Goal: Task Accomplishment & Management: Use online tool/utility

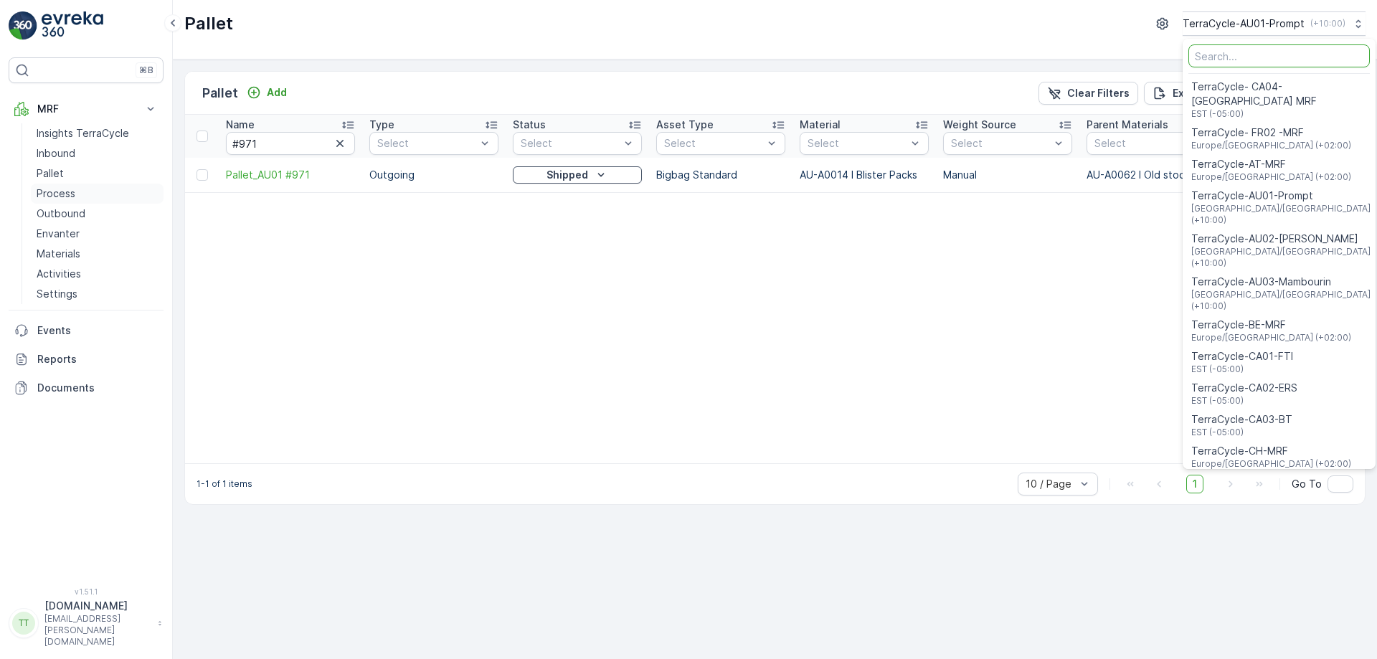
click at [86, 191] on link "Process" at bounding box center [97, 194] width 133 height 20
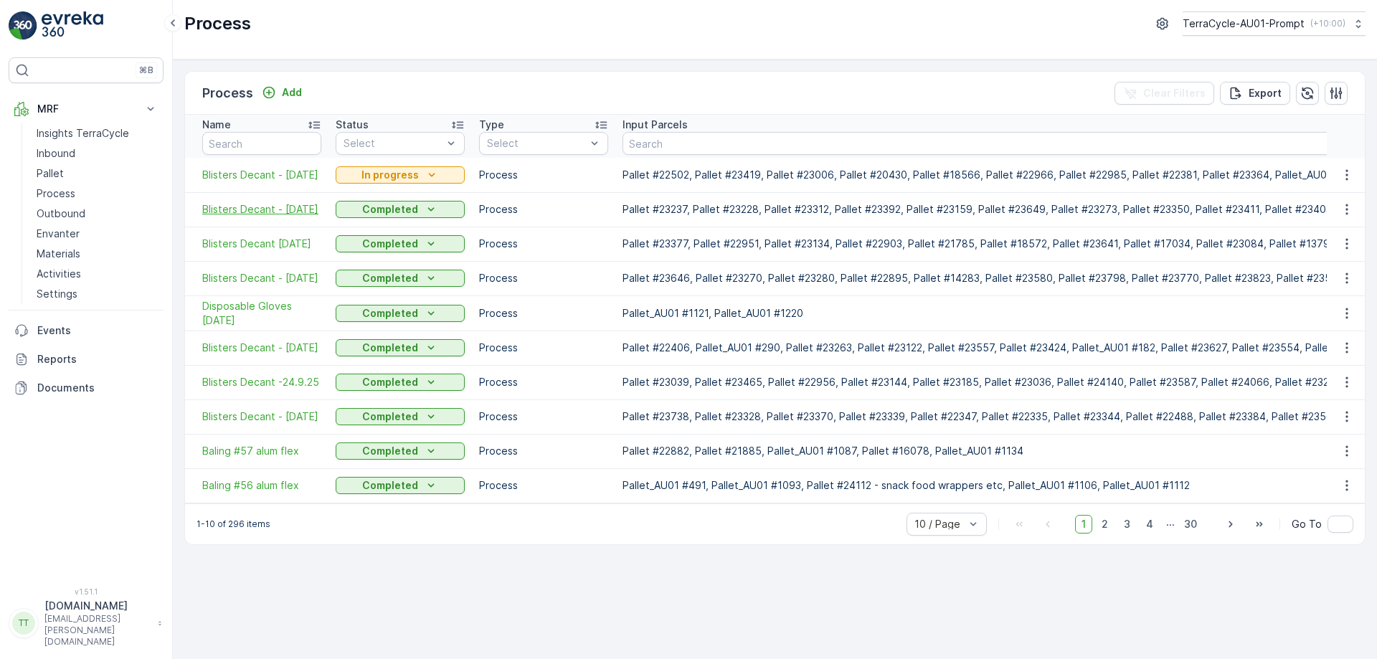
click at [265, 212] on span "Blisters Decant - 1.10.25" at bounding box center [261, 209] width 119 height 14
click at [263, 449] on span "Baling #57 alum flex" at bounding box center [261, 451] width 119 height 14
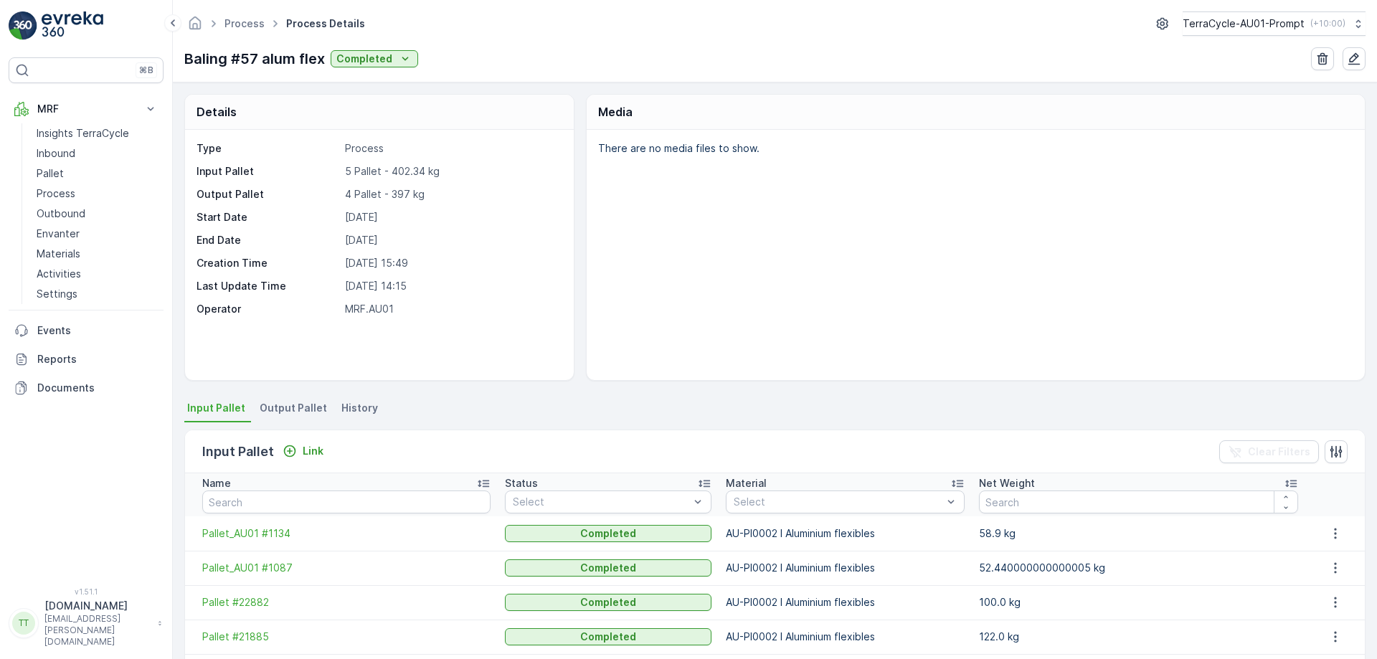
click at [848, 229] on div "There are no media files to show." at bounding box center [976, 255] width 778 height 250
click at [1266, 19] on p "TerraCycle-AU01-Prompt" at bounding box center [1243, 23] width 122 height 14
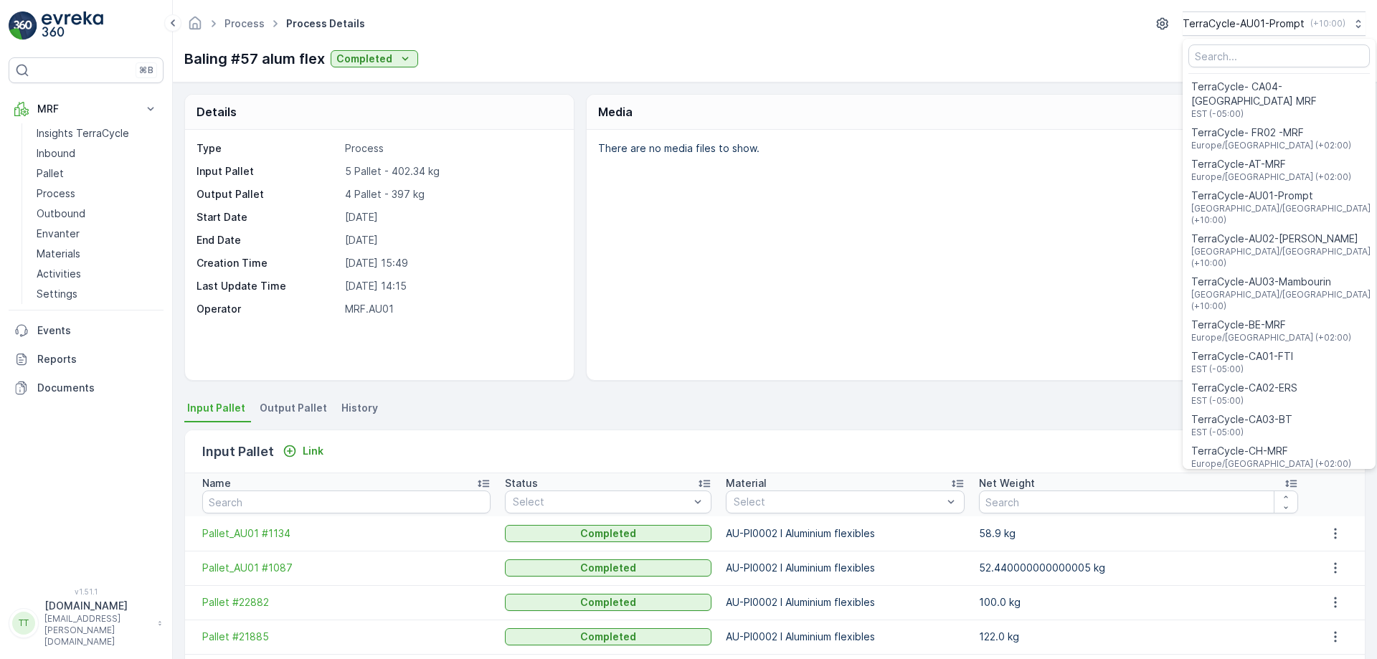
click at [1260, 289] on span "[GEOGRAPHIC_DATA]/[GEOGRAPHIC_DATA] (+10:00)" at bounding box center [1281, 300] width 181 height 23
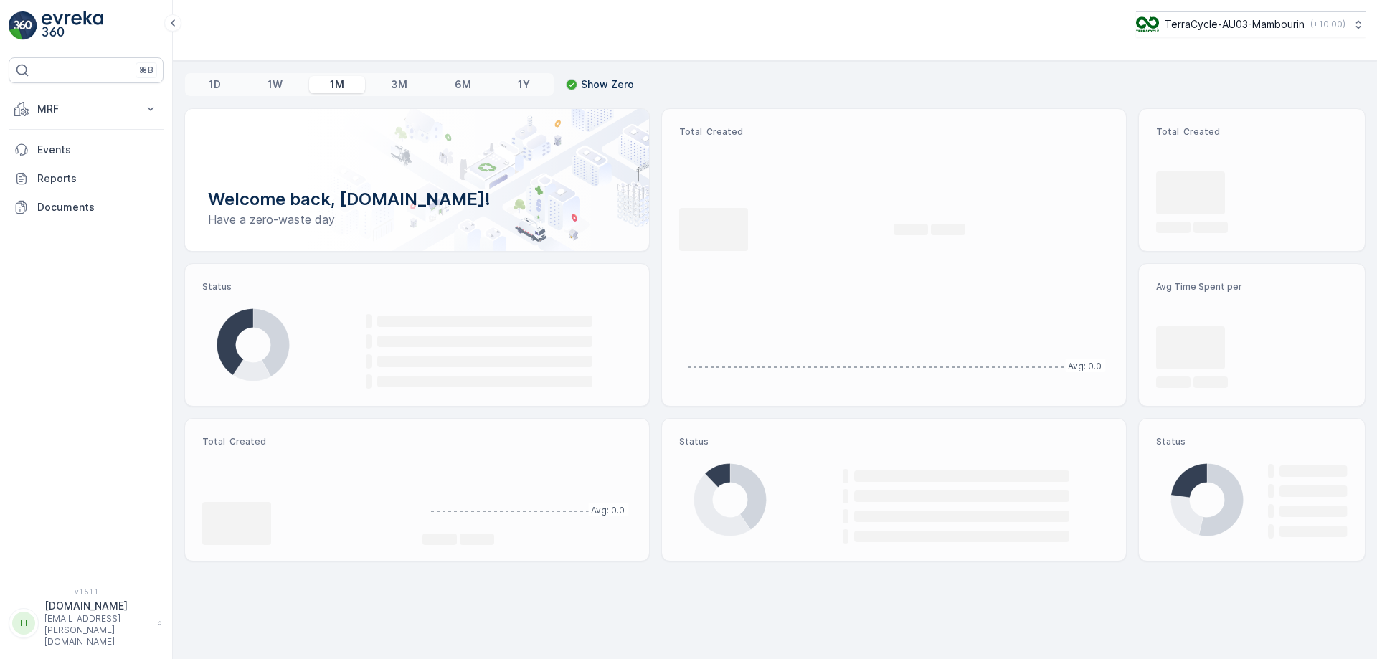
click at [75, 110] on p "MRF" at bounding box center [86, 109] width 98 height 14
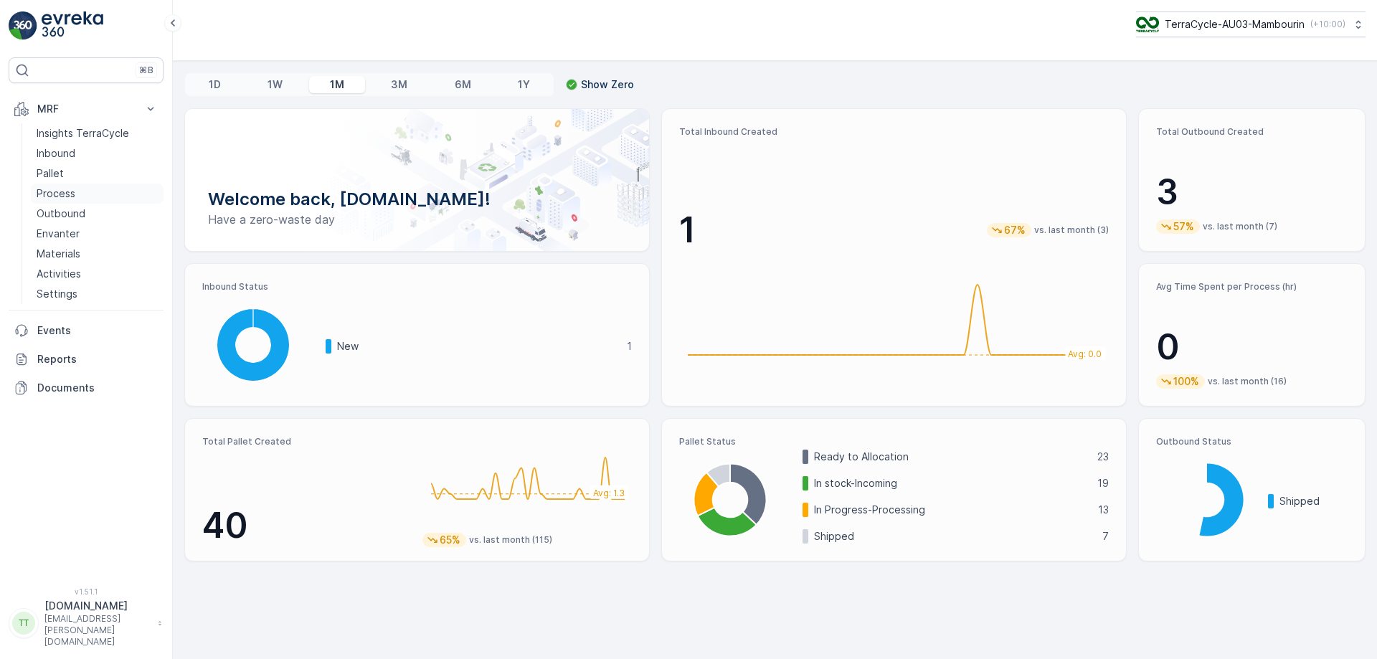
click at [90, 194] on link "Process" at bounding box center [97, 194] width 133 height 20
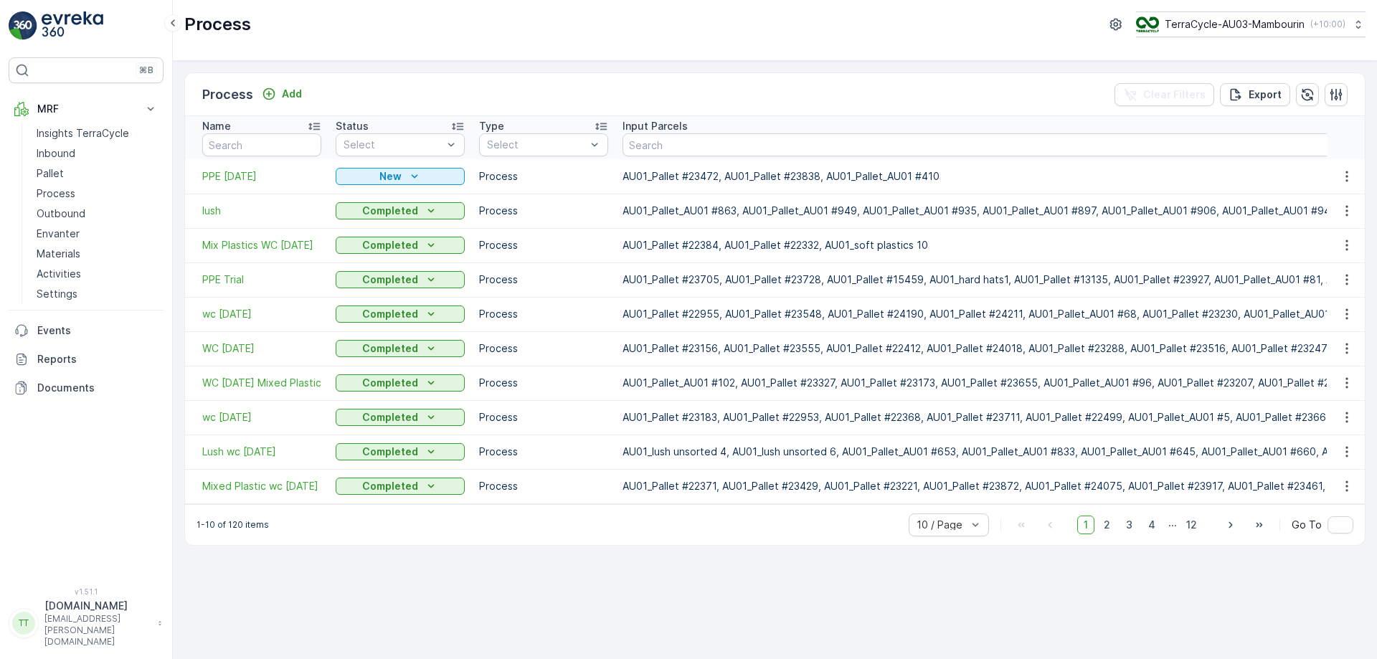
click at [910, 62] on div "Process Add Clear Filters Export Name Status Select Type Select Input Parcels O…" at bounding box center [775, 360] width 1204 height 598
click at [1227, 34] on button "TerraCycle-AU03-Mambourin ( +10:00 )" at bounding box center [1250, 24] width 231 height 26
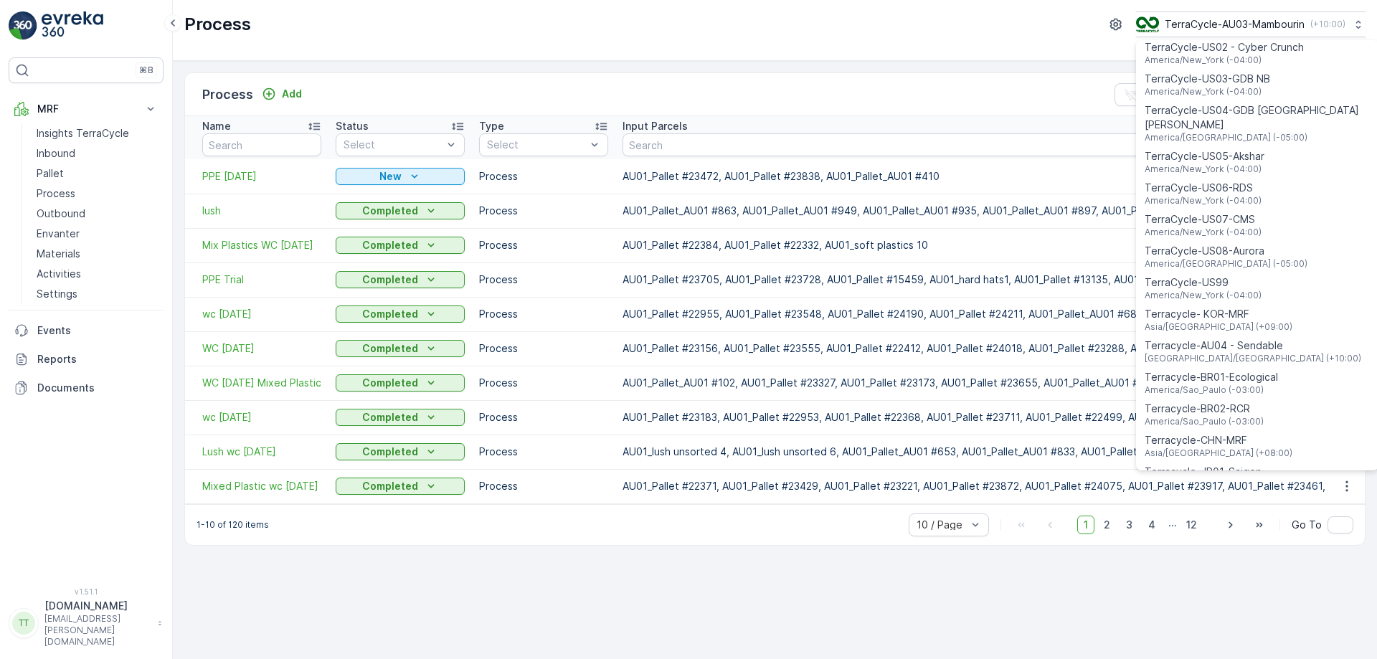
scroll to position [1031, 0]
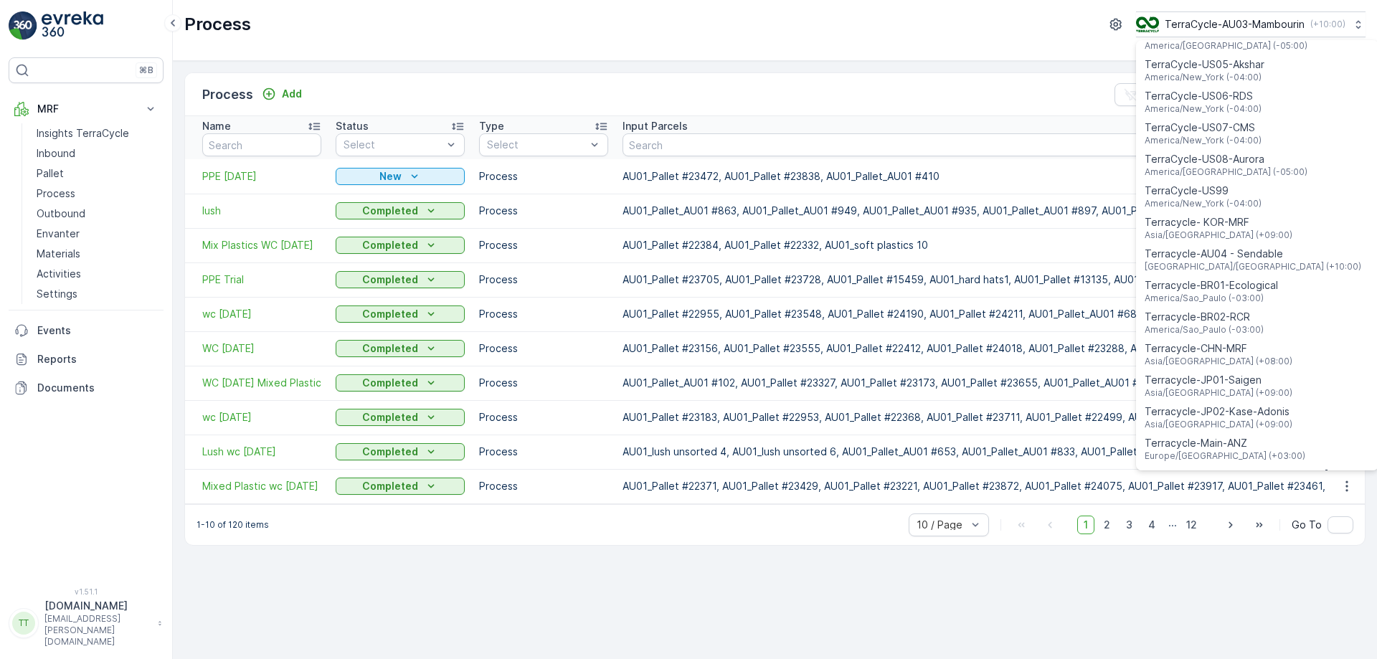
click at [595, 55] on div "Process TerraCycle-AU03-Mambourin ( +10:00 ) TerraCycle- CA04-Canada MRF EST (-…" at bounding box center [775, 30] width 1204 height 61
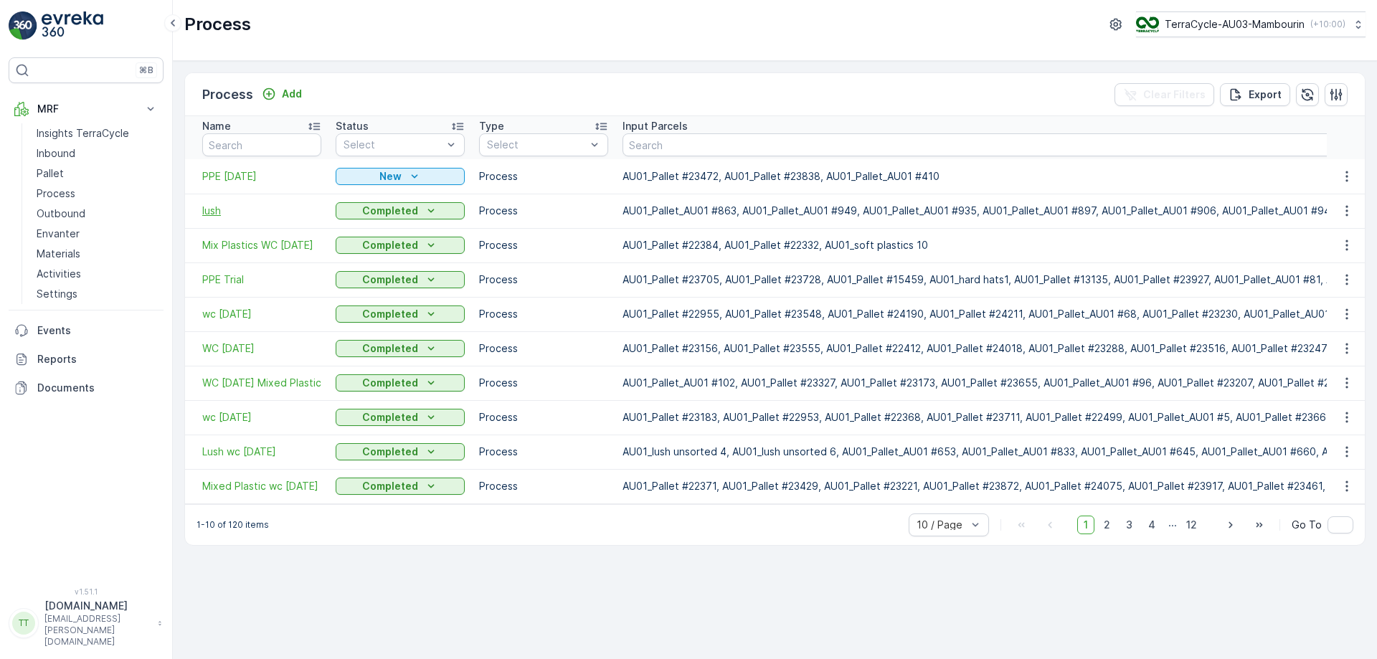
click at [213, 210] on span "lush" at bounding box center [261, 211] width 119 height 14
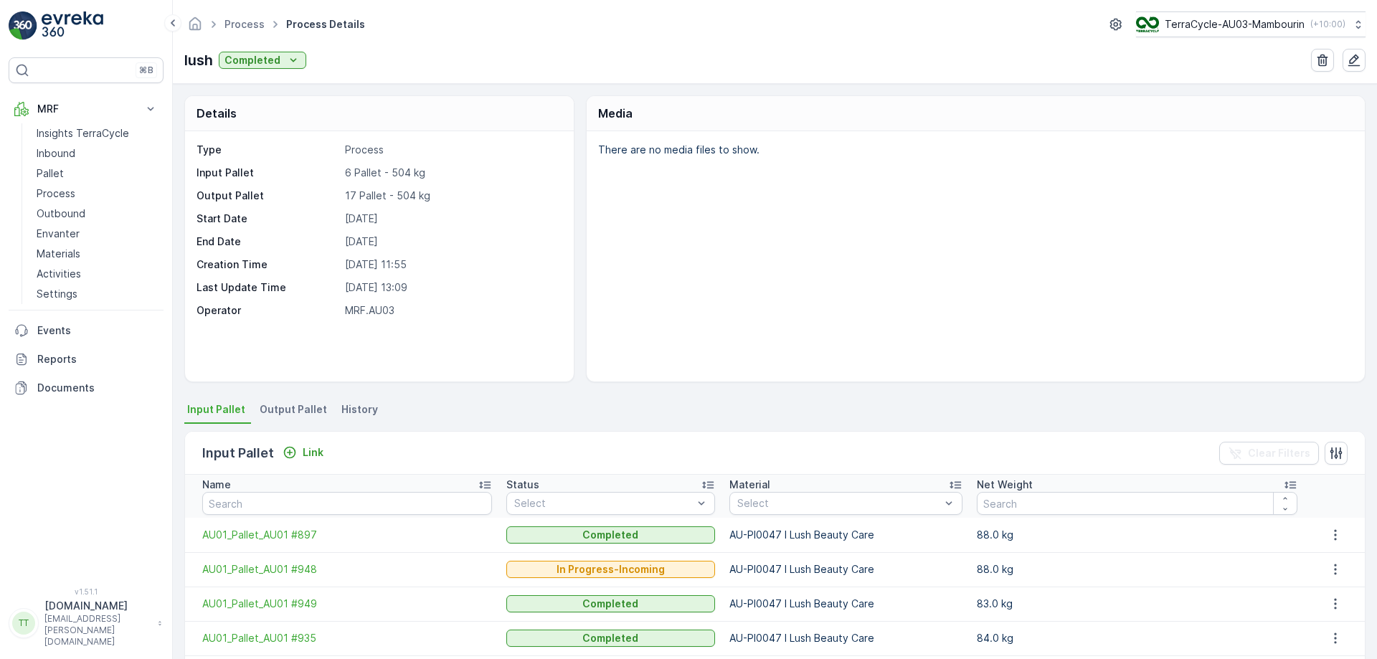
click at [280, 412] on span "Output Pallet" at bounding box center [293, 409] width 67 height 14
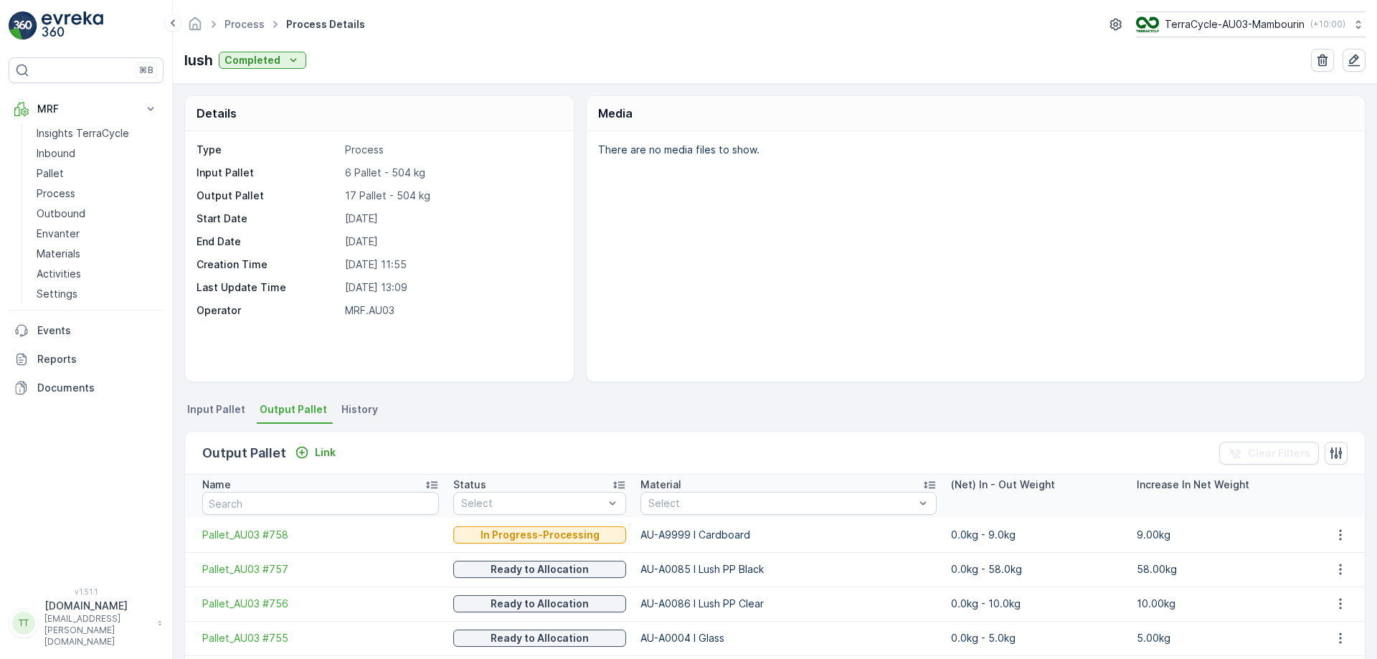
click at [229, 399] on div "Details Type Process Input Pallet 6 Pallet - 504 kg Output Pallet 17 Pallet - 5…" at bounding box center [775, 371] width 1204 height 575
click at [227, 409] on span "Input Pallet" at bounding box center [216, 409] width 58 height 14
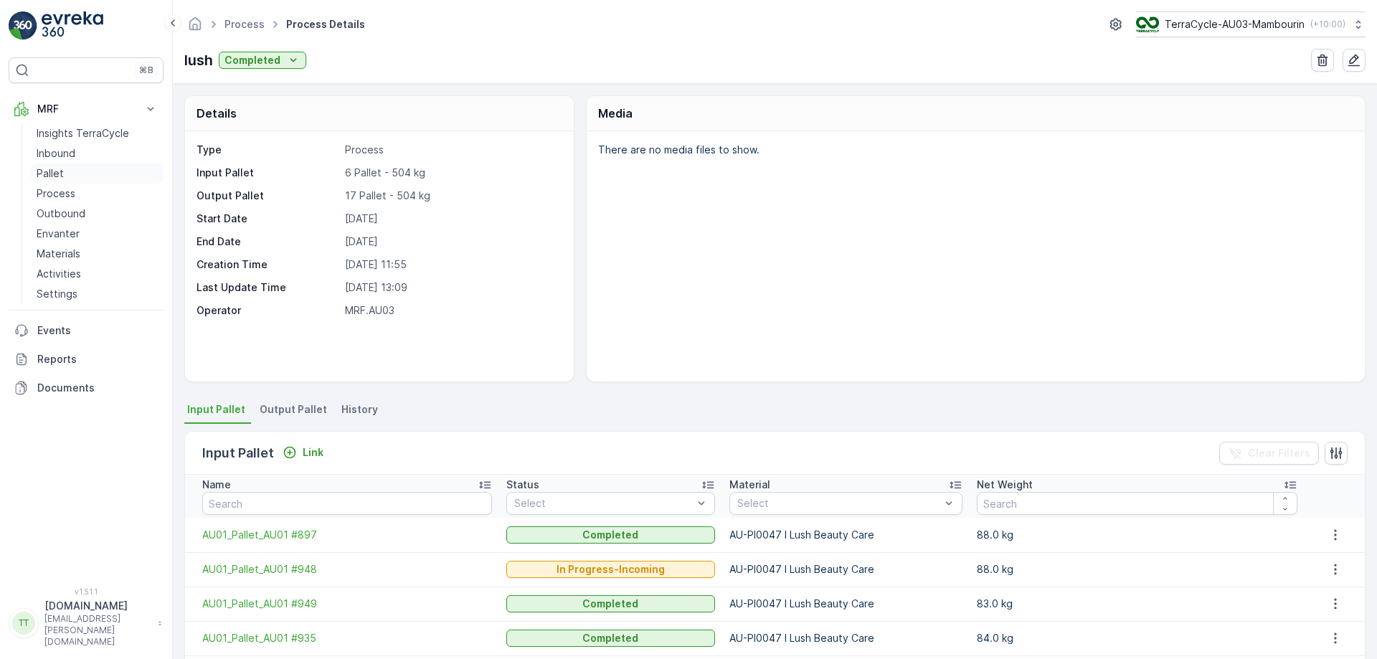
click at [87, 169] on link "Pallet" at bounding box center [97, 174] width 133 height 20
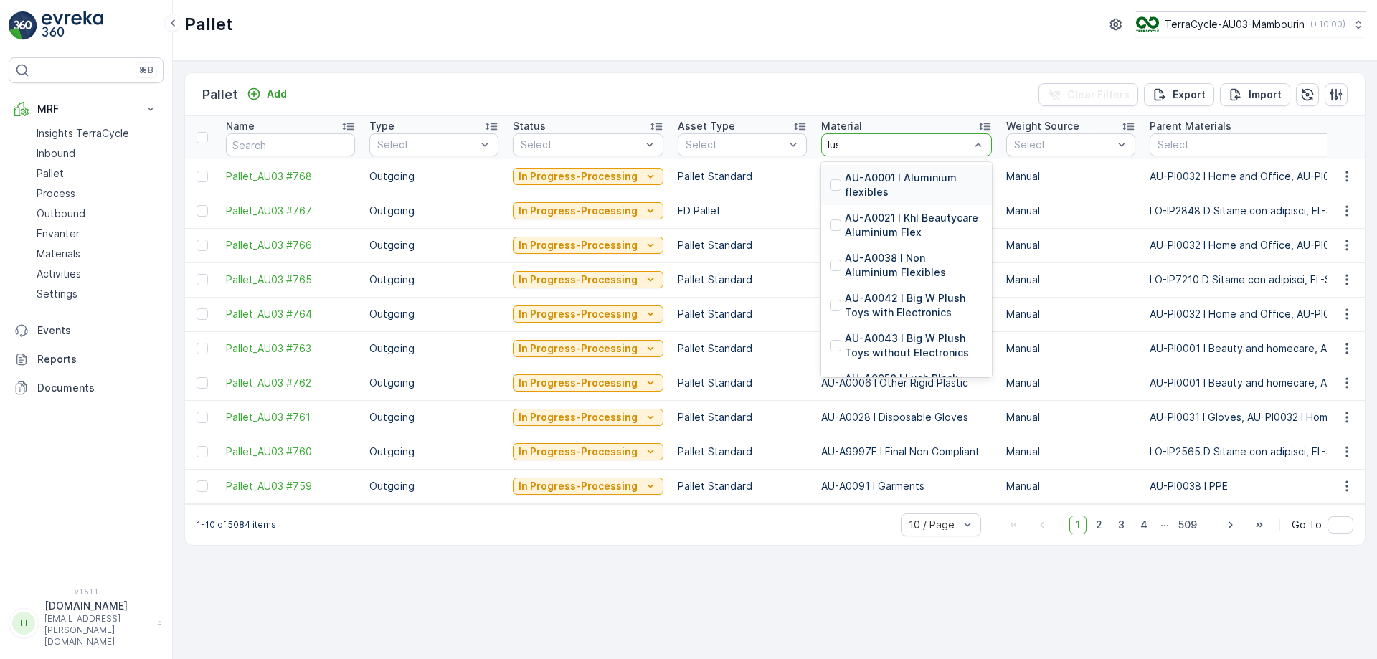
type input "lush"
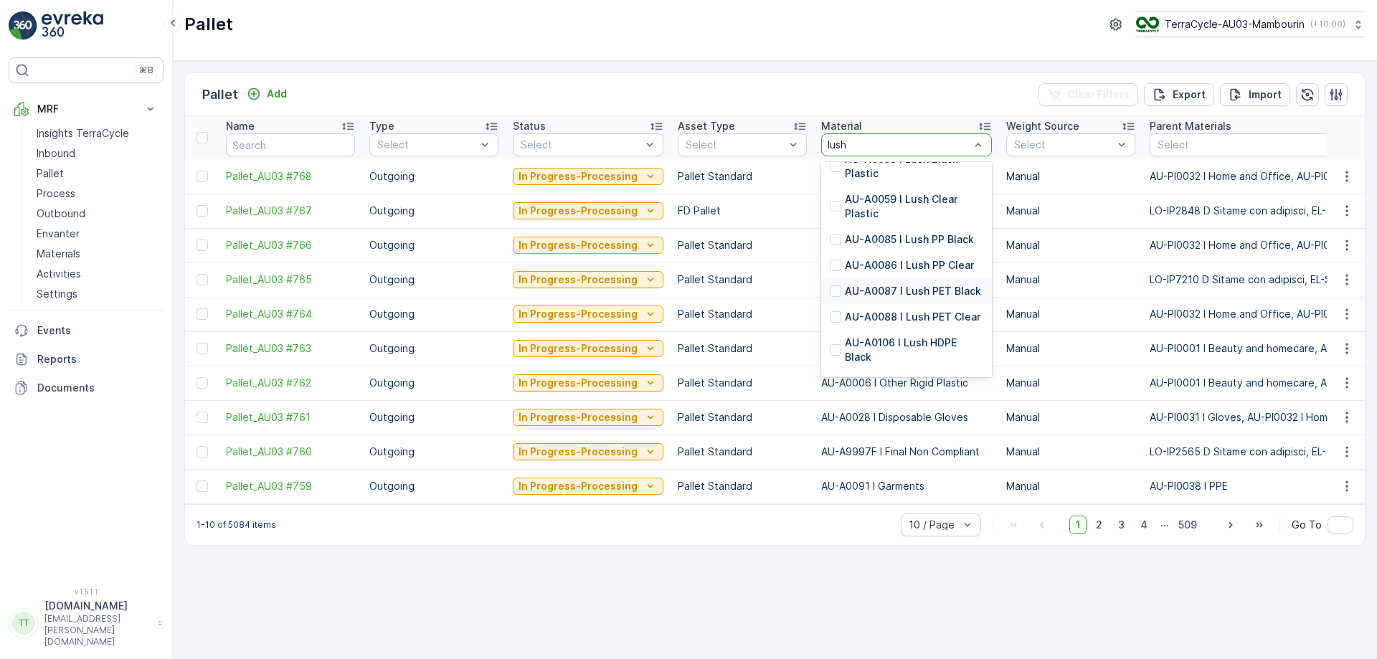
scroll to position [135, 0]
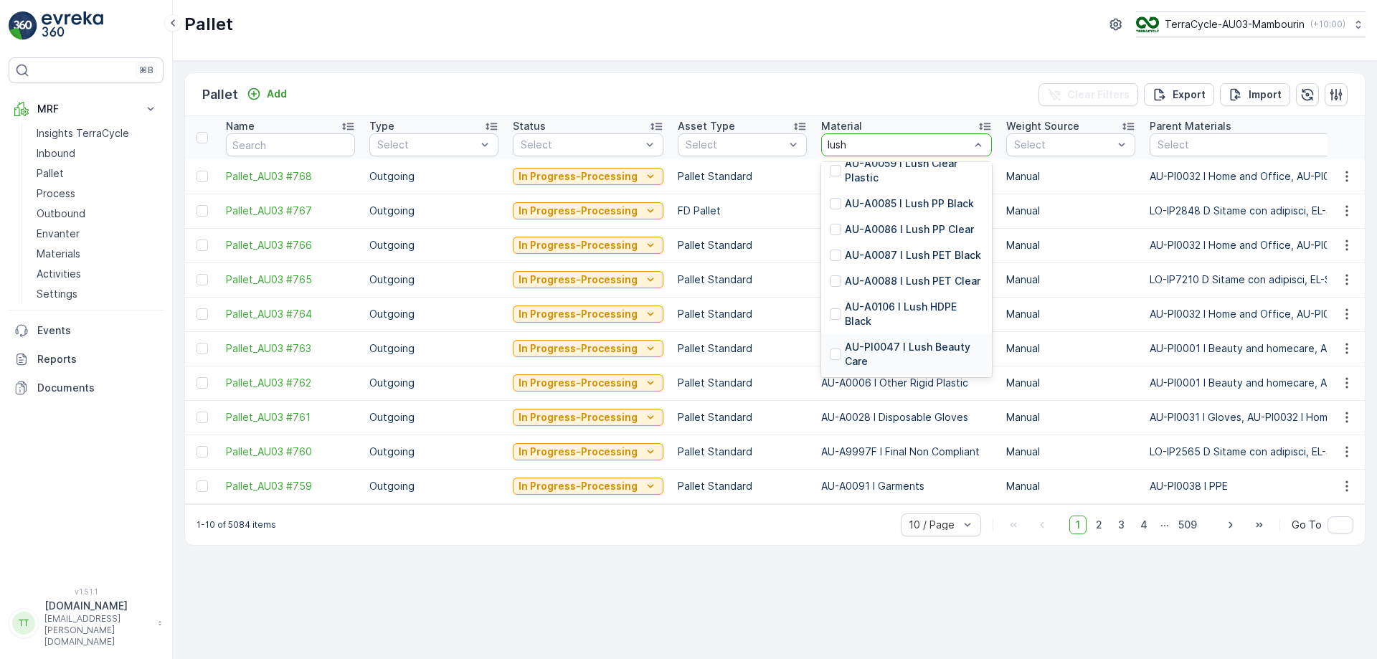
click at [878, 344] on p "AU-PI0047 I Lush Beauty Care" at bounding box center [914, 354] width 138 height 29
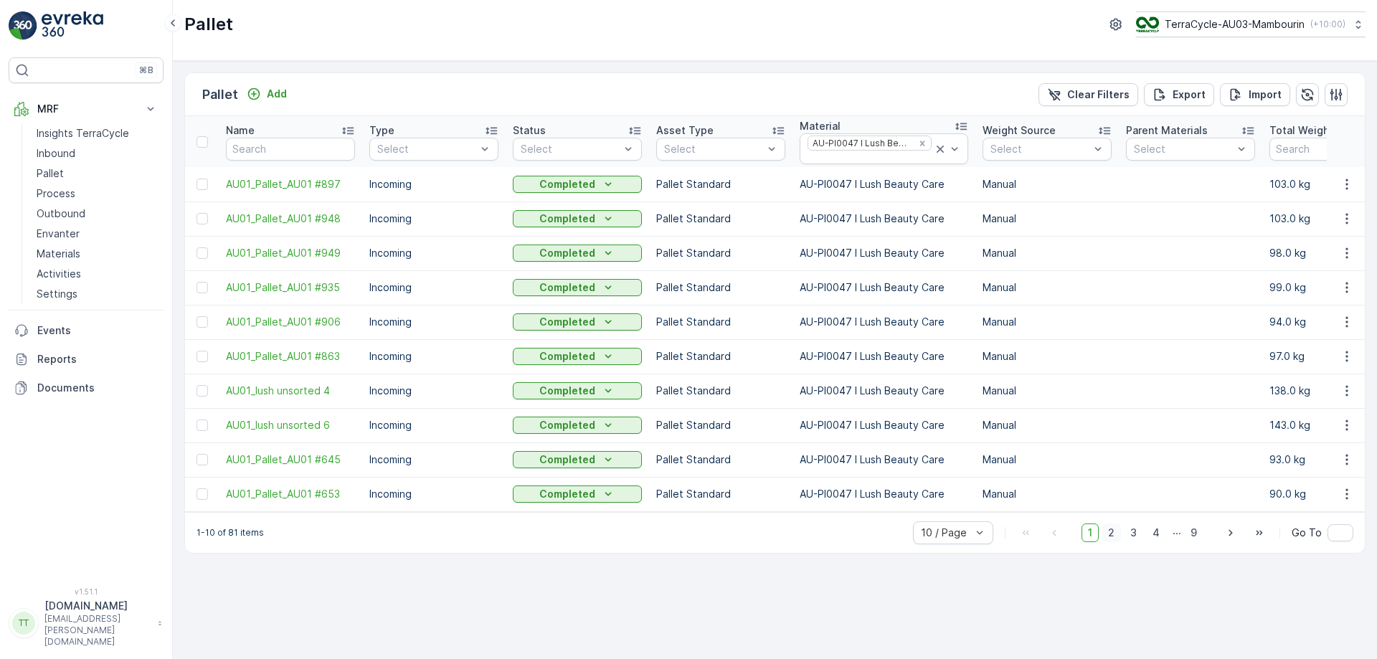
click at [1111, 541] on span "2" at bounding box center [1111, 533] width 19 height 19
click at [1142, 542] on span "3" at bounding box center [1133, 533] width 19 height 19
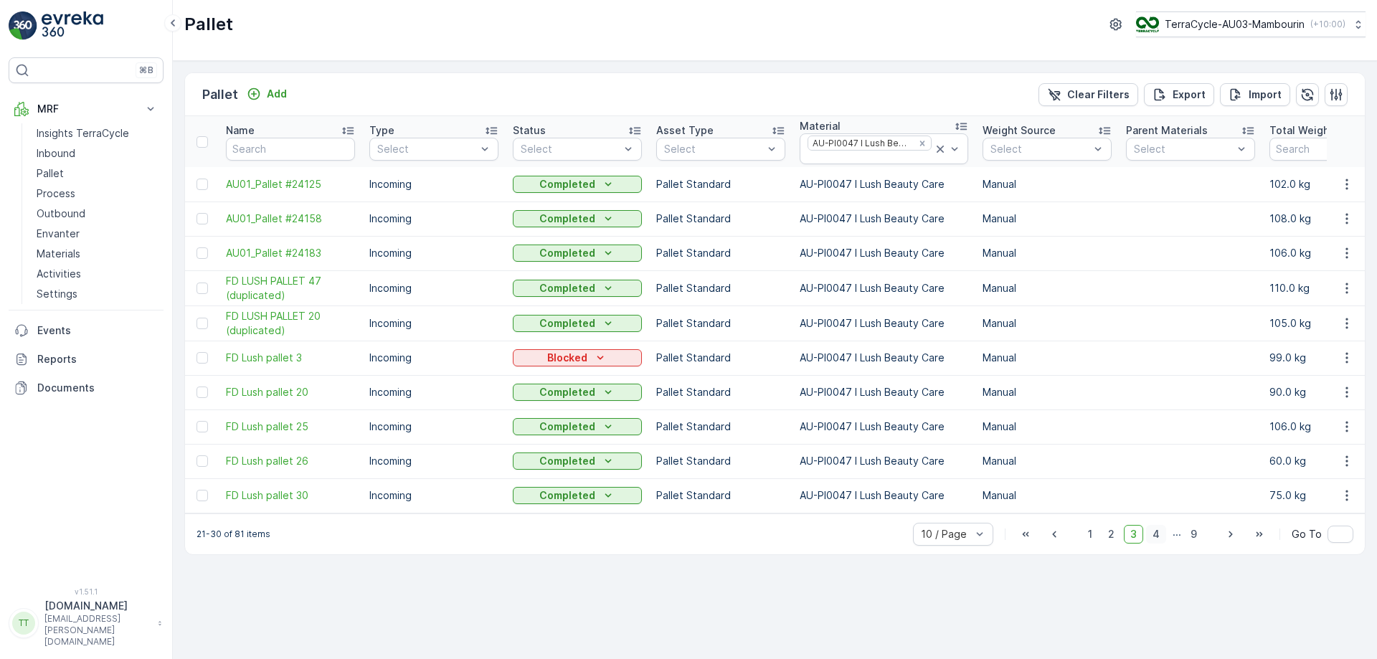
click at [1164, 541] on span "4" at bounding box center [1156, 534] width 20 height 19
click at [1162, 539] on span "5" at bounding box center [1156, 533] width 19 height 19
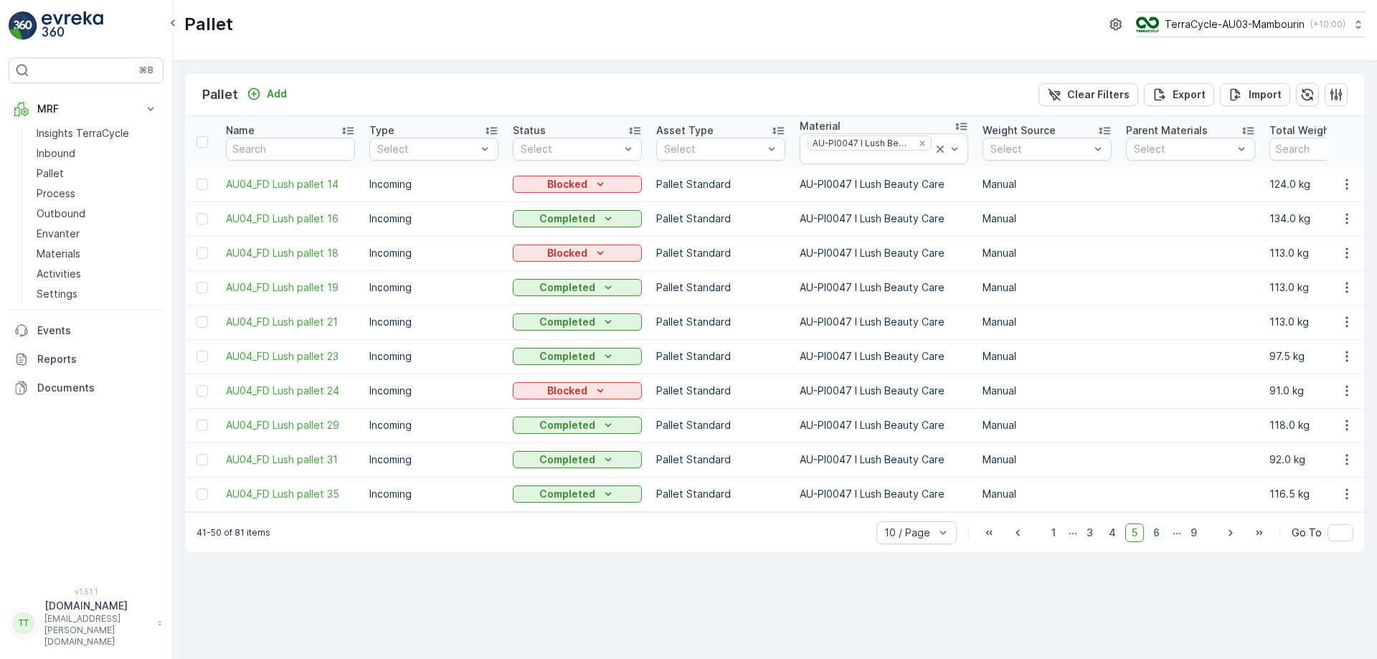
click at [1166, 541] on span "6" at bounding box center [1156, 533] width 19 height 19
click at [1156, 539] on span "7" at bounding box center [1156, 533] width 19 height 19
click at [1170, 538] on span "8" at bounding box center [1171, 533] width 19 height 19
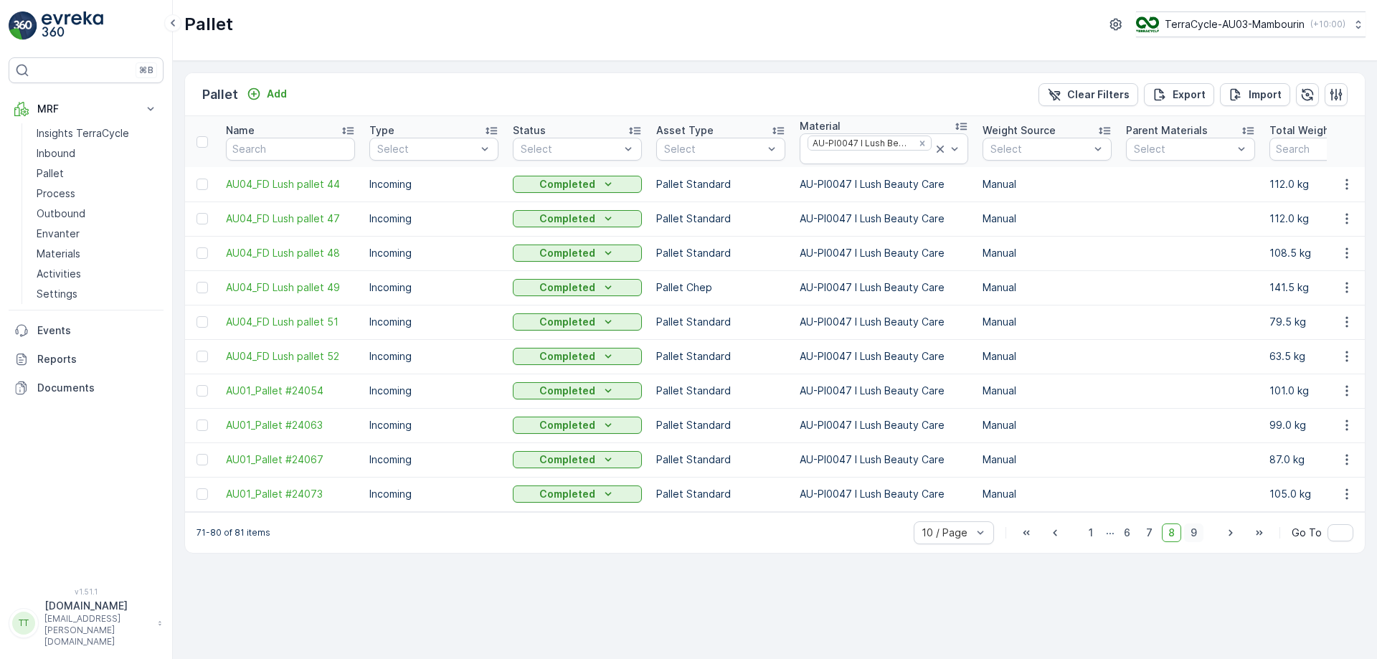
click at [1201, 538] on span "9" at bounding box center [1193, 533] width 19 height 19
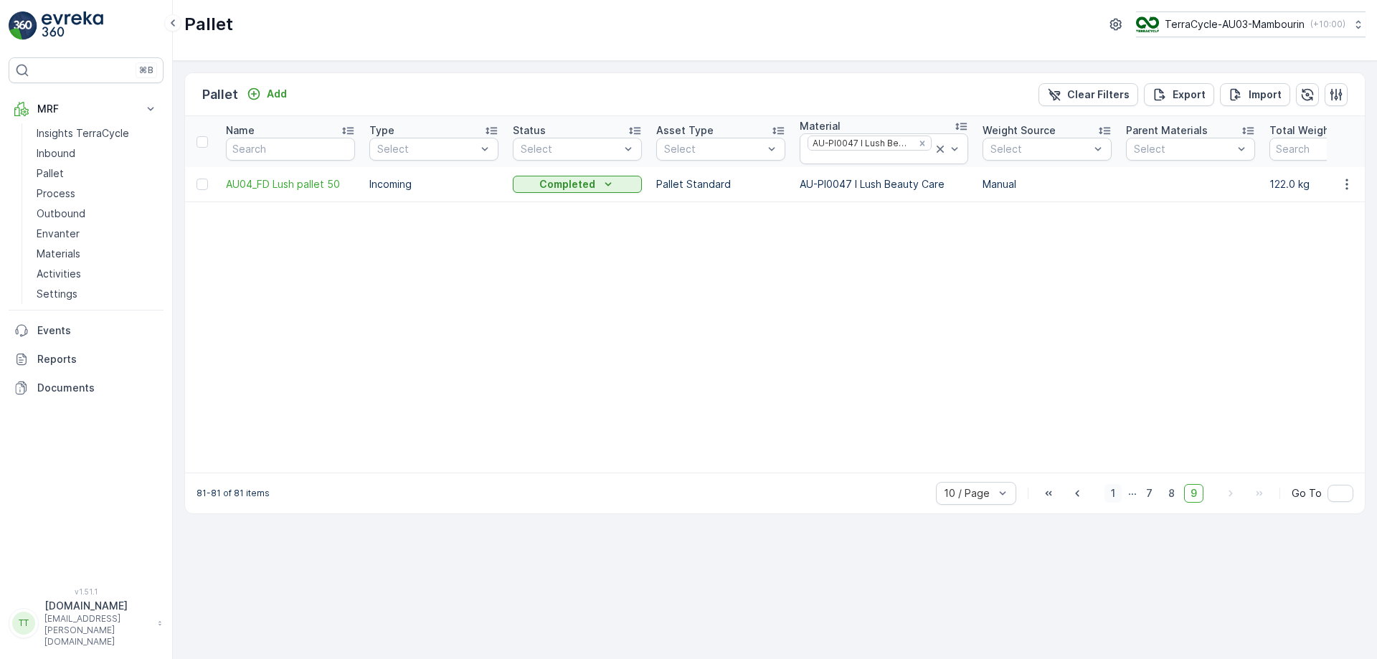
click at [1121, 541] on div "Pallet Add Clear Filters Export Import Name Type Select Status Select Asset Typ…" at bounding box center [775, 360] width 1204 height 598
click at [1109, 503] on span "1" at bounding box center [1112, 493] width 17 height 19
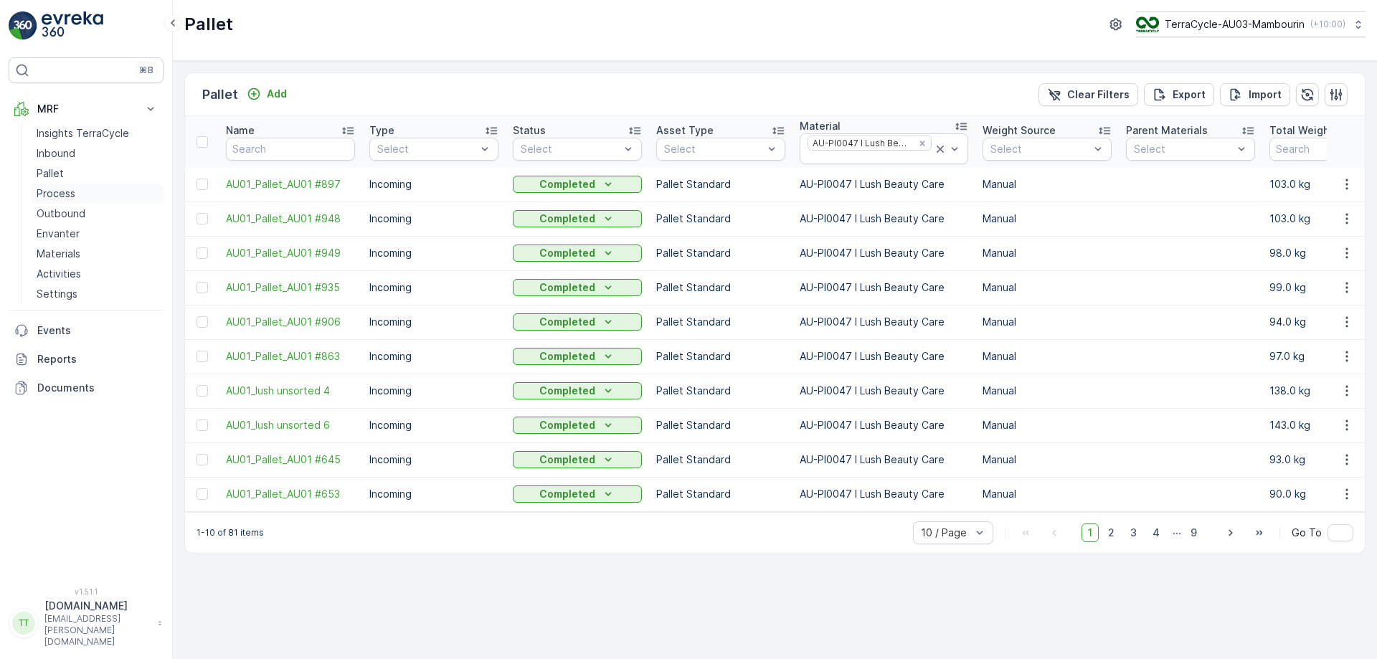
click at [68, 194] on p "Process" at bounding box center [56, 193] width 39 height 14
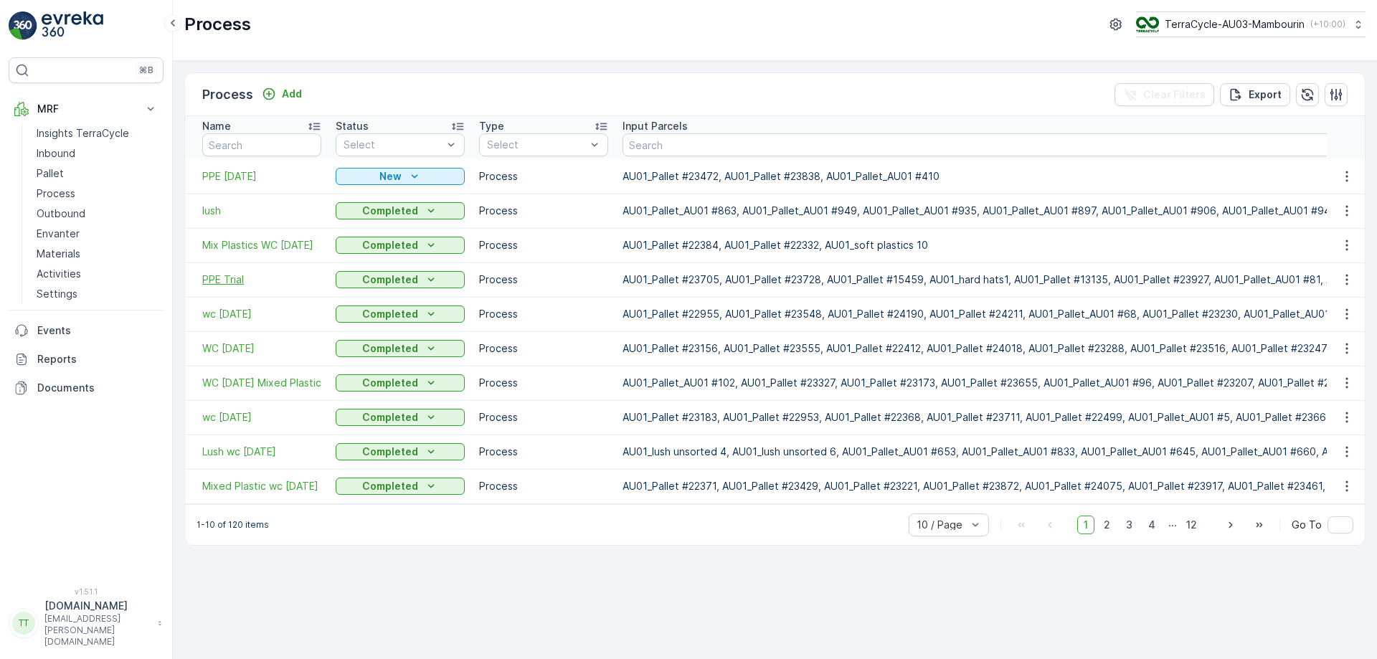
click at [221, 280] on span "PPE Trial" at bounding box center [261, 280] width 119 height 14
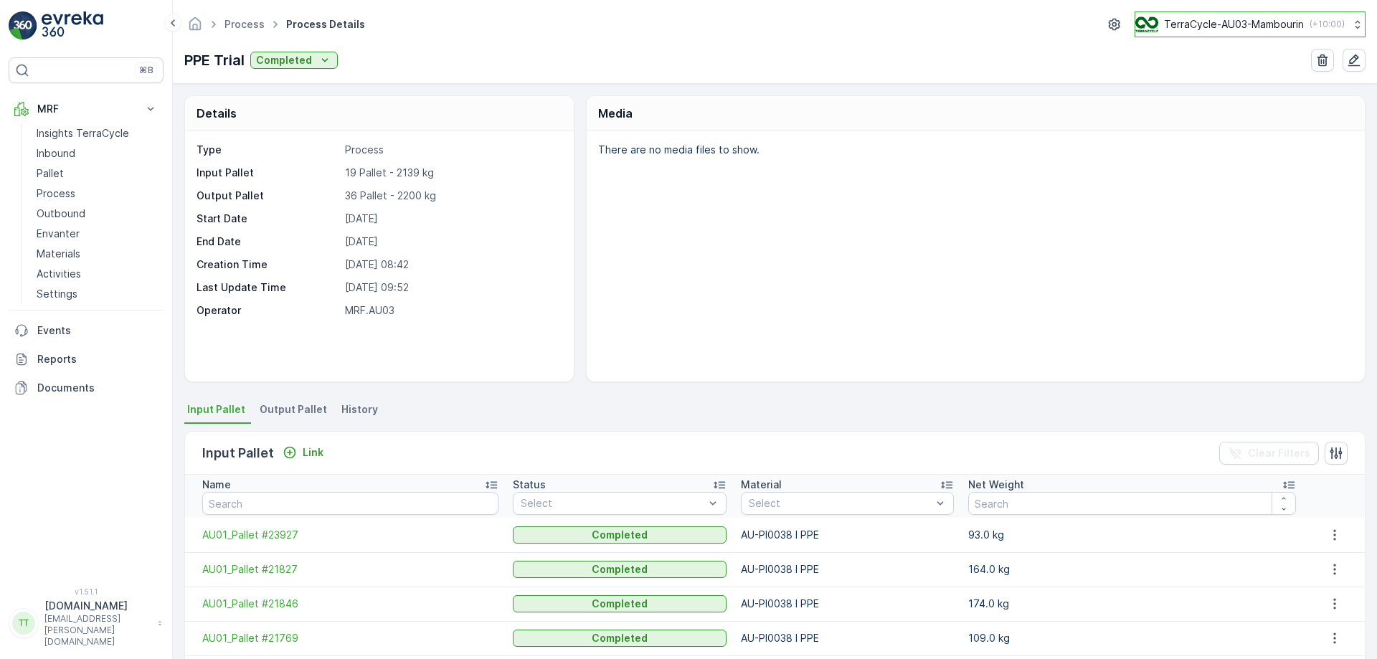
click at [1216, 27] on p "TerraCycle-AU03-Mambourin" at bounding box center [1234, 24] width 140 height 14
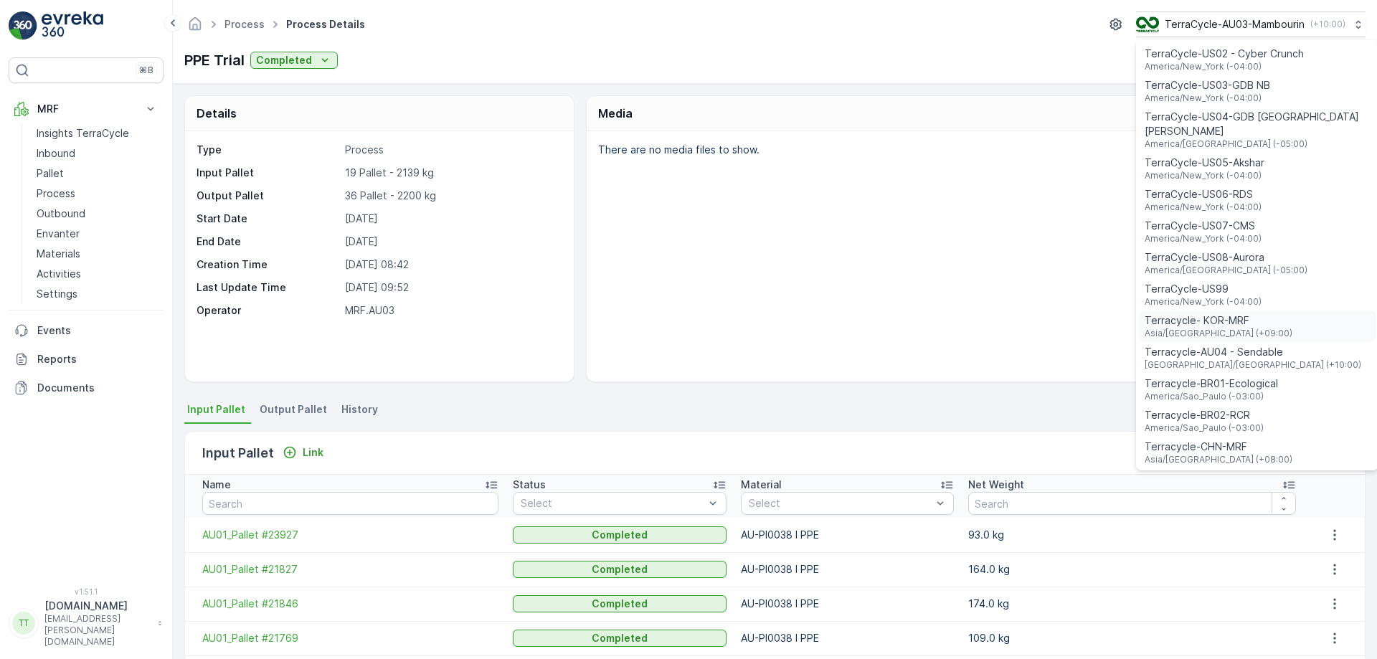
scroll to position [1031, 0]
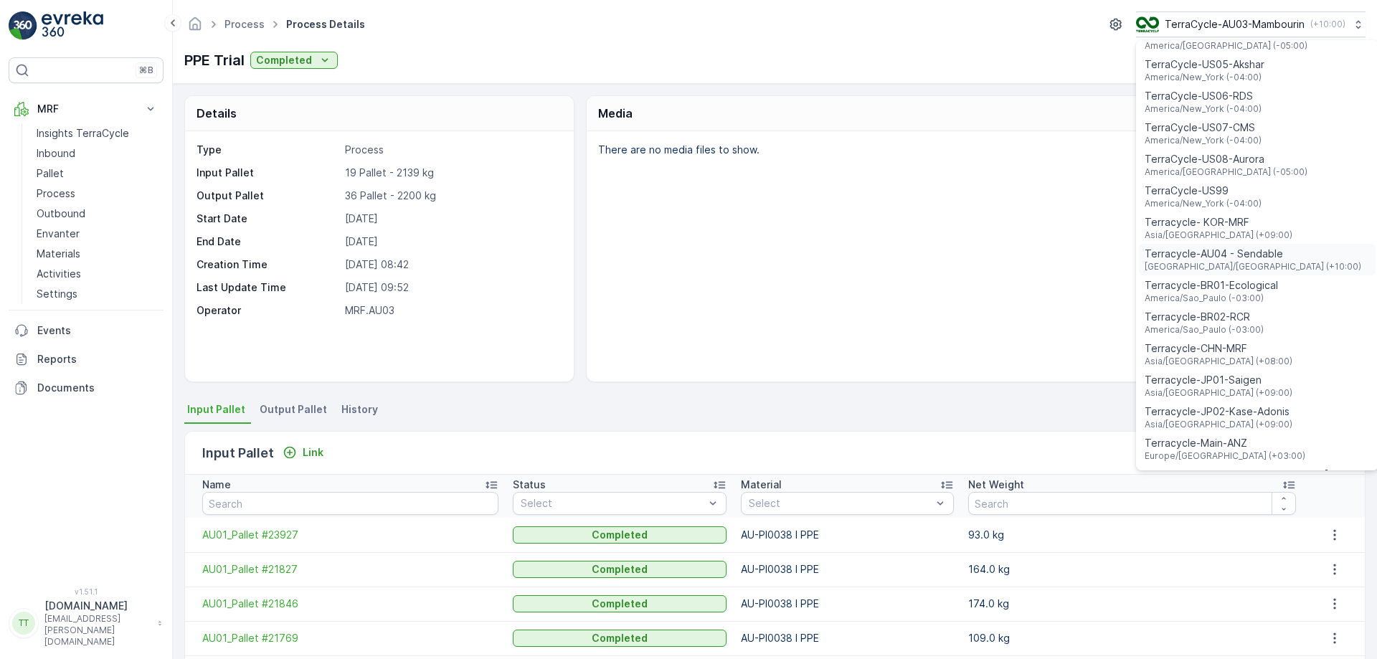
click at [1268, 244] on div "Terracycle-AU04 - Sendable Australia/Sydney (+10:00)" at bounding box center [1257, 260] width 237 height 32
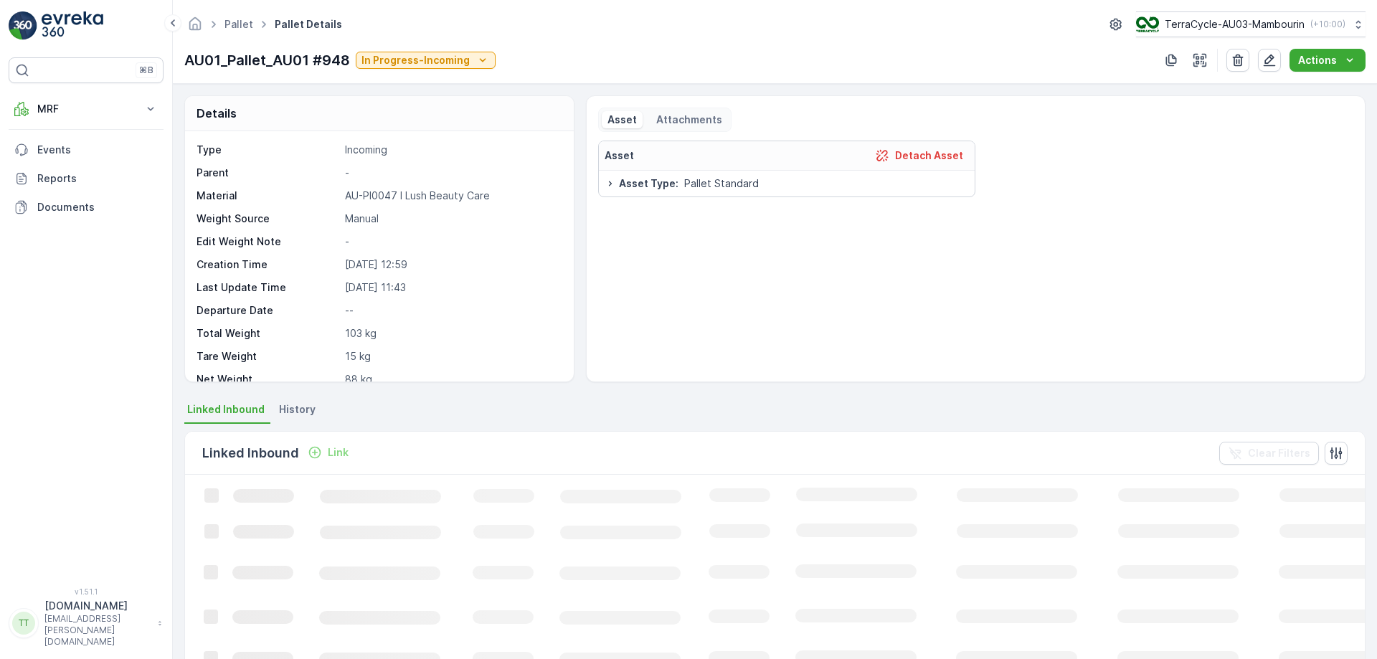
click at [465, 65] on p "In Progress-Incoming" at bounding box center [415, 60] width 108 height 14
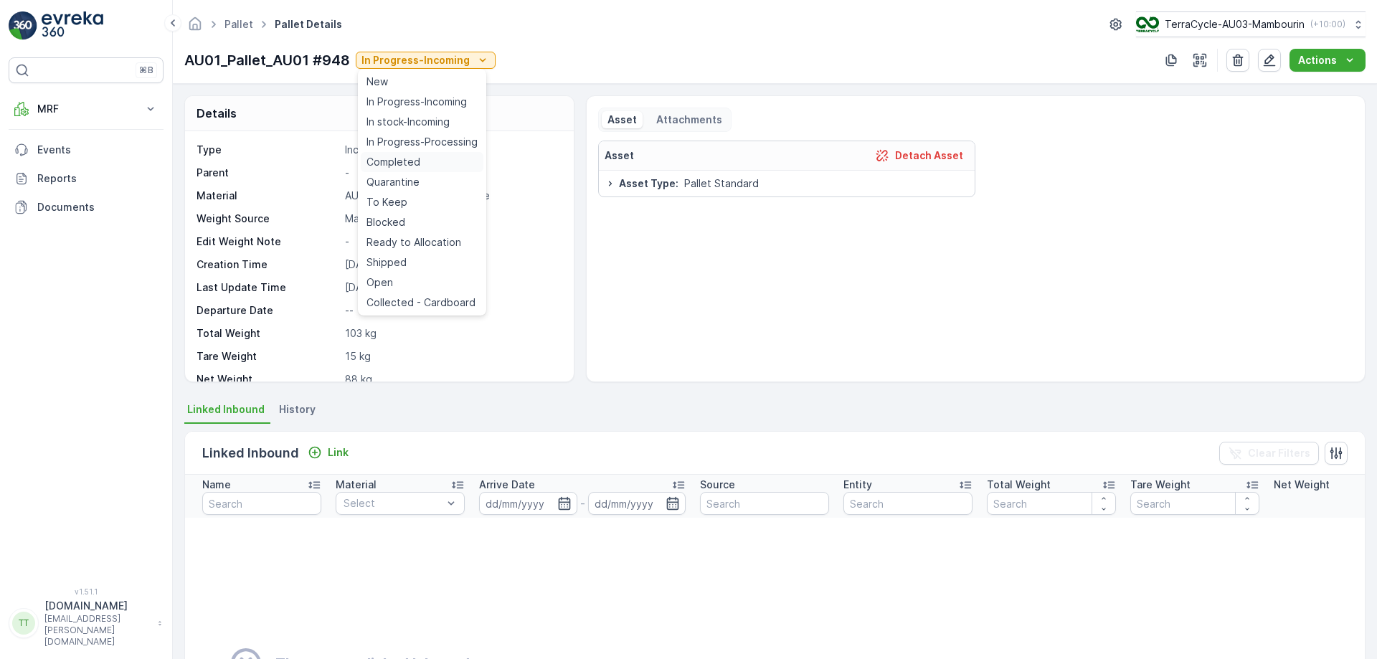
click at [436, 165] on div "Completed" at bounding box center [422, 162] width 123 height 20
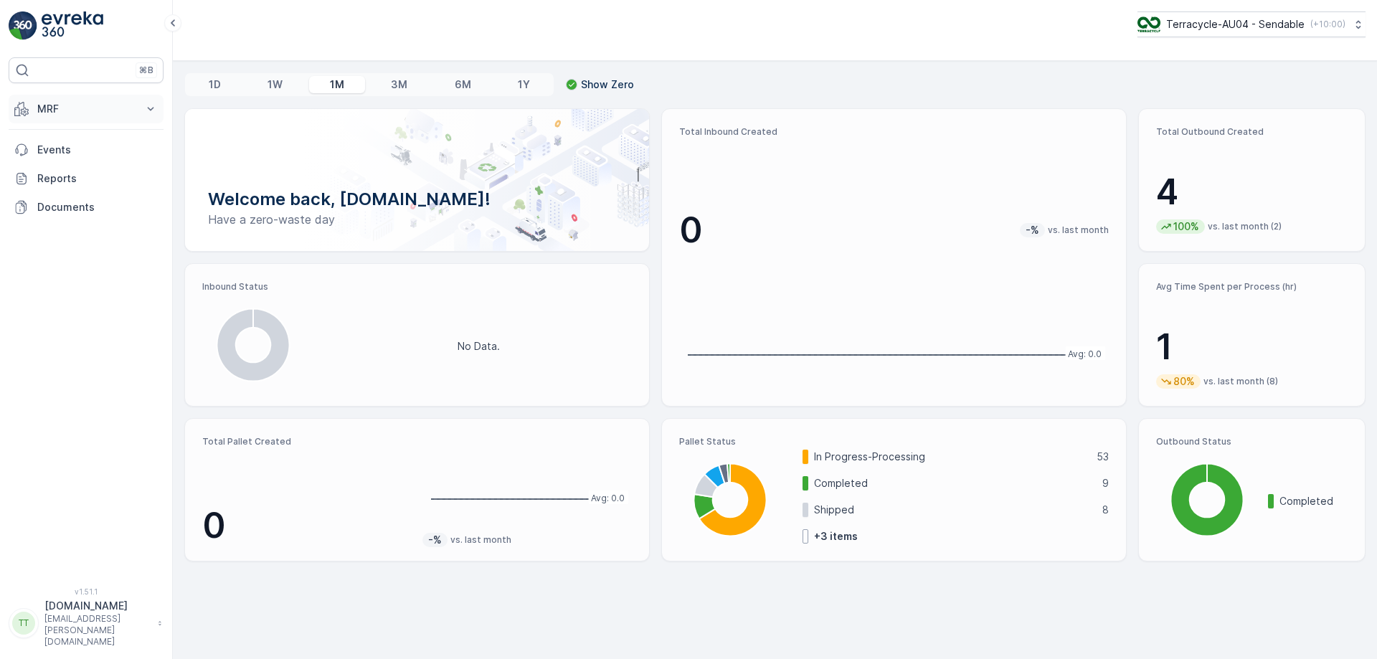
click at [75, 98] on button "MRF" at bounding box center [86, 109] width 155 height 29
click at [88, 196] on link "Process" at bounding box center [97, 194] width 133 height 20
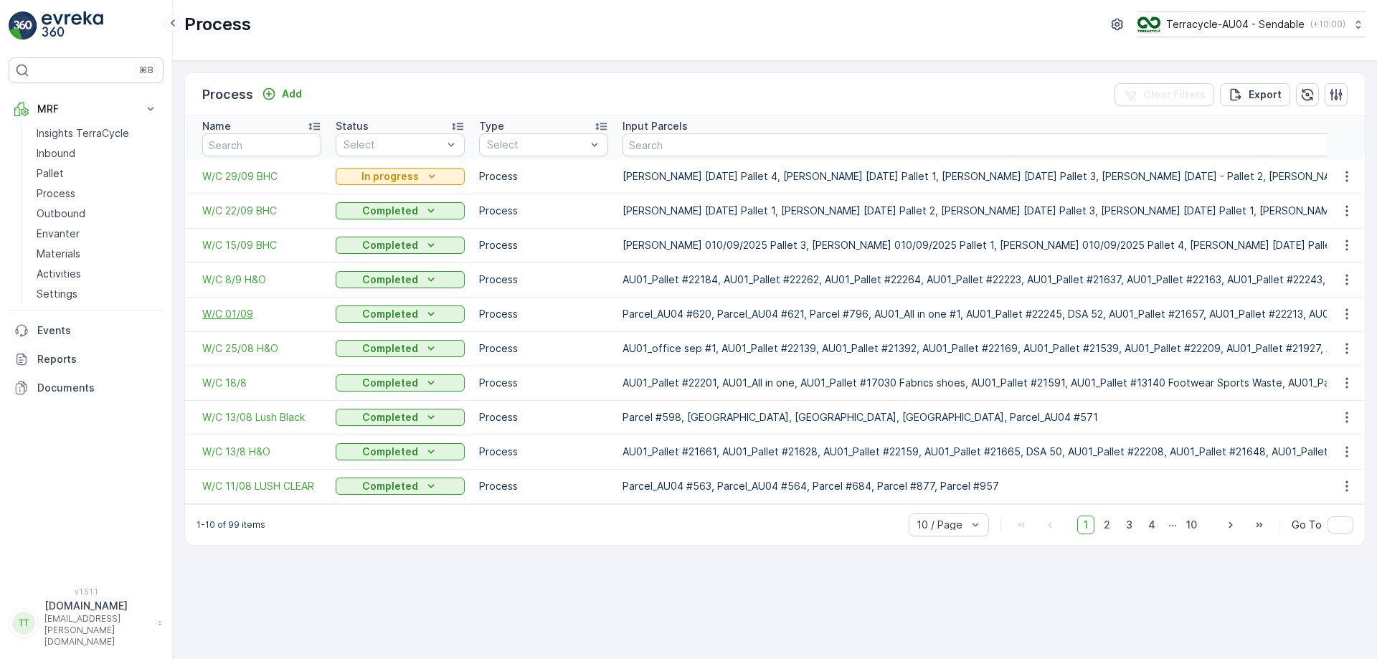
click at [240, 308] on span "W/C 01/09" at bounding box center [261, 314] width 119 height 14
click at [242, 278] on span "W/C 8/9 H&O" at bounding box center [261, 280] width 119 height 14
drag, startPoint x: 248, startPoint y: 216, endPoint x: 241, endPoint y: 218, distance: 7.5
drag, startPoint x: 241, startPoint y: 218, endPoint x: 214, endPoint y: 209, distance: 28.6
click at [88, 172] on link "Pallet" at bounding box center [97, 174] width 133 height 20
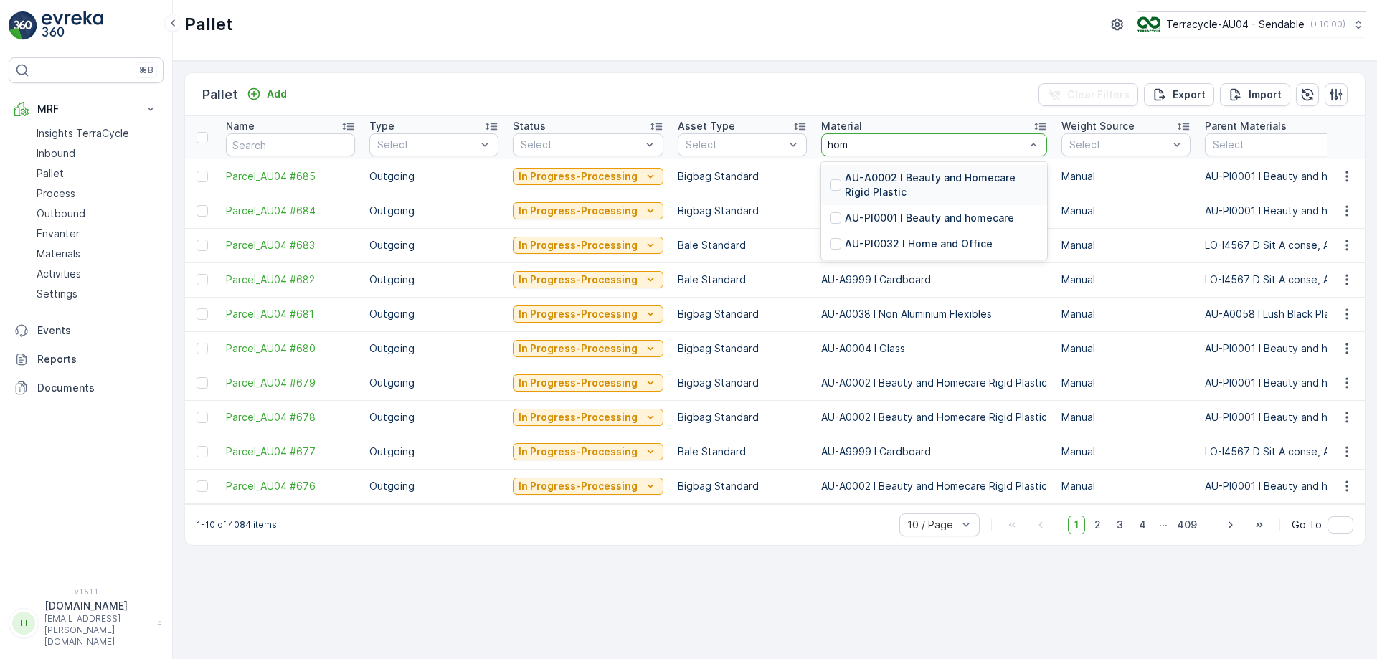
type input "home"
click at [888, 242] on p "AU-PI0032 I Home and Office" at bounding box center [919, 244] width 148 height 14
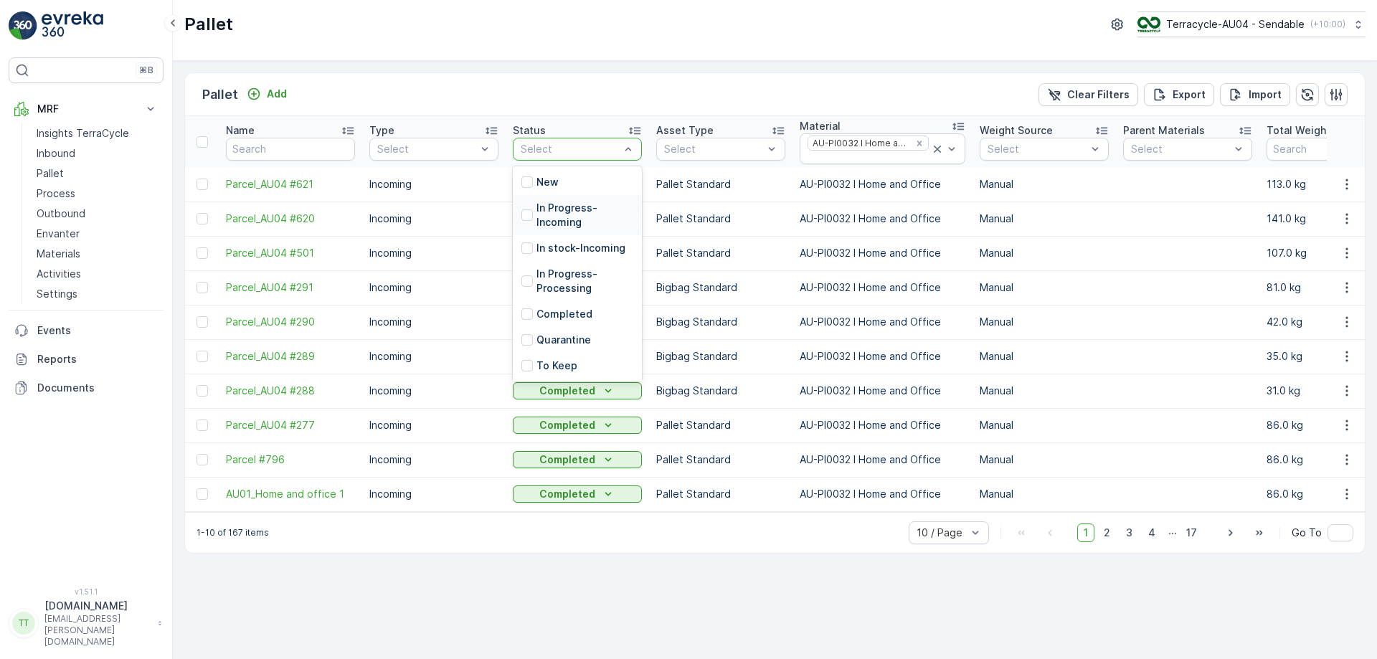
click at [554, 211] on p "In Progress-Incoming" at bounding box center [584, 215] width 97 height 29
click at [546, 253] on p "In stock-Incoming" at bounding box center [580, 252] width 89 height 14
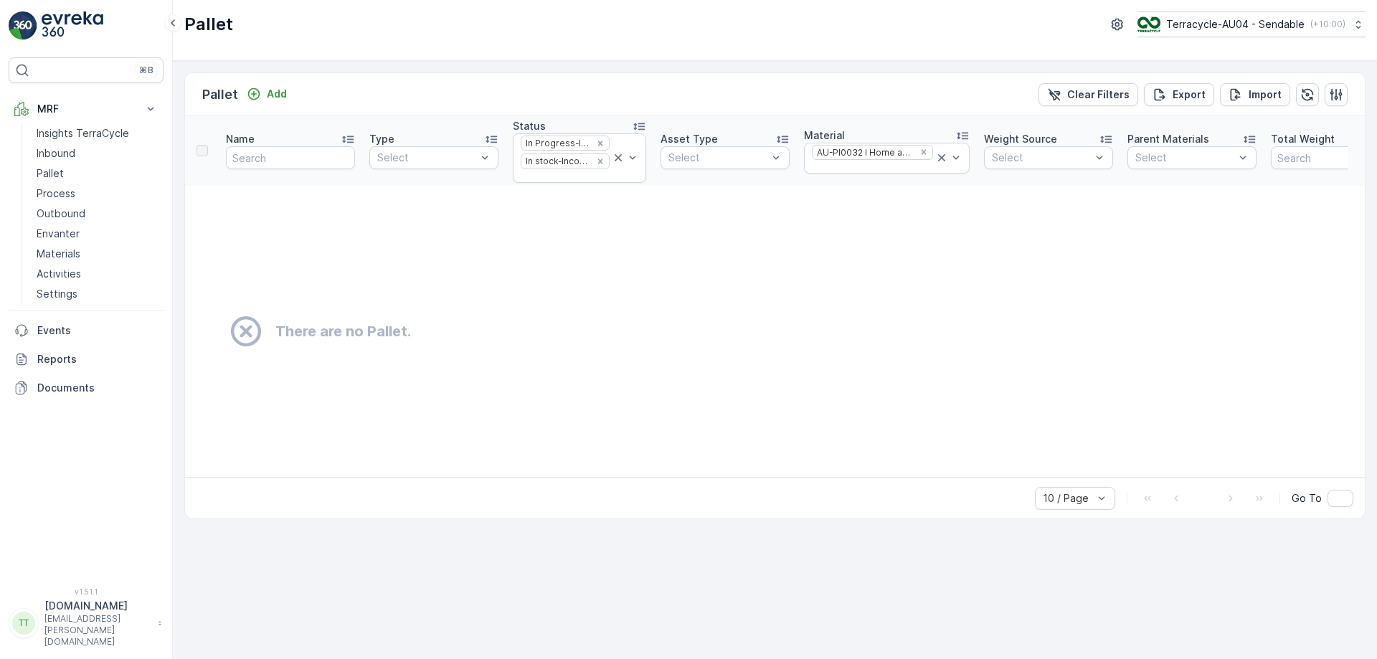
click at [536, 311] on td "There are no Pallet." at bounding box center [867, 332] width 1365 height 292
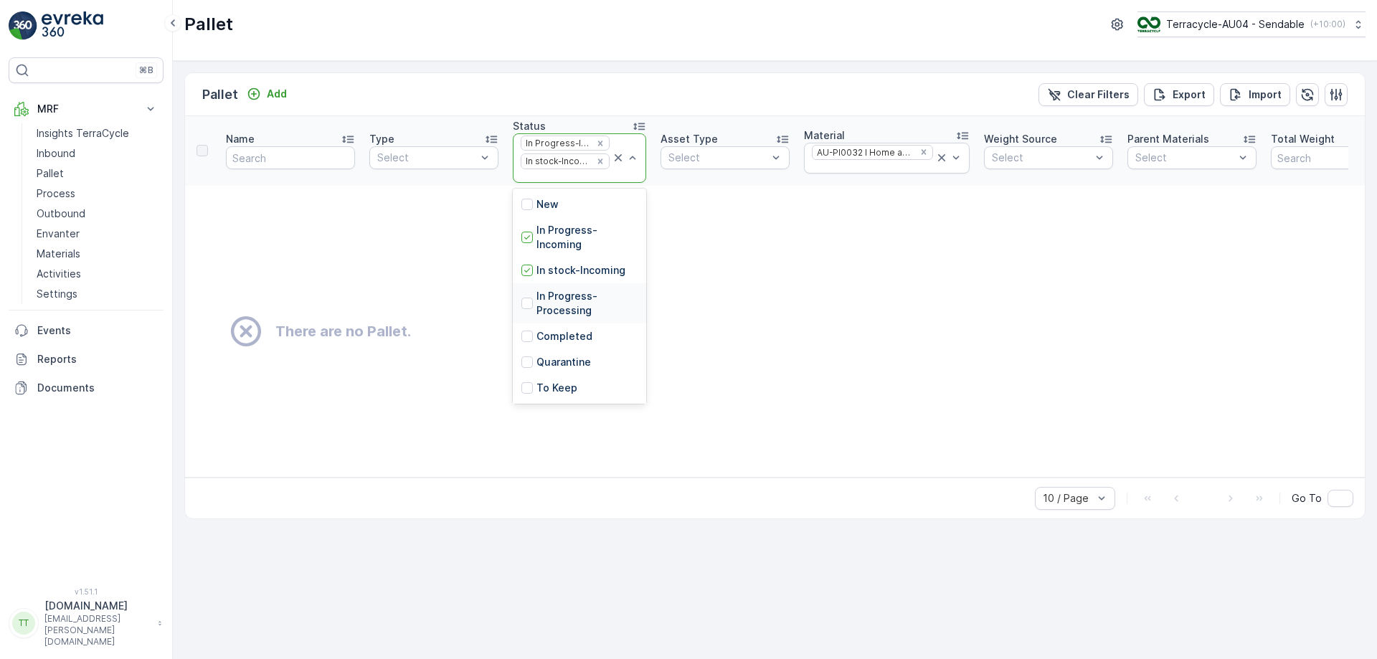
click at [546, 303] on p "In Progress-Processing" at bounding box center [586, 303] width 101 height 29
click at [572, 368] on p "In stock-Outgoing" at bounding box center [581, 371] width 90 height 14
click at [568, 295] on p "Ready to Allocation" at bounding box center [585, 299] width 98 height 14
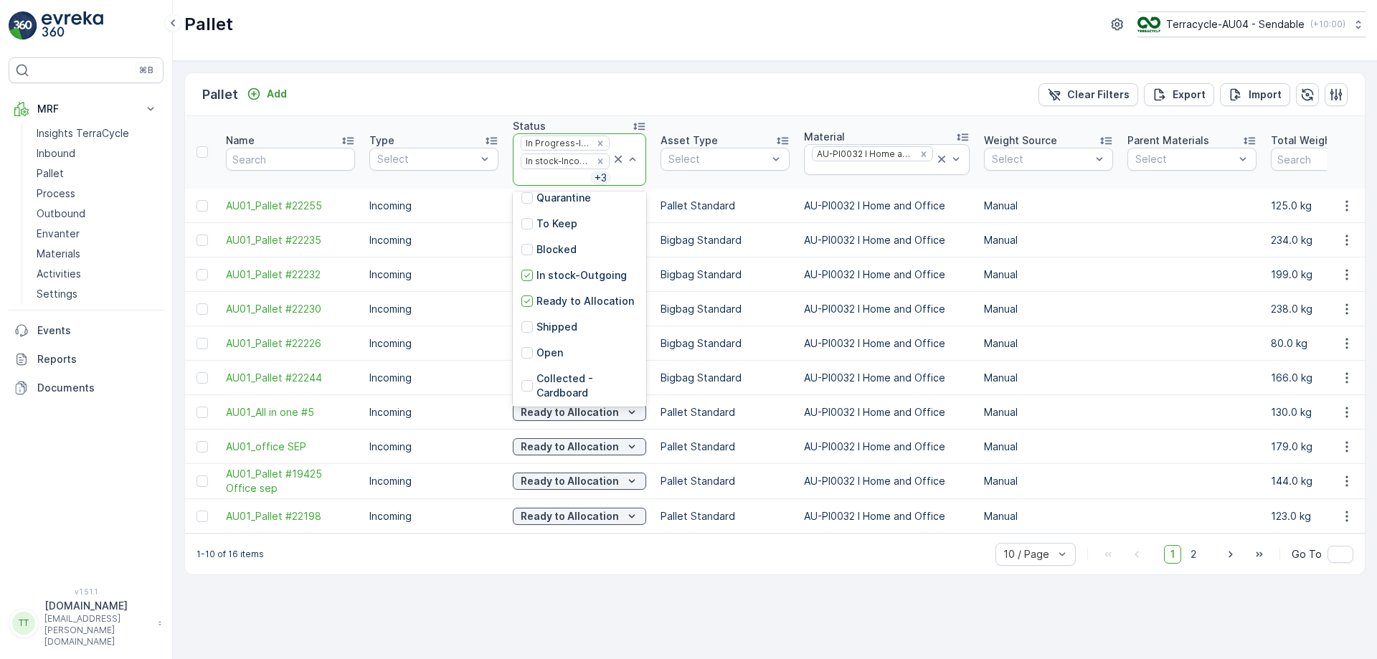
scroll to position [169, 0]
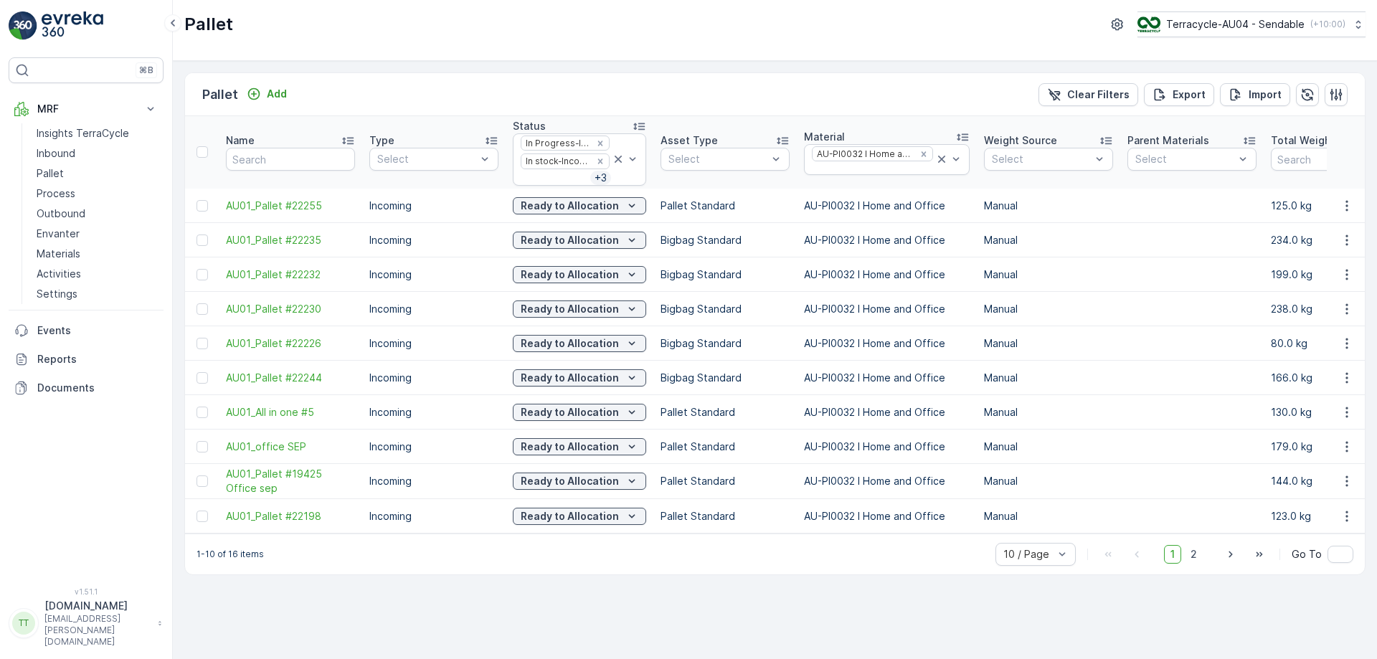
click at [762, 74] on div "Pallet Add Clear Filters Export Import" at bounding box center [775, 94] width 1180 height 43
click at [921, 155] on icon "Remove AU-PI0032 I Home and Office" at bounding box center [923, 153] width 5 height 5
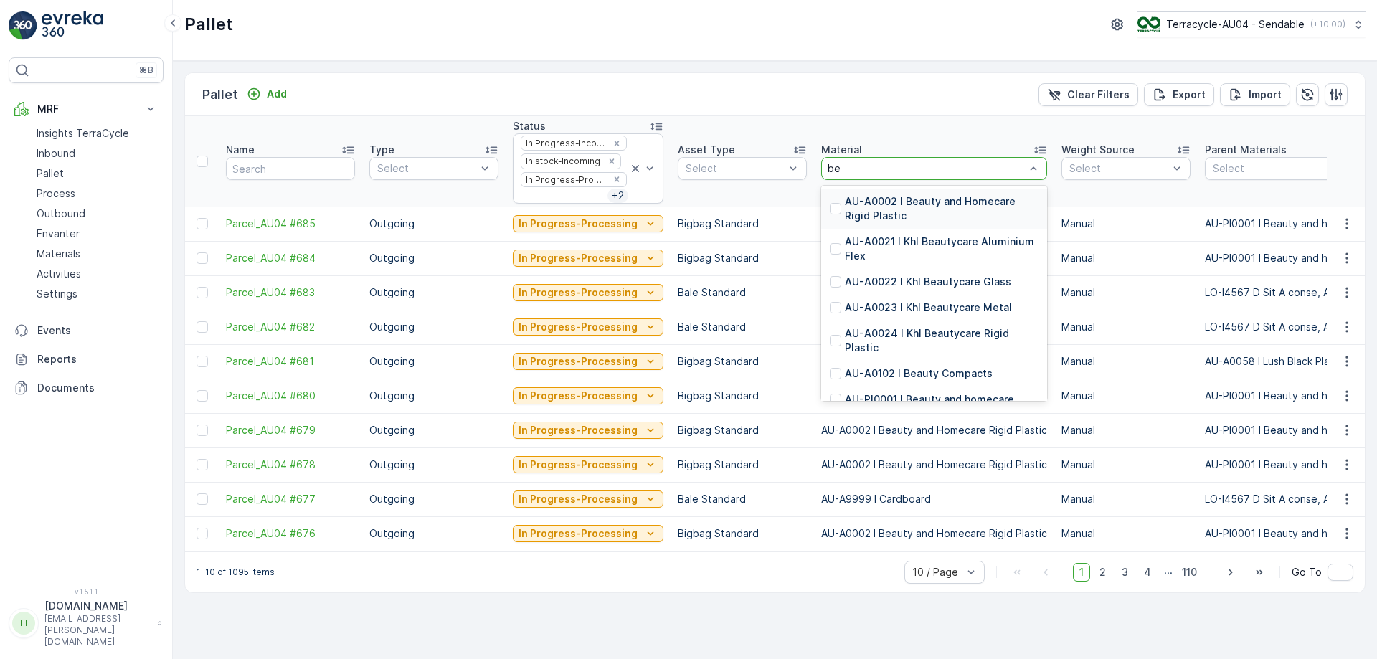
type input "bea"
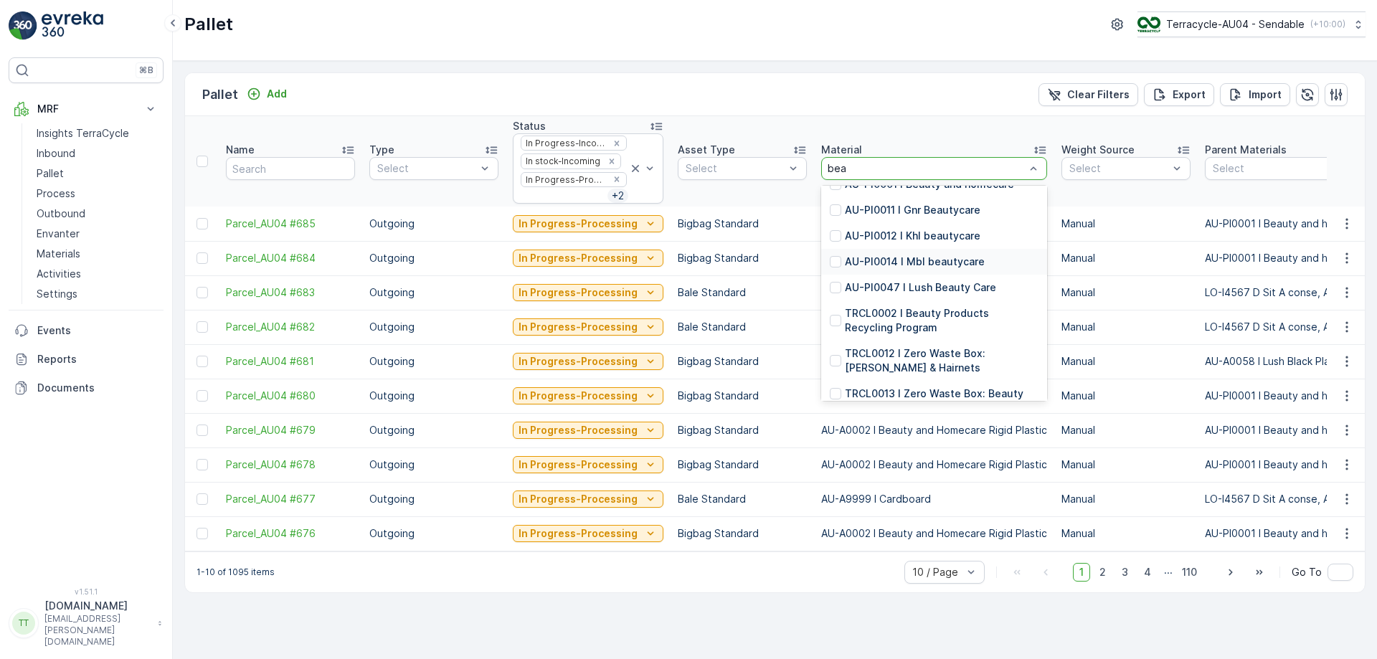
scroll to position [143, 0]
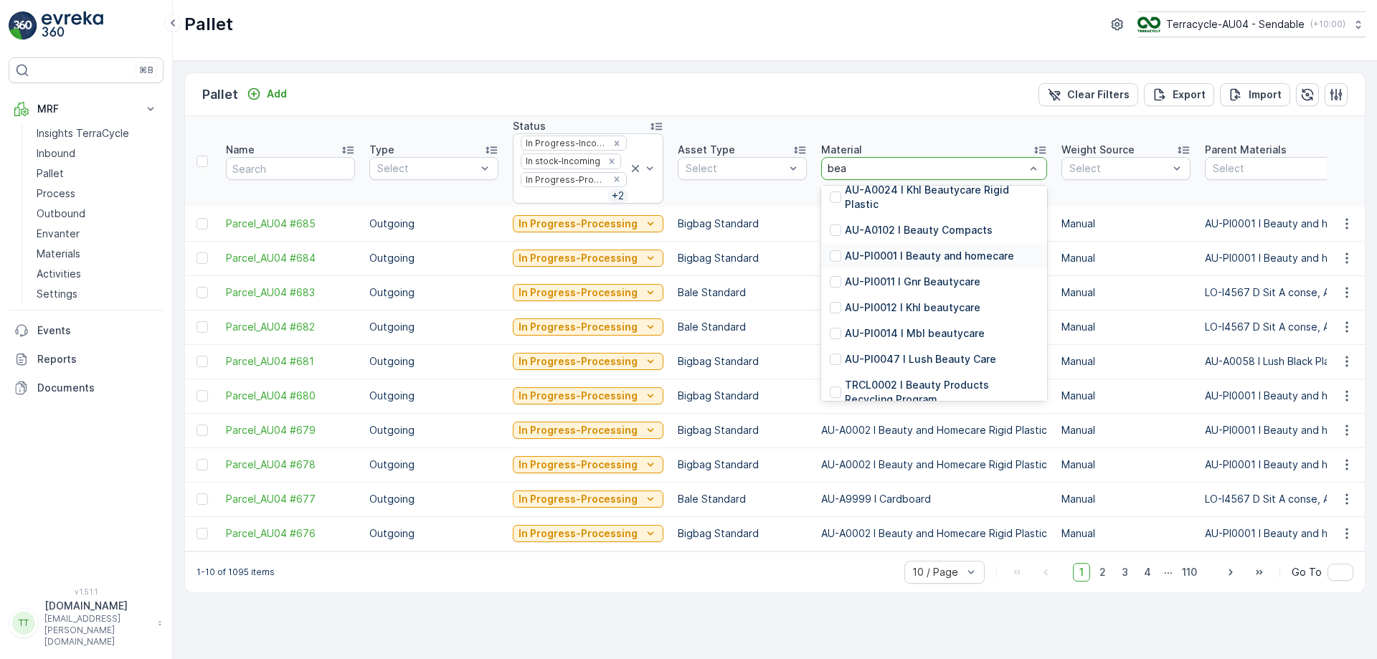
click at [873, 252] on p "AU-PI0001 I Beauty and homecare" at bounding box center [929, 256] width 169 height 14
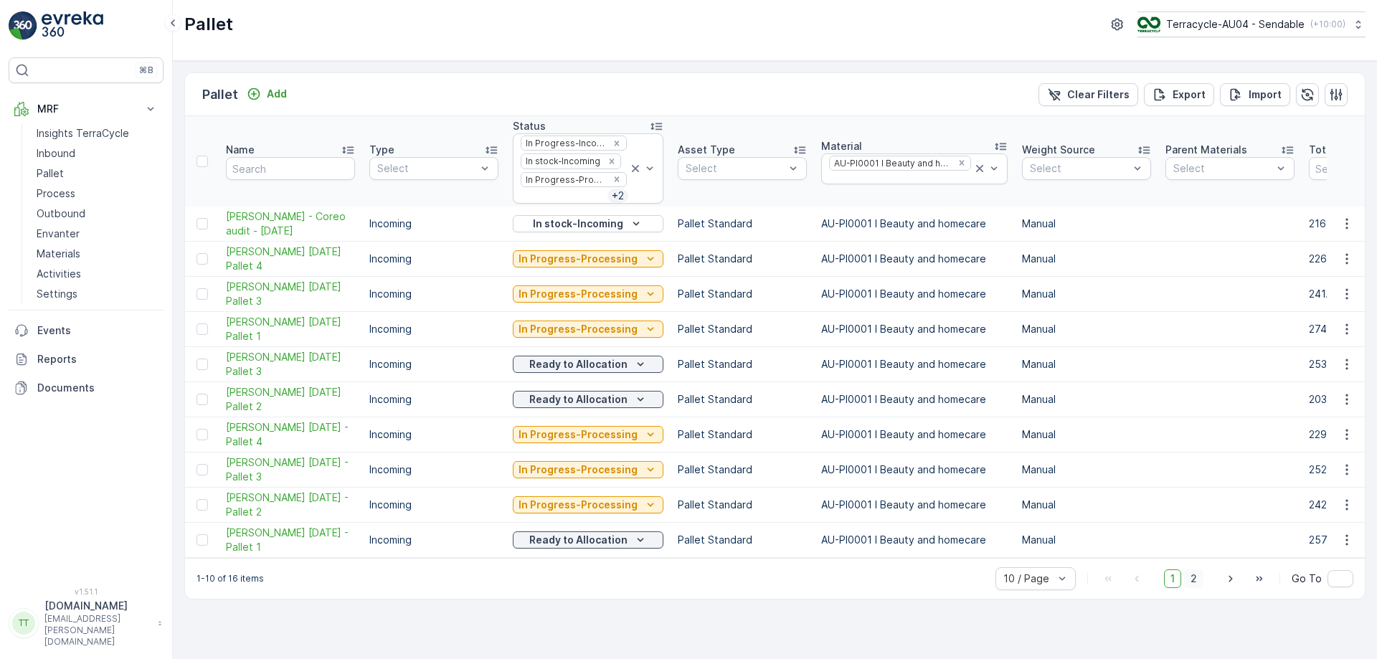
click at [1201, 588] on span "2" at bounding box center [1193, 578] width 19 height 19
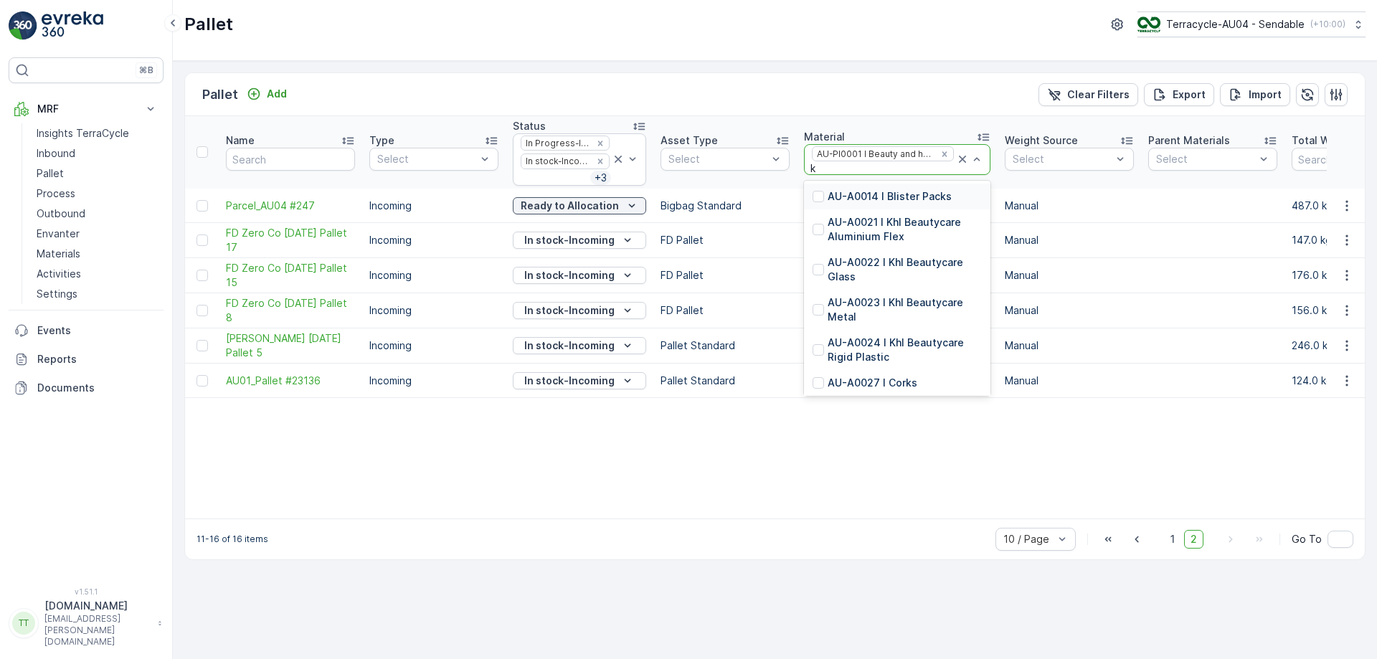
type input "kh"
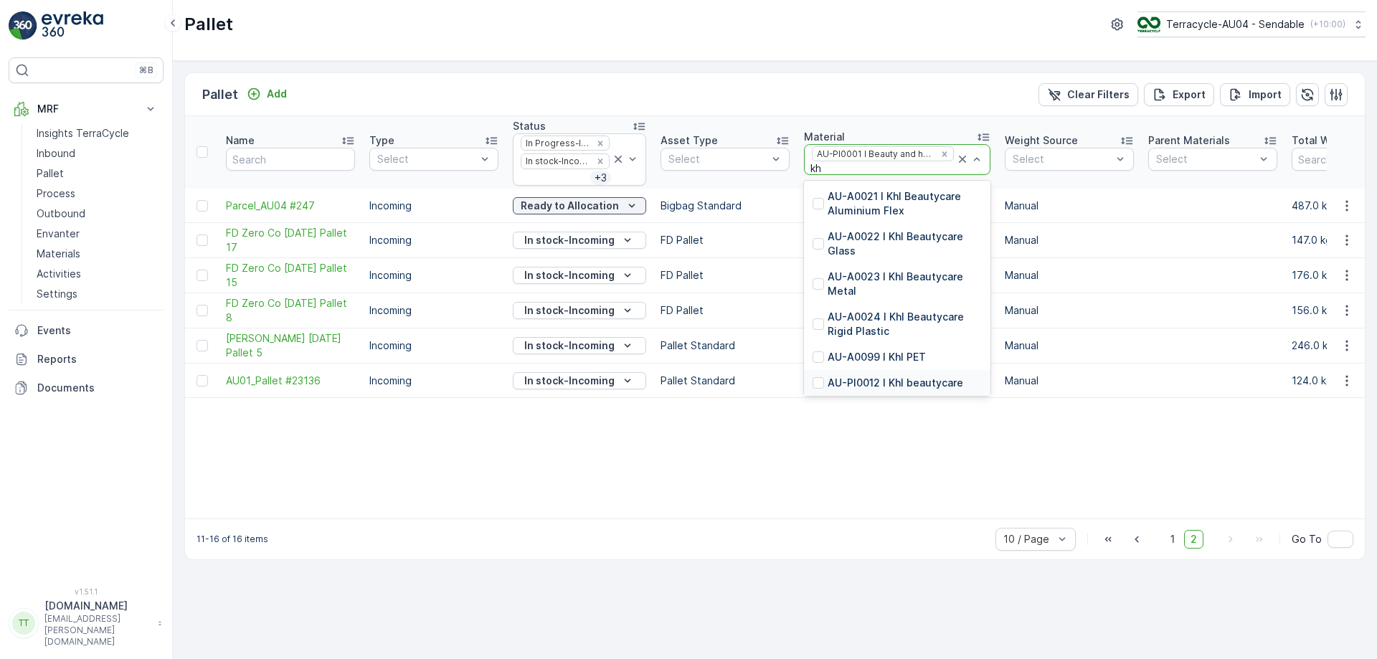
click at [895, 381] on p "AU-PI0012 I Khl beautycare" at bounding box center [896, 383] width 136 height 14
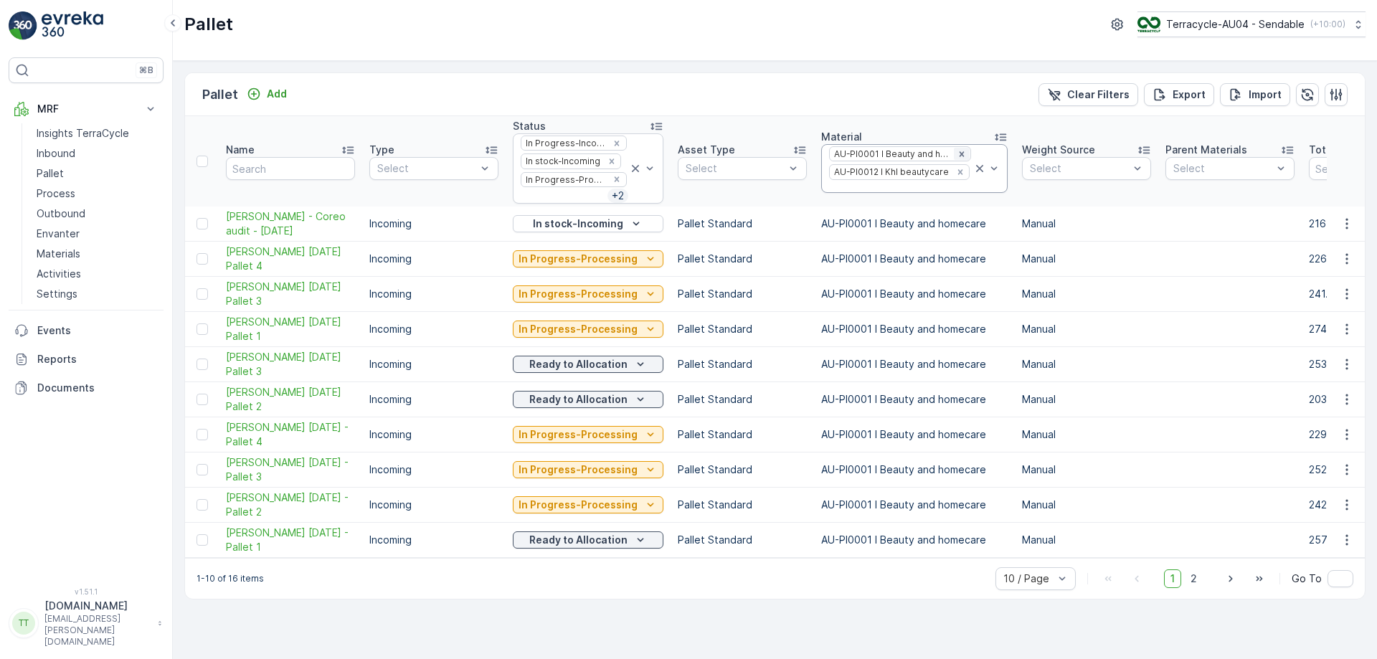
click at [957, 155] on icon "Remove AU-PI0001 I Beauty and homecare" at bounding box center [962, 154] width 10 height 10
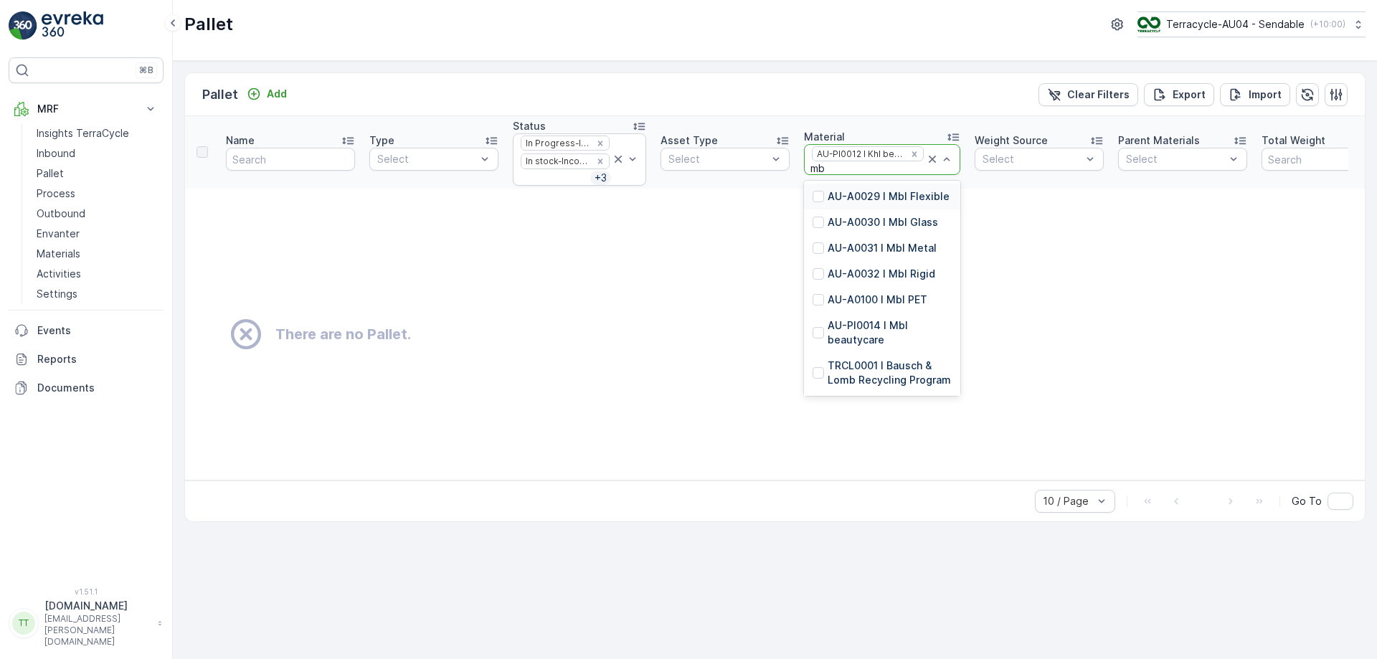
type input "mbl"
click at [846, 326] on p "AU-PI0014 I Mbl beautycare" at bounding box center [890, 332] width 124 height 29
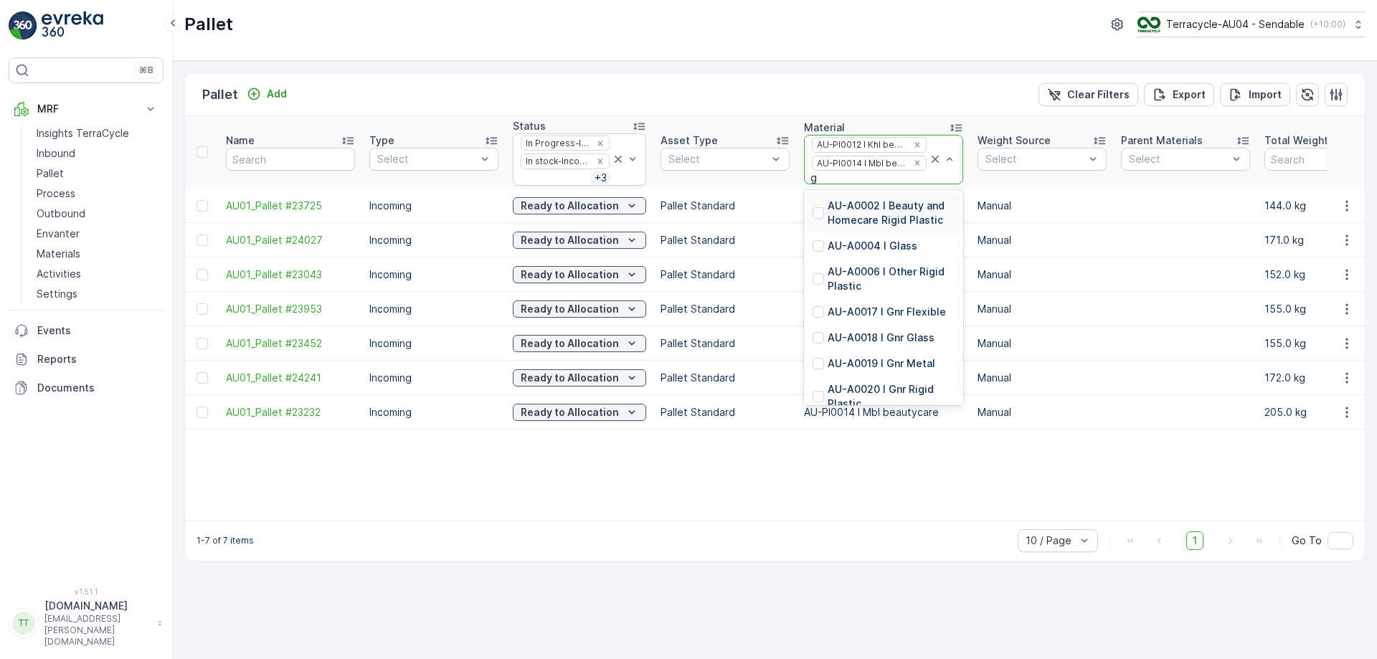
type input "gn"
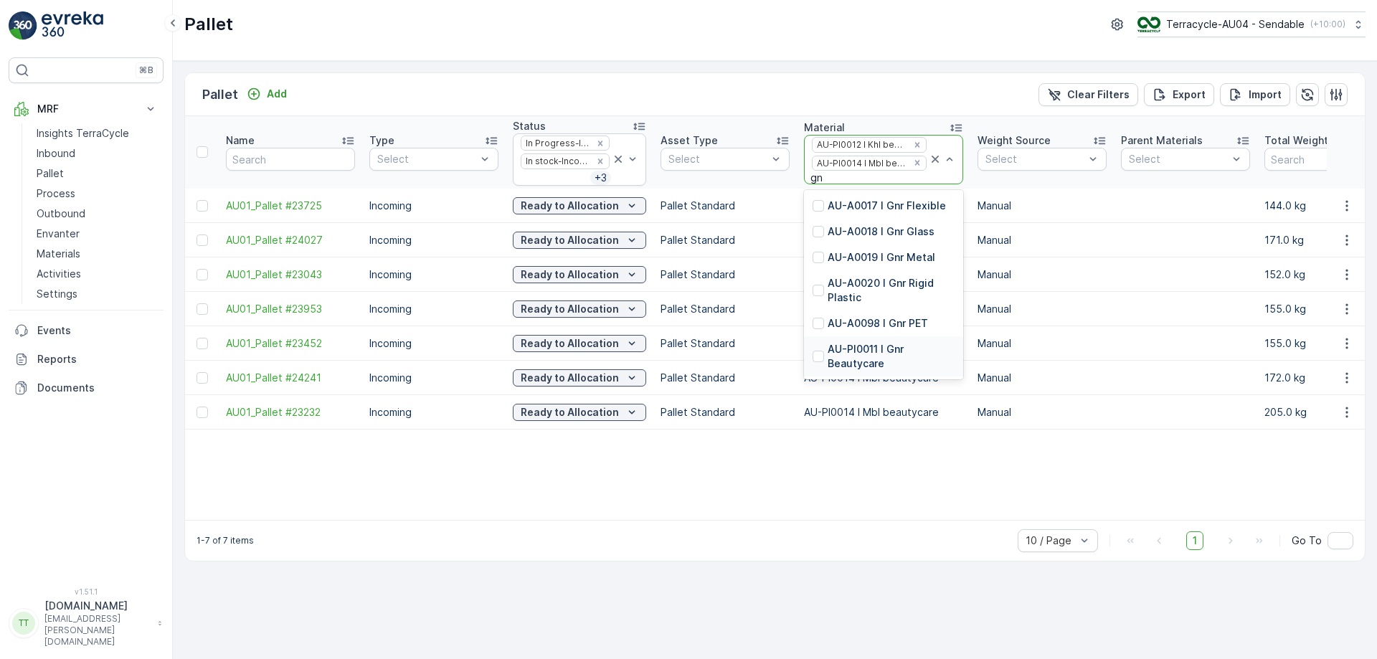
click at [881, 355] on p "AU-PI0011 I Gnr Beautycare" at bounding box center [891, 356] width 127 height 29
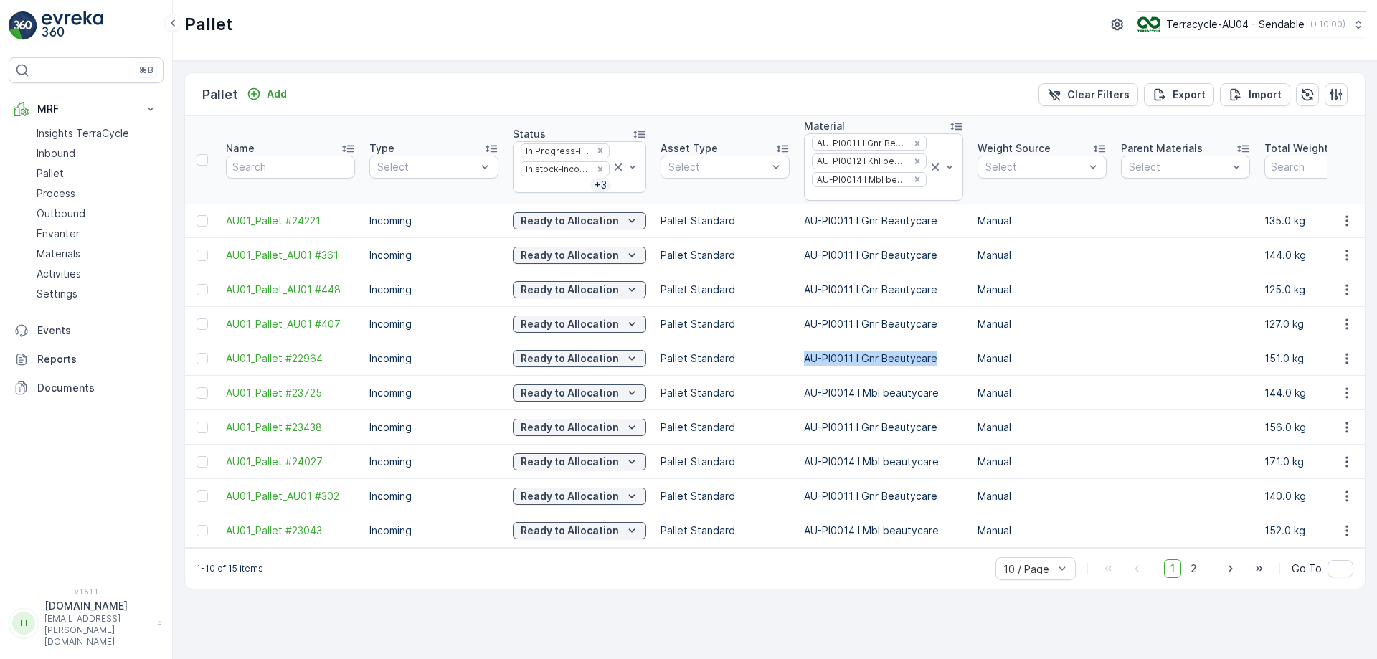
drag, startPoint x: 802, startPoint y: 360, endPoint x: 942, endPoint y: 360, distance: 139.8
click at [942, 360] on p "AU-PI0011 I Gnr Beautycare" at bounding box center [883, 358] width 159 height 14
copy p "AU-PI0011 I Gnr Beautycare"
click at [914, 177] on div "Remove AU-PI0014 I Mbl beautycare" at bounding box center [917, 179] width 16 height 11
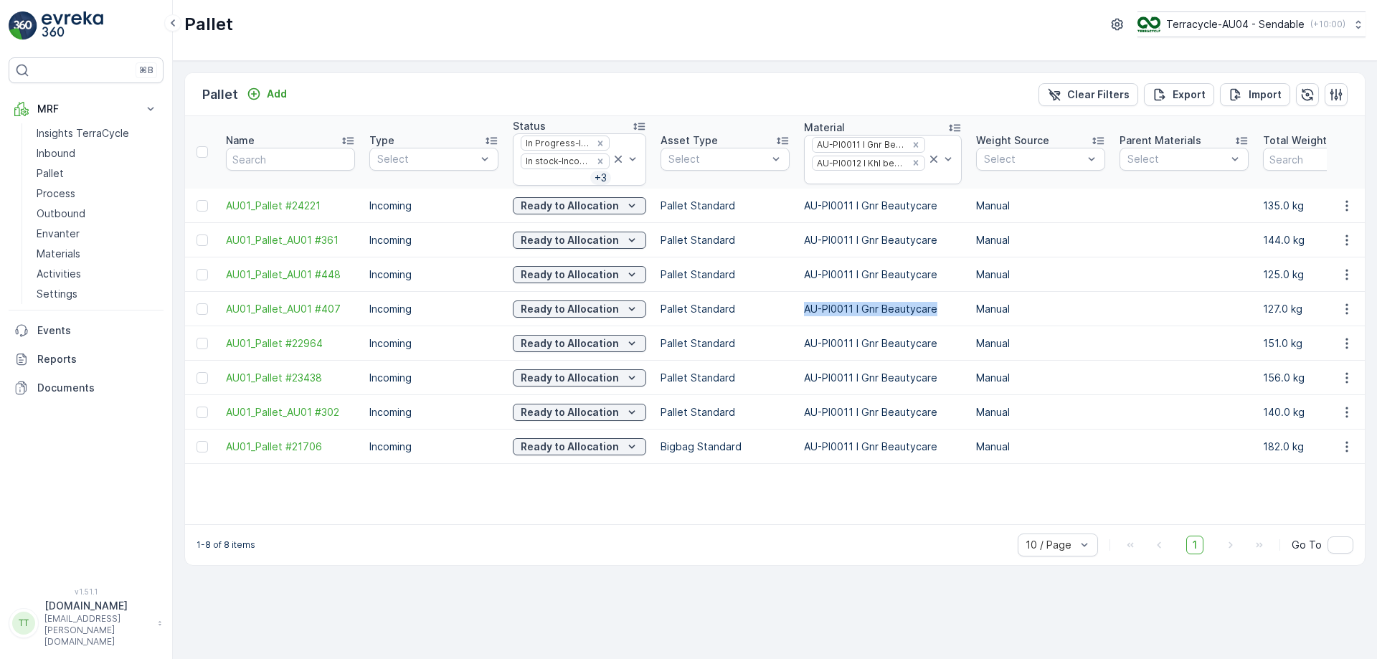
drag, startPoint x: 789, startPoint y: 309, endPoint x: 946, endPoint y: 312, distance: 157.1
copy tr "AU-PI0011 I Gnr Beautycare"
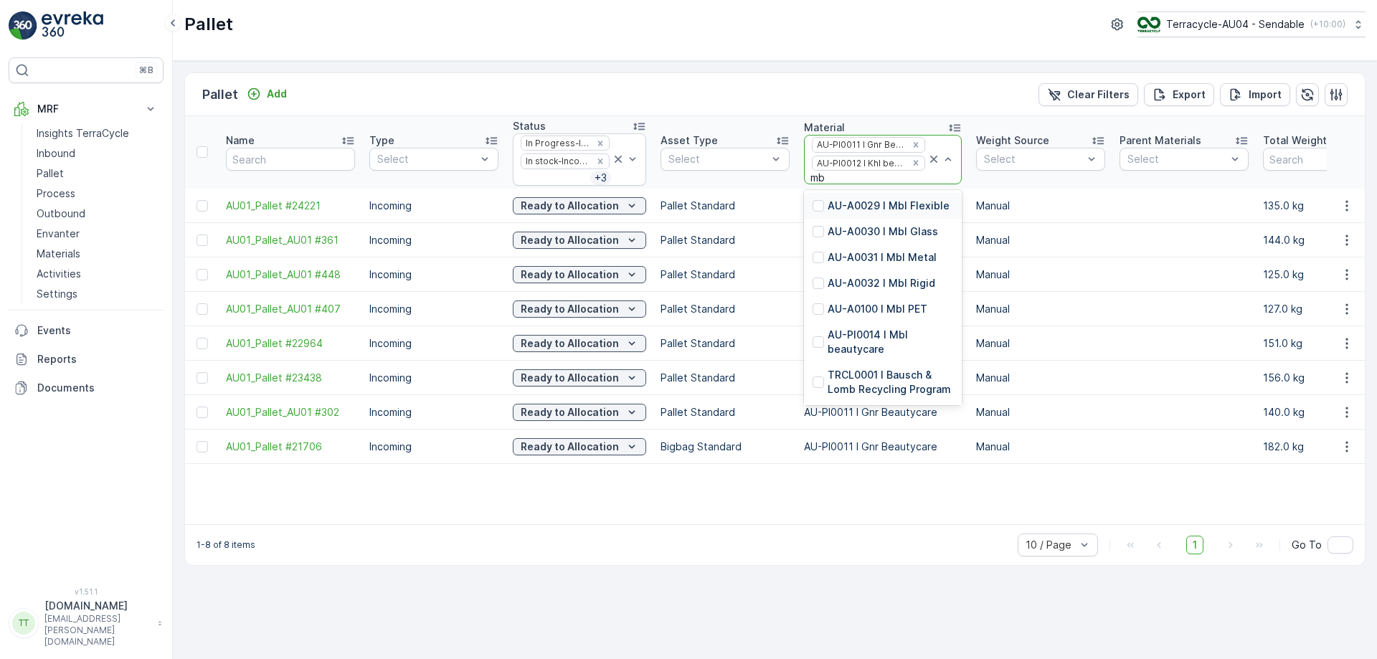
type input "mbl"
click at [860, 341] on p "AU-PI0014 I Mbl beautycare" at bounding box center [891, 342] width 126 height 29
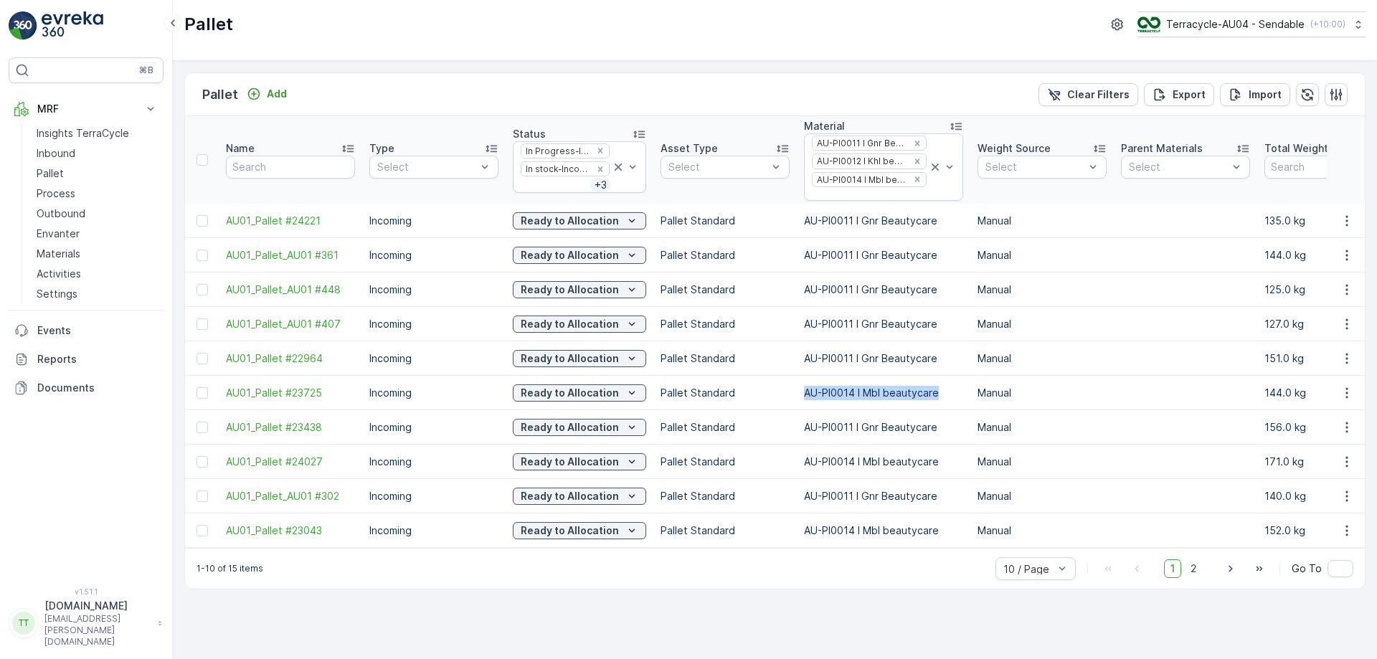
drag, startPoint x: 795, startPoint y: 389, endPoint x: 932, endPoint y: 387, distance: 137.0
click at [1206, 9] on div "Pallet Terracycle-AU04 - Sendable ( +10:00 )" at bounding box center [775, 30] width 1204 height 61
click at [1206, 17] on p "Terracycle-AU04 - Sendable" at bounding box center [1234, 24] width 138 height 14
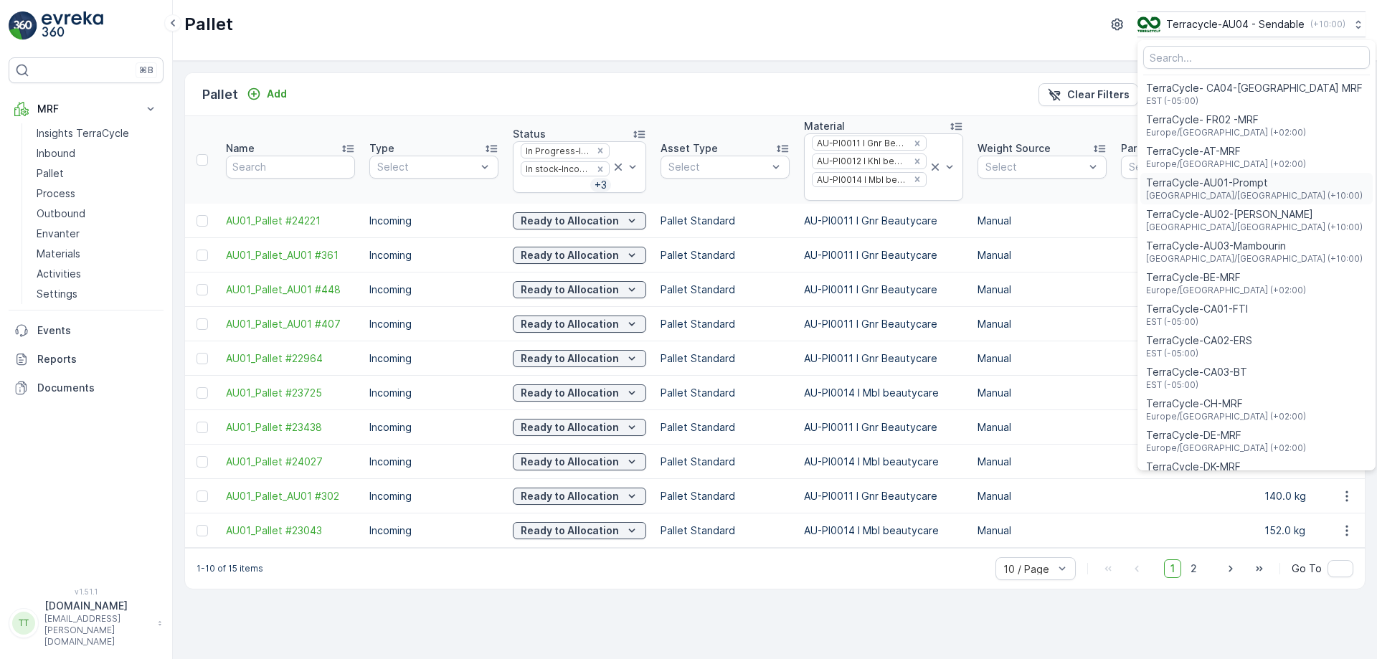
click at [1201, 191] on span "[GEOGRAPHIC_DATA]/[GEOGRAPHIC_DATA] (+10:00)" at bounding box center [1254, 195] width 217 height 11
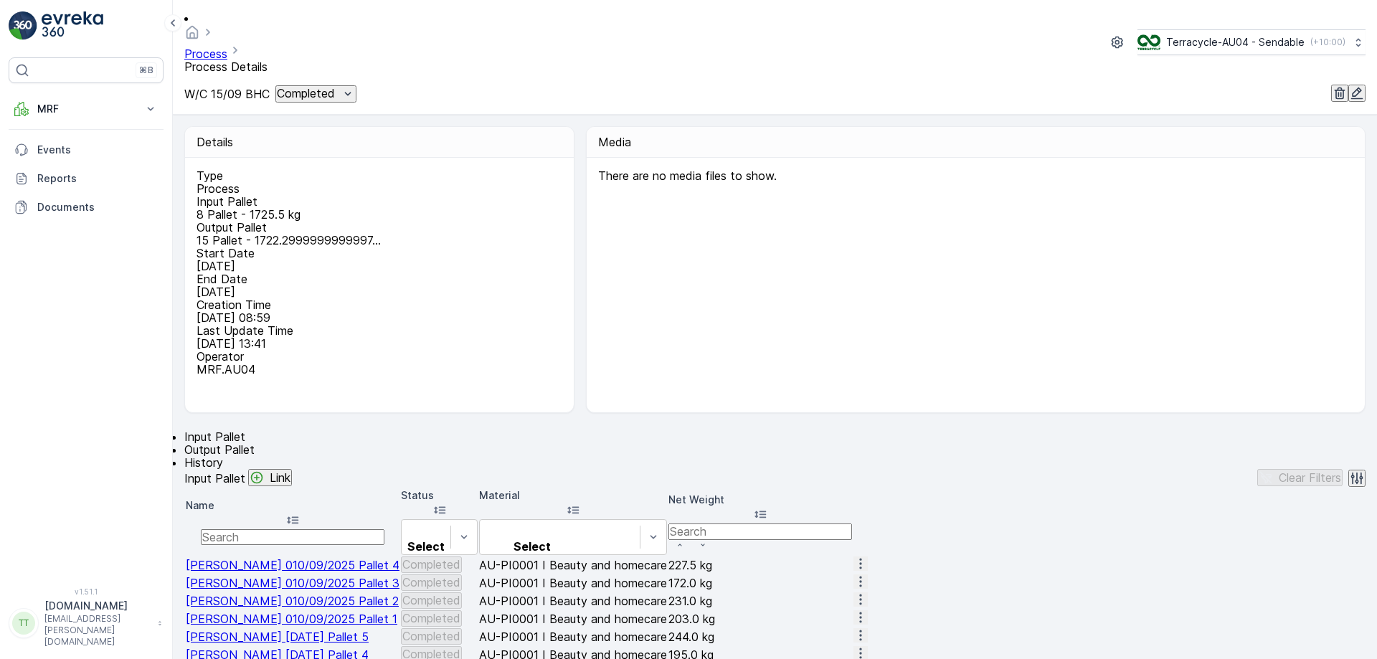
click at [861, 273] on div "There are no media files to show." at bounding box center [976, 285] width 778 height 255
drag, startPoint x: 390, startPoint y: 171, endPoint x: 419, endPoint y: 172, distance: 28.7
click at [419, 208] on p "8 Pallet - 1725.5 kg" at bounding box center [377, 214] width 362 height 13
copy p "1725.5"
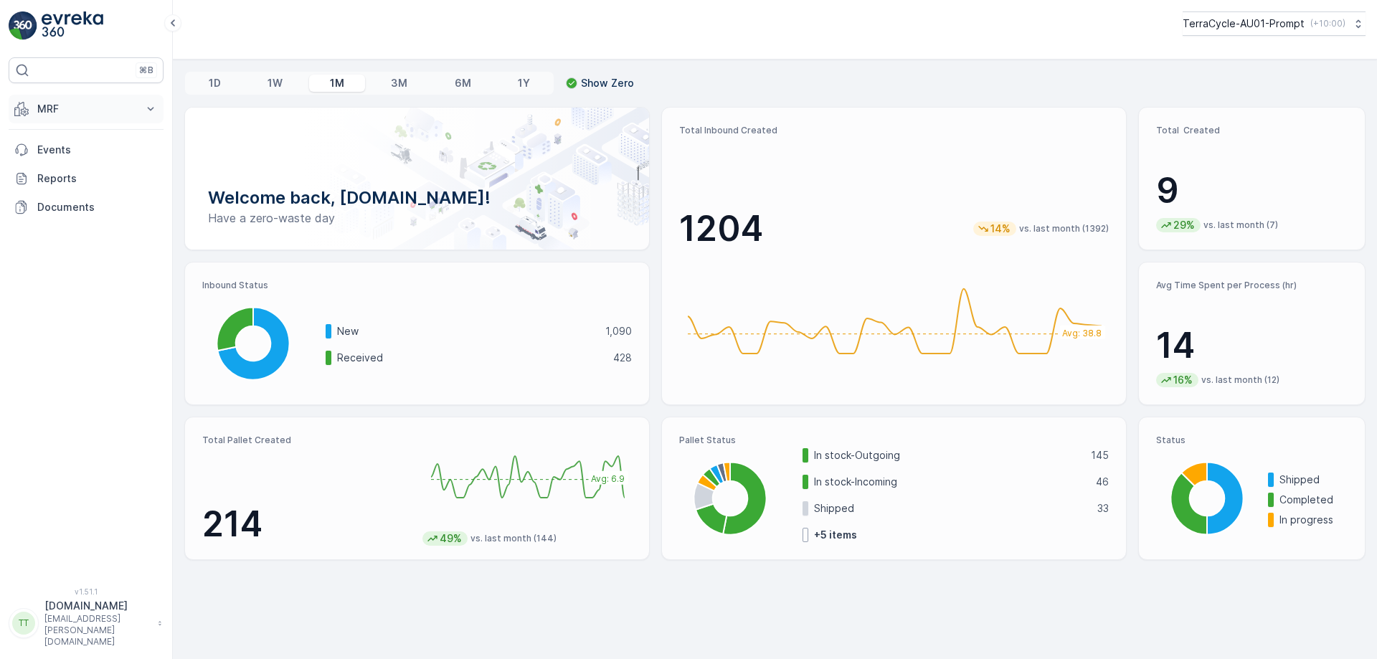
click at [100, 123] on button "MRF" at bounding box center [86, 109] width 155 height 29
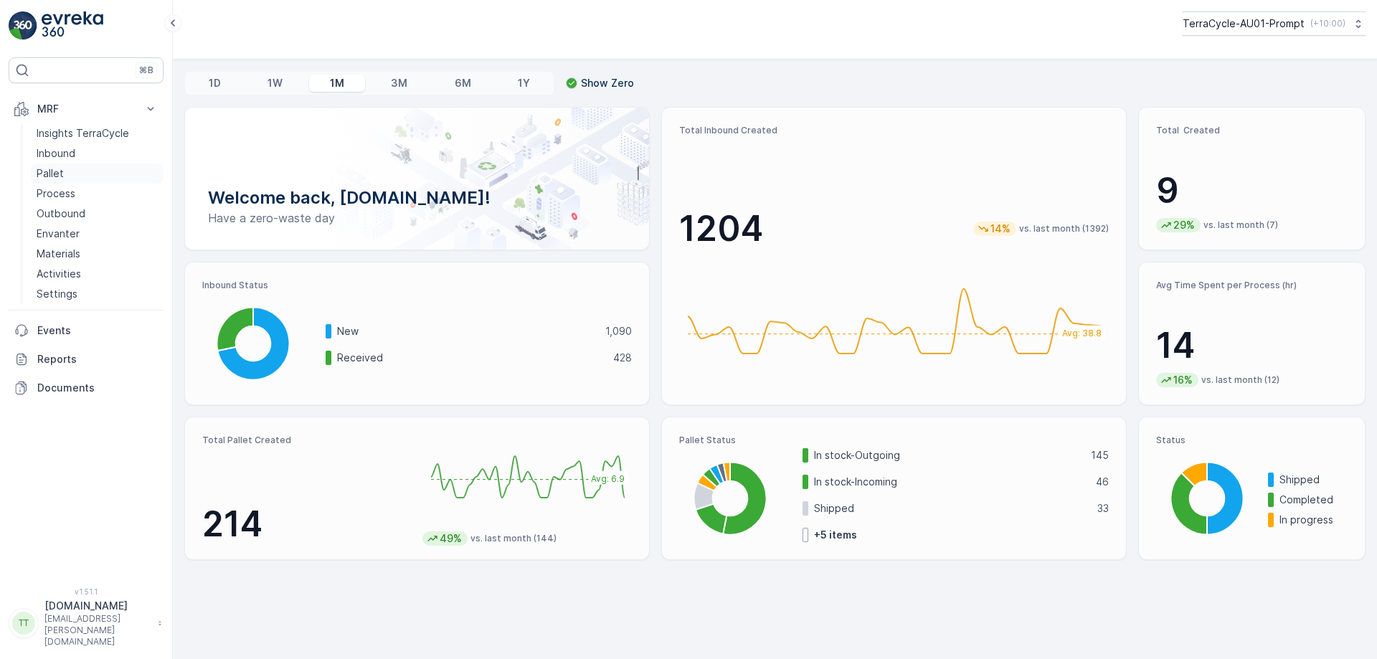
click at [68, 174] on link "Pallet" at bounding box center [97, 174] width 133 height 20
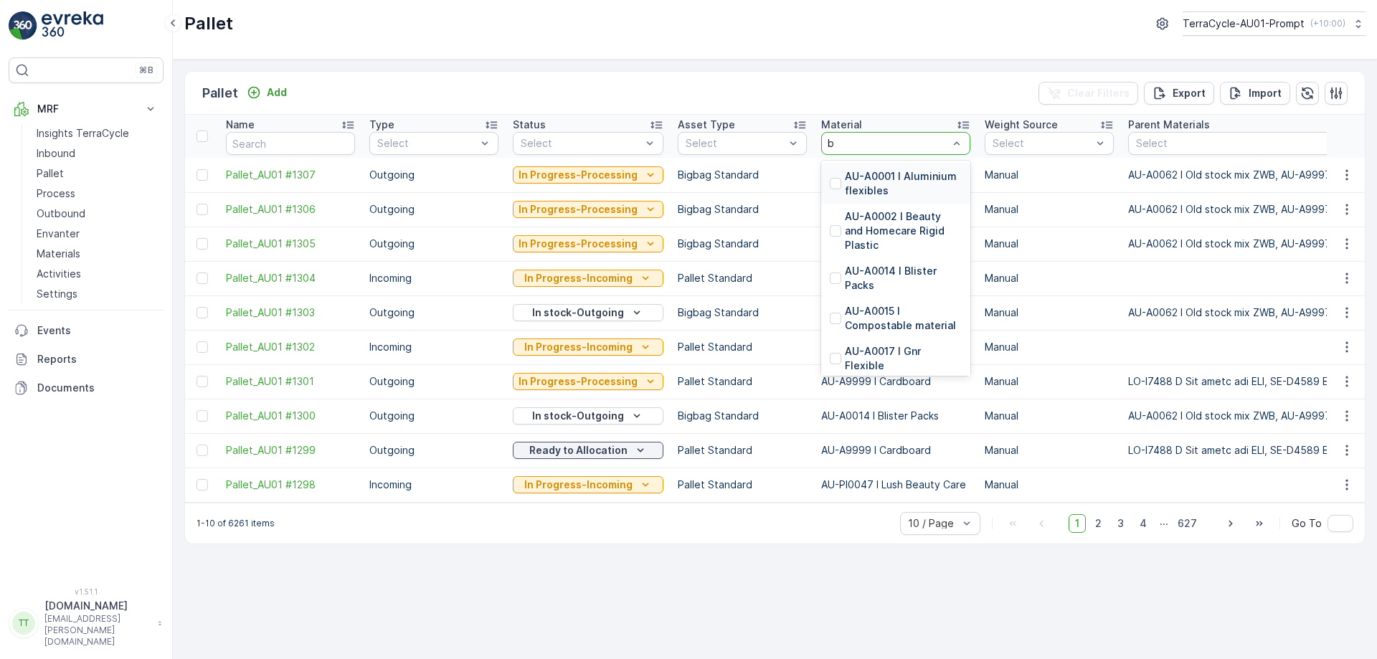
type input "be"
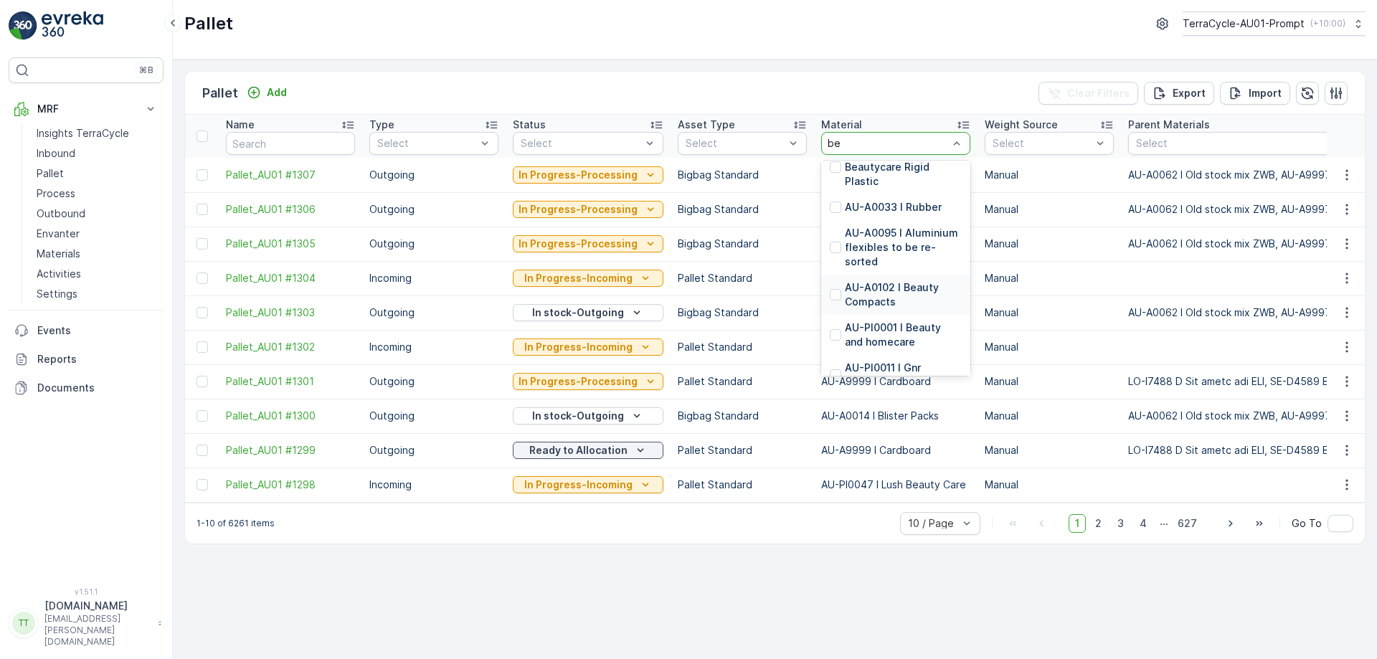
scroll to position [215, 0]
click at [900, 318] on p "AU-PI0001 I Beauty and homecare" at bounding box center [903, 332] width 117 height 29
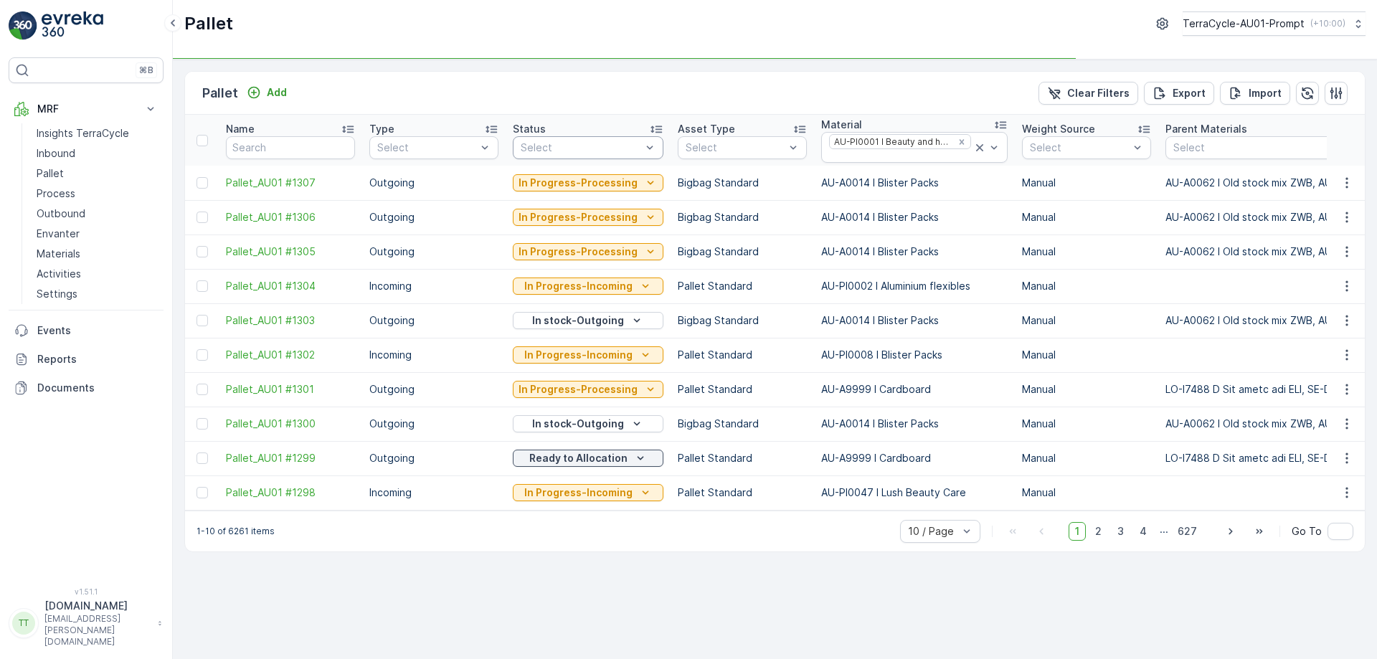
click at [576, 157] on div "Select" at bounding box center [588, 147] width 151 height 23
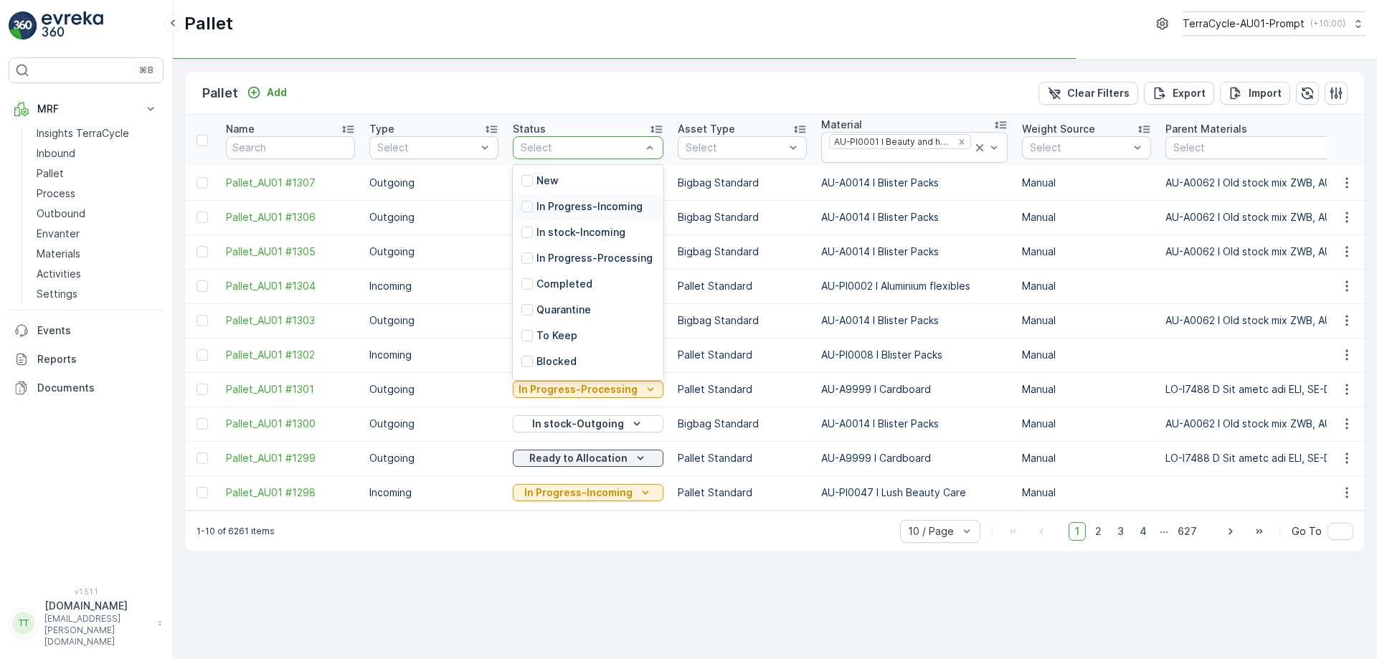
click at [575, 214] on div "In Progress-Incoming" at bounding box center [588, 207] width 151 height 26
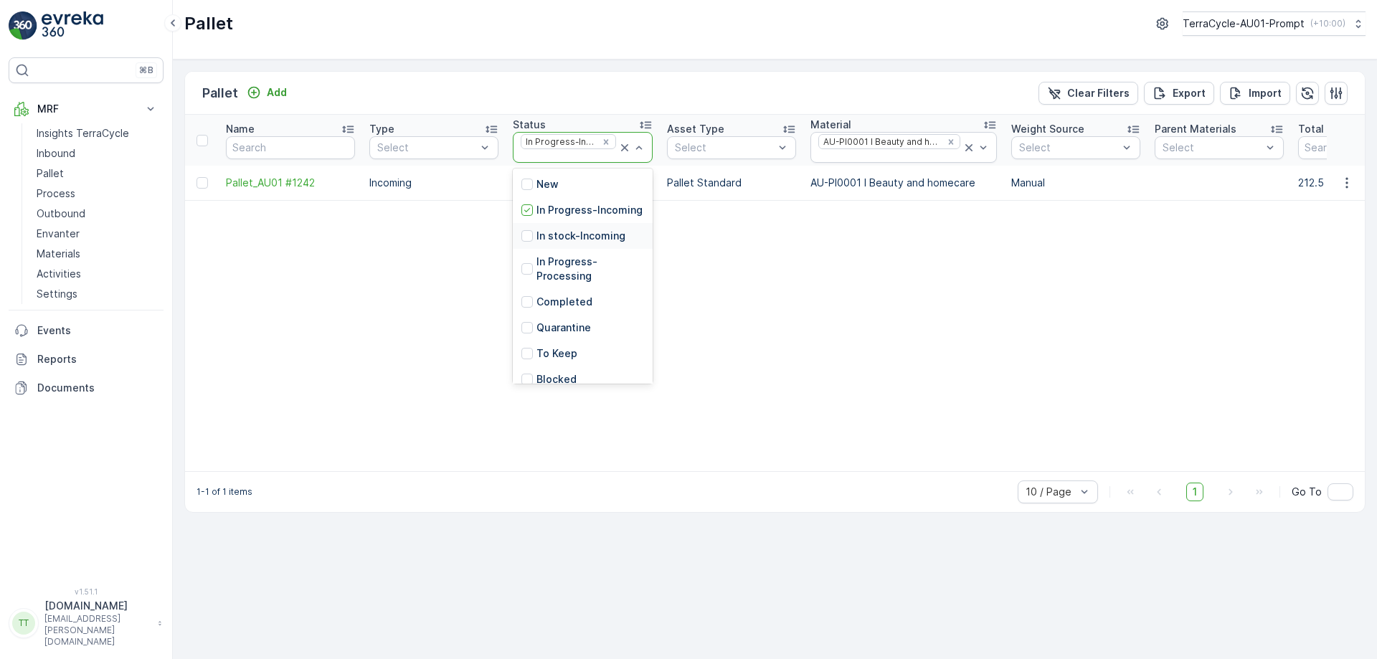
click at [543, 243] on p "In stock-Incoming" at bounding box center [580, 236] width 89 height 14
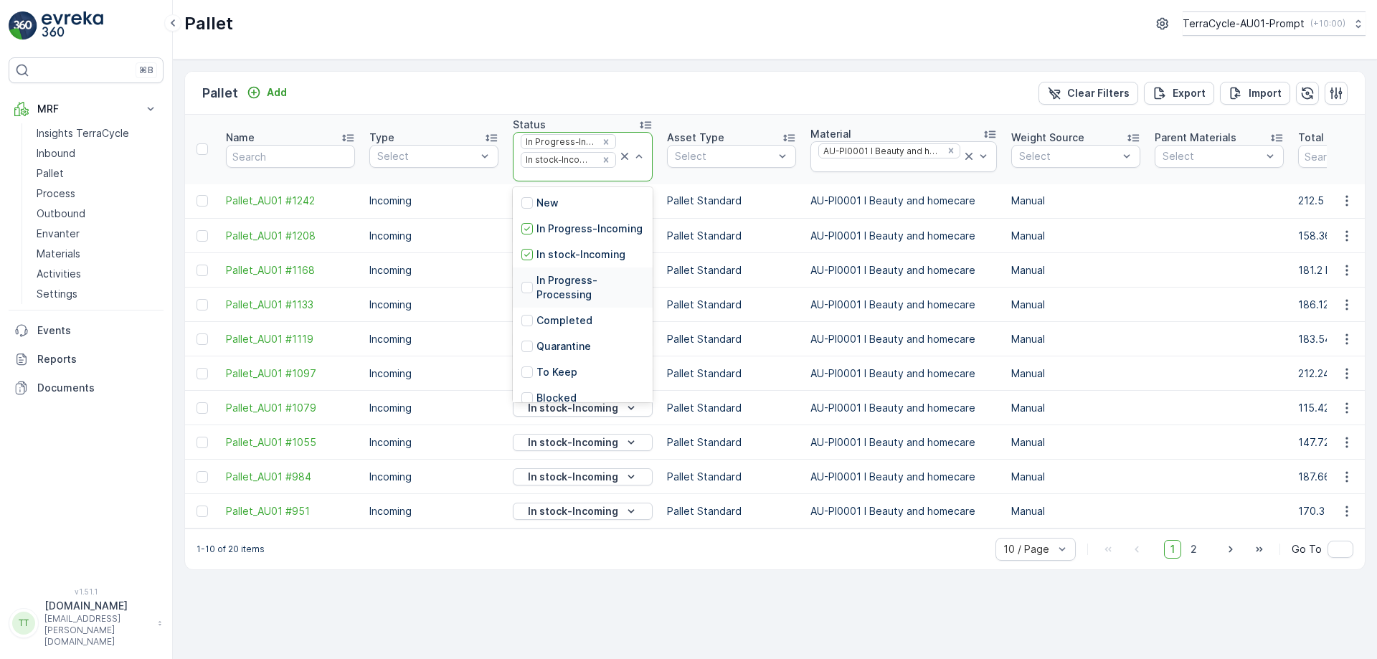
click at [560, 298] on p "In Progress-Processing" at bounding box center [590, 287] width 108 height 29
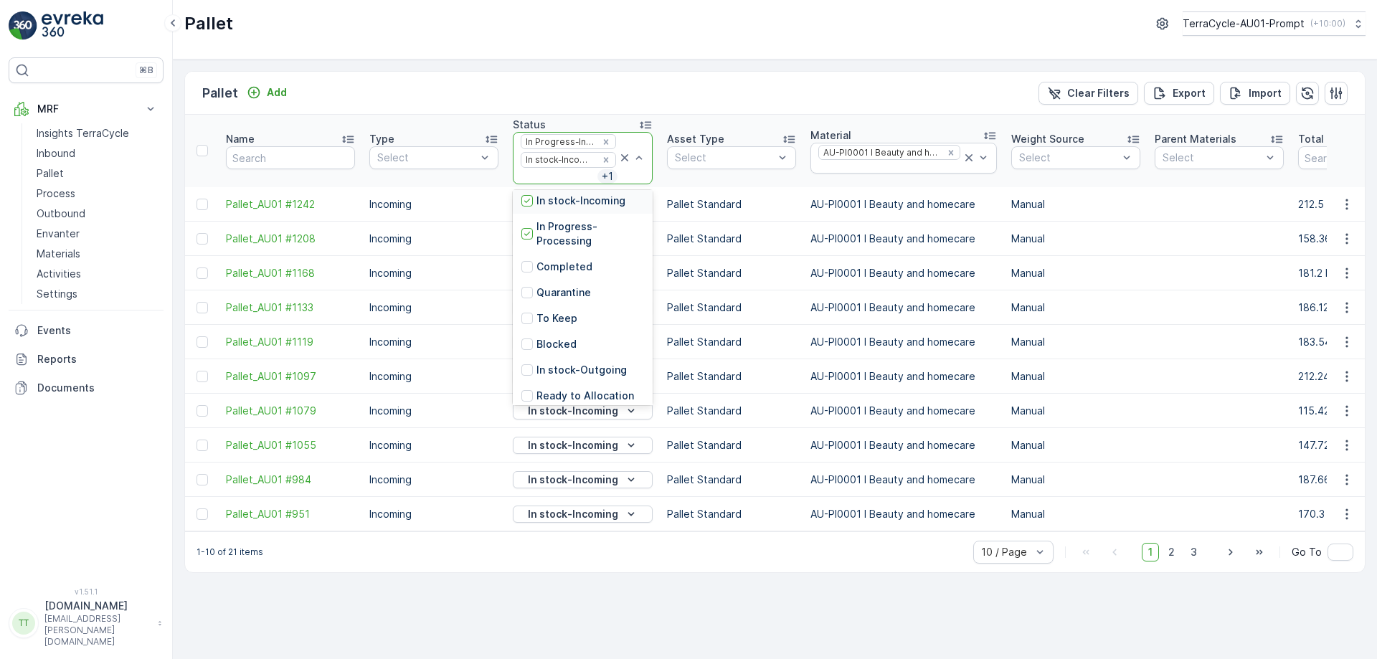
scroll to position [169, 0]
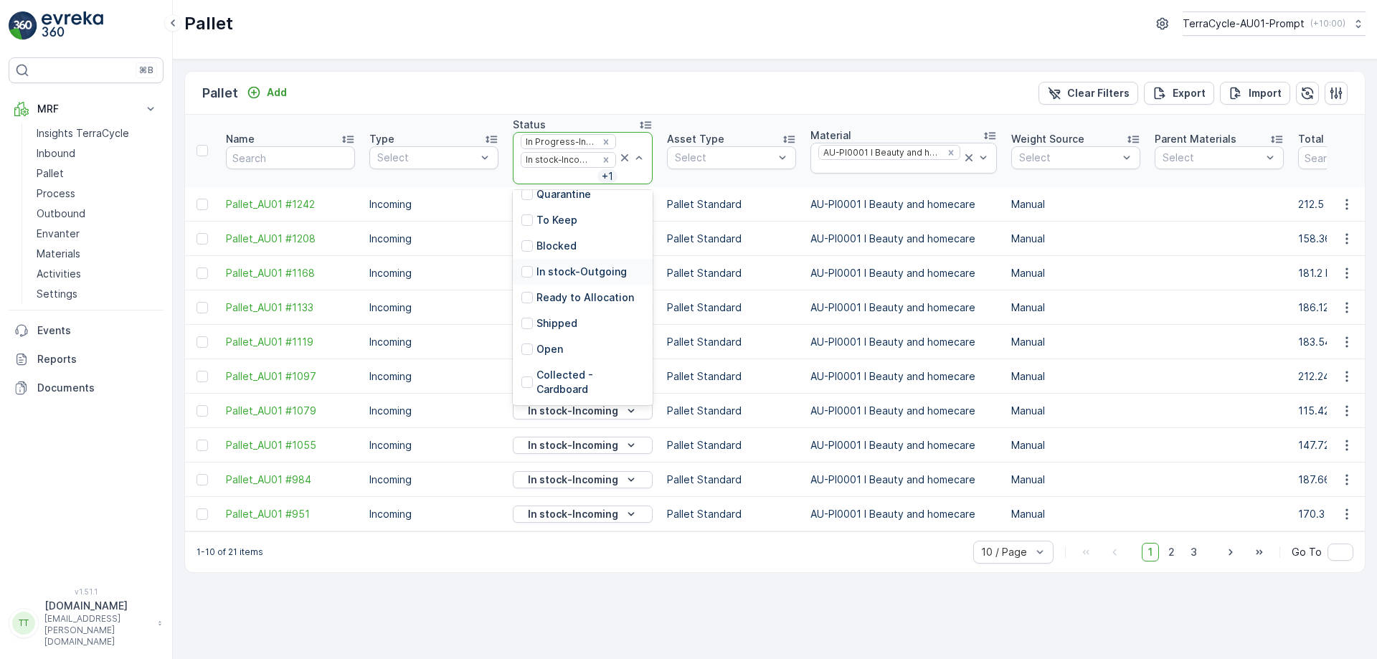
click at [559, 266] on p "In stock-Outgoing" at bounding box center [581, 272] width 90 height 14
click at [564, 295] on p "Ready to Allocation" at bounding box center [585, 297] width 98 height 14
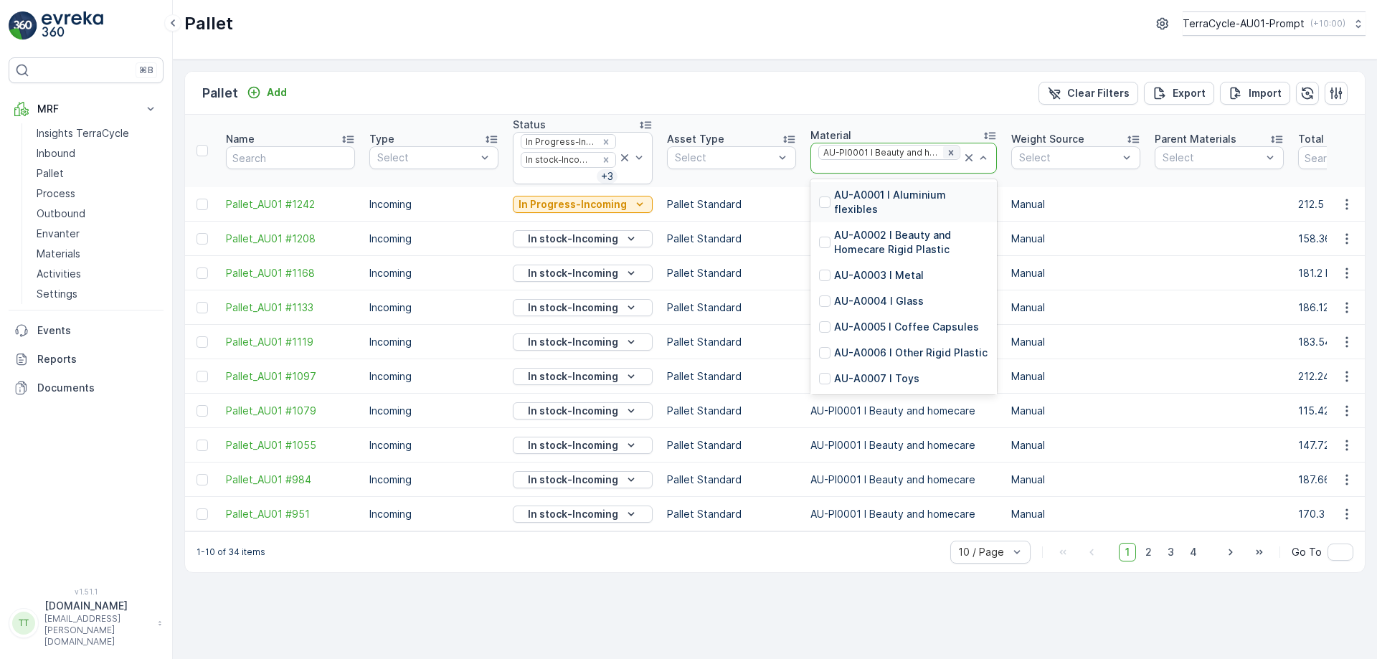
click at [946, 151] on icon "Remove AU-PI0001 I Beauty and homecare" at bounding box center [951, 153] width 10 height 10
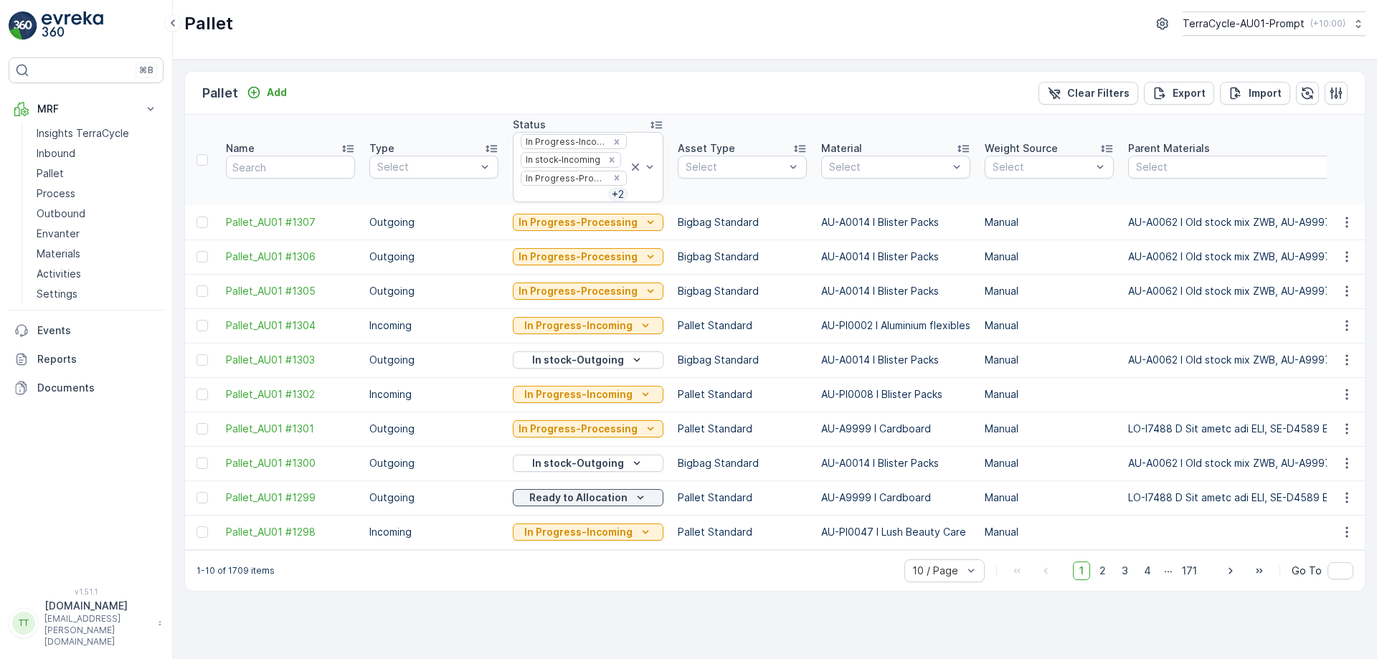
click at [866, 156] on div "Select" at bounding box center [895, 167] width 149 height 23
drag, startPoint x: 818, startPoint y: 533, endPoint x: 964, endPoint y: 542, distance: 145.9
click at [964, 542] on td "AU-PI0047 I Lush Beauty Care" at bounding box center [896, 532] width 164 height 34
copy p "AU-PI0047 I Lush Beauty Care"
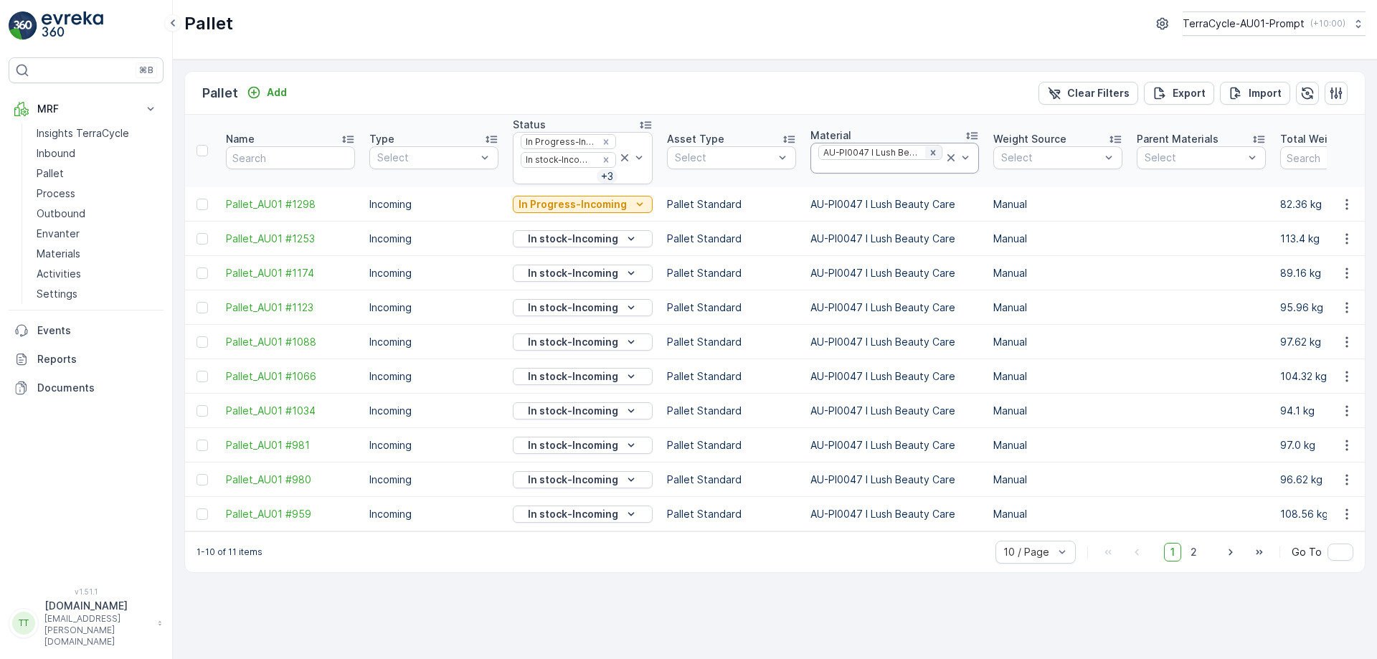
click at [930, 151] on icon "Remove AU-PI0047 I Lush Beauty Care" at bounding box center [932, 152] width 5 height 5
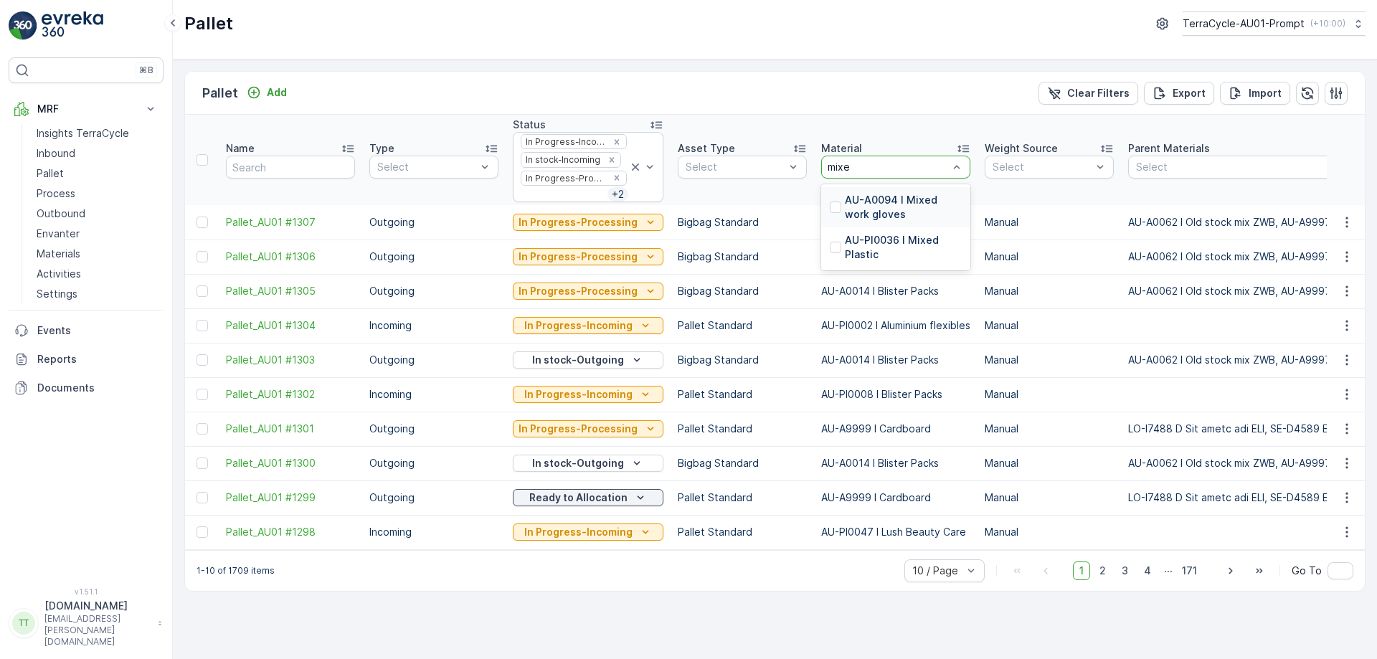
type input "mixed"
click at [906, 255] on p "AU-PI0036 I Mixed Plastic" at bounding box center [903, 247] width 117 height 29
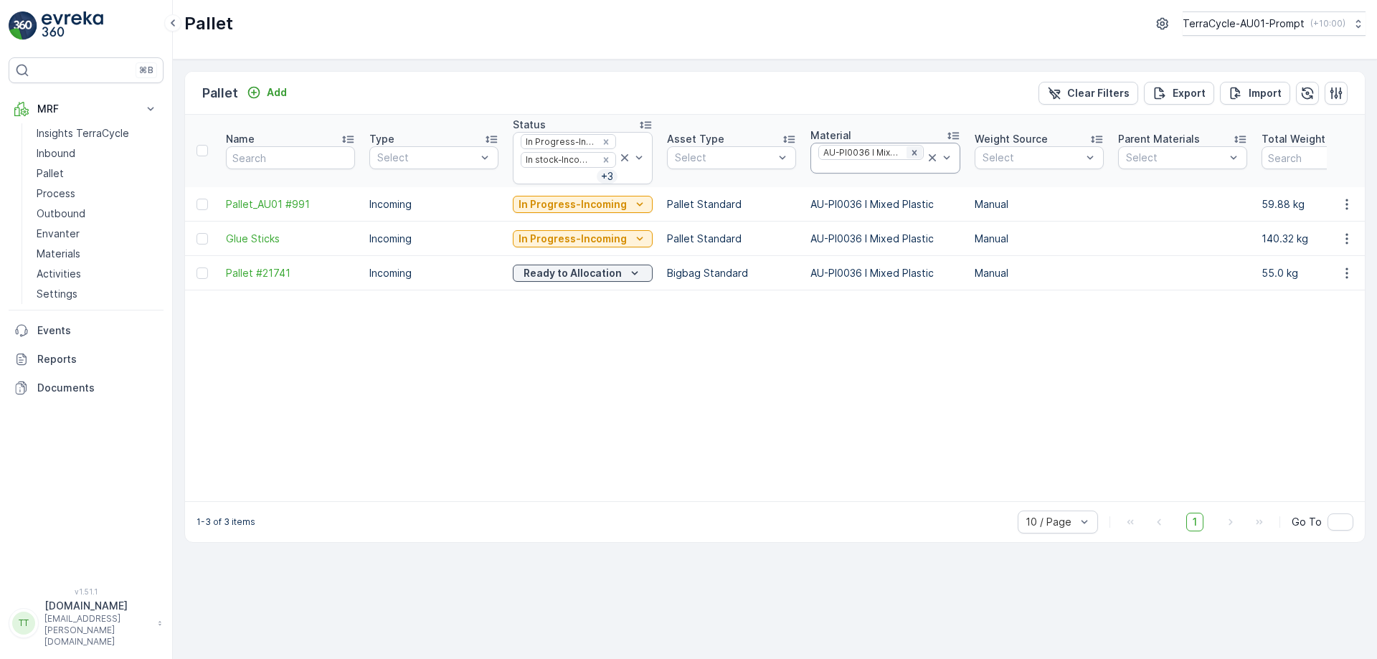
click at [906, 155] on div "Remove AU-PI0036 I Mixed Plastic" at bounding box center [914, 151] width 16 height 11
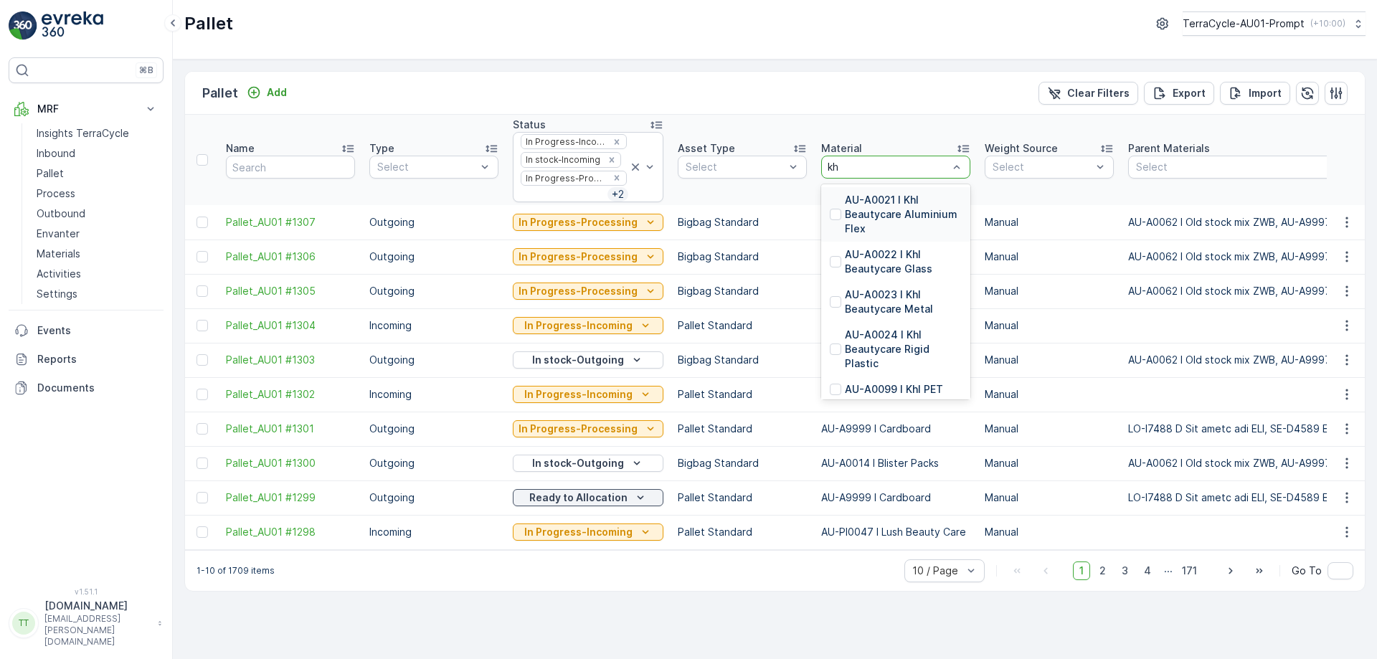
type input "khl"
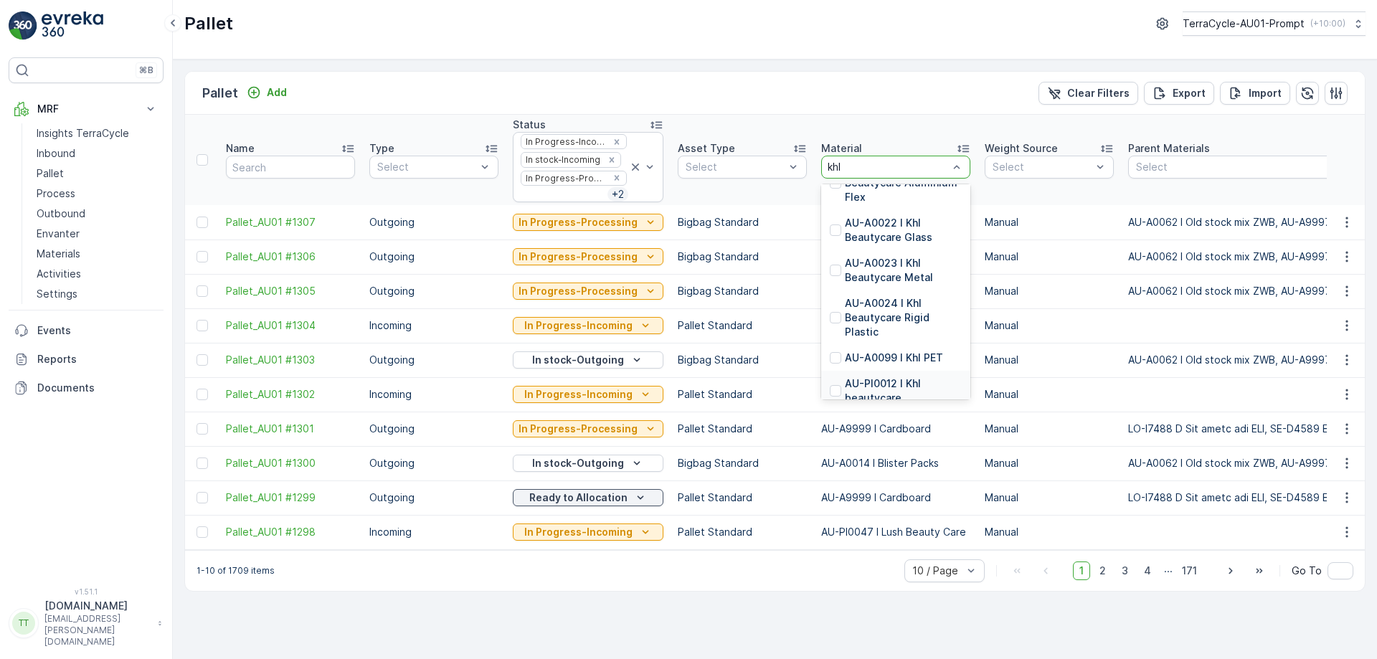
click at [885, 380] on p "AU-PI0012 I Khl beautycare" at bounding box center [903, 391] width 117 height 29
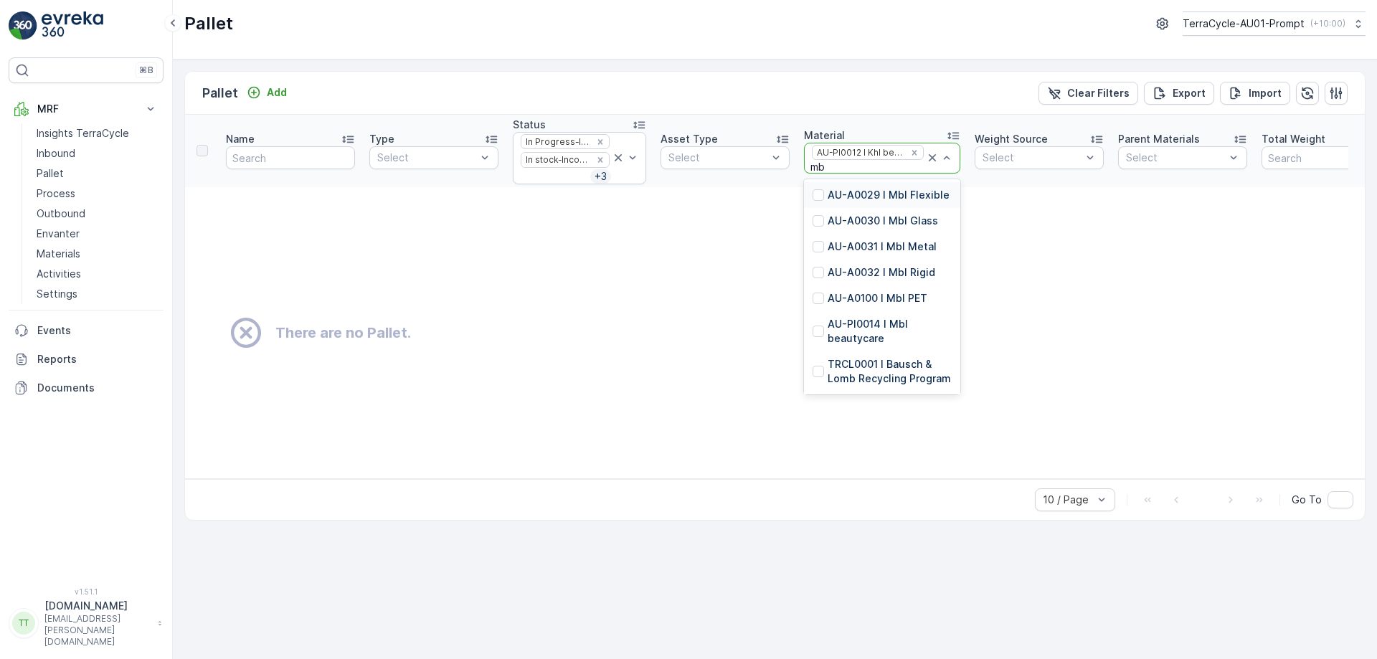
type input "mbl"
click at [862, 328] on p "AU-PI0014 I Mbl beautycare" at bounding box center [890, 331] width 124 height 29
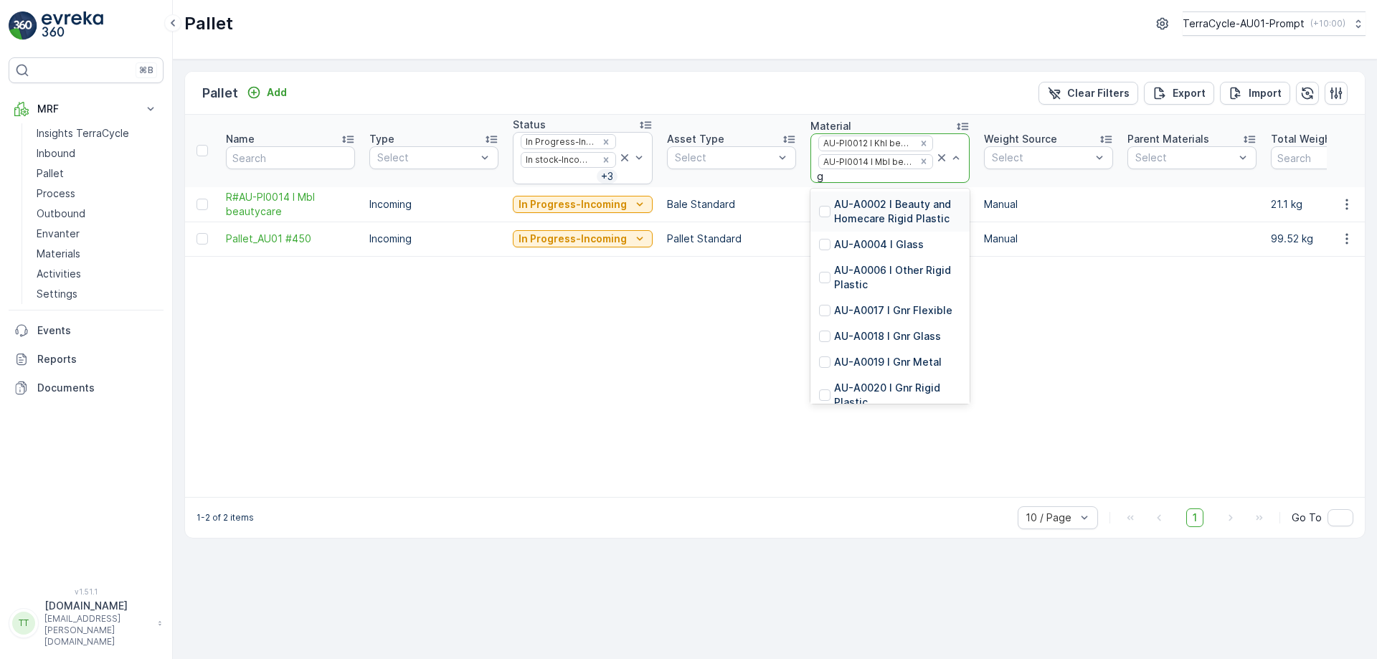
type input "gn"
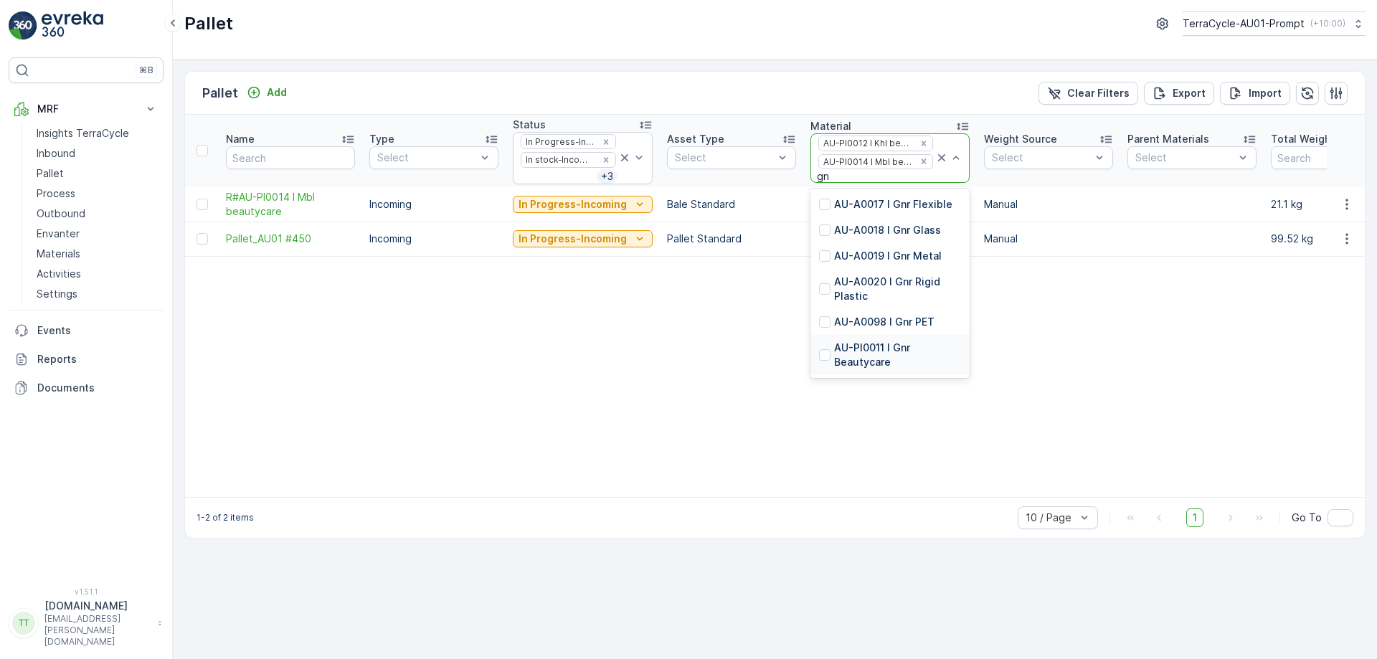
click at [863, 353] on p "AU-PI0011 I Gnr Beautycare" at bounding box center [897, 355] width 127 height 29
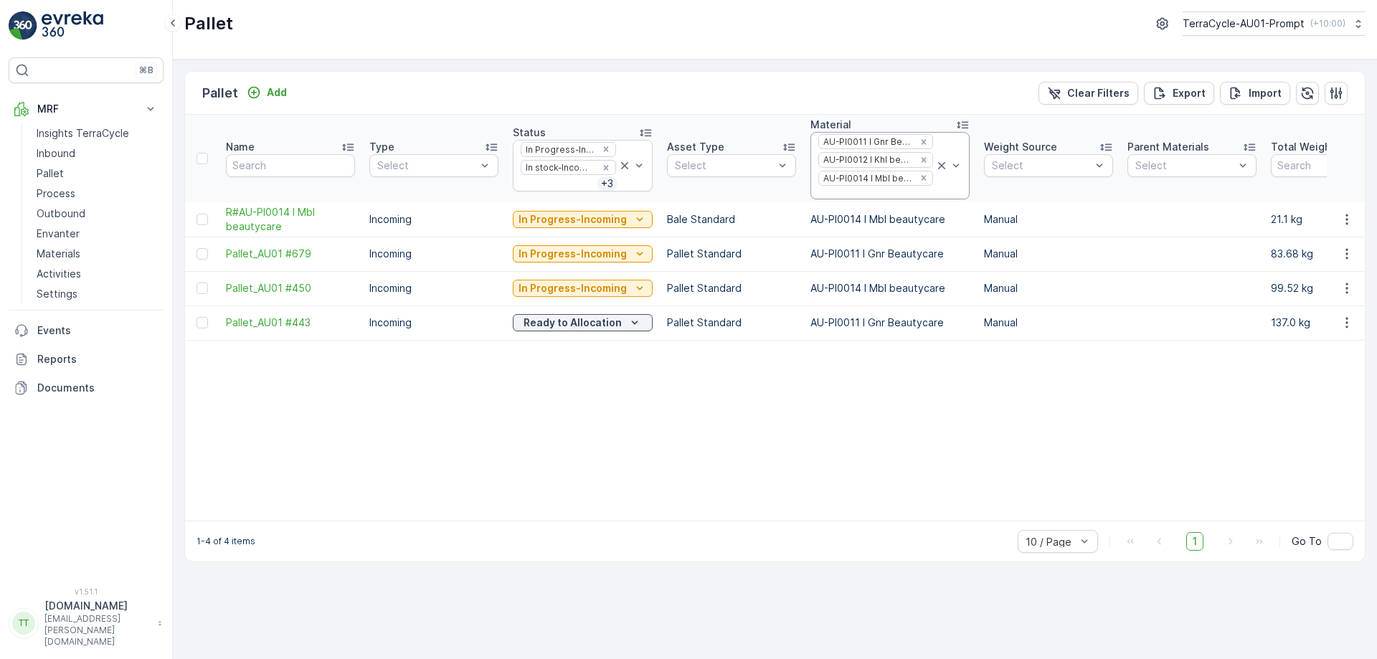
click at [934, 171] on icon at bounding box center [941, 165] width 14 height 14
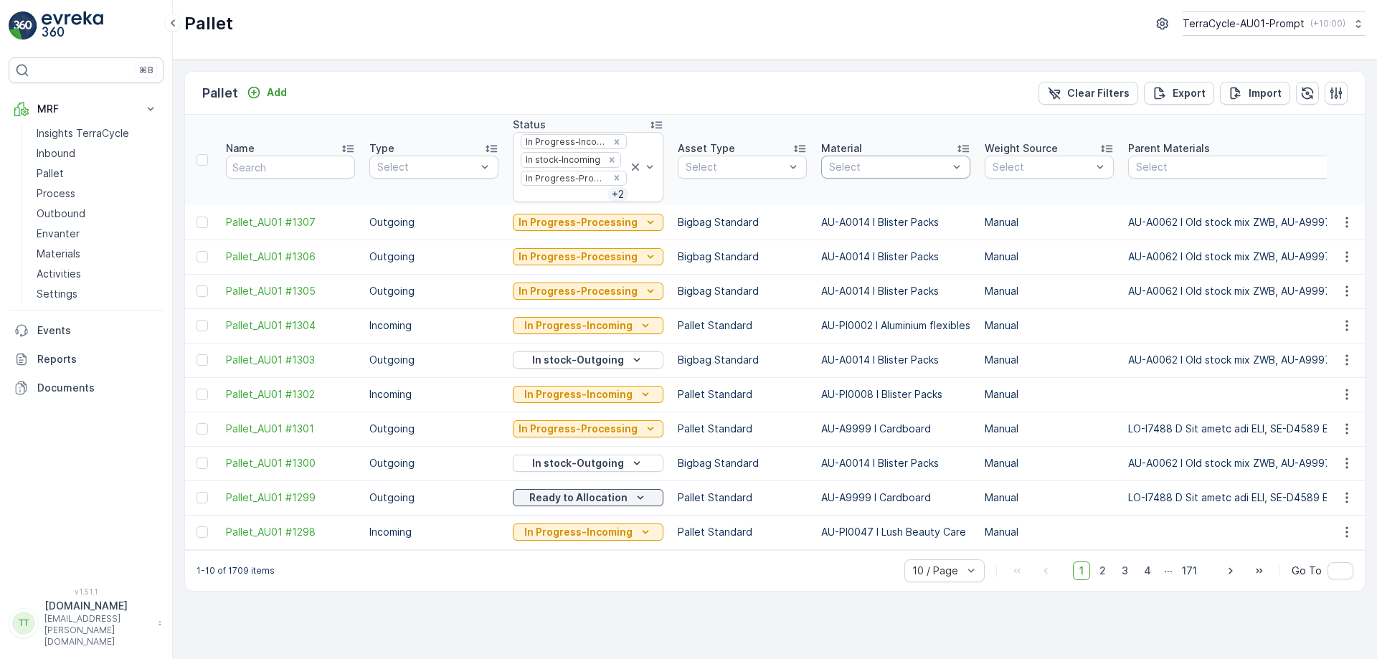
click at [890, 158] on div "Select" at bounding box center [895, 167] width 149 height 23
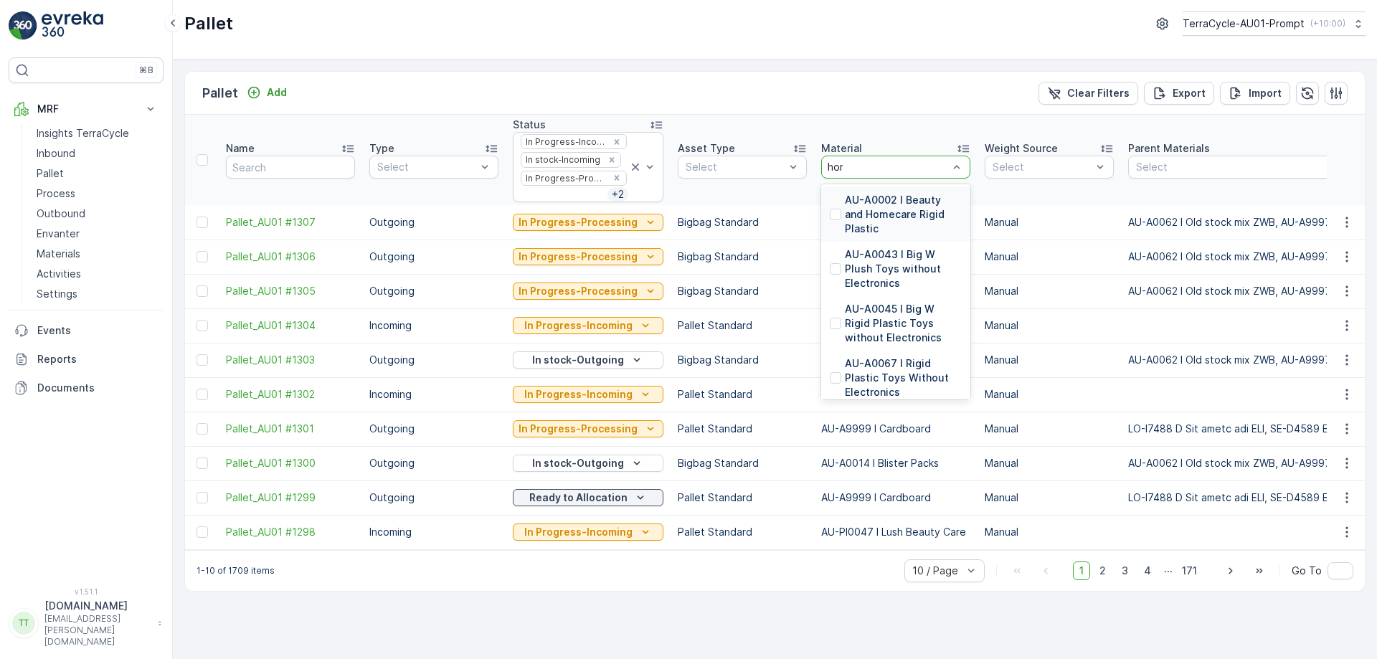
type input "home"
click at [898, 288] on p "AU-PI0032 I Home and Office" at bounding box center [903, 302] width 117 height 29
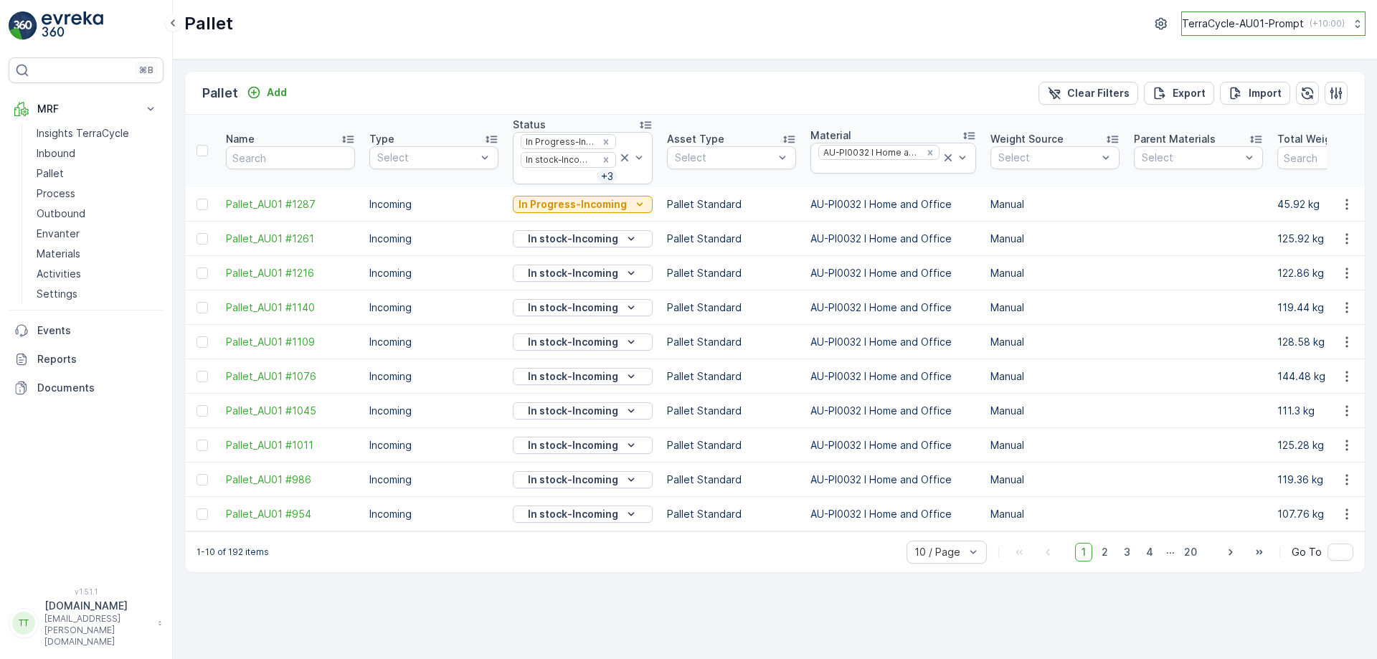
click at [1257, 35] on button "TerraCycle-AU01-Prompt ( +10:00 )" at bounding box center [1273, 23] width 184 height 24
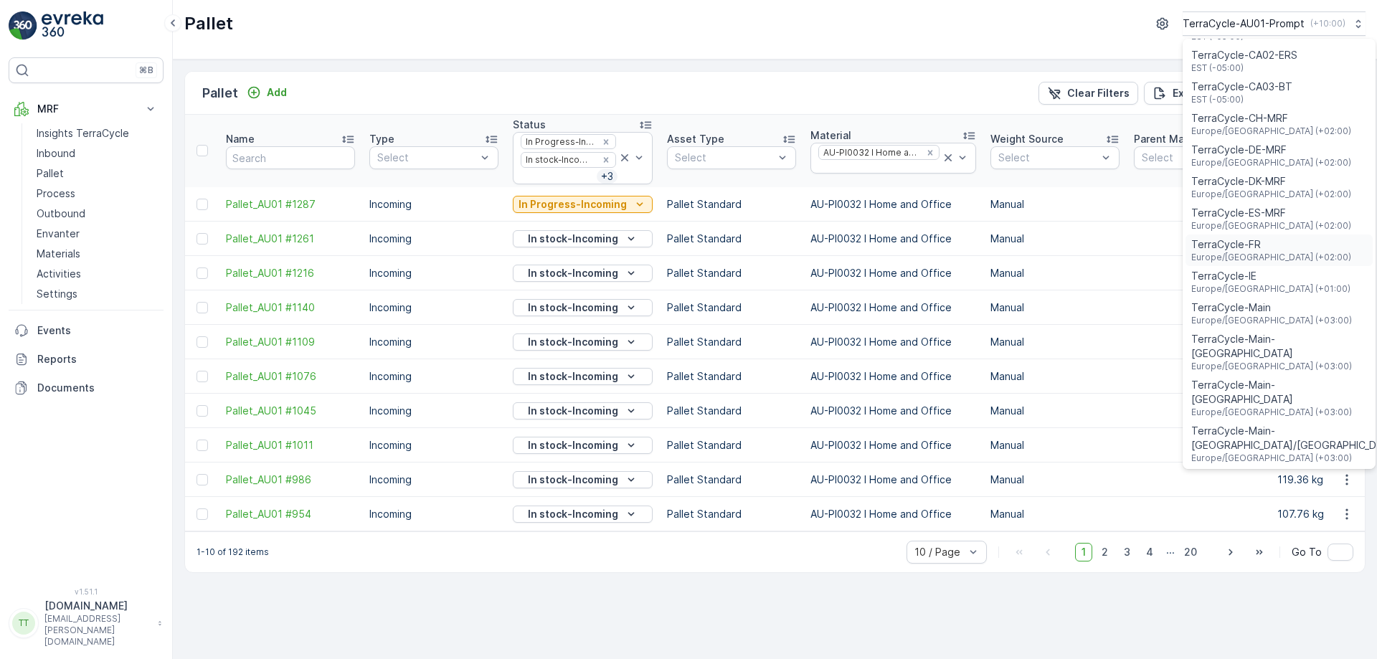
scroll to position [430, 0]
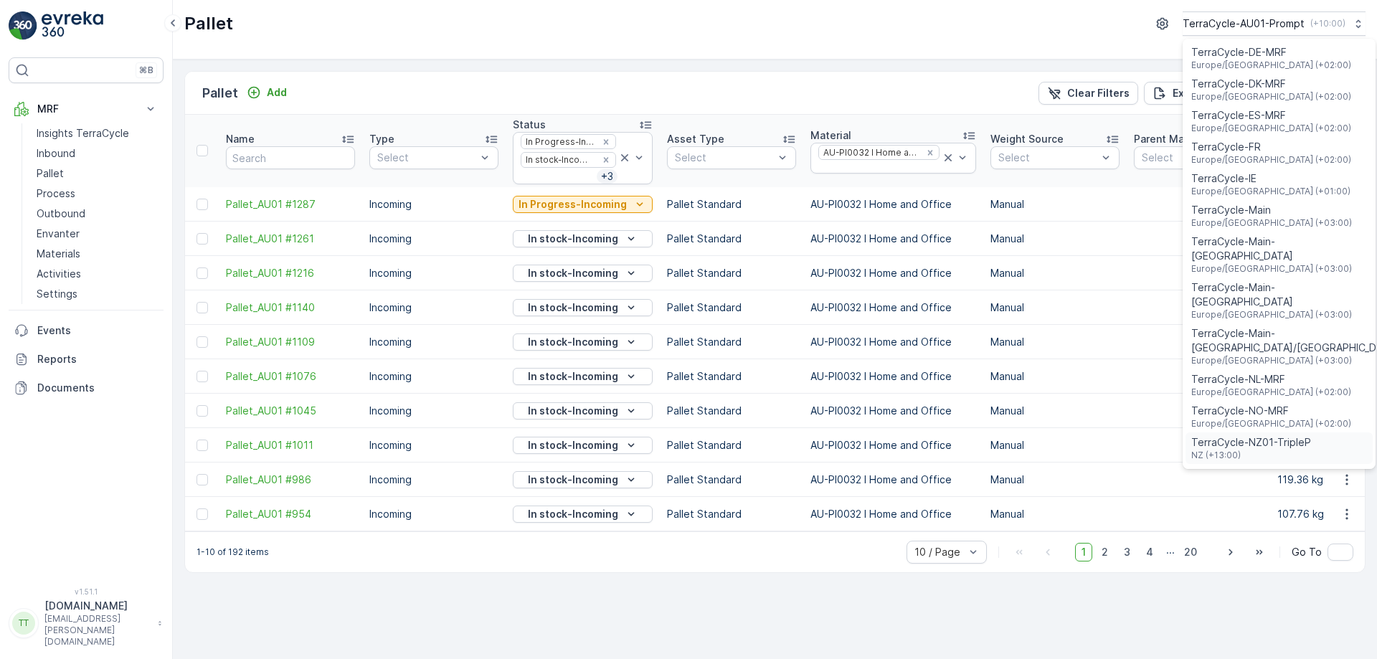
click at [1268, 435] on span "TerraCycle-NZ01-TripleP" at bounding box center [1251, 442] width 120 height 14
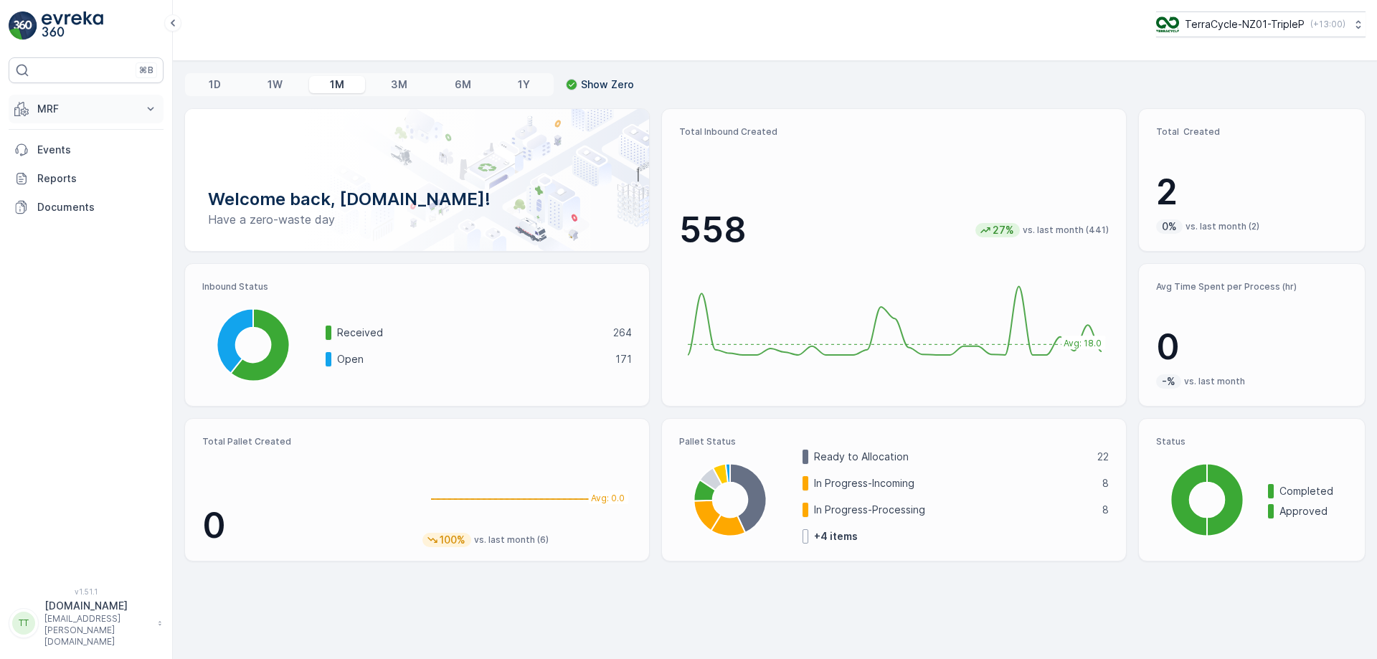
click at [44, 113] on p "MRF" at bounding box center [86, 109] width 98 height 14
click at [63, 199] on p "Process" at bounding box center [56, 193] width 39 height 14
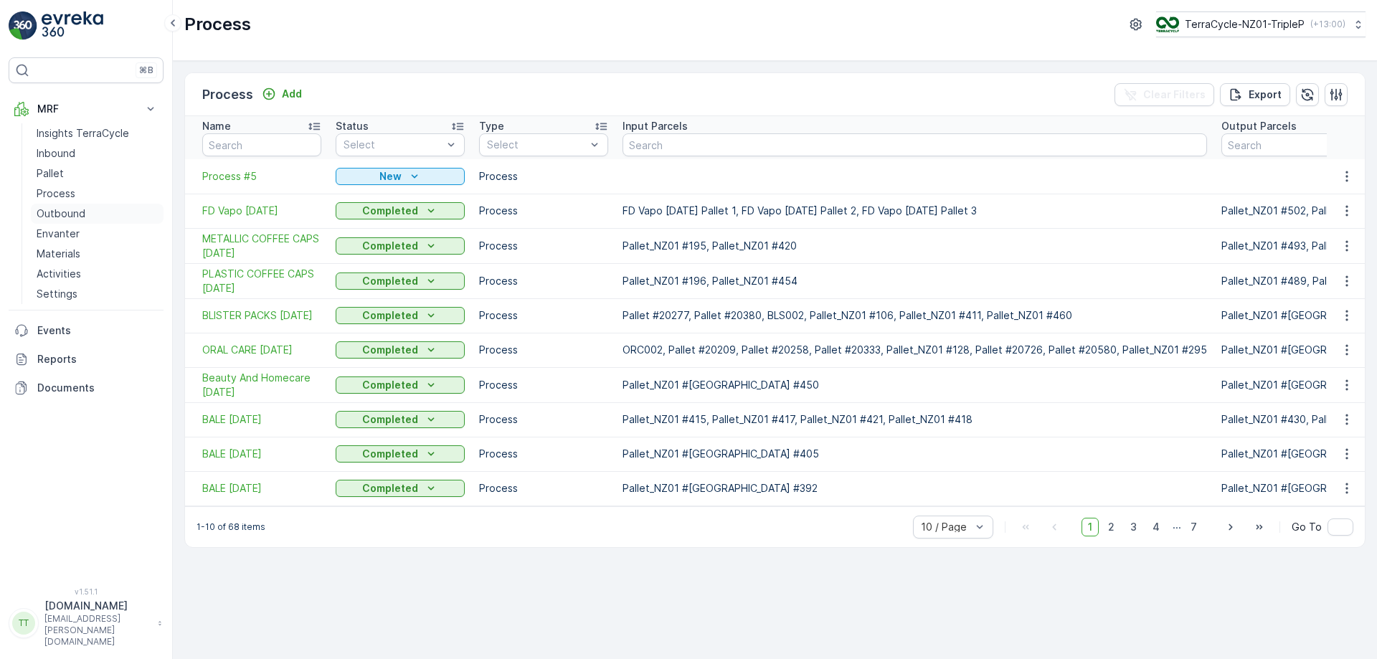
click at [55, 217] on p "Outbound" at bounding box center [61, 214] width 49 height 14
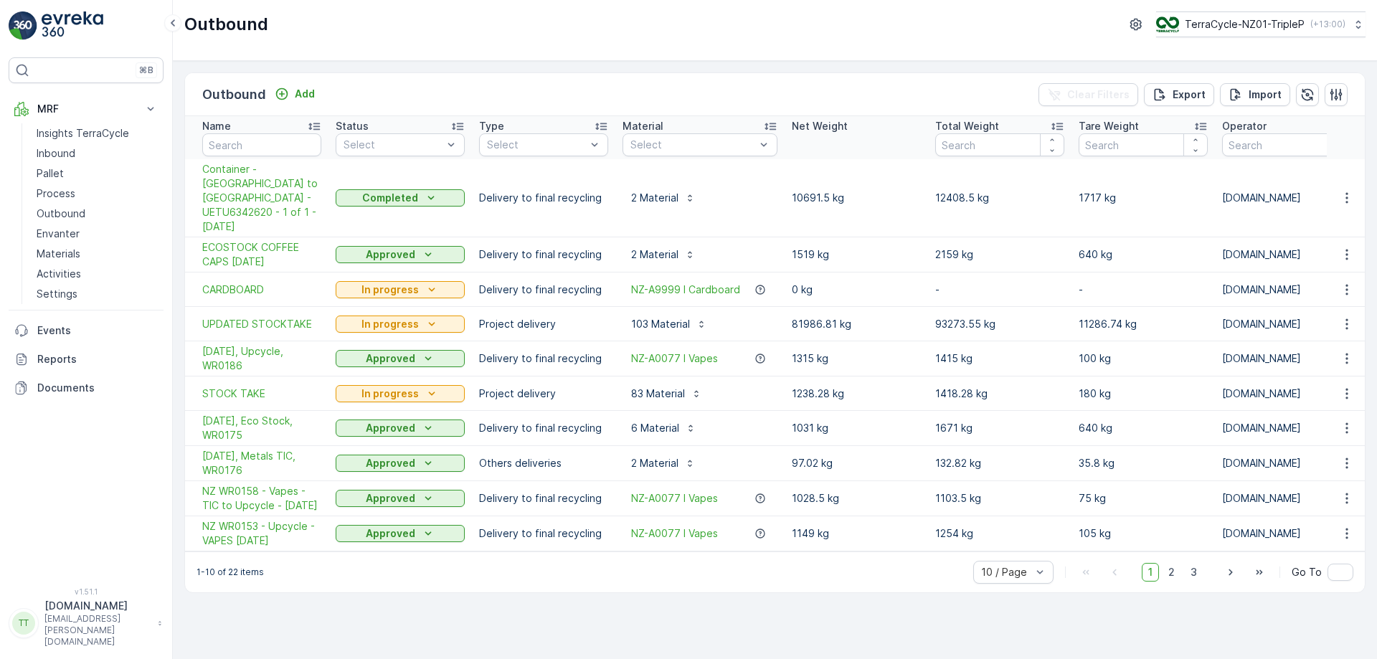
click at [258, 658] on div "Outbound Add Clear Filters Export Import Name Status Select Type Select Materia…" at bounding box center [775, 360] width 1204 height 598
click at [1268, 29] on p "TerraCycle-NZ01-TripleP" at bounding box center [1244, 24] width 120 height 14
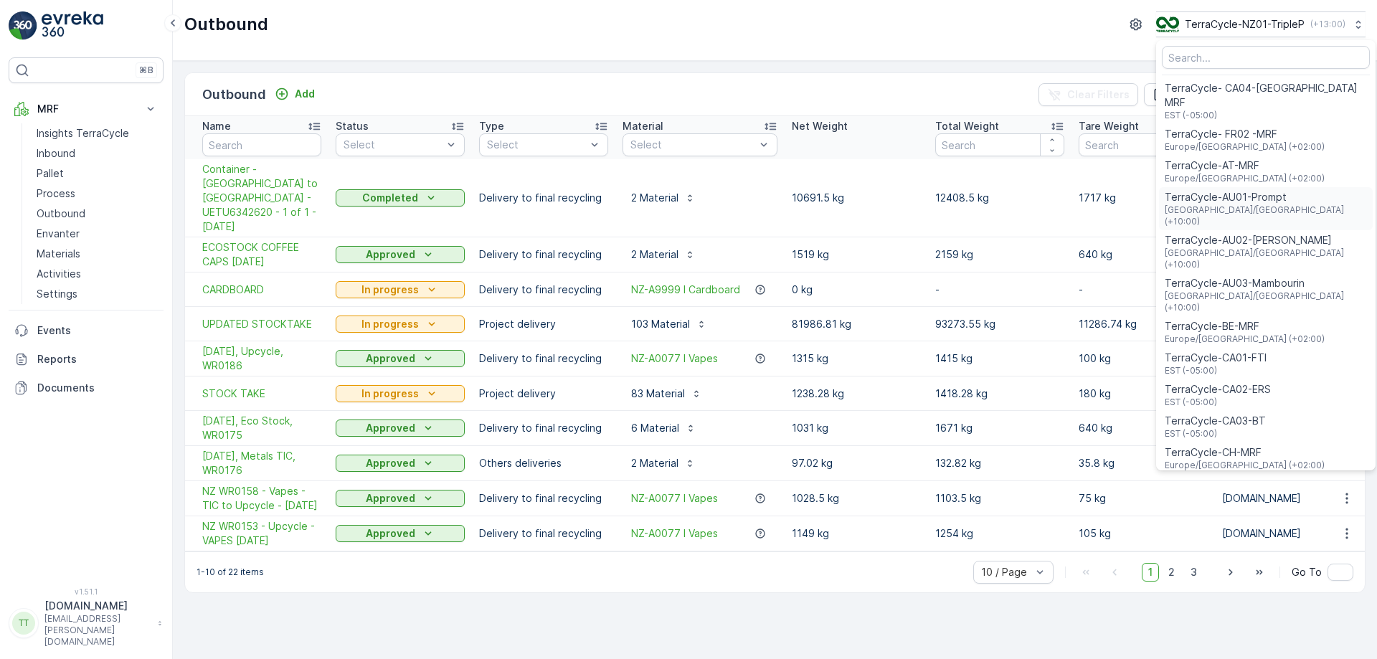
click at [1272, 204] on span "[GEOGRAPHIC_DATA]/[GEOGRAPHIC_DATA] (+10:00)" at bounding box center [1266, 215] width 202 height 23
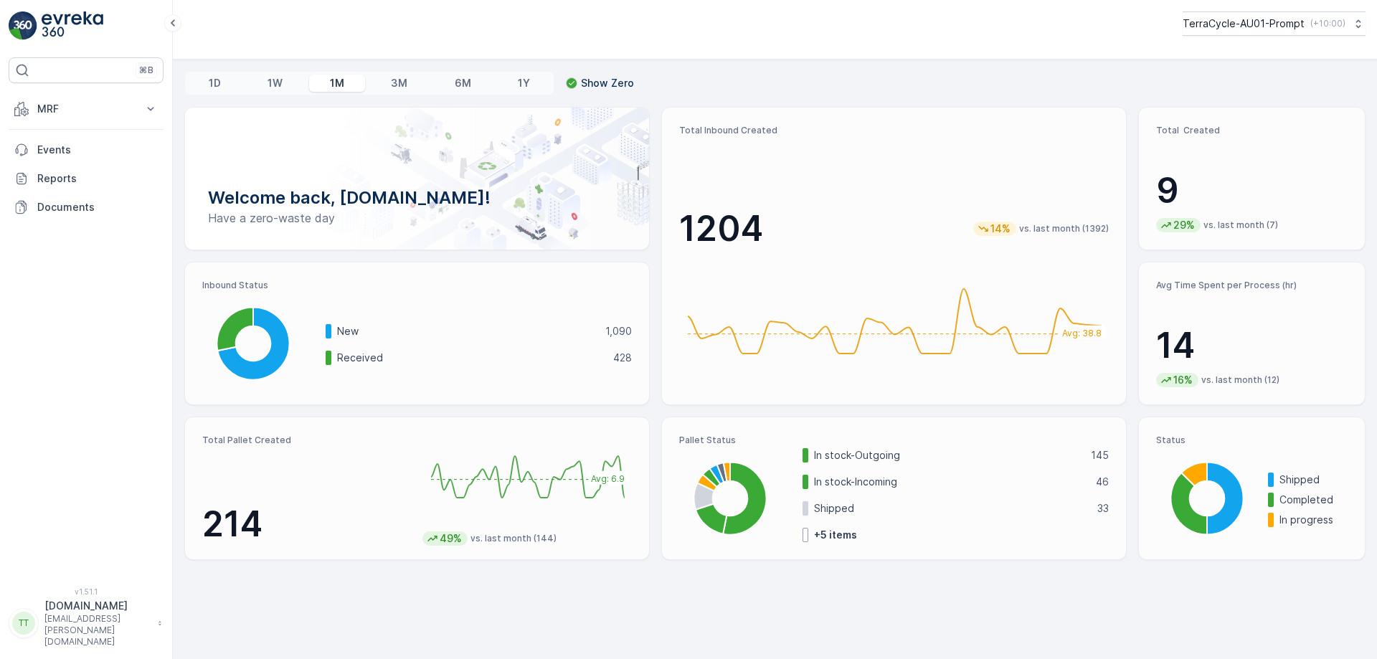
click at [95, 123] on div "MRF Insights TerraCycle Inbound Pallet Process Outbound Envanter Materials Acti…" at bounding box center [86, 158] width 155 height 127
click at [92, 113] on p "MRF" at bounding box center [86, 109] width 98 height 14
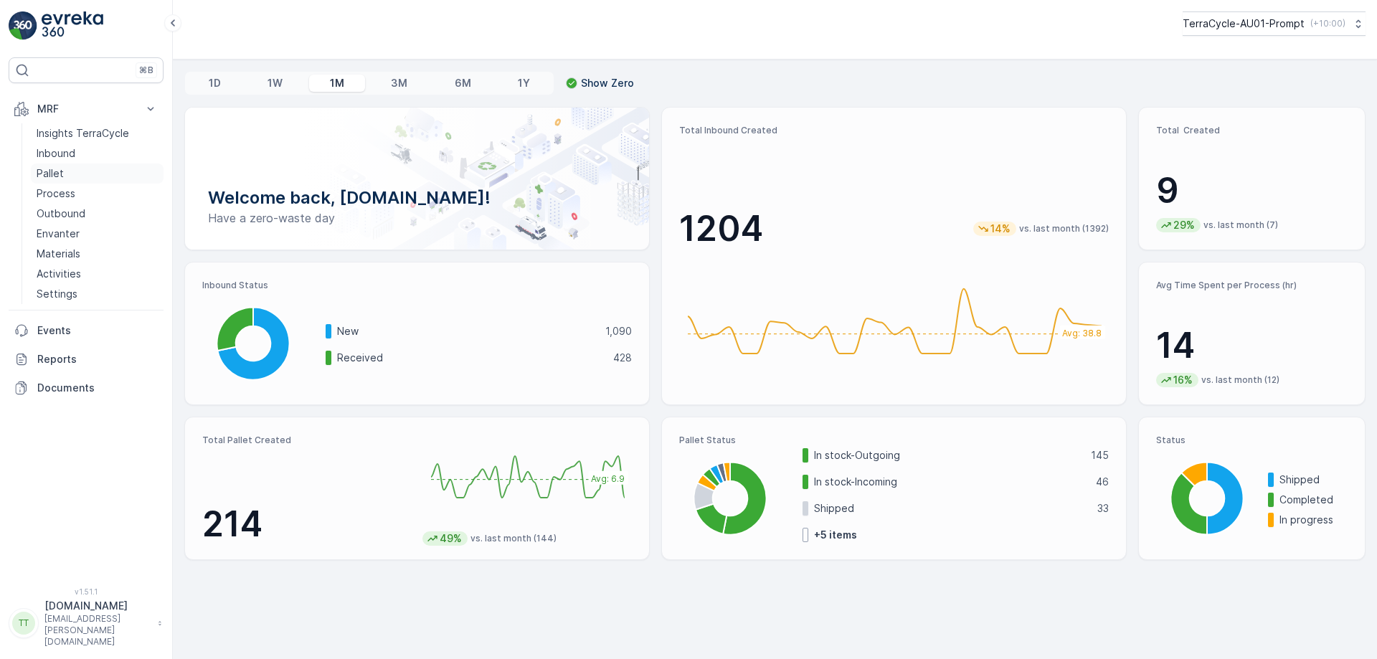
click at [95, 176] on link "Pallet" at bounding box center [97, 174] width 133 height 20
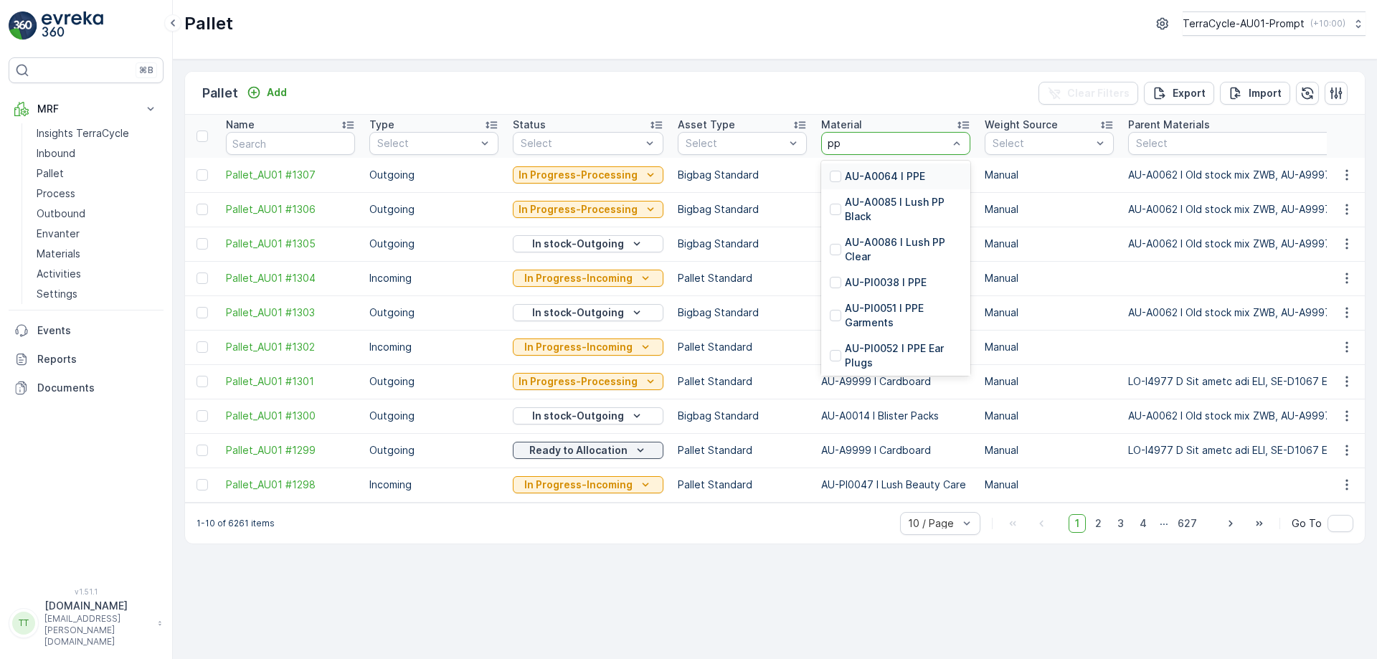
type input "ppe"
click at [871, 191] on div "AU-PI0038 I PPE" at bounding box center [895, 202] width 149 height 26
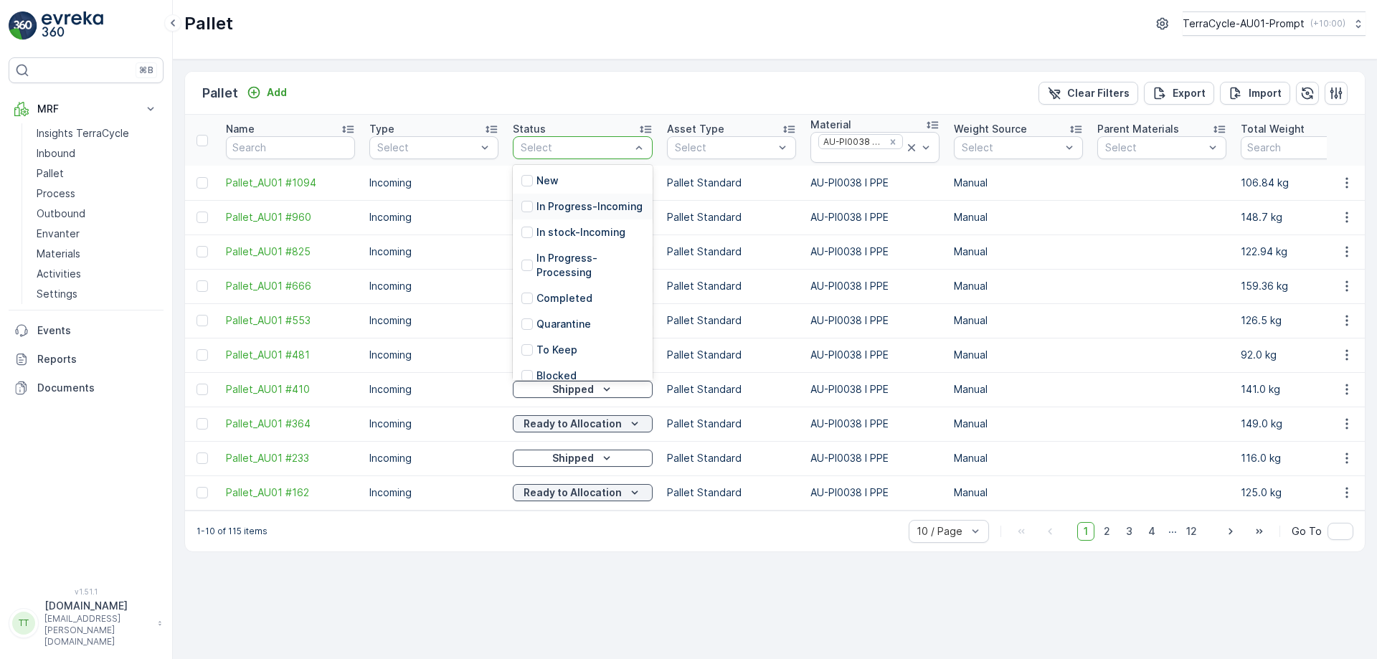
click at [566, 214] on p "In Progress-Incoming" at bounding box center [589, 206] width 106 height 14
click at [553, 243] on p "In stock-Incoming" at bounding box center [580, 236] width 89 height 14
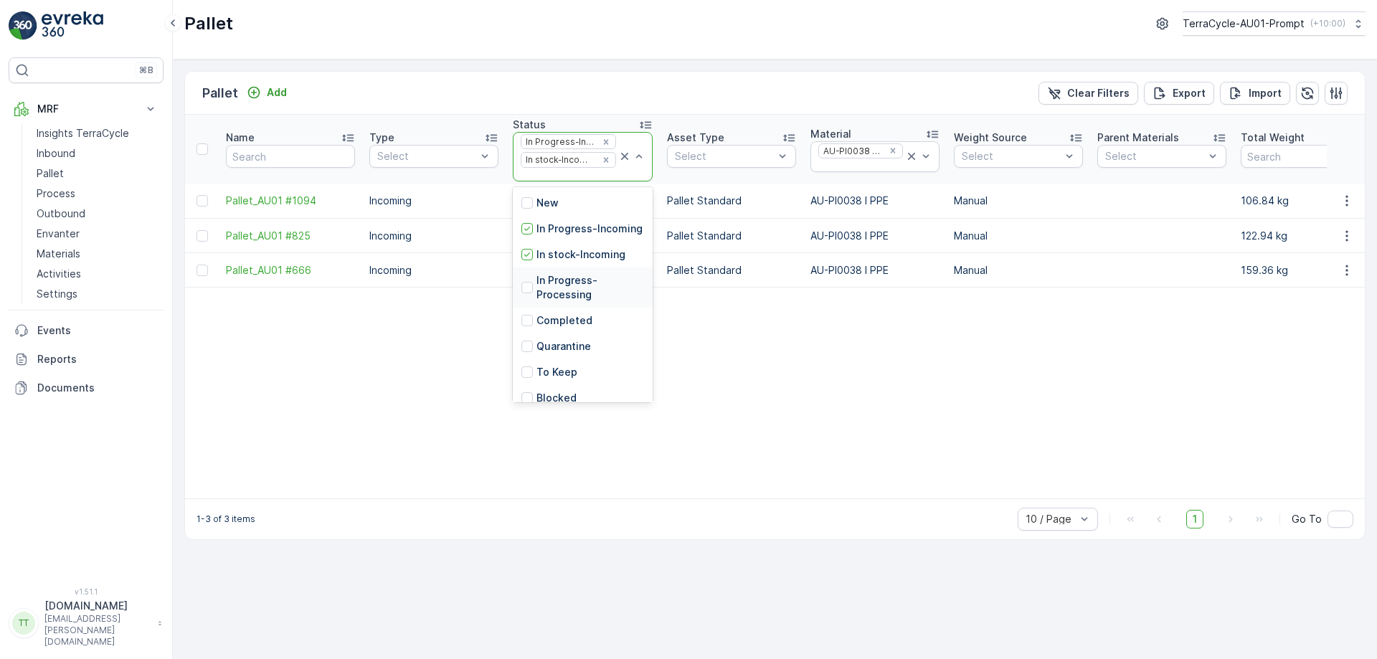
click at [568, 300] on p "In Progress-Processing" at bounding box center [590, 287] width 108 height 29
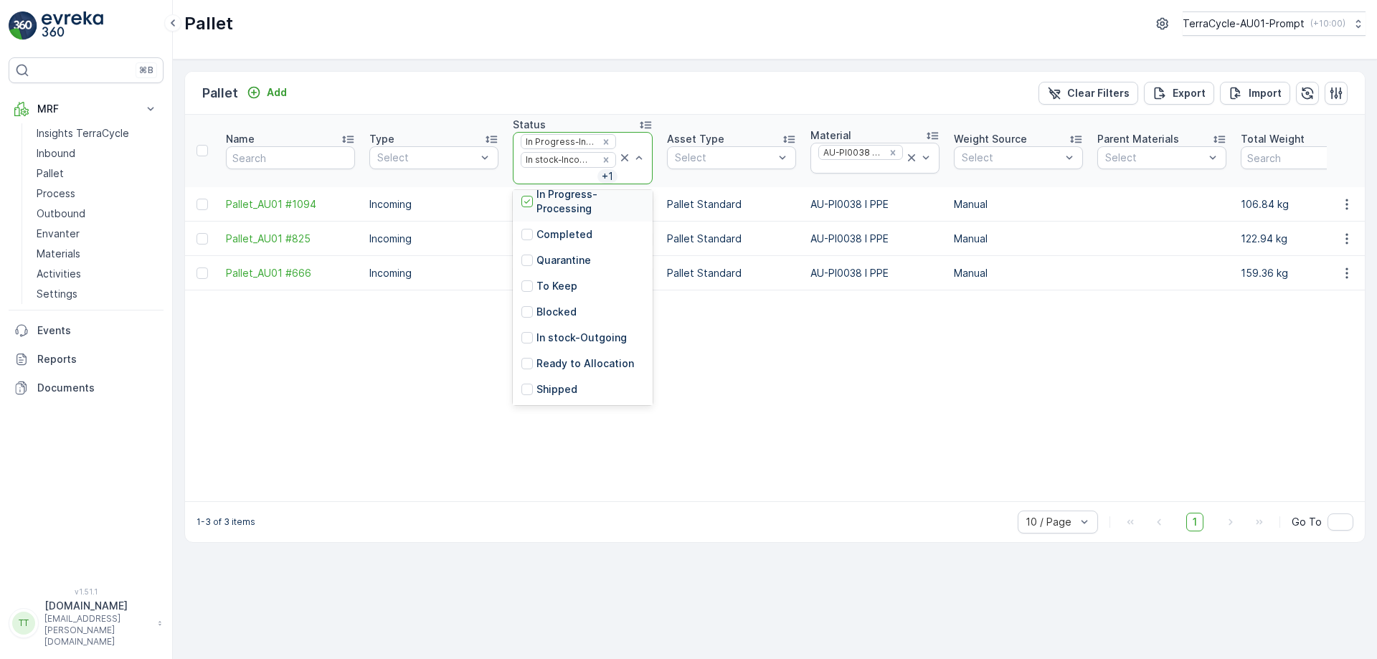
scroll to position [169, 0]
click at [572, 263] on div "In stock-Outgoing" at bounding box center [583, 272] width 140 height 26
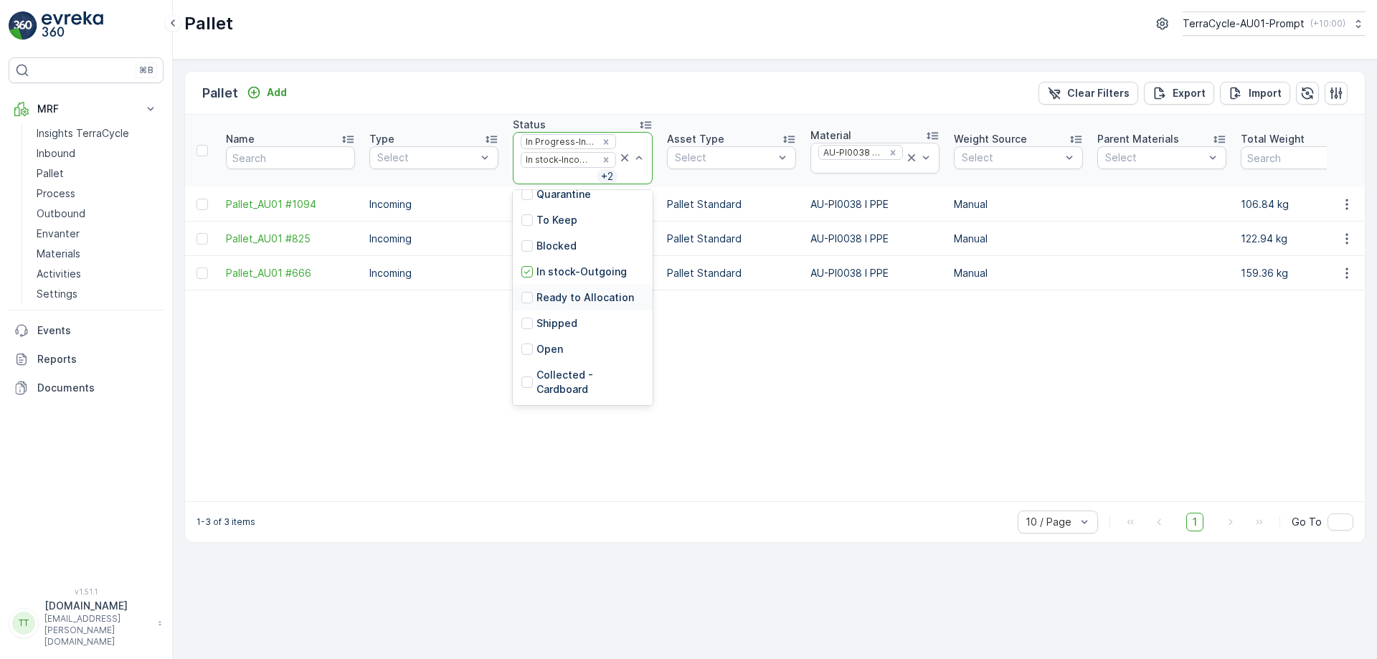
click at [566, 286] on div "Ready to Allocation" at bounding box center [583, 298] width 140 height 26
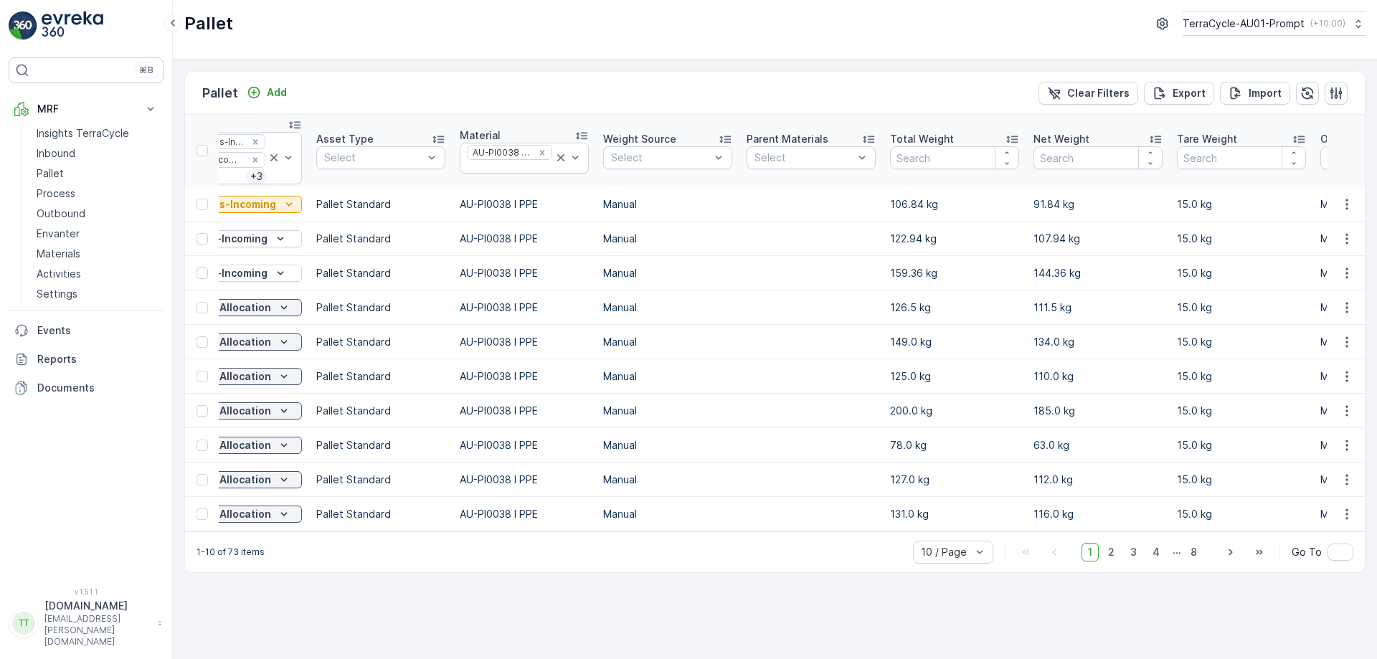
scroll to position [0, 384]
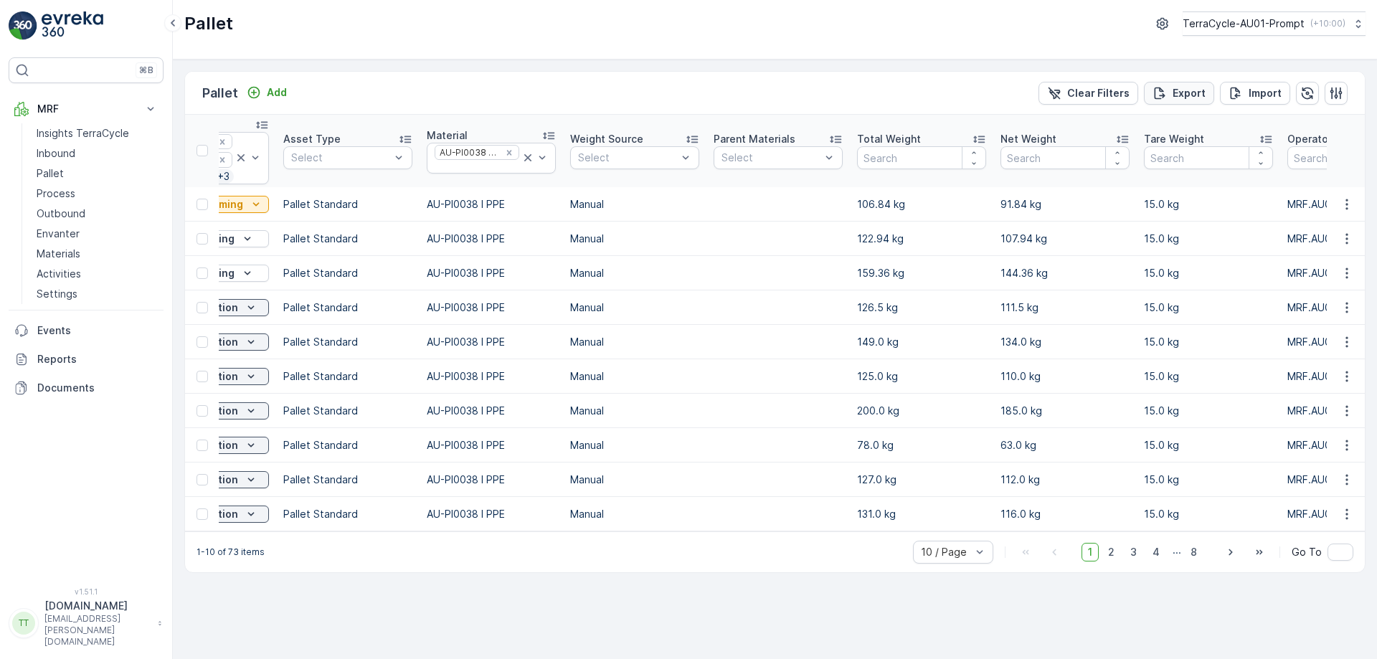
click at [1186, 87] on p "Export" at bounding box center [1189, 93] width 33 height 14
click at [1168, 83] on span "reports" at bounding box center [1249, 86] width 194 height 15
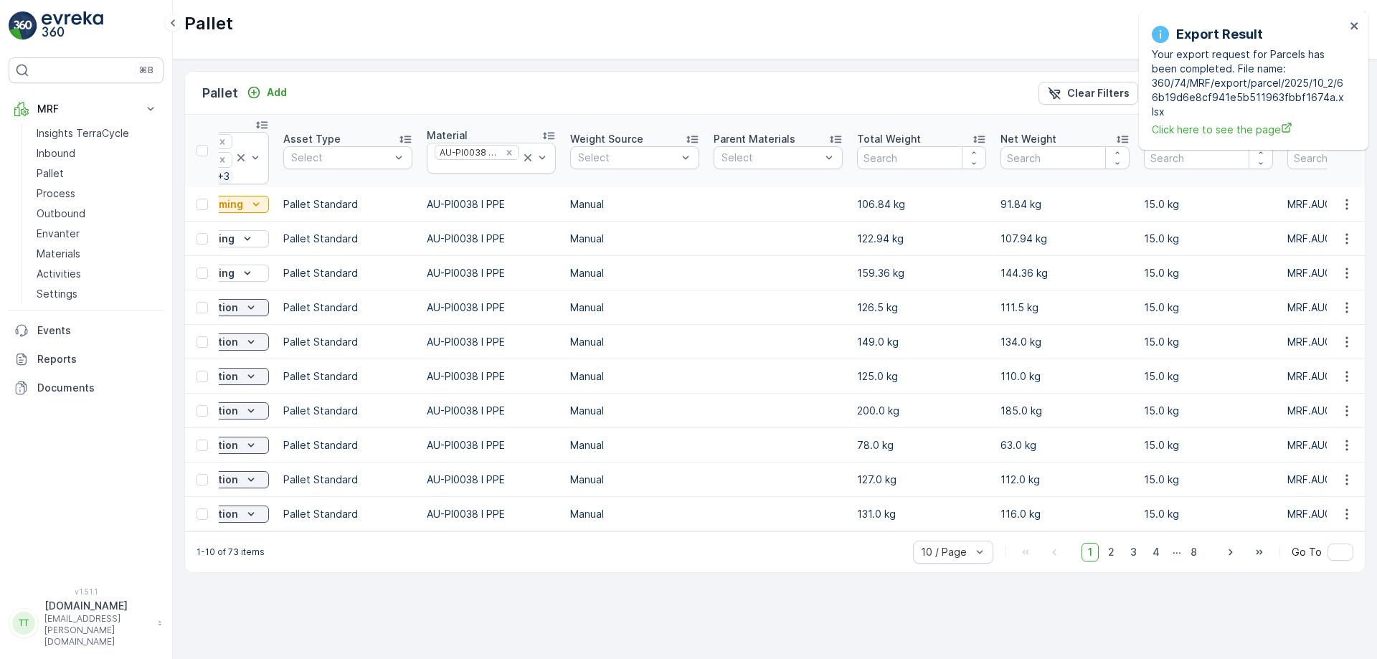
drag, startPoint x: 760, startPoint y: 95, endPoint x: 813, endPoint y: 184, distance: 102.6
click at [760, 98] on div "Pallet Add Clear Filters Export Import" at bounding box center [775, 93] width 1180 height 43
click at [1358, 22] on icon "close" at bounding box center [1355, 25] width 10 height 11
click at [1355, 24] on icon "close" at bounding box center [1353, 25] width 7 height 7
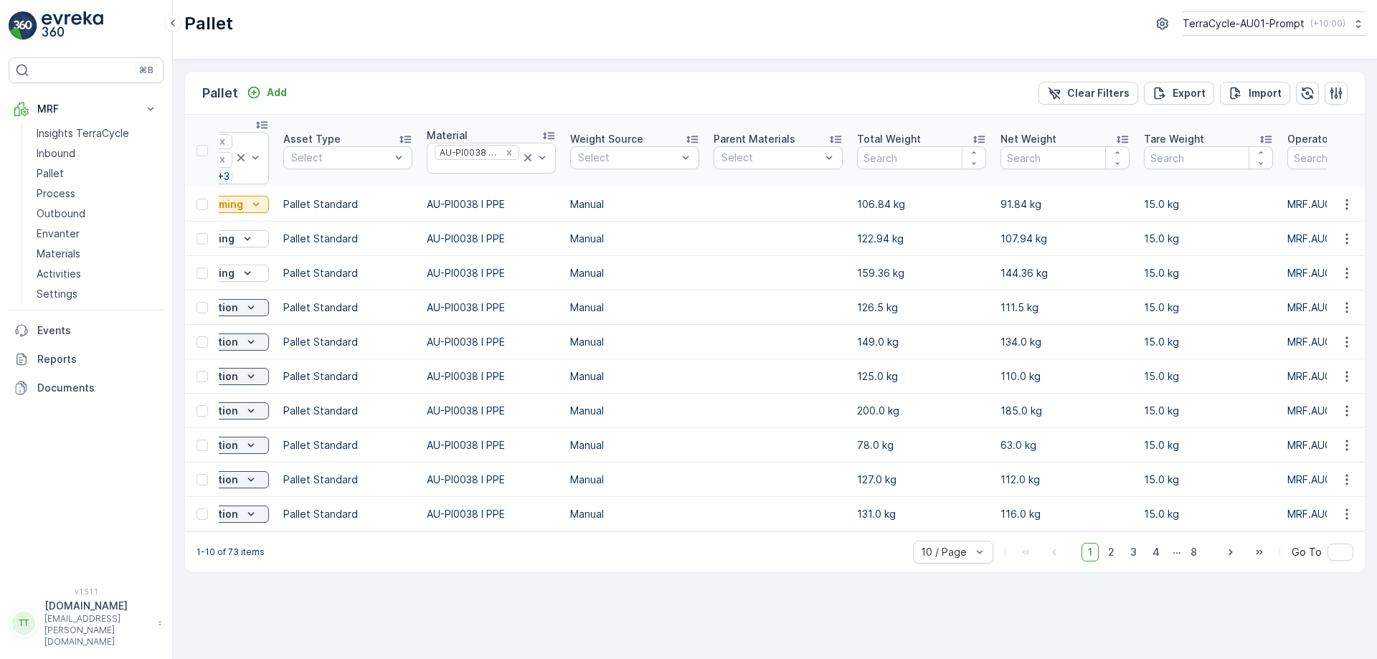
scroll to position [0, 0]
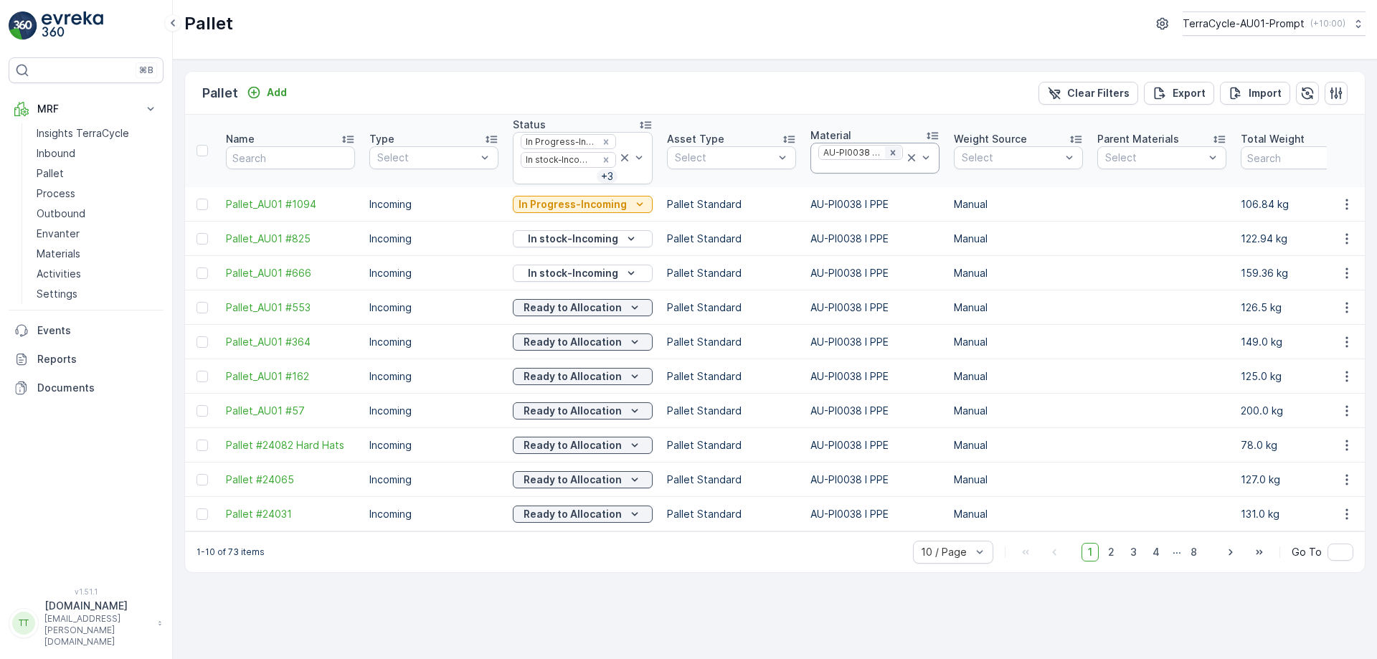
click at [890, 148] on icon "Remove AU-PI0038 I PPE" at bounding box center [893, 153] width 10 height 10
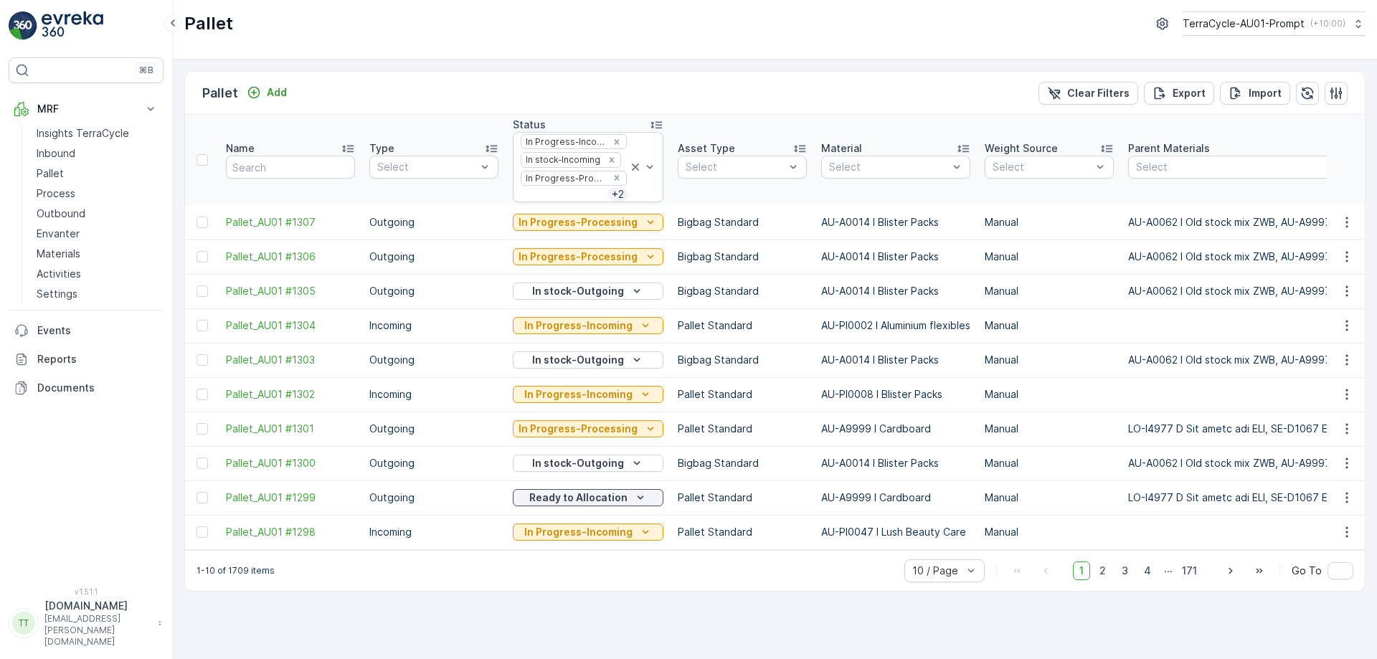
click at [844, 156] on div "Select" at bounding box center [895, 167] width 149 height 23
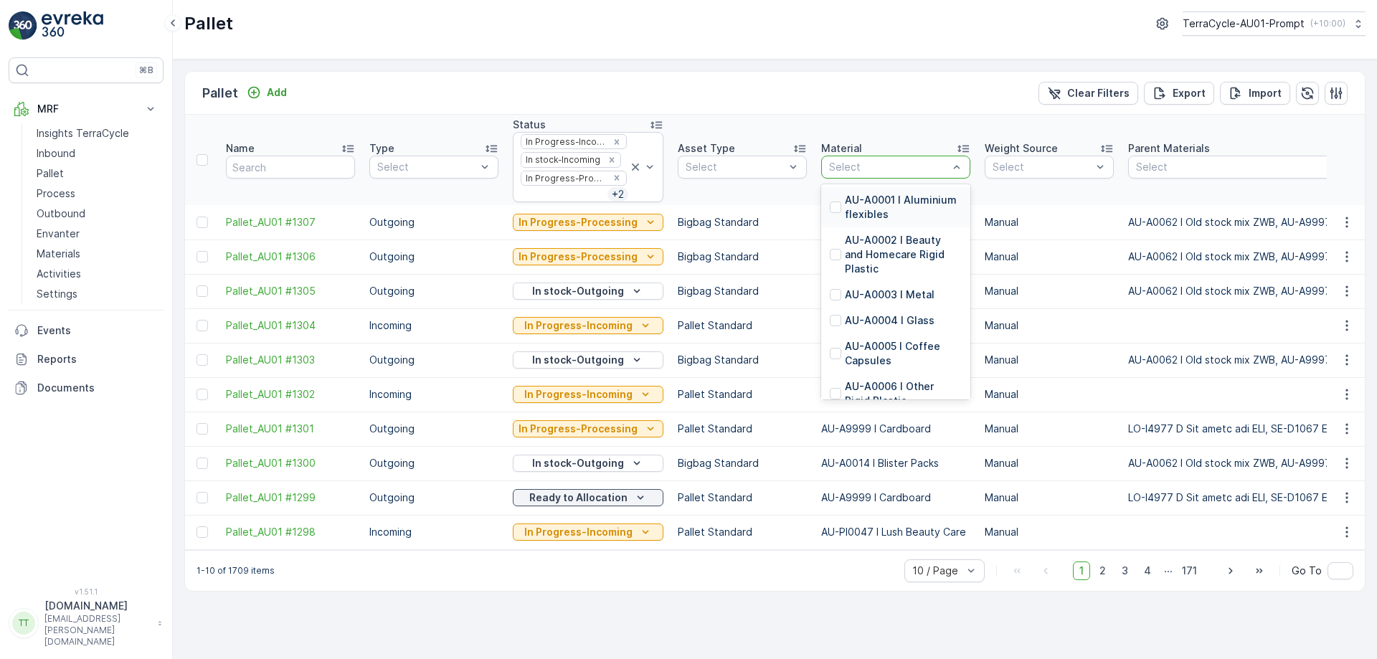
click at [845, 160] on p "Select" at bounding box center [888, 167] width 119 height 14
click at [847, 161] on p "Select" at bounding box center [888, 167] width 119 height 14
type input "beauty"
click at [904, 216] on p "AU-A0002 I Beauty and Homecare Rigid Plastic" at bounding box center [903, 214] width 117 height 43
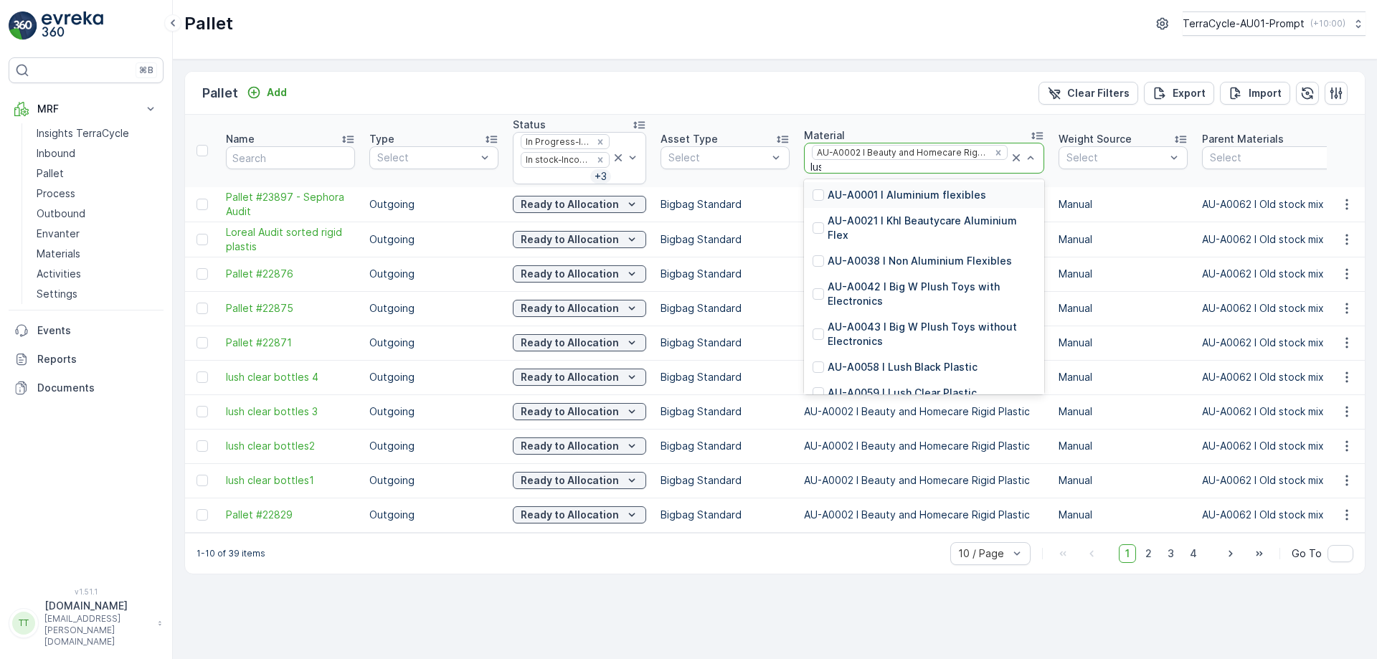
type input "lush"
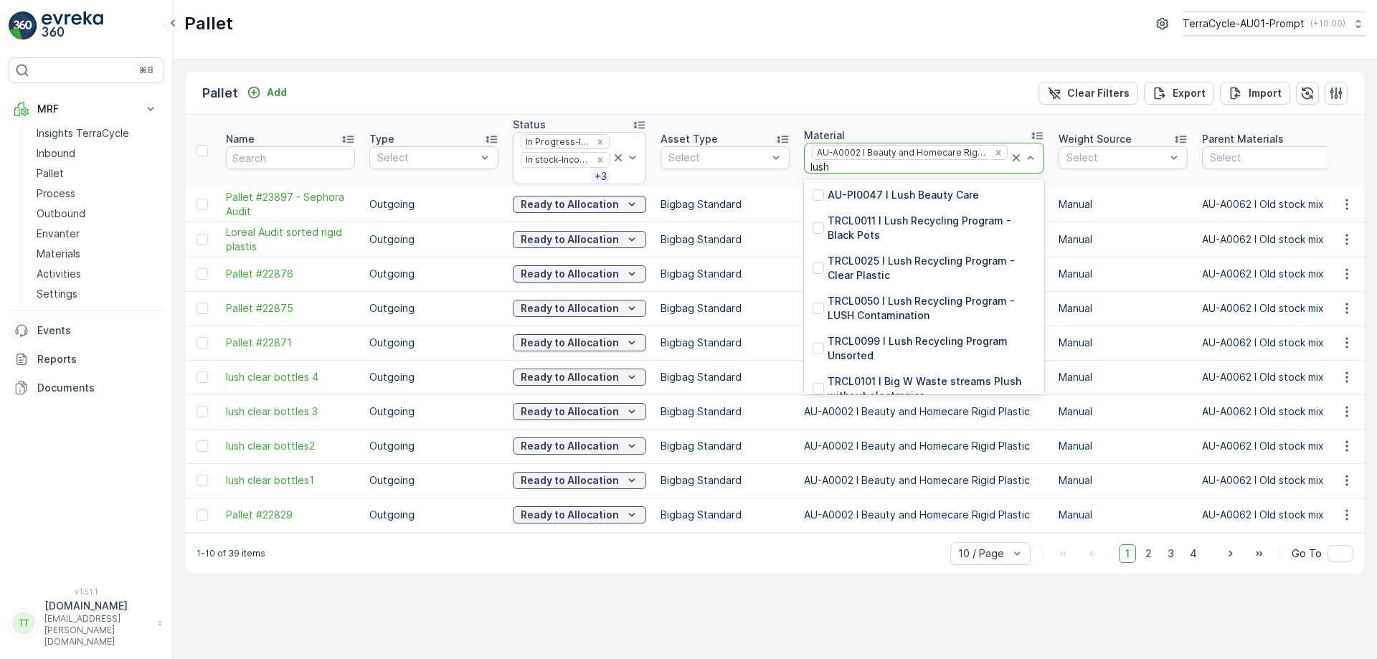
scroll to position [215, 0]
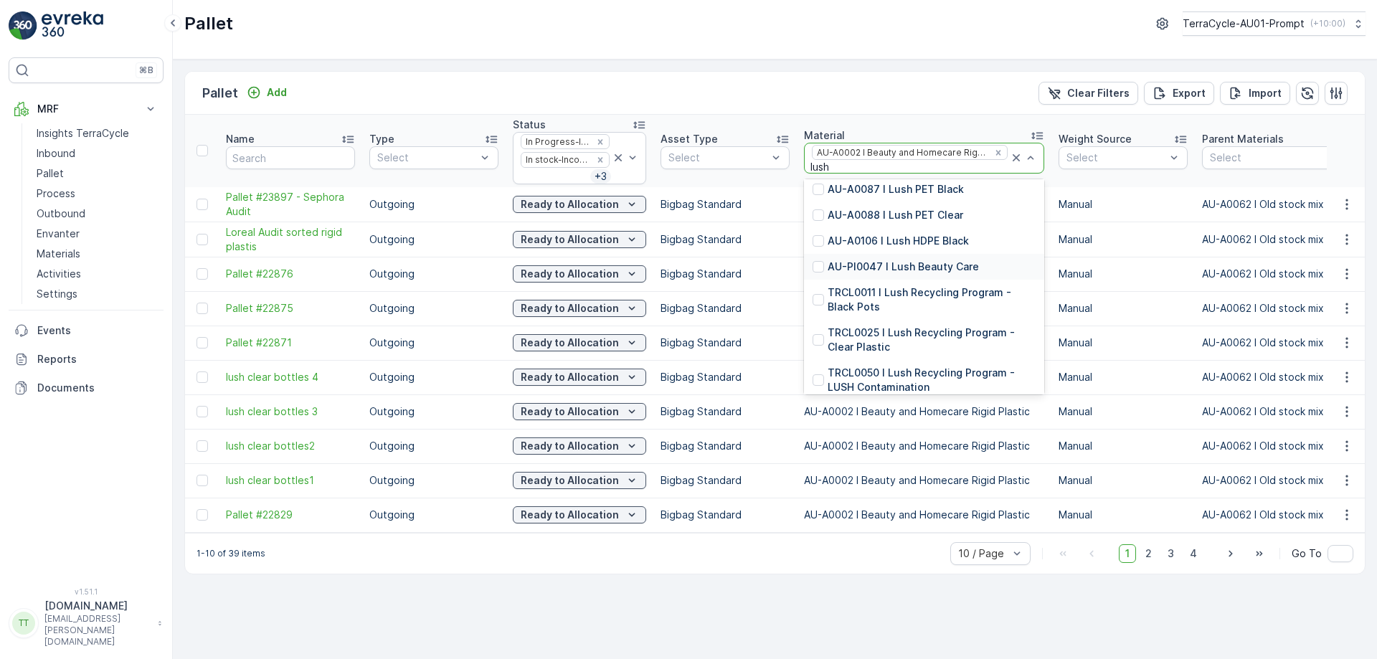
click at [922, 270] on p "AU-PI0047 I Lush Beauty Care" at bounding box center [903, 267] width 151 height 14
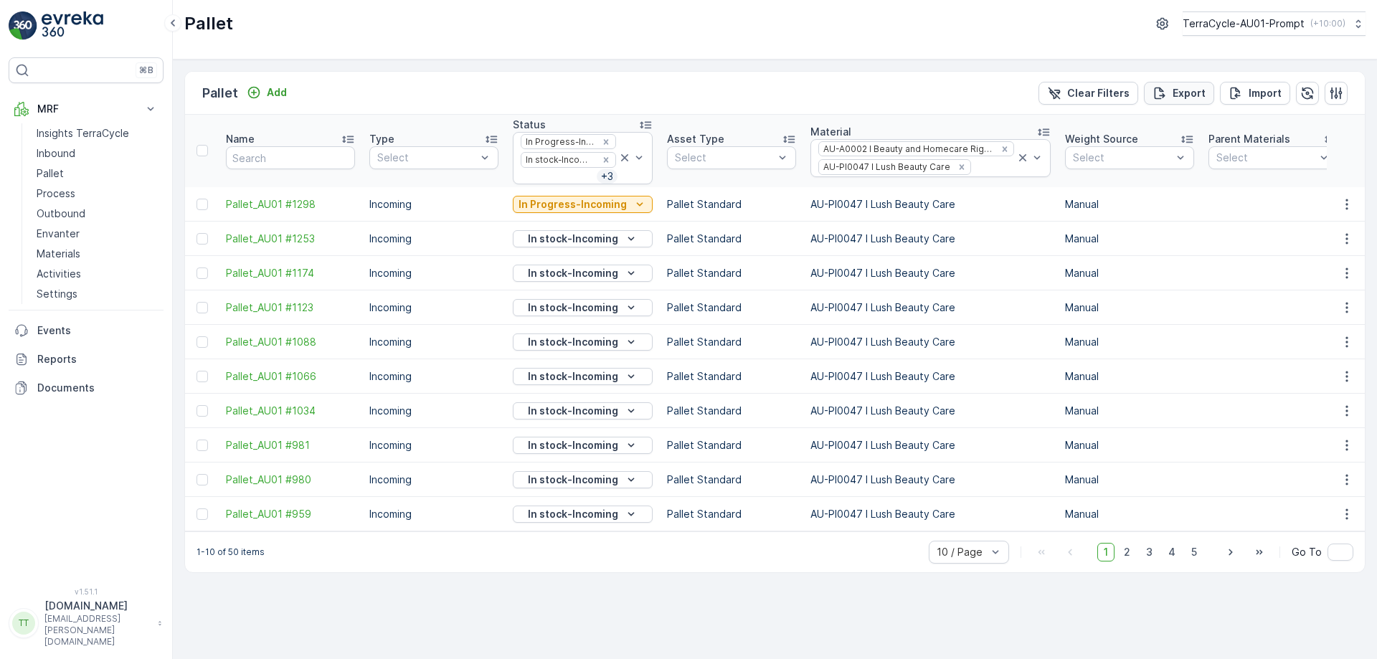
click at [1184, 95] on p "Export" at bounding box center [1189, 93] width 33 height 14
click at [1155, 86] on span "reports" at bounding box center [1249, 86] width 194 height 15
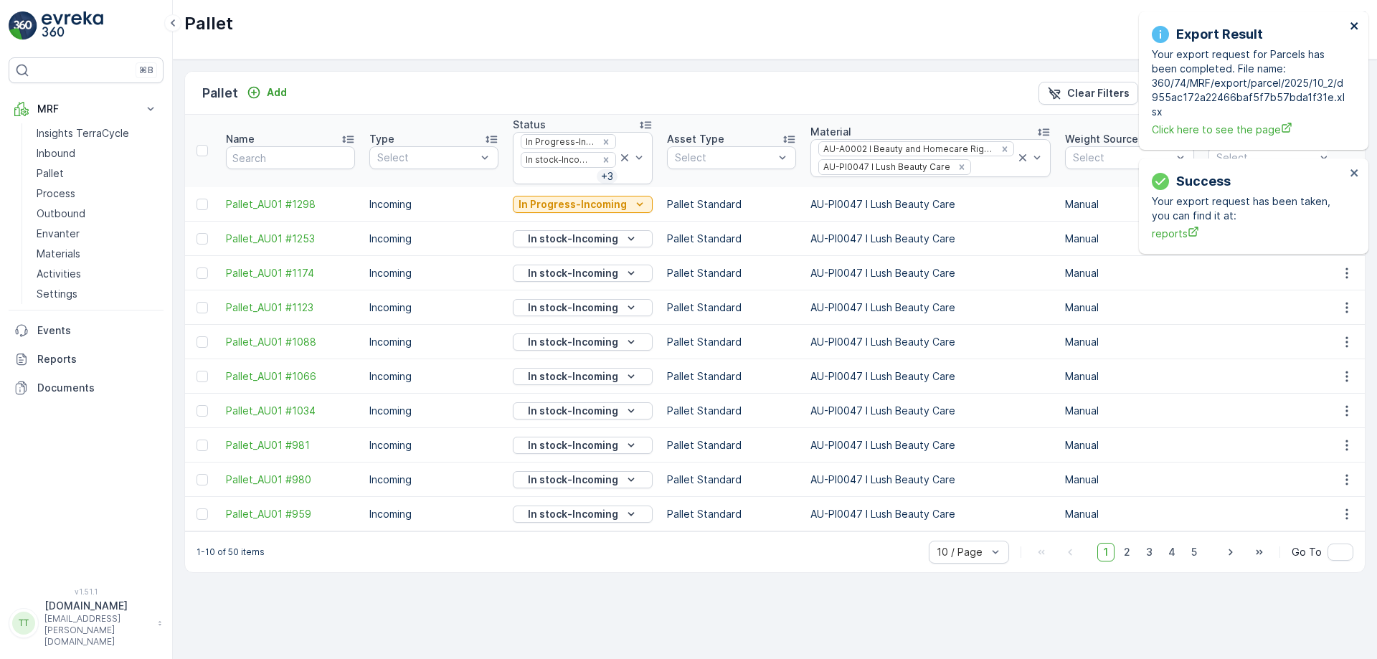
click at [1354, 24] on icon "close" at bounding box center [1355, 25] width 10 height 11
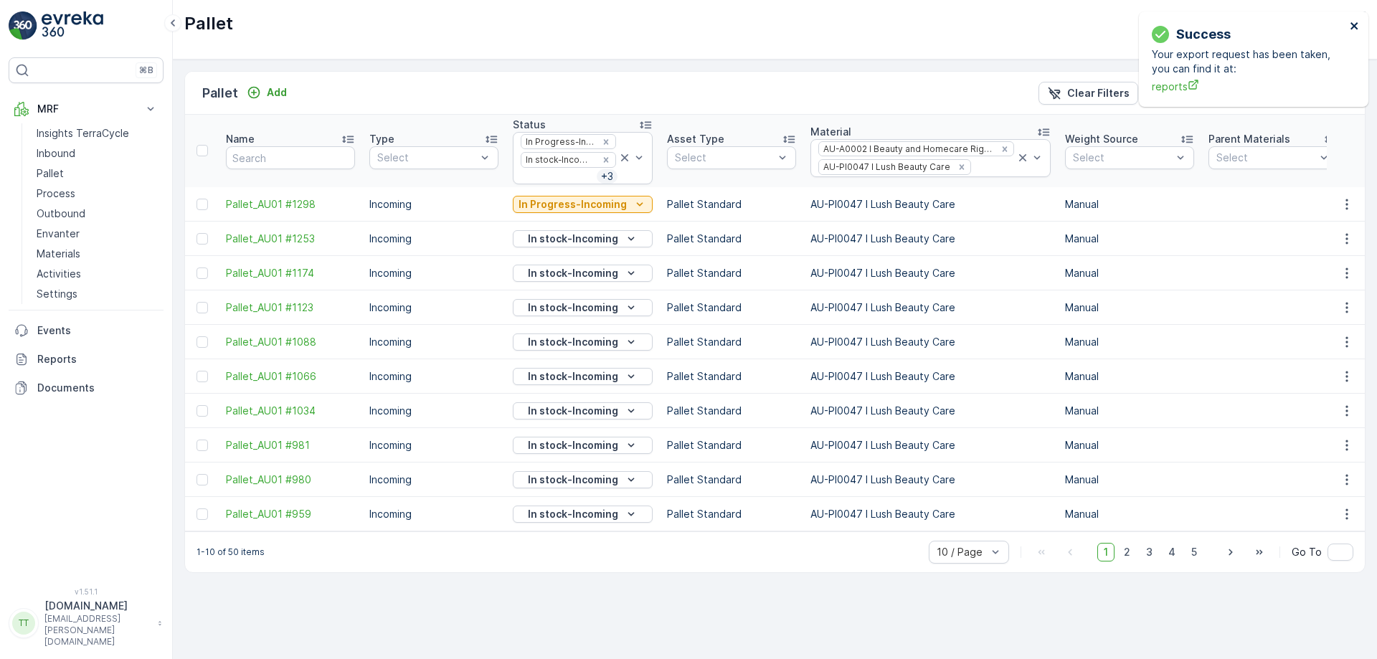
click at [1354, 22] on icon "close" at bounding box center [1355, 25] width 10 height 11
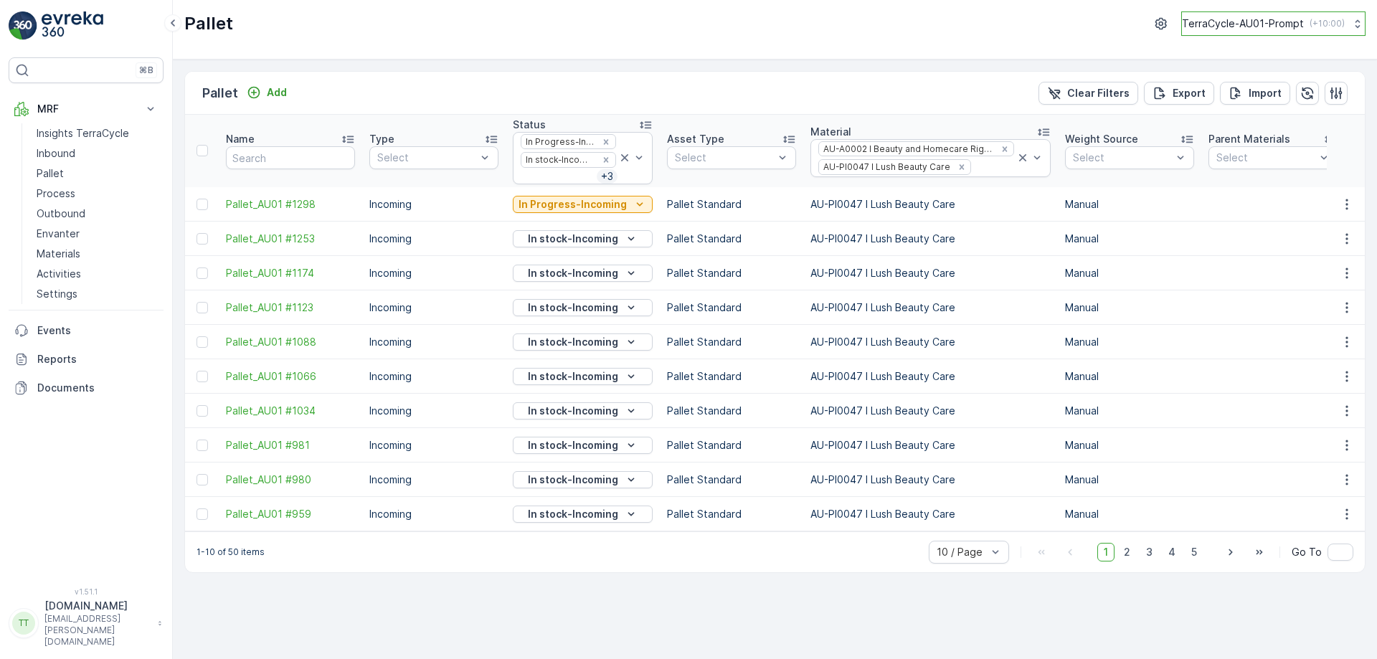
click at [1241, 27] on p "TerraCycle-AU01-Prompt" at bounding box center [1243, 23] width 122 height 14
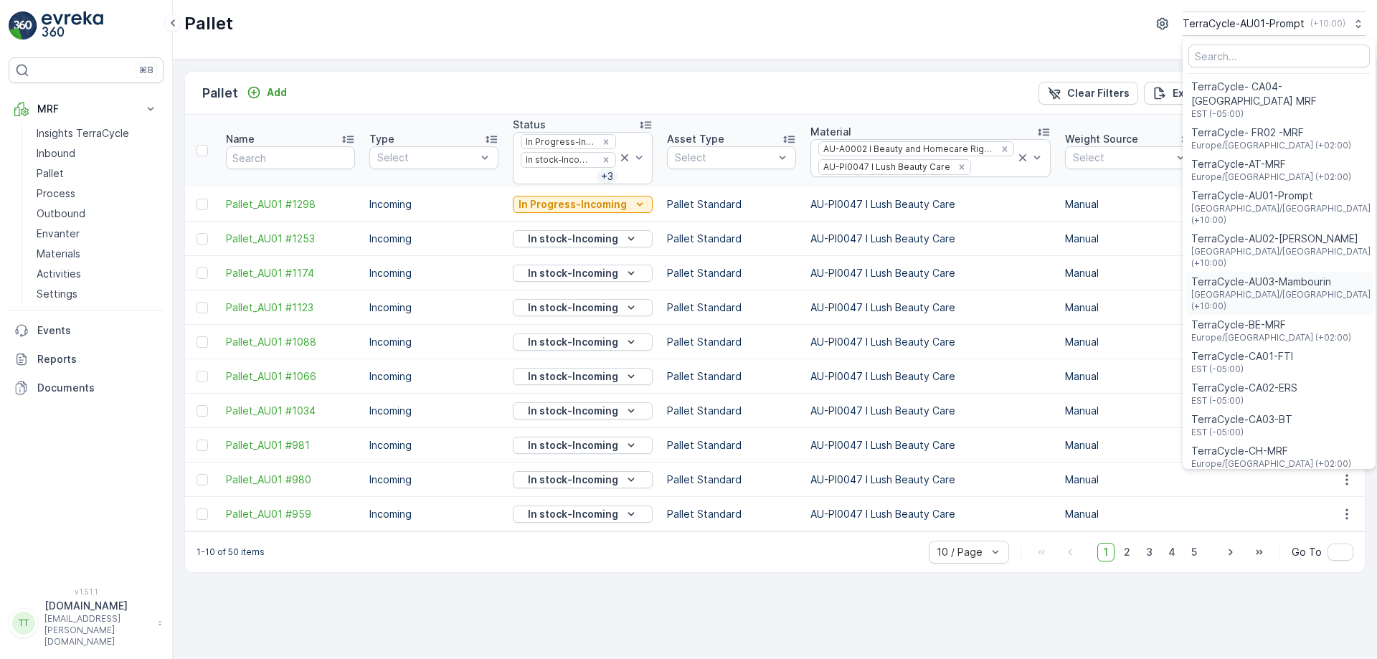
click at [1261, 275] on span "TerraCycle-AU03-Mambourin" at bounding box center [1281, 282] width 181 height 14
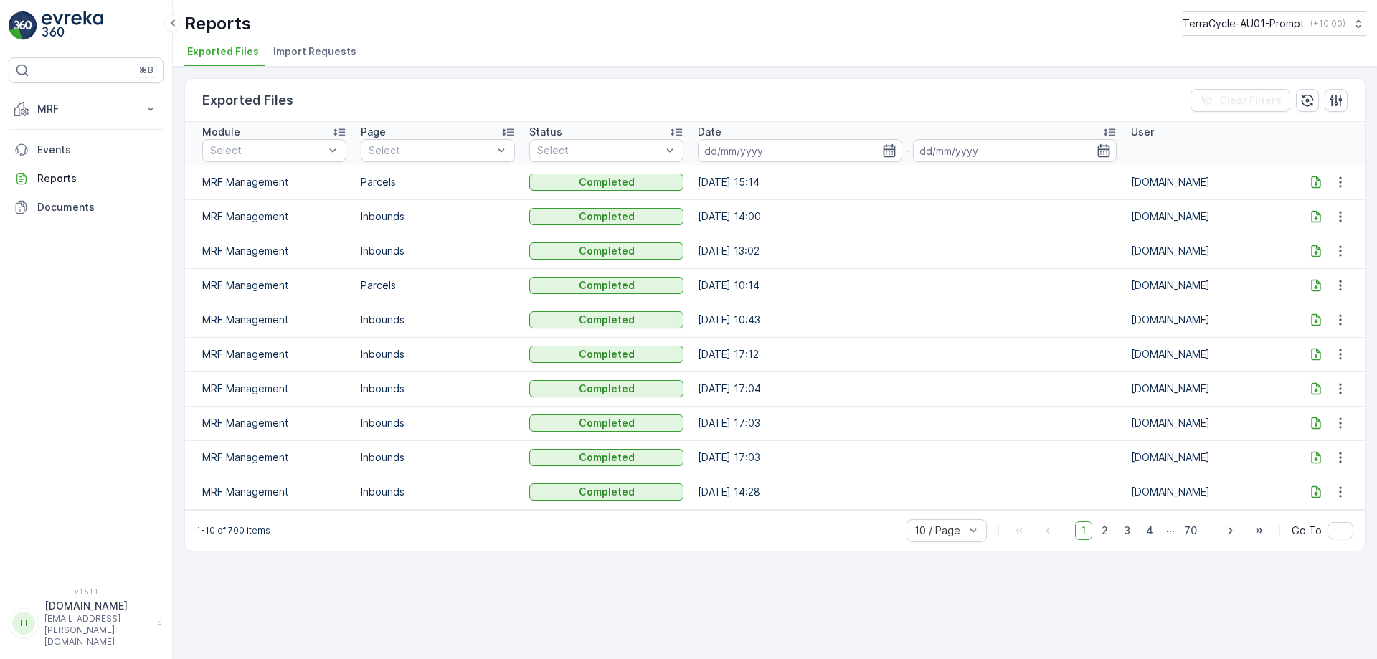
click at [1314, 181] on icon at bounding box center [1316, 182] width 14 height 14
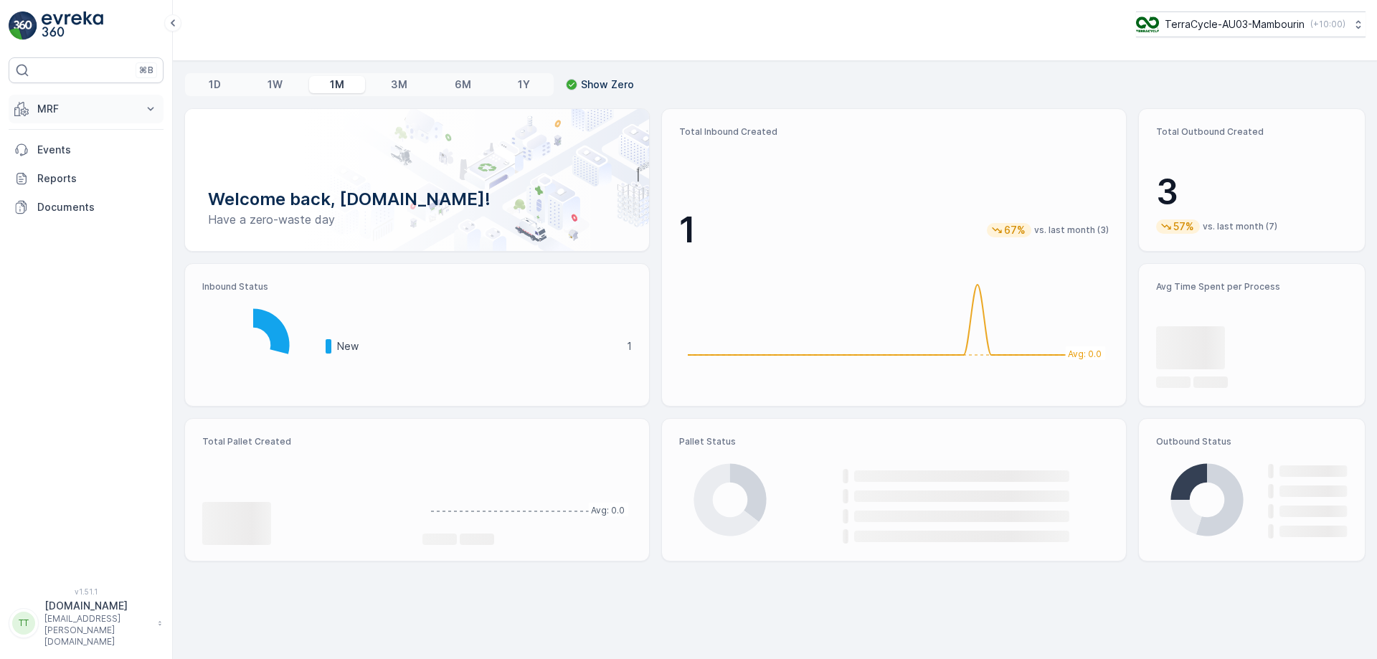
click at [126, 107] on p "MRF" at bounding box center [86, 109] width 98 height 14
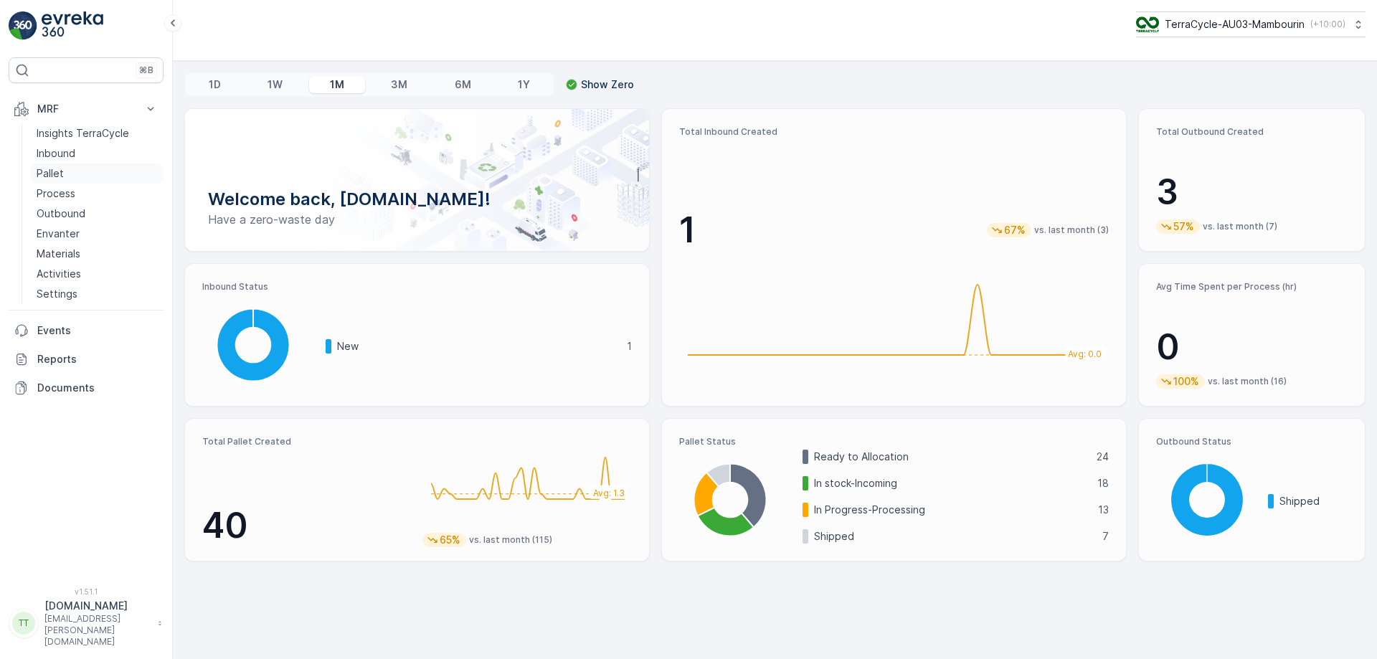
click at [75, 171] on link "Pallet" at bounding box center [97, 174] width 133 height 20
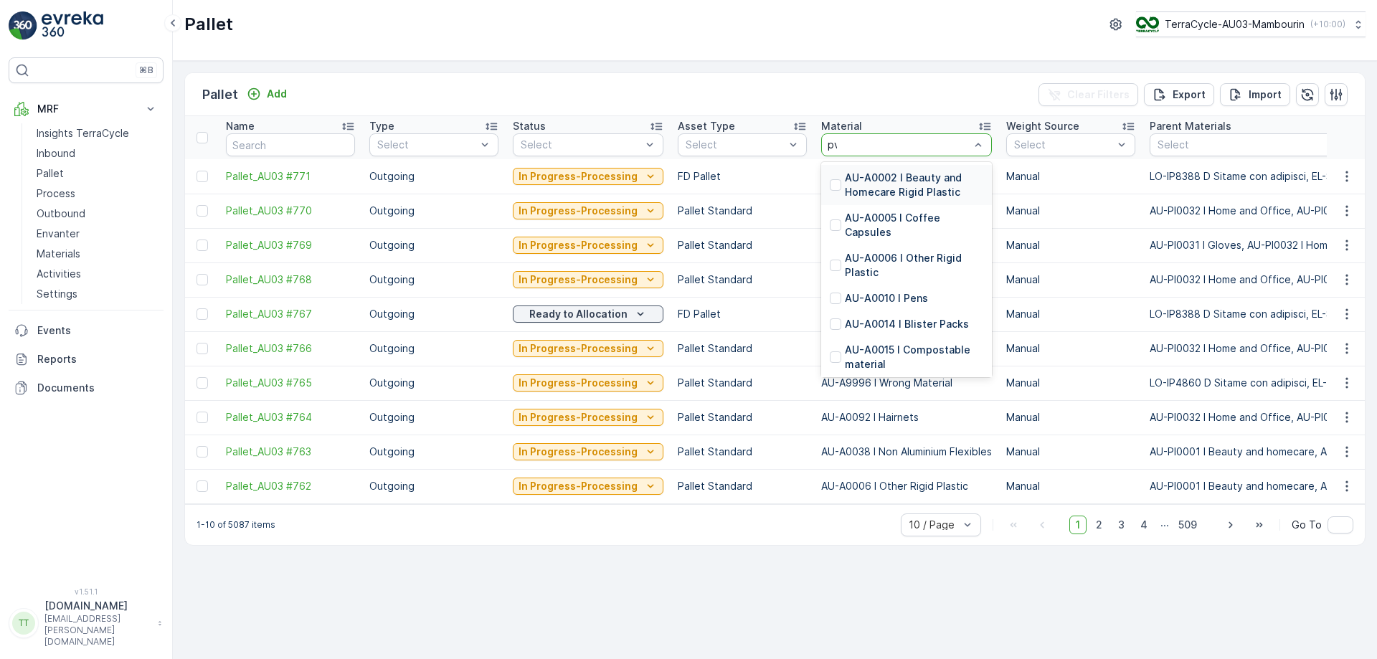
type input "pvc"
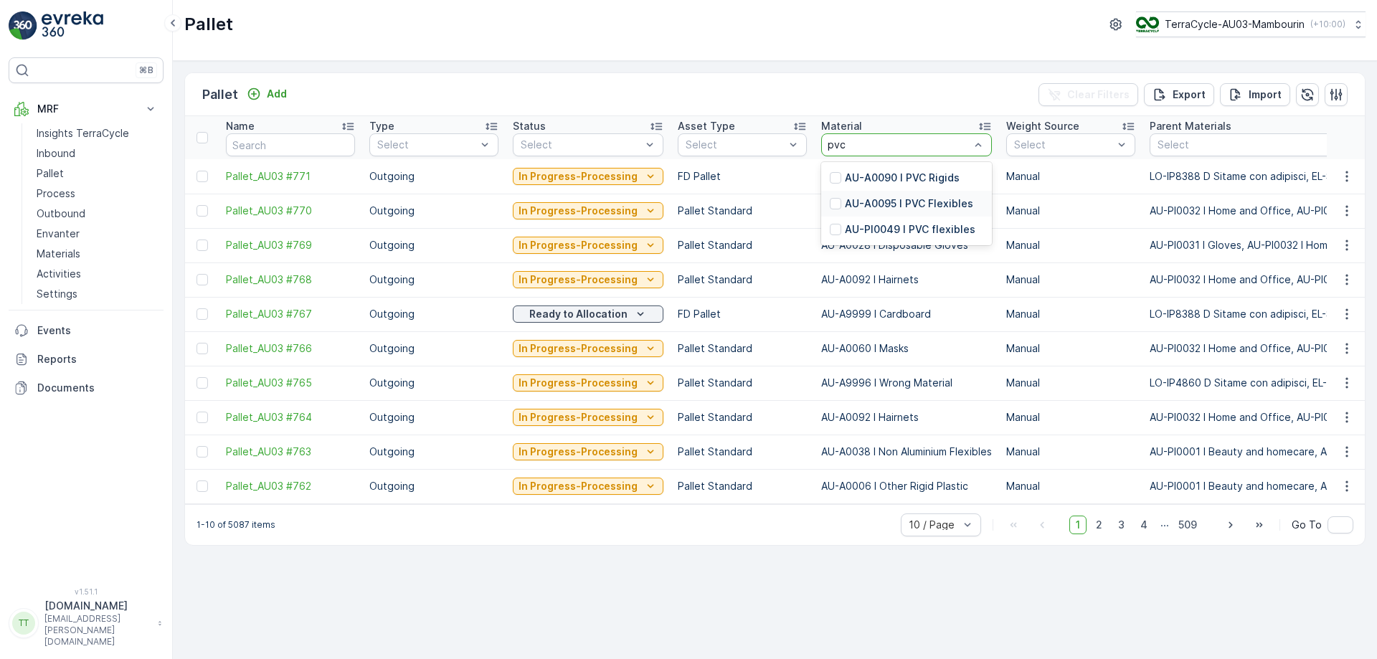
click at [882, 207] on p "AU-A0095 I PVC Flexibles" at bounding box center [909, 203] width 128 height 14
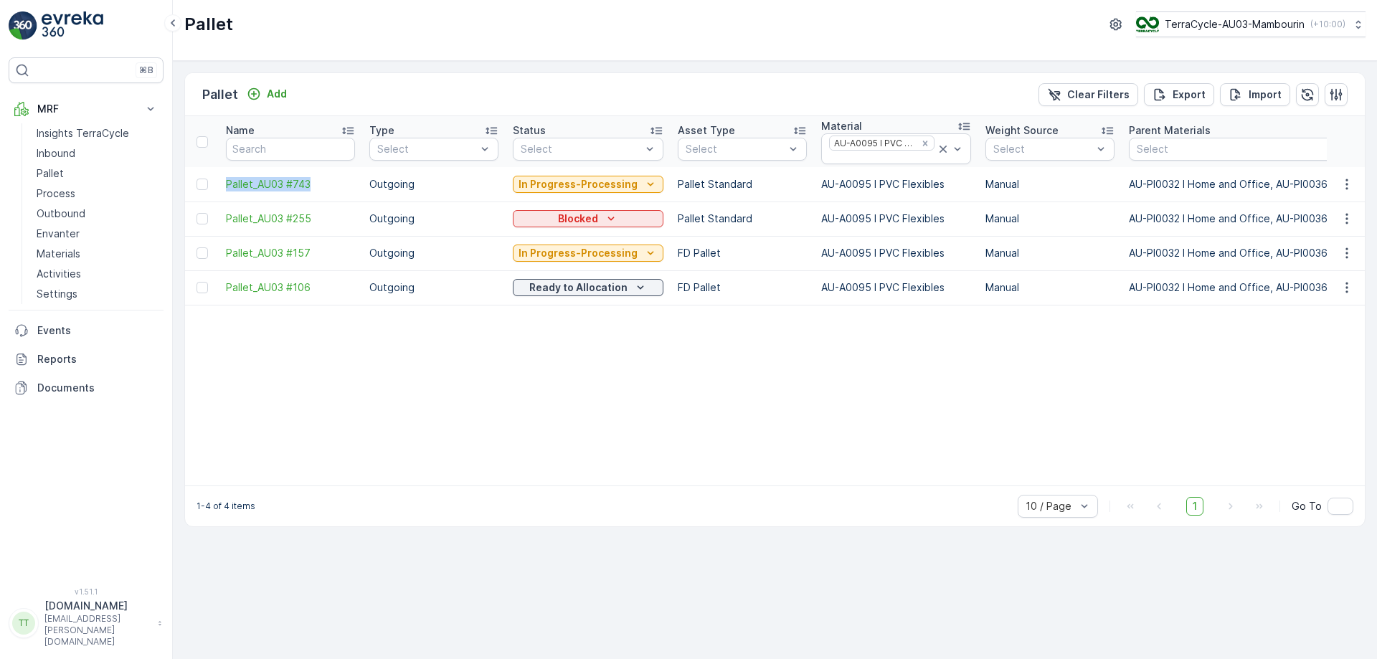
drag, startPoint x: 225, startPoint y: 181, endPoint x: 316, endPoint y: 192, distance: 91.7
click at [316, 192] on td "Pallet_AU03 #743" at bounding box center [290, 184] width 143 height 34
copy span "Pallet_AU03 #743"
click at [64, 196] on p "Process" at bounding box center [56, 193] width 39 height 14
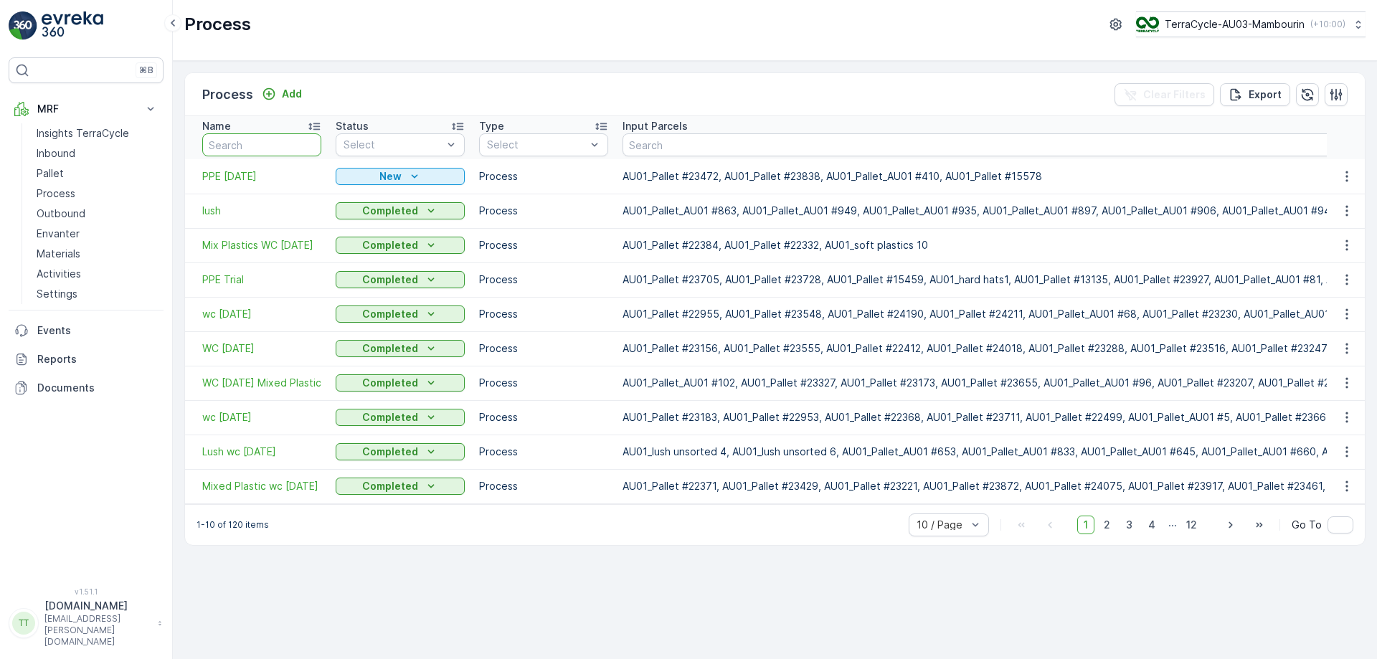
click at [265, 146] on input "text" at bounding box center [261, 144] width 119 height 23
paste input "Pallet_AU03 #743"
type input "Pallet_AU03 #743"
click at [275, 142] on input "Pallet_AU03 #743" at bounding box center [261, 144] width 119 height 23
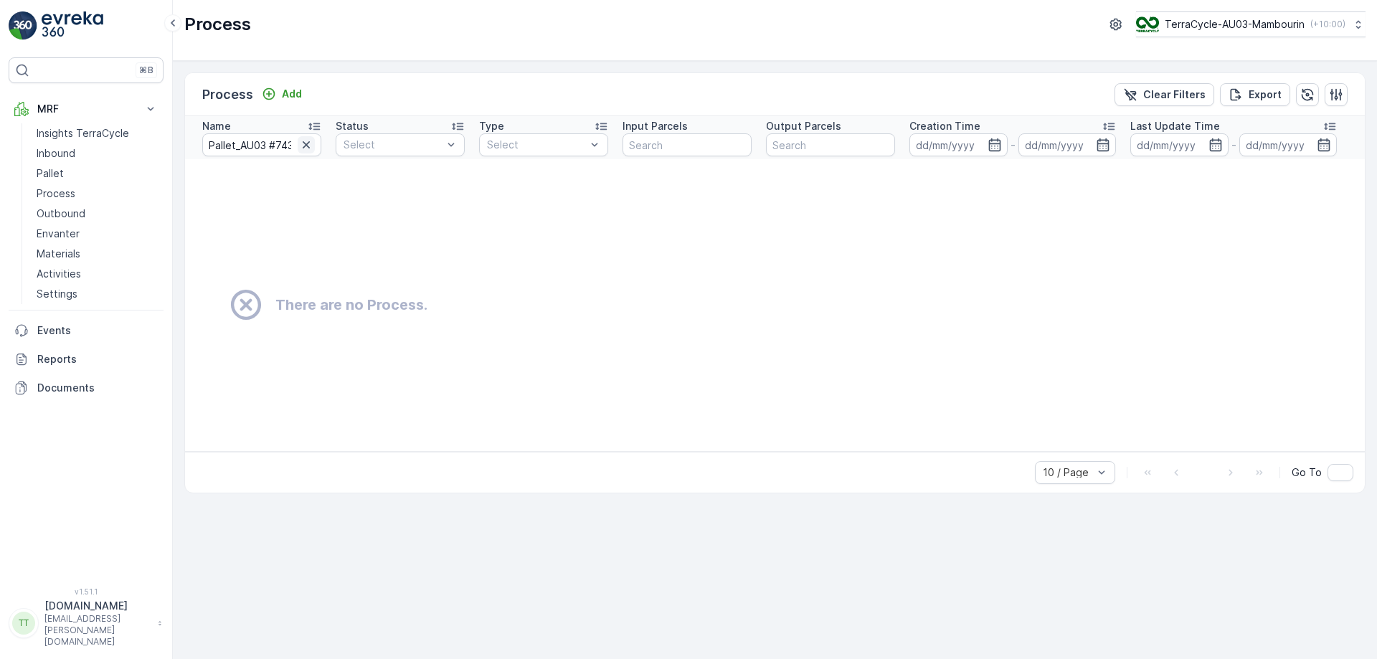
click at [302, 146] on icon "button" at bounding box center [306, 145] width 14 height 14
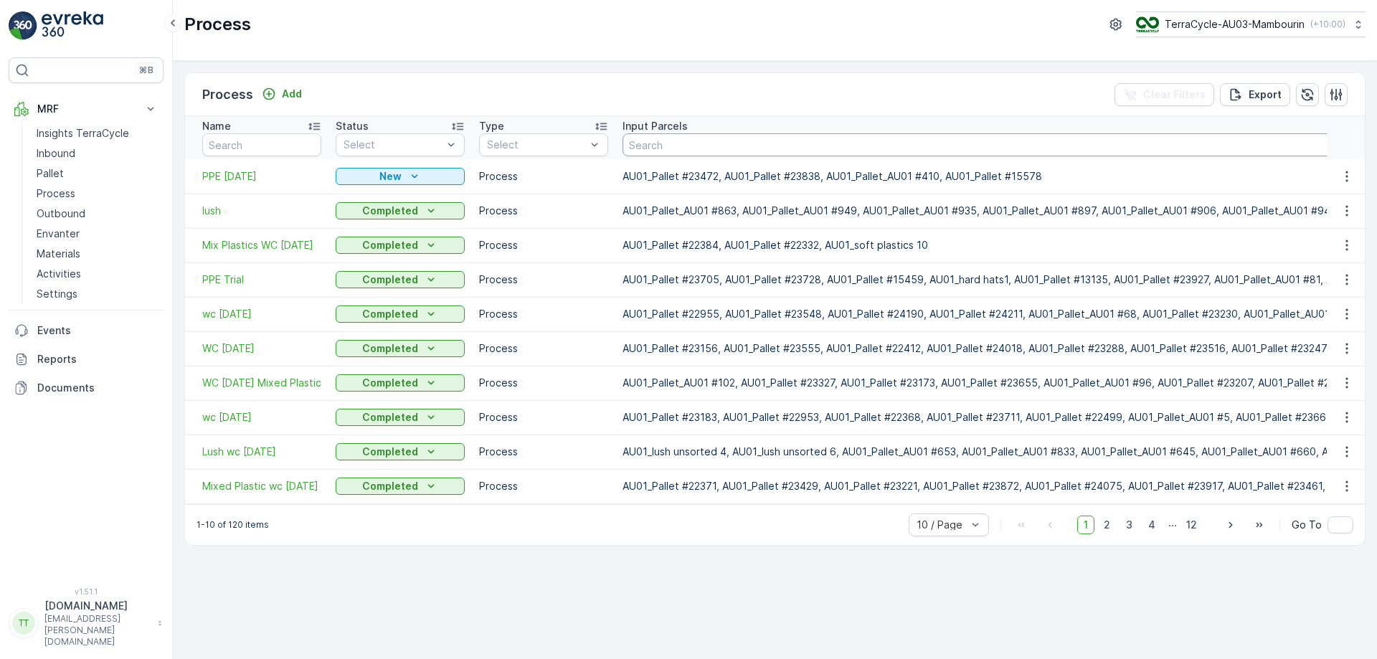
paste input "Pallet_AU03 #743"
type input "Pallet_AU03 #743"
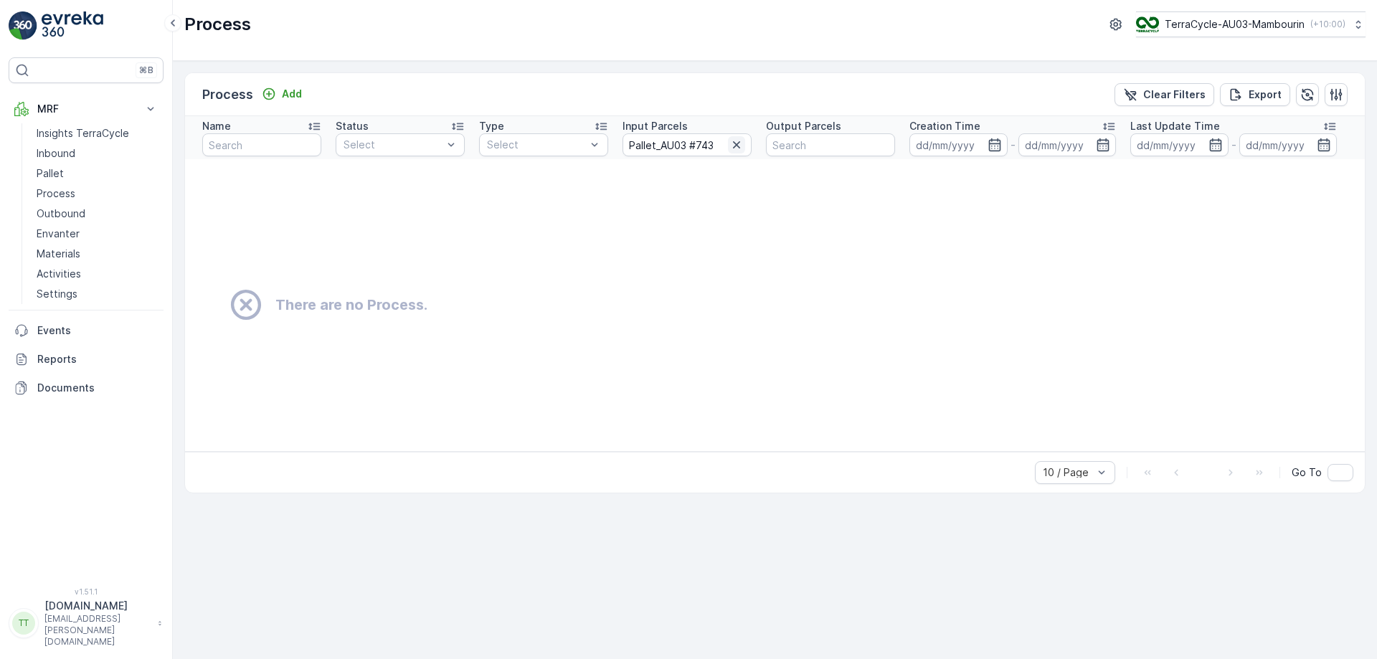
click at [731, 150] on icon "button" at bounding box center [736, 145] width 14 height 14
click at [776, 150] on input "text" at bounding box center [830, 144] width 129 height 23
paste input "Pallet_AU03 #743"
type input "Pallet_AU03 #743"
click at [734, 141] on icon "button" at bounding box center [736, 145] width 14 height 14
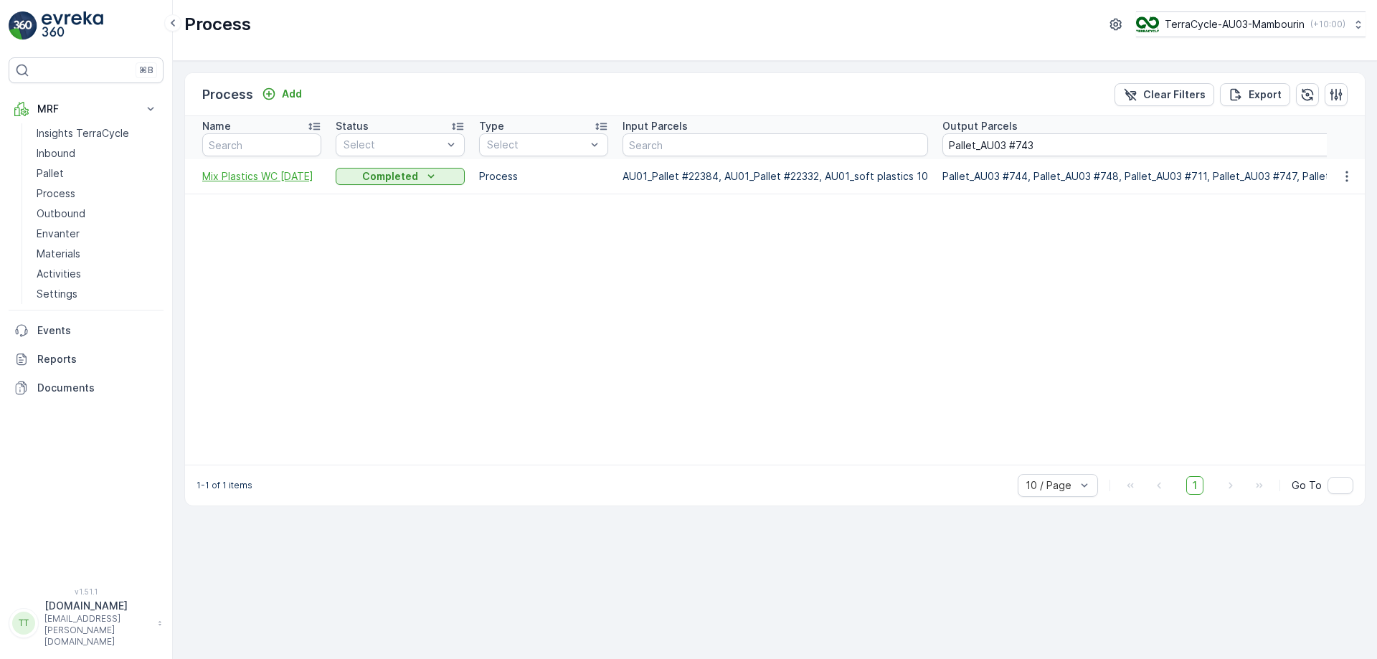
click at [268, 171] on span "Mix Plastics WC 15/9/25" at bounding box center [261, 176] width 119 height 14
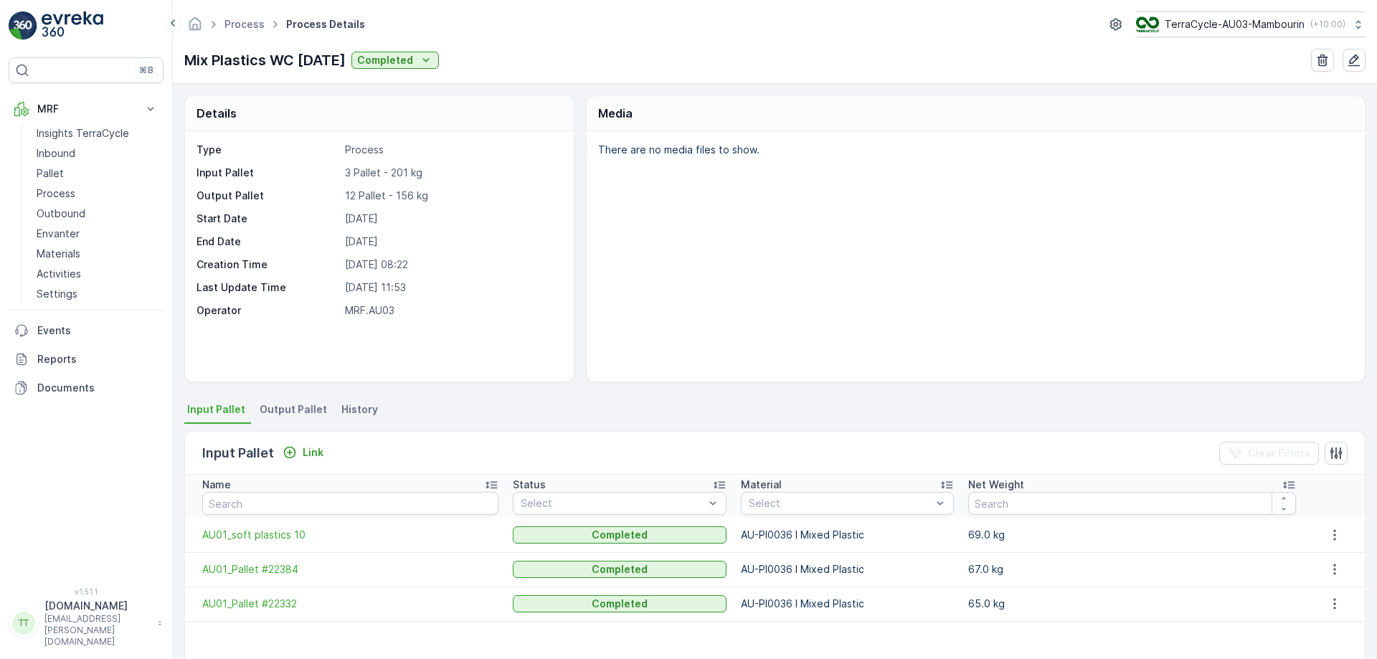
click at [289, 407] on span "Output Pallet" at bounding box center [293, 409] width 67 height 14
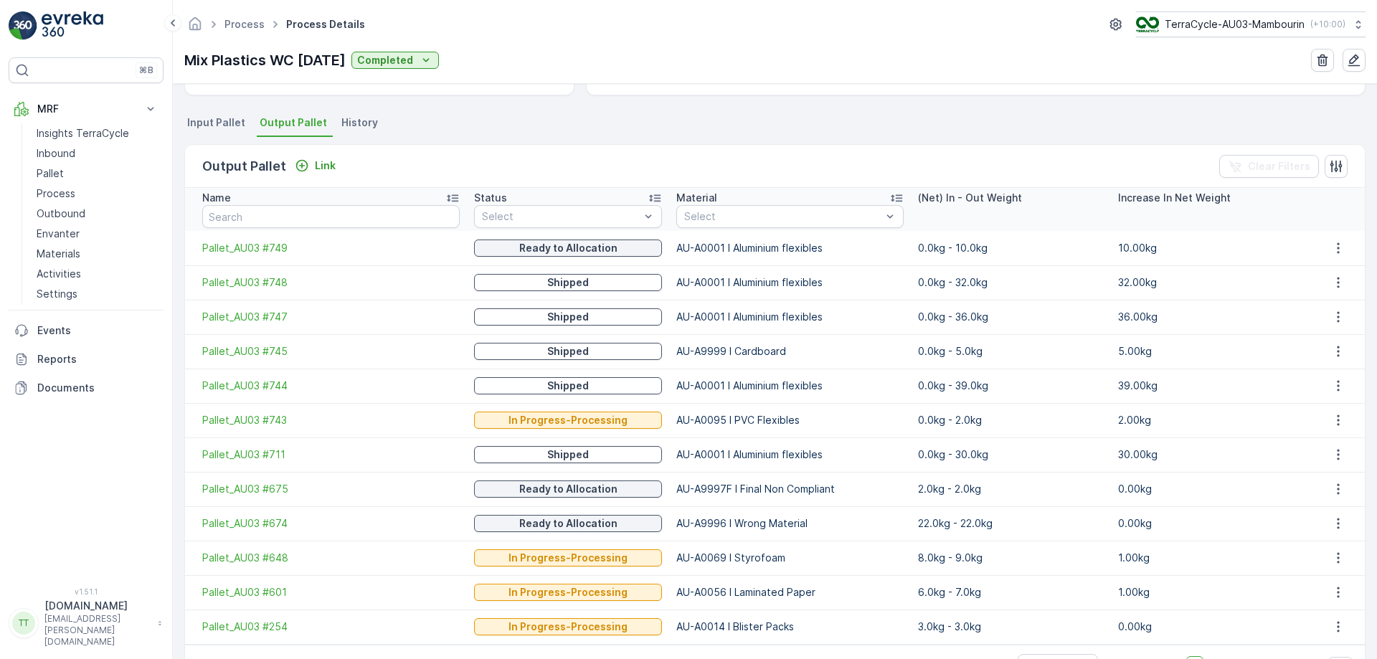
scroll to position [333, 0]
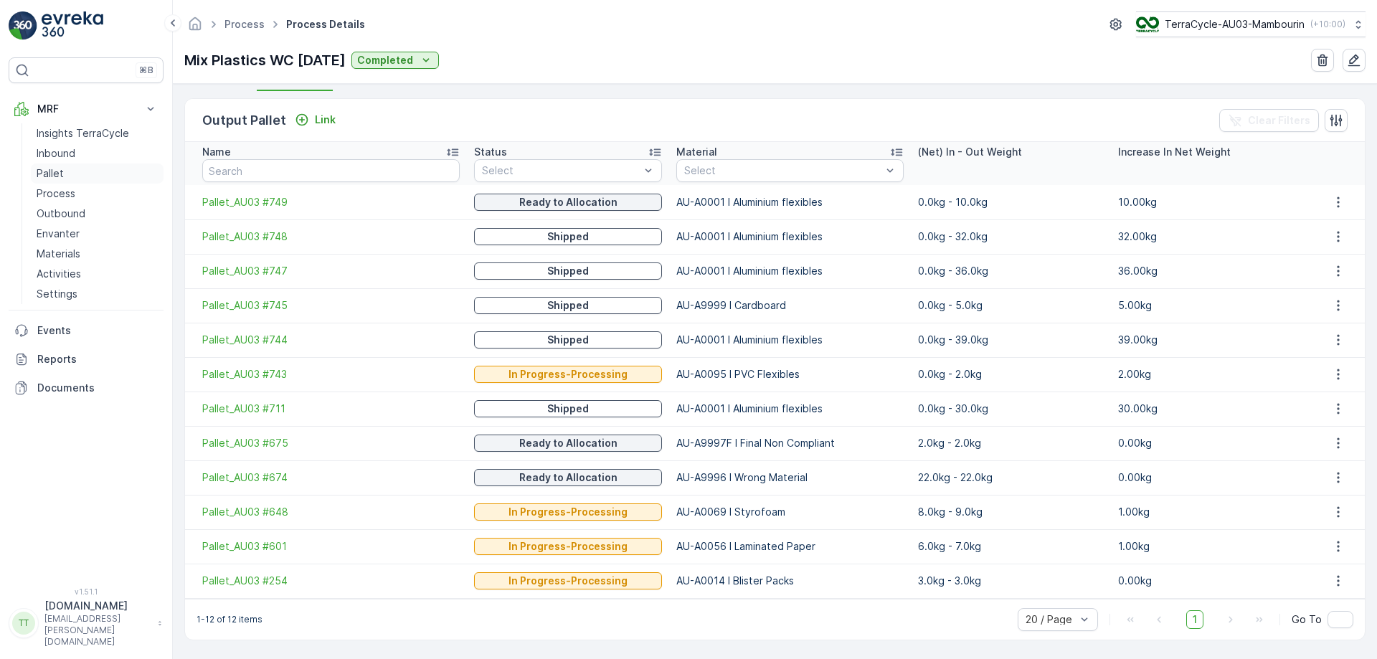
click at [85, 168] on link "Pallet" at bounding box center [97, 174] width 133 height 20
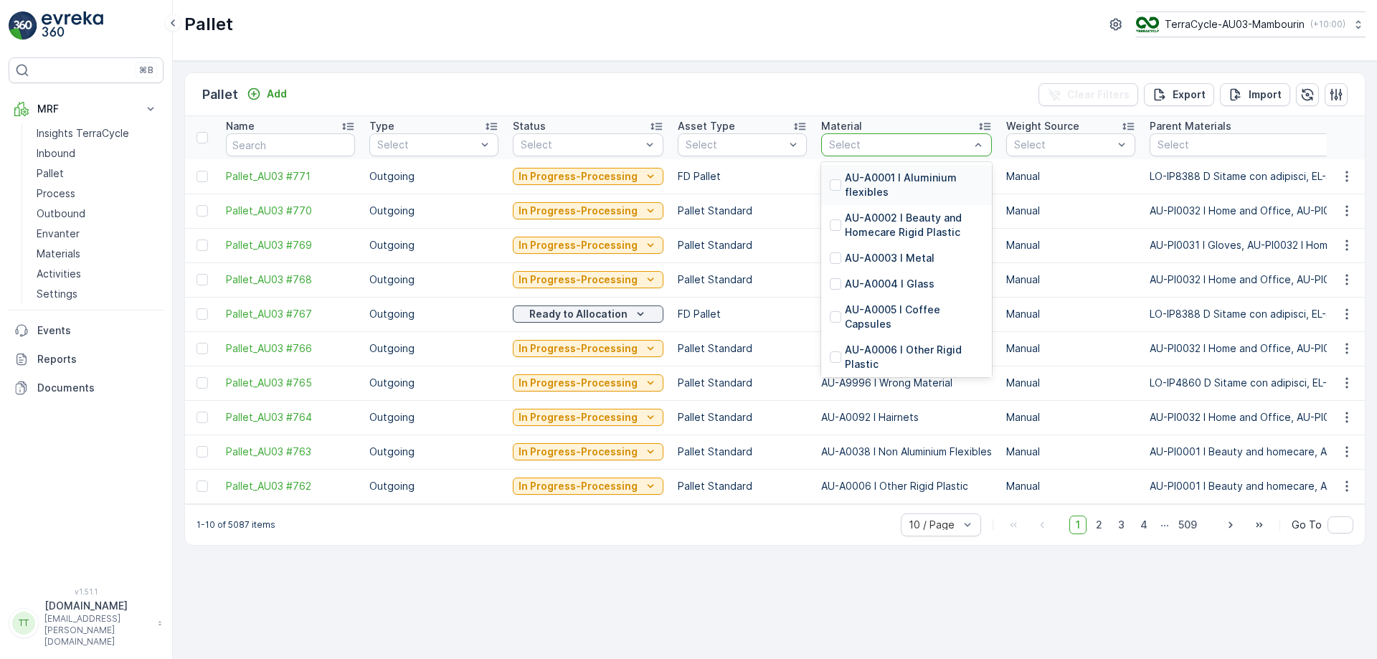
type input "AU-PI0006"
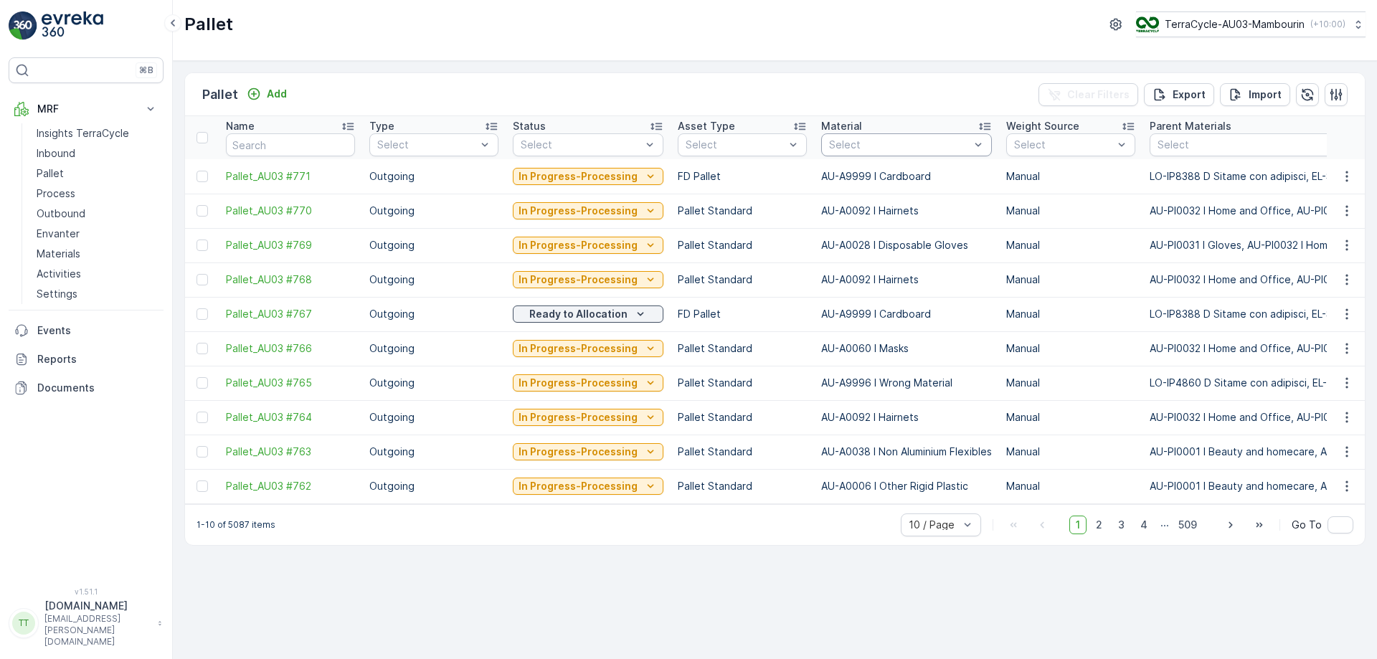
click at [914, 67] on div "Pallet Add Clear Filters Export Import Name Type Select Status Select Asset Typ…" at bounding box center [775, 360] width 1204 height 598
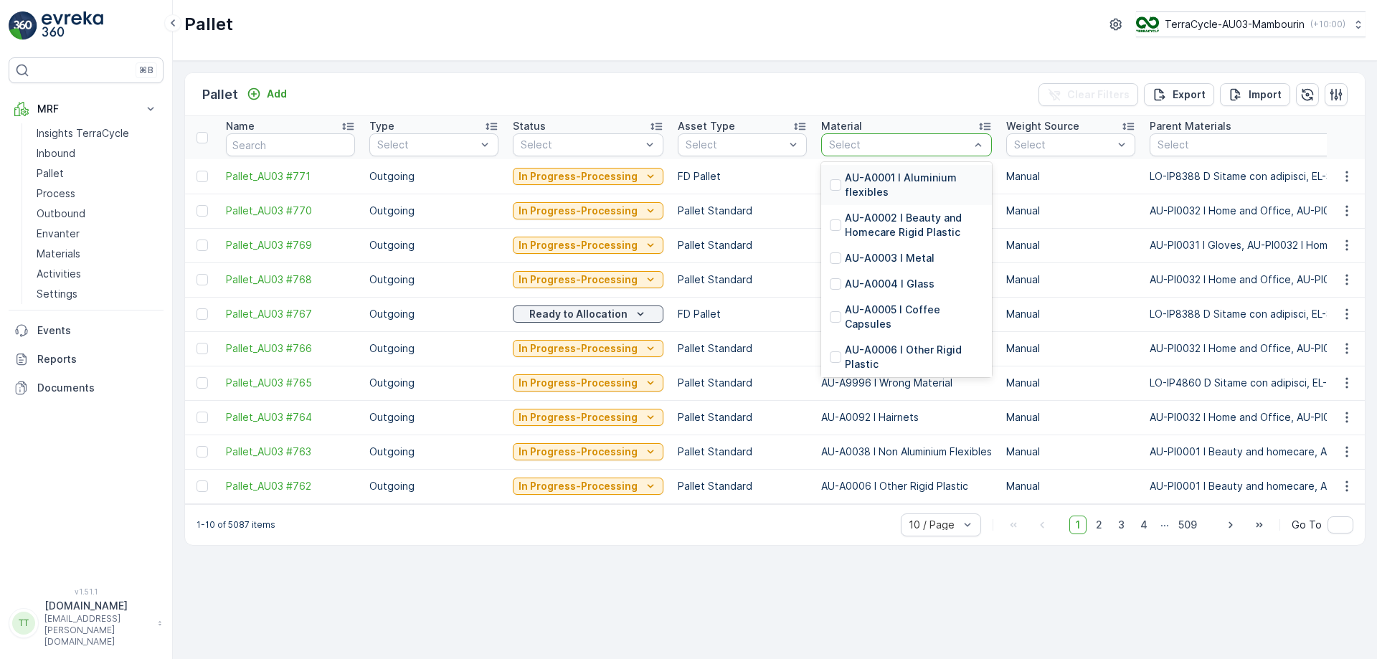
type input "AU-PI0033"
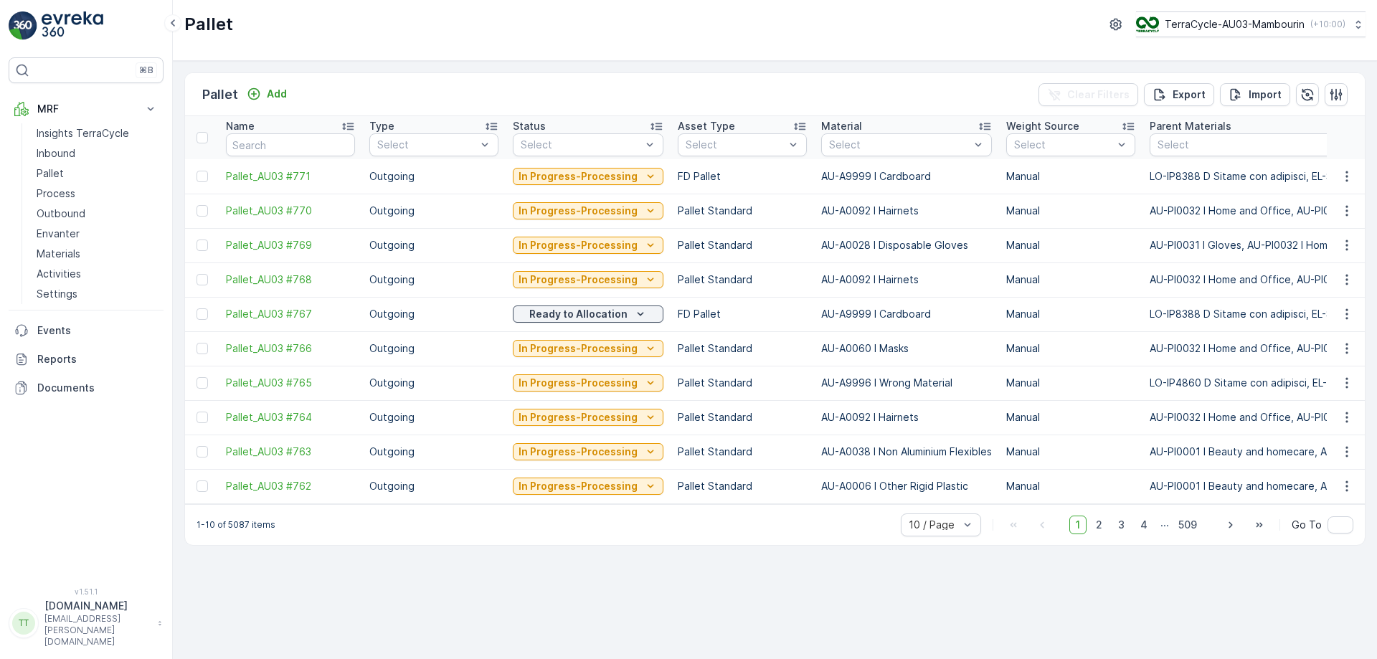
click at [960, 82] on div "Pallet Add Clear Filters Export Import" at bounding box center [775, 94] width 1180 height 43
click at [896, 153] on div "Select" at bounding box center [906, 144] width 171 height 23
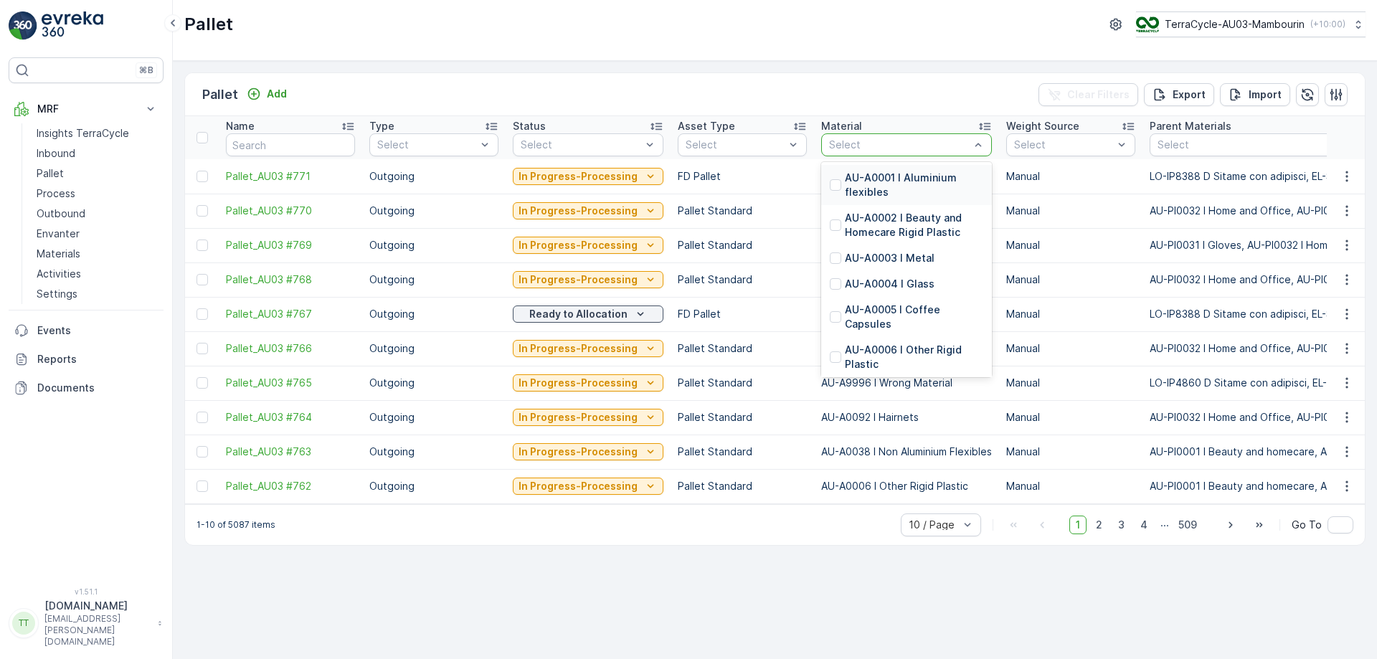
type input "AU-A0043"
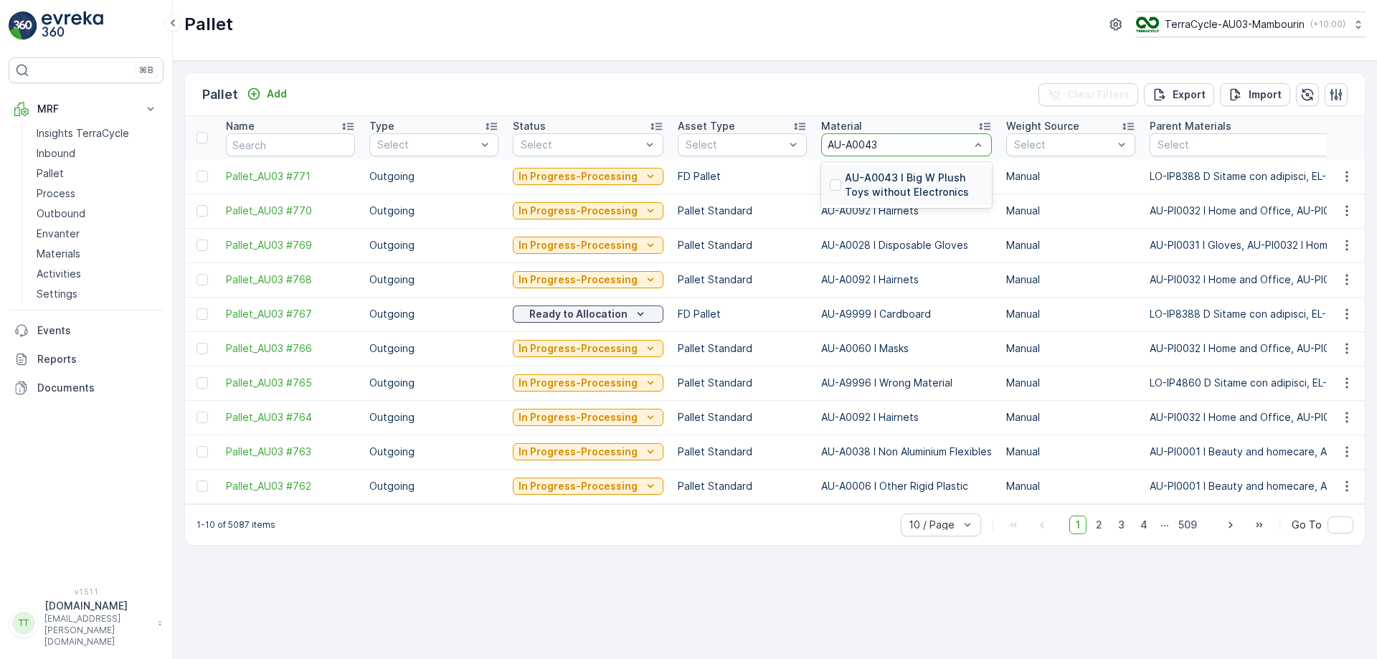
click at [877, 185] on p "AU-A0043 I Big W Plush Toys without Electronics" at bounding box center [914, 185] width 138 height 29
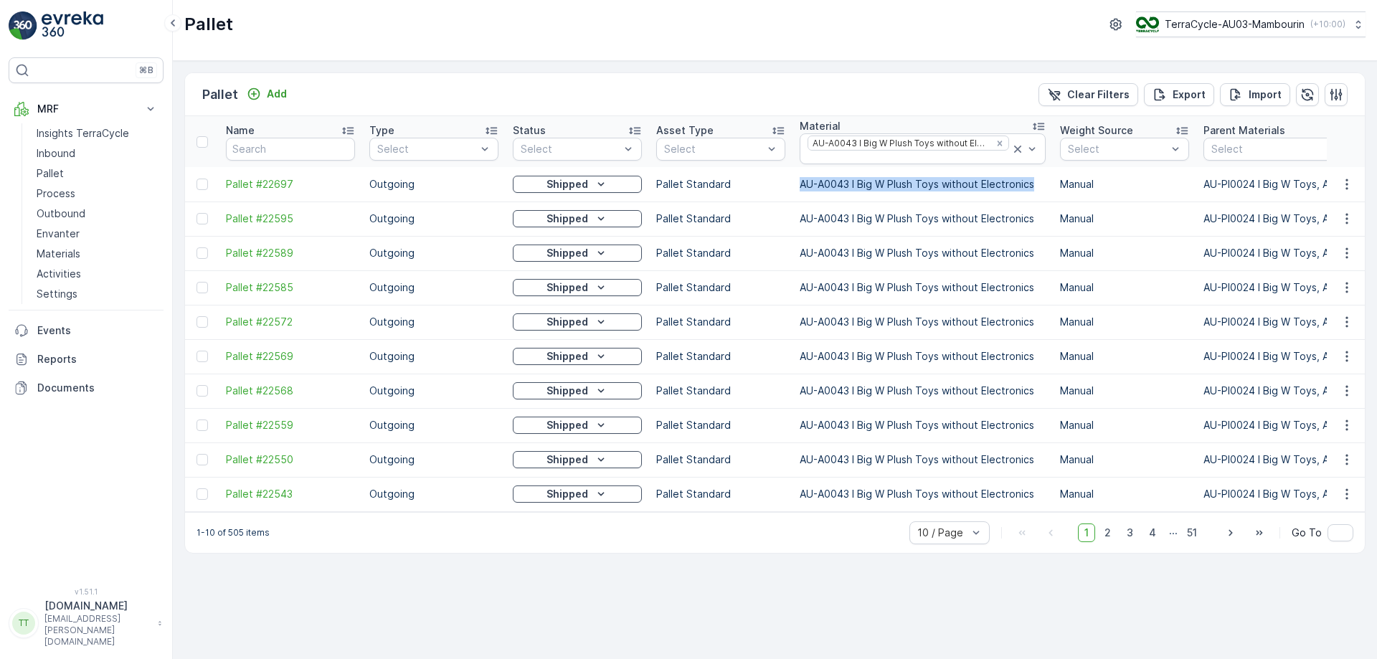
drag, startPoint x: 795, startPoint y: 183, endPoint x: 1038, endPoint y: 183, distance: 242.4
click at [1038, 183] on td "AU-A0043 I Big W Plush Toys without Electronics" at bounding box center [922, 184] width 260 height 34
click at [1038, 184] on p "AU-A0043 I Big W Plush Toys without Electronics" at bounding box center [923, 184] width 246 height 14
click at [1035, 184] on p "AU-A0043 I Big W Plush Toys without Electronics" at bounding box center [923, 184] width 246 height 14
drag, startPoint x: 1033, startPoint y: 183, endPoint x: 850, endPoint y: 175, distance: 183.0
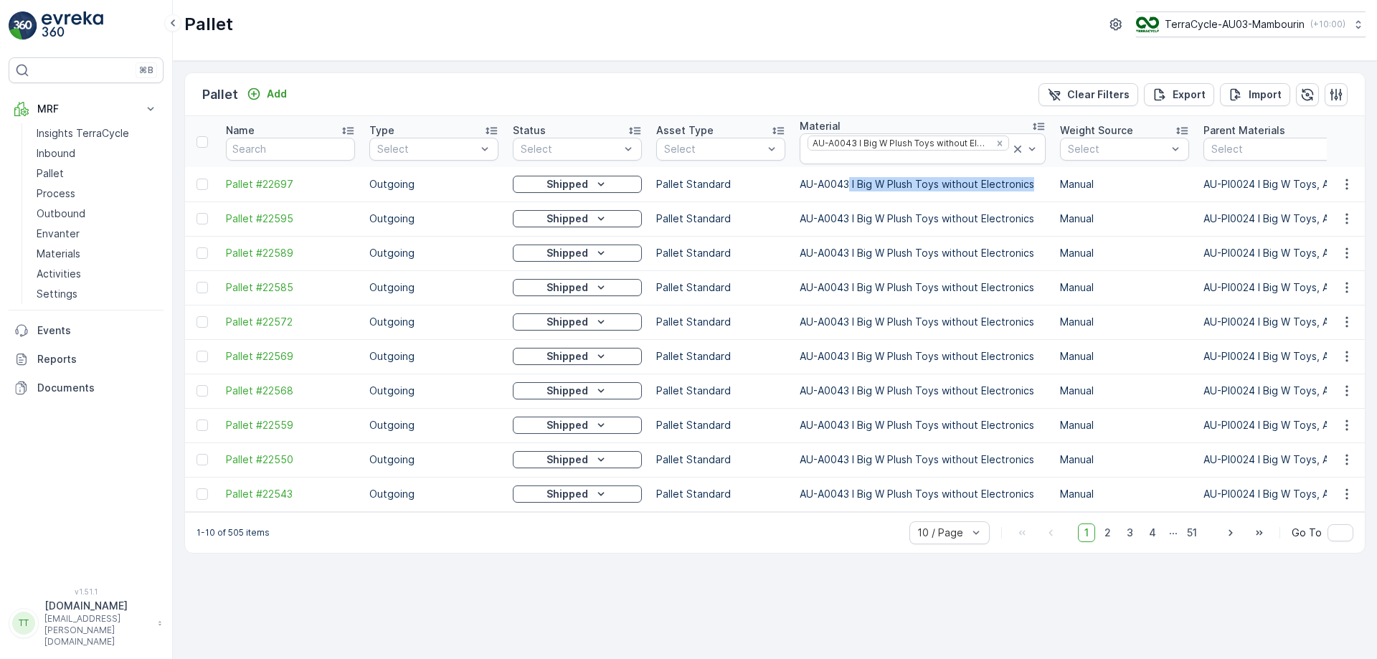
click at [850, 175] on td "AU-A0043 I Big W Plush Toys without Electronics" at bounding box center [922, 184] width 260 height 34
copy p "I Big W Plush Toys without Electronics"
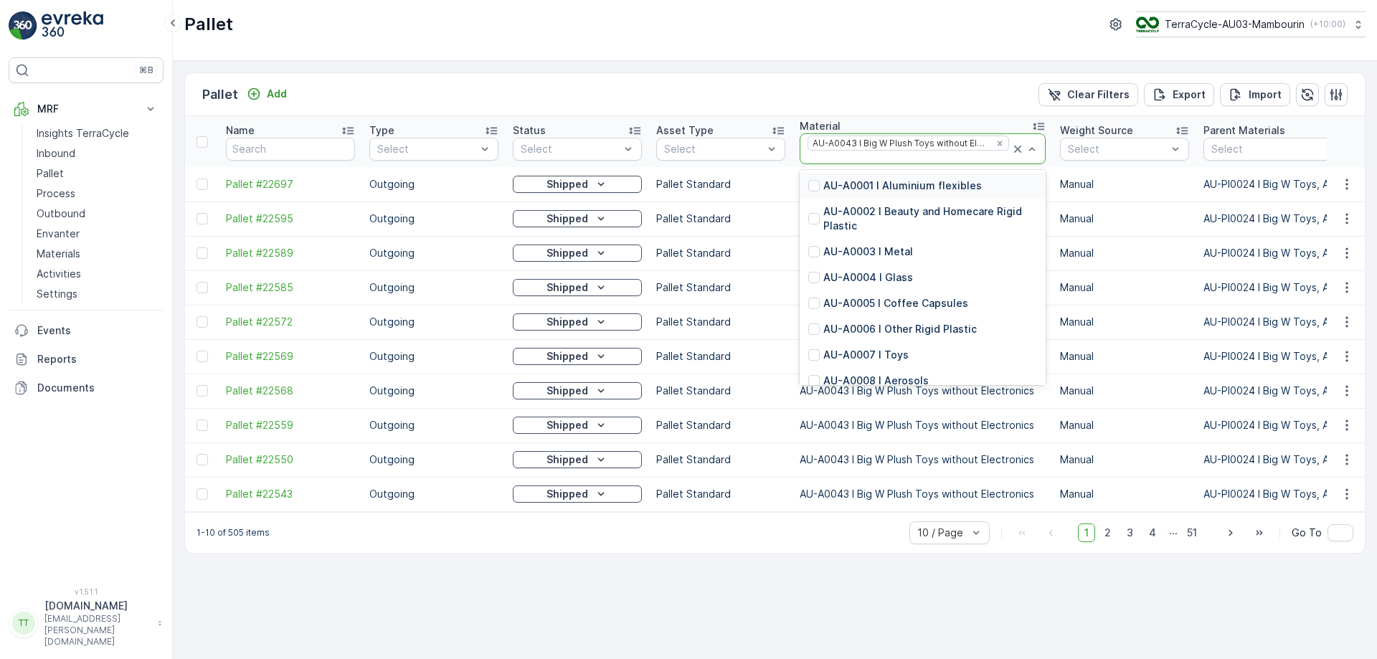
type input "AU-A0044"
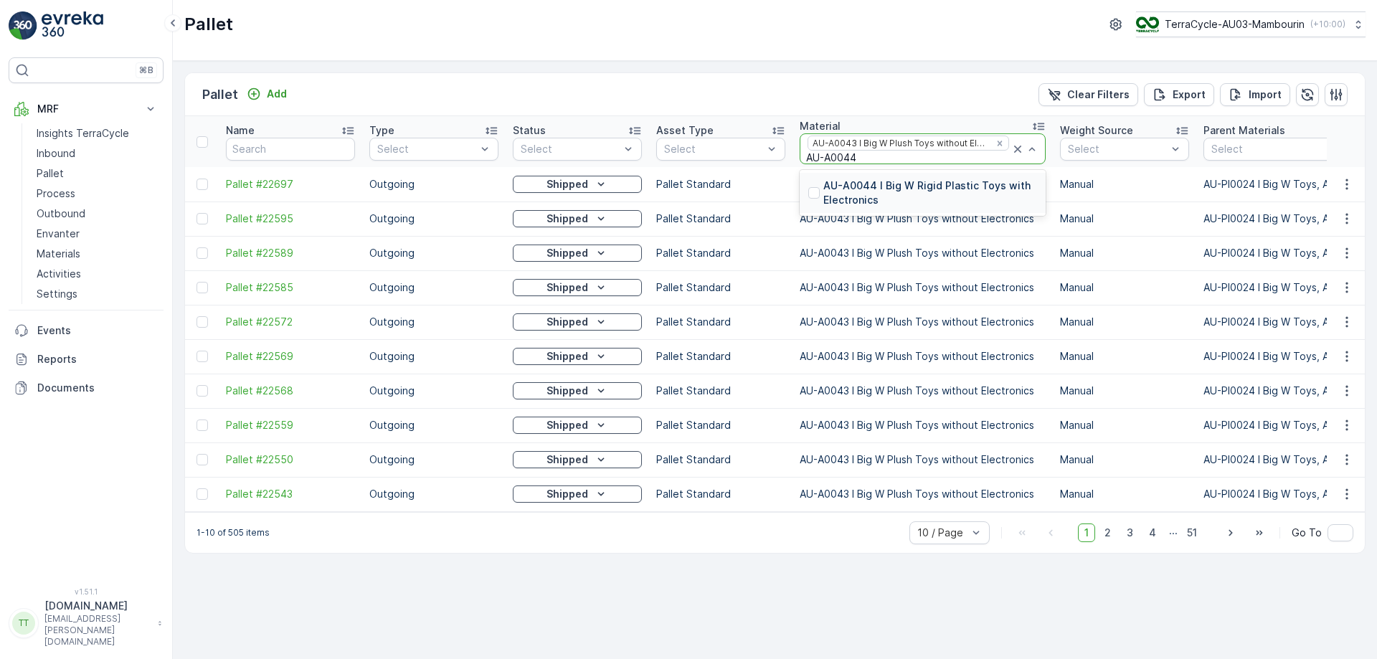
click at [856, 180] on p "AU-A0044 I Big W Rigid Plastic Toys with Electronics" at bounding box center [930, 193] width 214 height 29
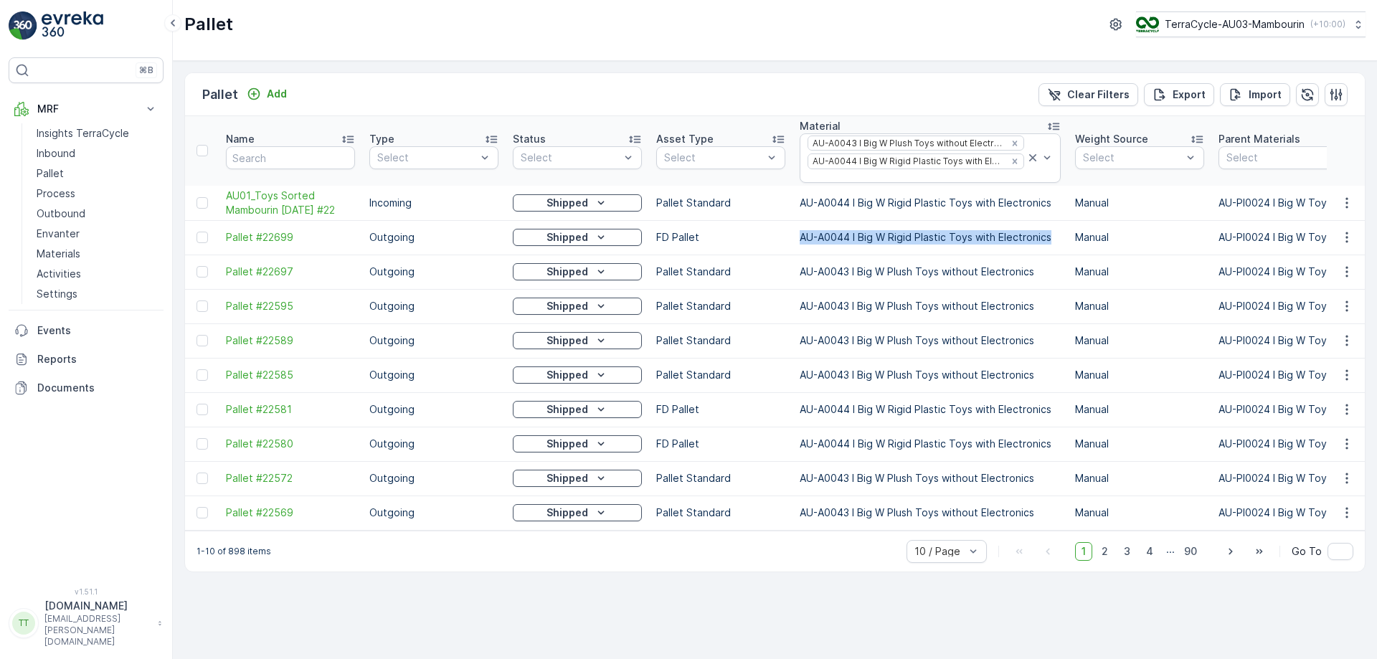
drag, startPoint x: 794, startPoint y: 232, endPoint x: 1051, endPoint y: 237, distance: 256.8
click at [1051, 237] on td "AU-A0044 I Big W Rigid Plastic Toys with Electronics" at bounding box center [929, 237] width 275 height 34
click at [904, 235] on p "AU-A0044 I Big W Rigid Plastic Toys with Electronics" at bounding box center [930, 237] width 261 height 14
drag, startPoint x: 851, startPoint y: 232, endPoint x: 1048, endPoint y: 229, distance: 197.2
click at [1048, 229] on td "AU-A0044 I Big W Rigid Plastic Toys with Electronics" at bounding box center [929, 237] width 275 height 34
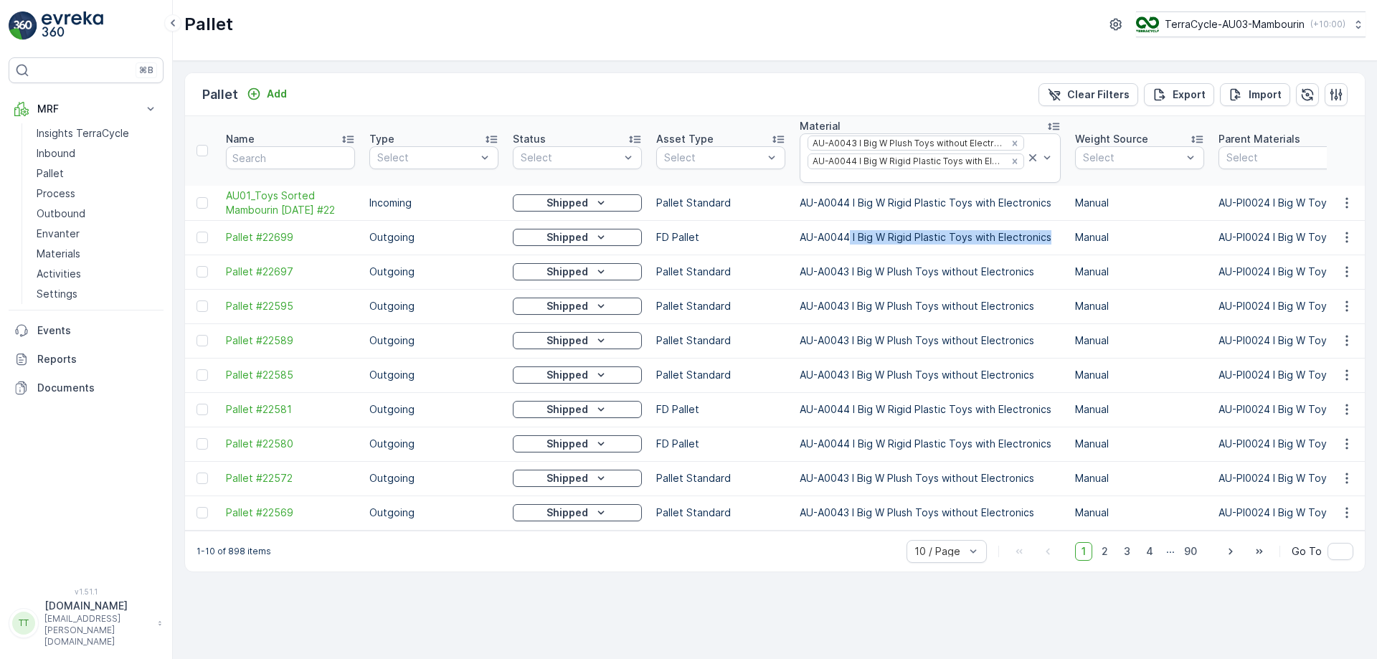
copy p "I Big W Rigid Plastic Toys with Electronics"
type input "AU-A9997F"
click at [921, 201] on p "AU-A9997F I Final Non Compliant" at bounding box center [906, 204] width 166 height 14
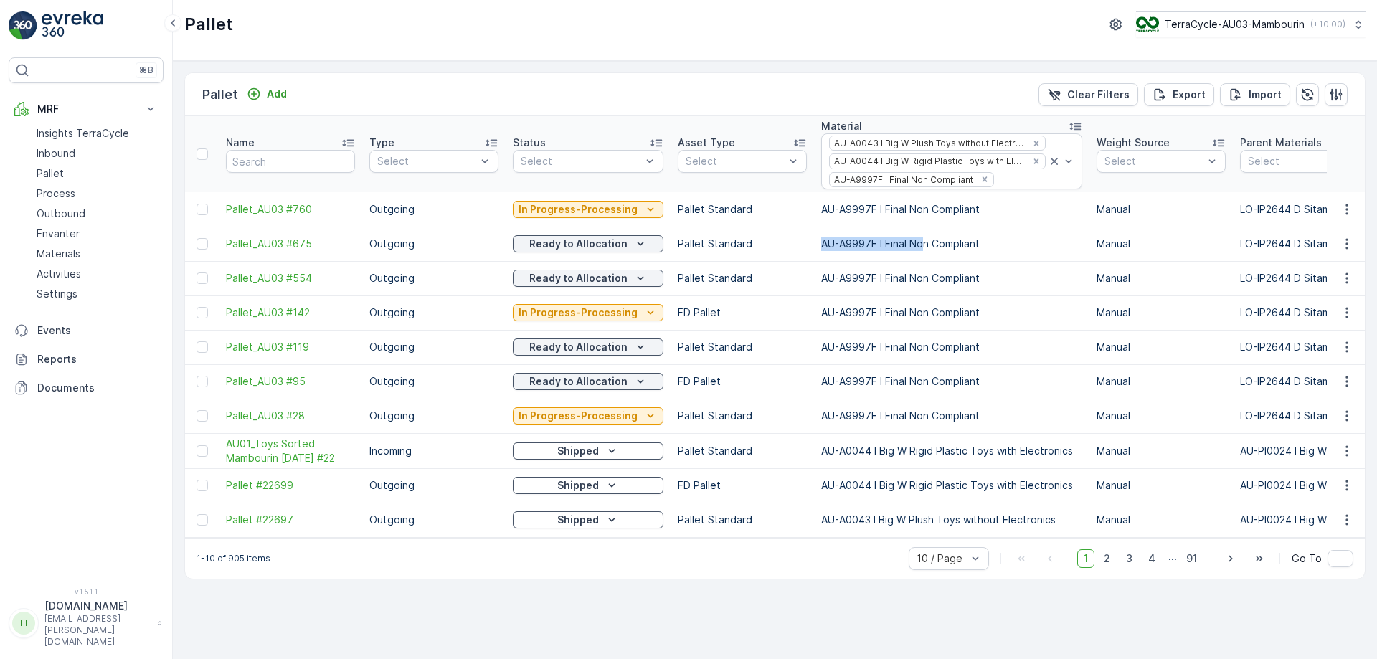
drag, startPoint x: 802, startPoint y: 238, endPoint x: 916, endPoint y: 236, distance: 114.0
click at [884, 238] on p "AU-A9997F I Final Non Compliant" at bounding box center [951, 244] width 261 height 14
drag, startPoint x: 869, startPoint y: 242, endPoint x: 982, endPoint y: 238, distance: 112.7
click at [982, 238] on p "AU-A9997F I Final Non Compliant" at bounding box center [951, 244] width 261 height 14
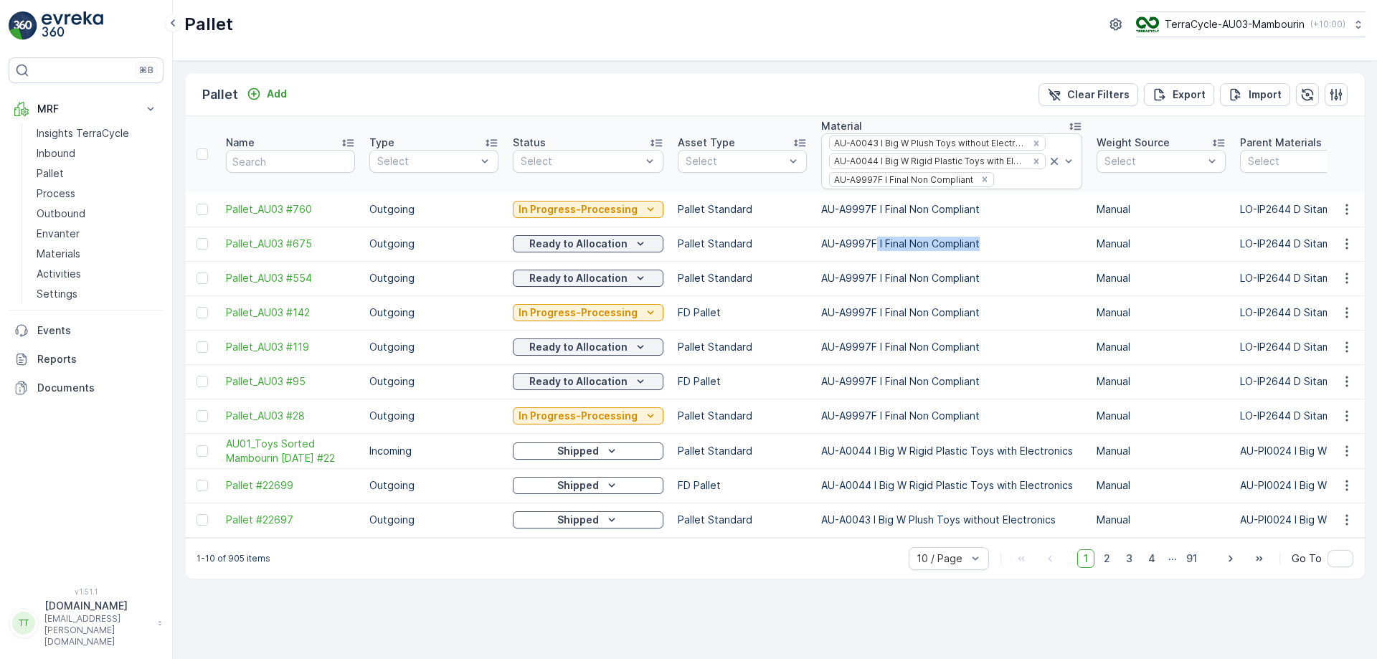
copy p "I Final Non Compliant"
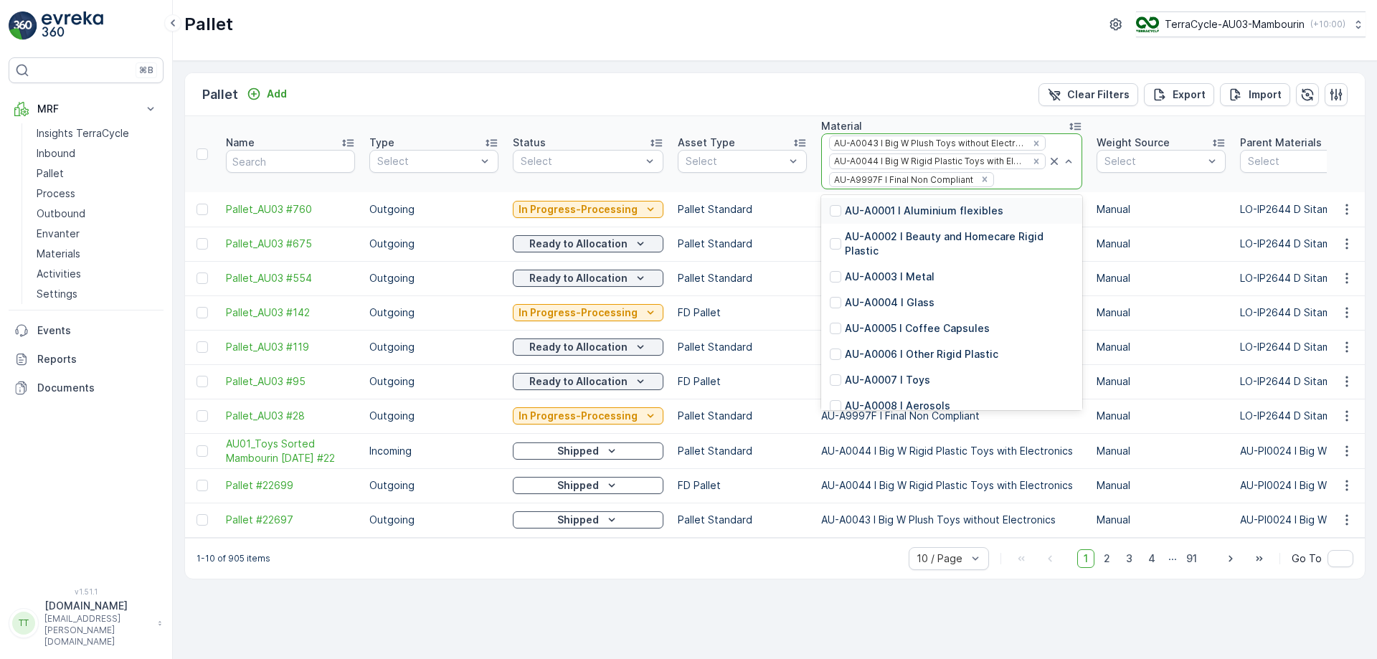
type input "AU-A9998"
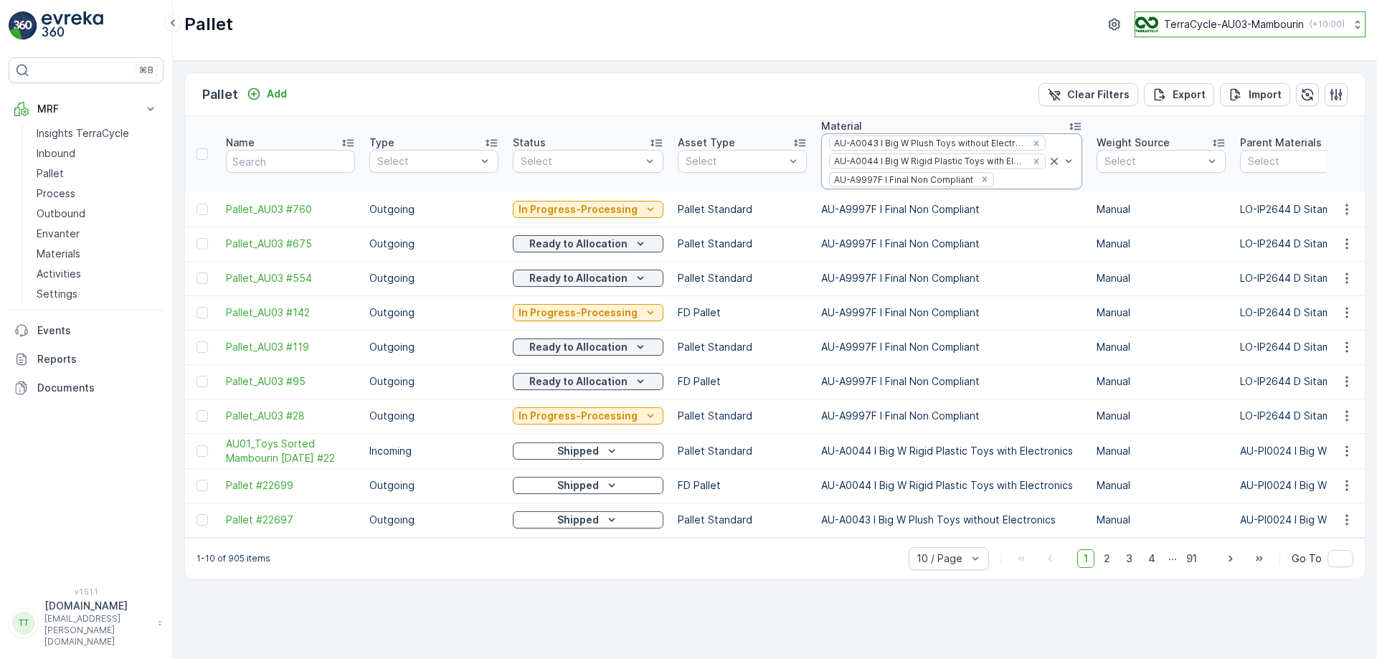
click at [1224, 31] on p "TerraCycle-AU03-Mambourin" at bounding box center [1234, 24] width 140 height 14
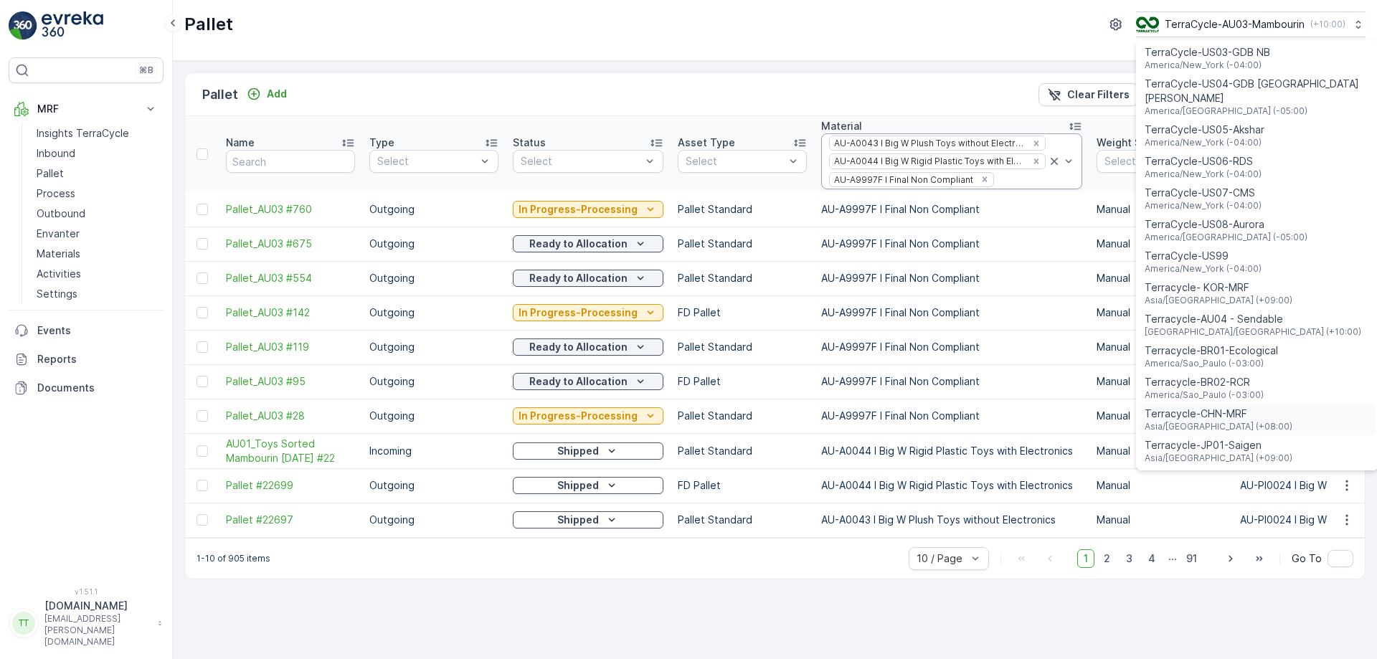
scroll to position [1031, 0]
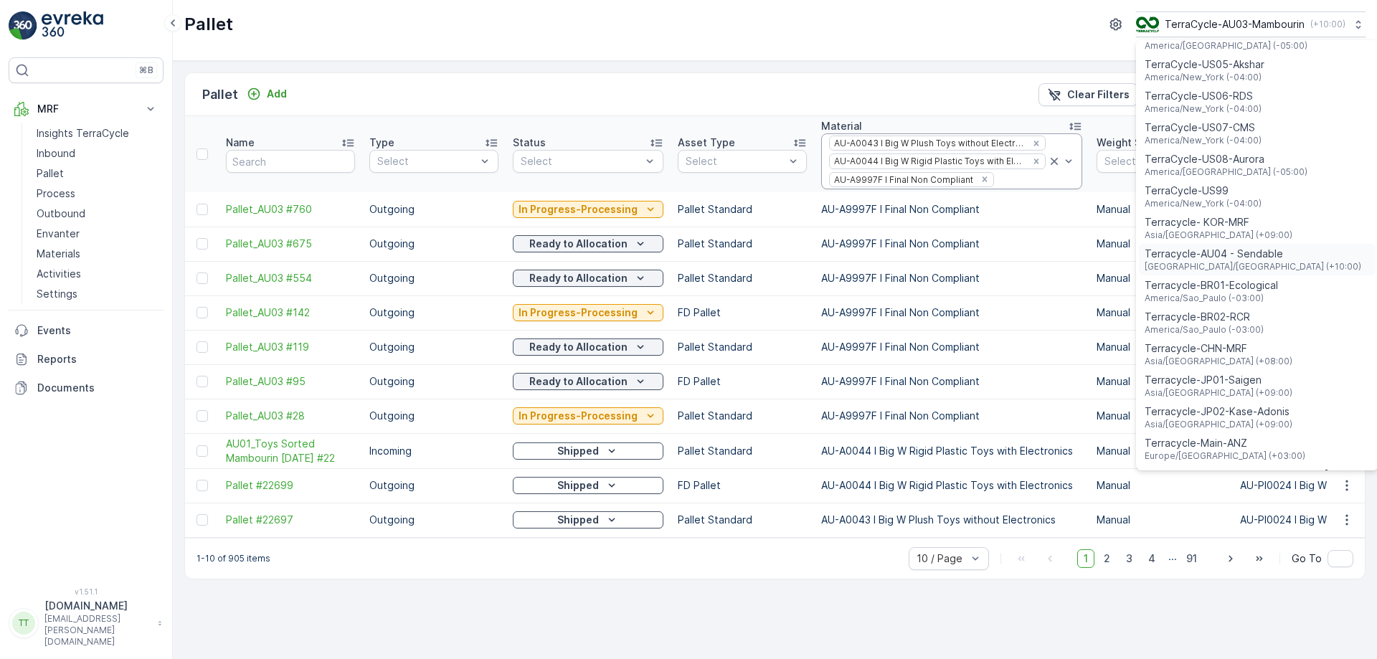
click at [1252, 261] on span "Australia/Sydney (+10:00)" at bounding box center [1253, 266] width 217 height 11
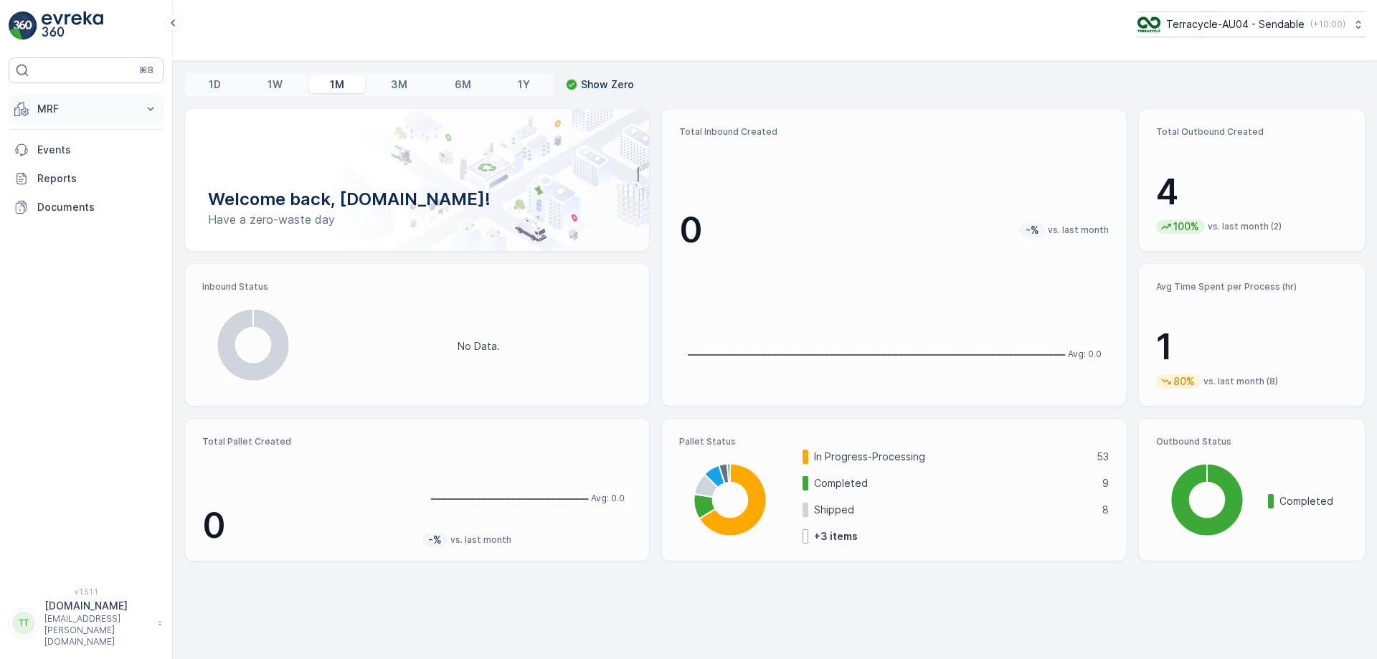
click at [108, 109] on p "MRF" at bounding box center [86, 109] width 98 height 14
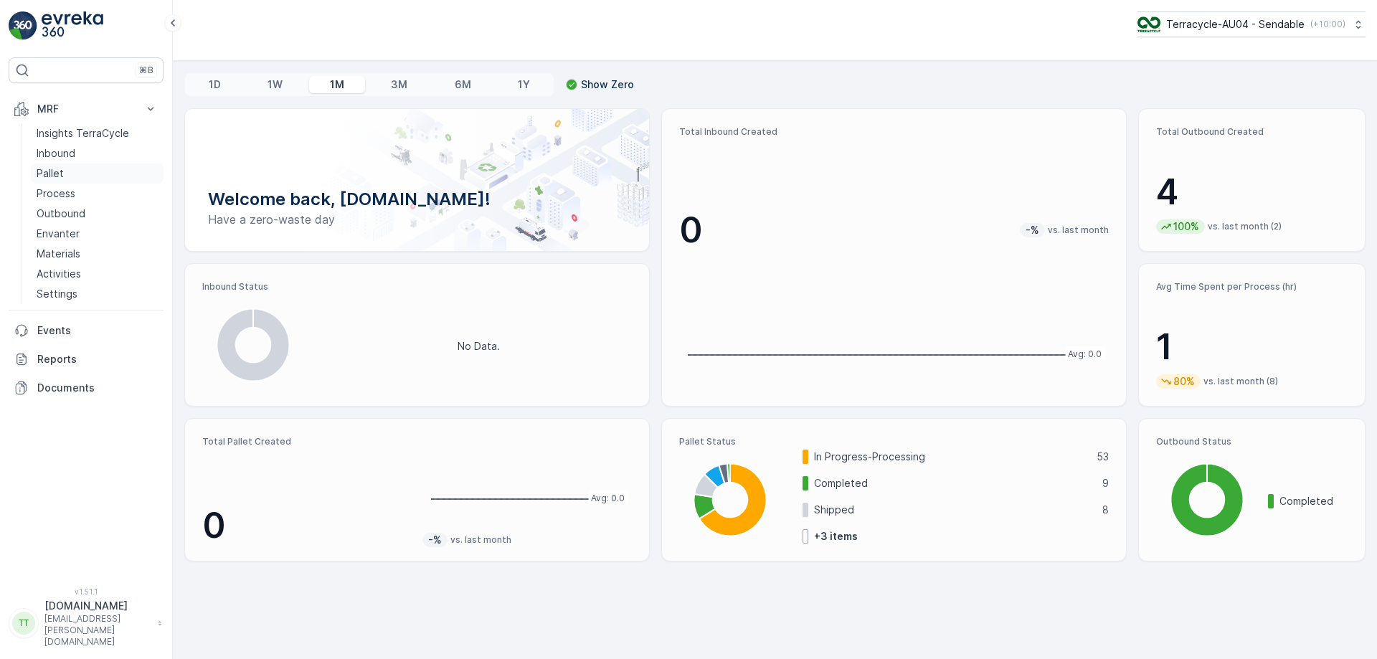
click at [80, 176] on link "Pallet" at bounding box center [97, 174] width 133 height 20
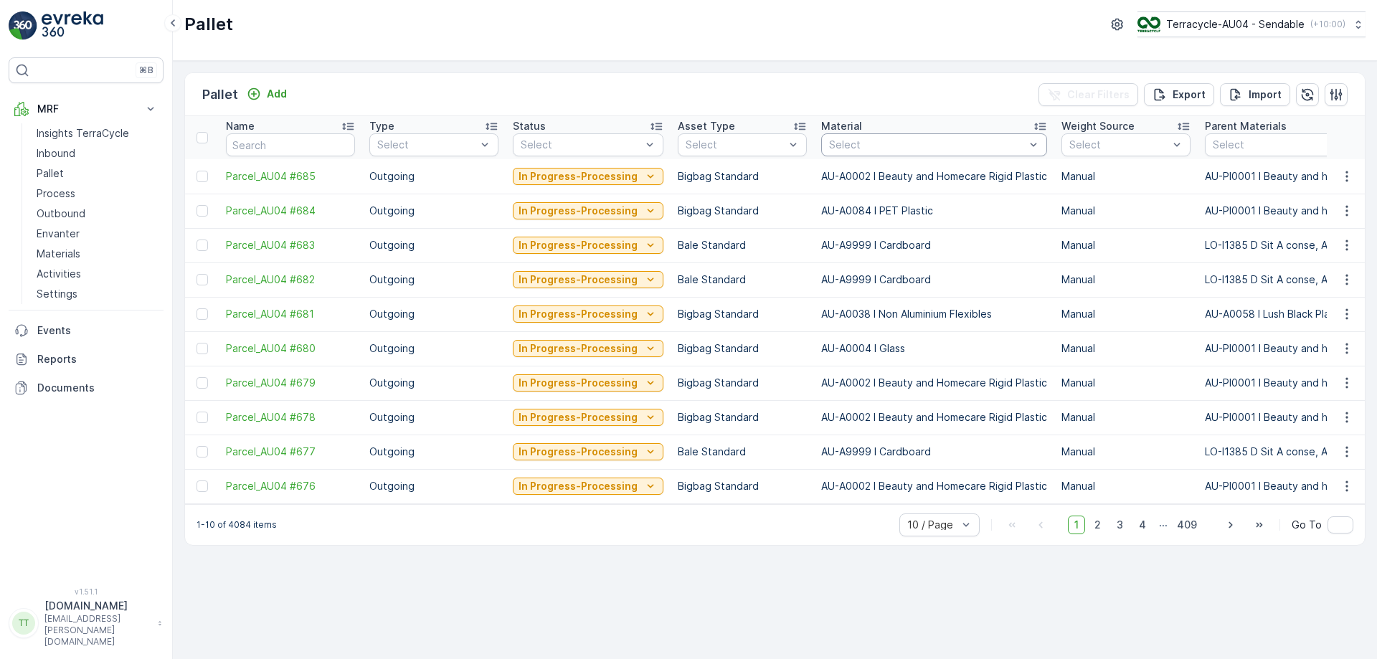
click at [891, 152] on div "Select" at bounding box center [934, 144] width 226 height 23
click at [926, 188] on div "AU-A9998 I Non Compliant (special)" at bounding box center [934, 178] width 226 height 26
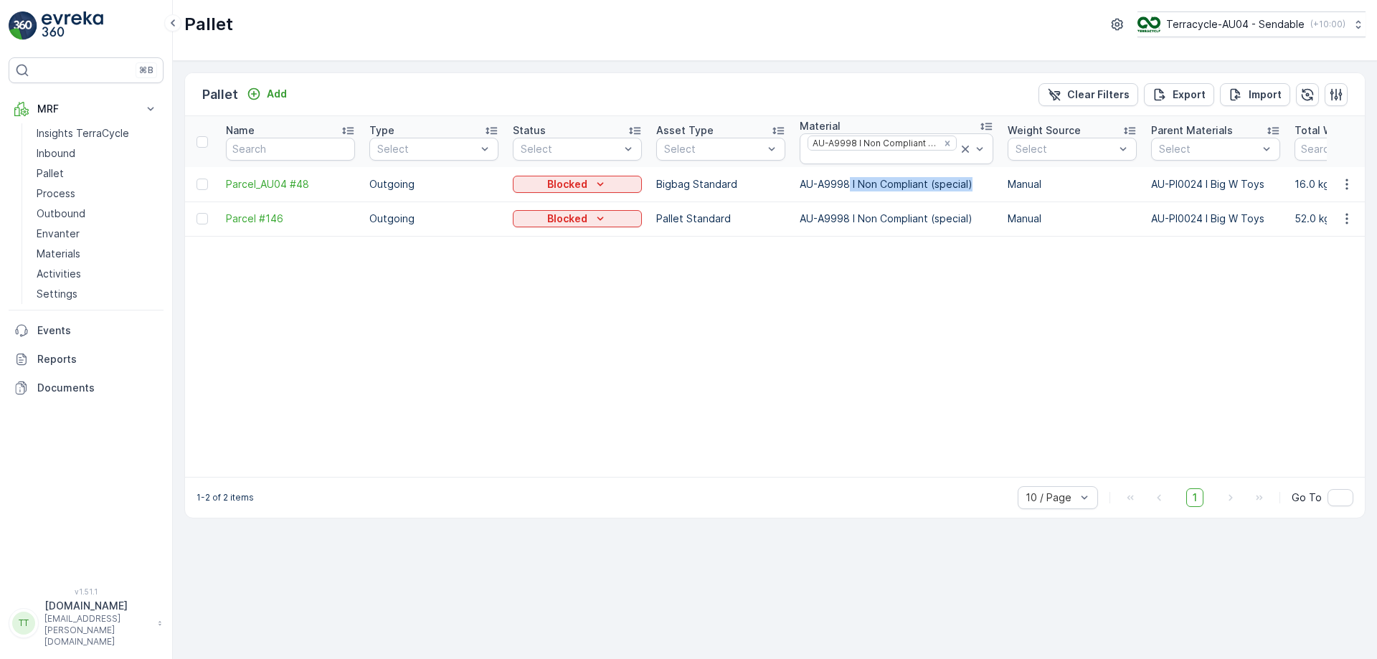
drag, startPoint x: 848, startPoint y: 188, endPoint x: 981, endPoint y: 187, distance: 132.7
click at [978, 188] on p "AU-A9998 I Non Compliant (special)" at bounding box center [897, 184] width 194 height 14
copy p "I Non Compliant (special)"
click at [896, 186] on p "AU-PI0006 I Aerosols" at bounding box center [877, 186] width 108 height 14
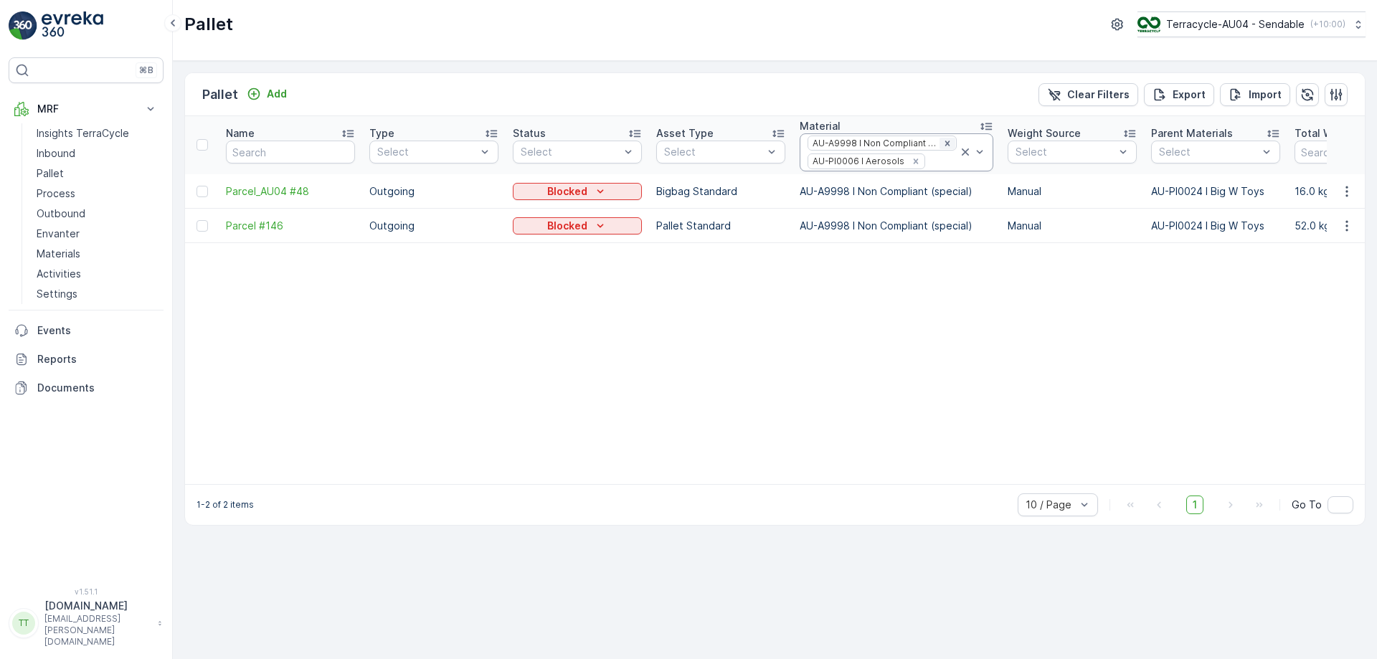
click at [945, 143] on icon "Remove AU-A9998 I Non Compliant (special)" at bounding box center [947, 143] width 10 height 10
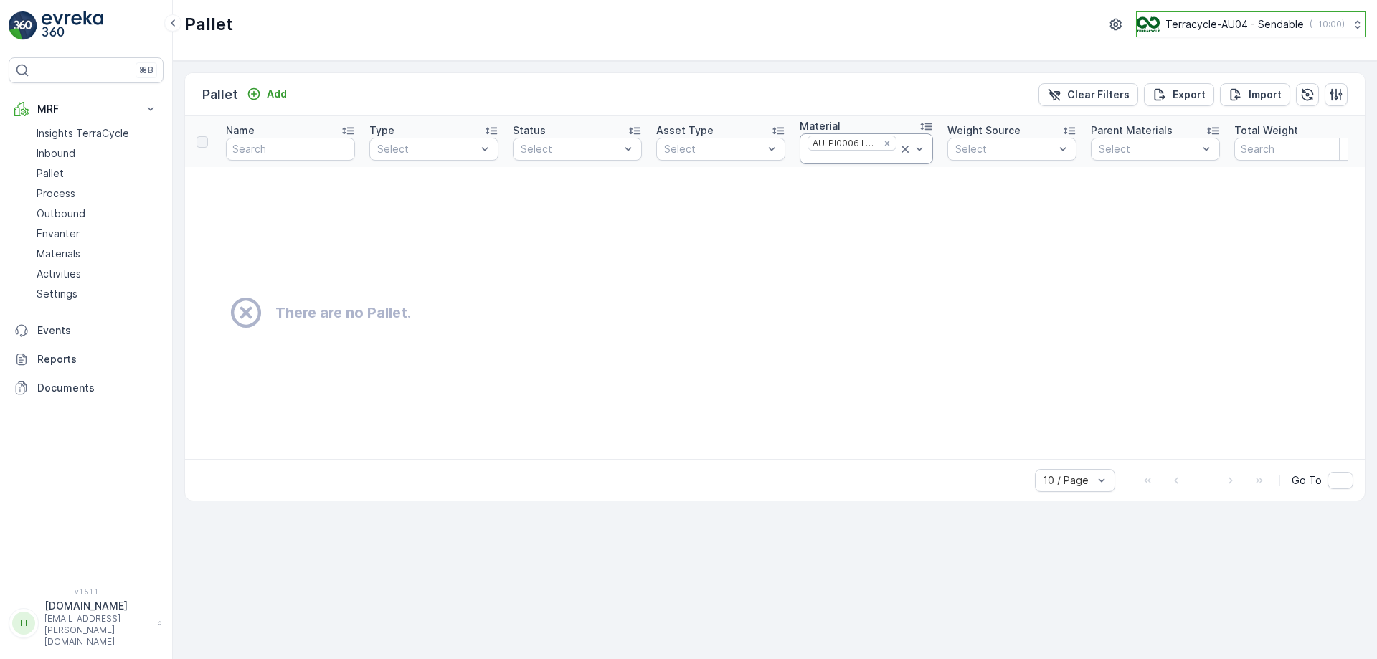
click at [1253, 24] on p "Terracycle-AU04 - Sendable" at bounding box center [1234, 24] width 138 height 14
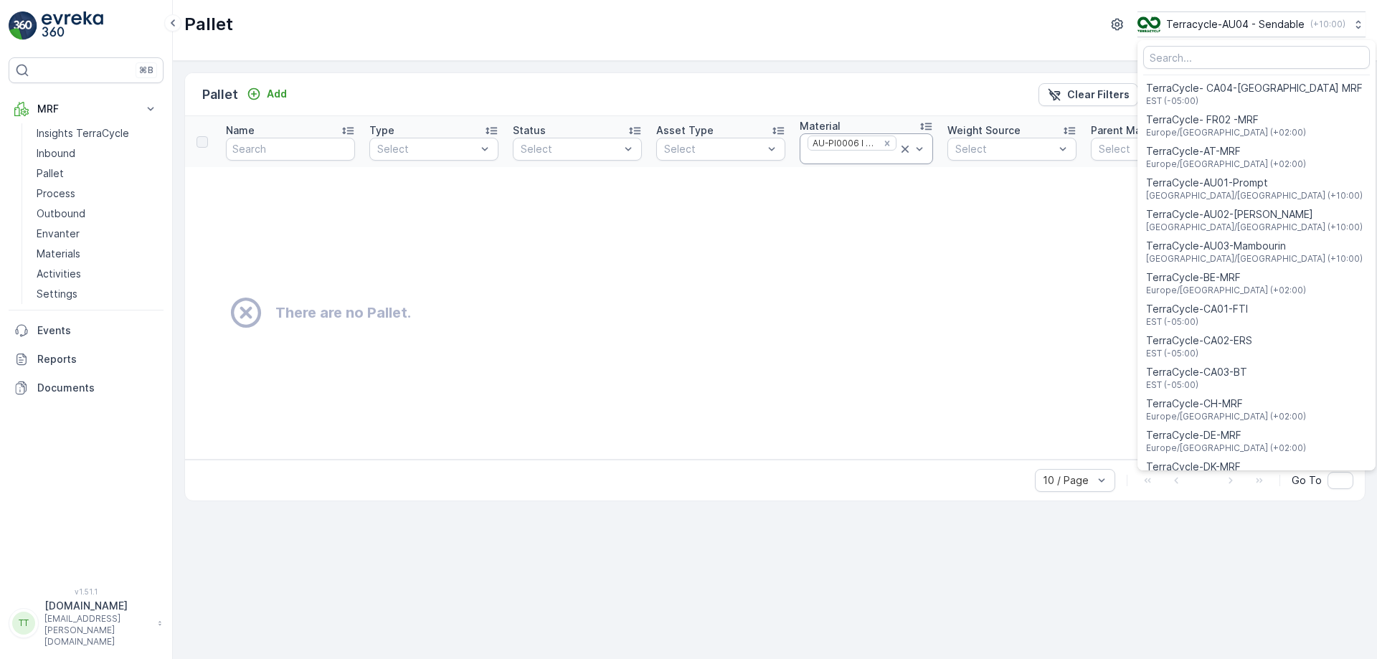
click at [755, 236] on td "There are no Pallet." at bounding box center [849, 313] width 1329 height 292
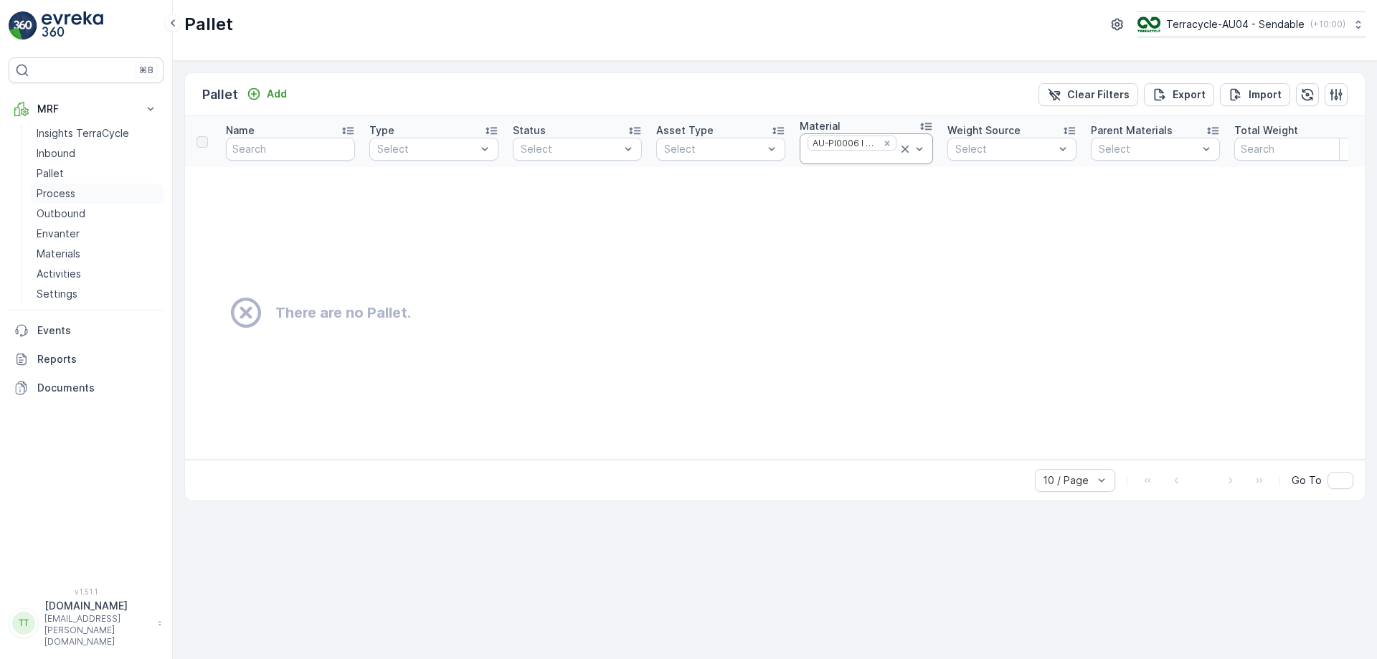
click at [57, 193] on p "Process" at bounding box center [56, 193] width 39 height 14
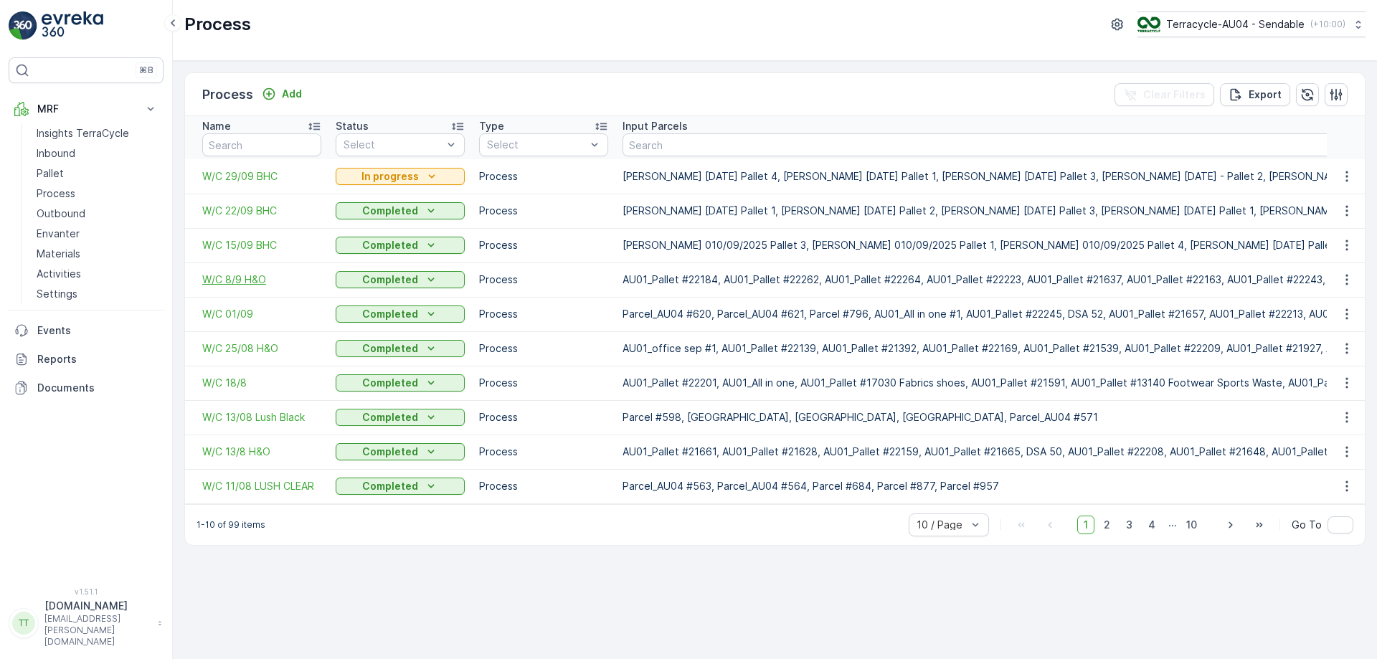
click at [222, 282] on span "W/C 8/9 H&O" at bounding box center [261, 280] width 119 height 14
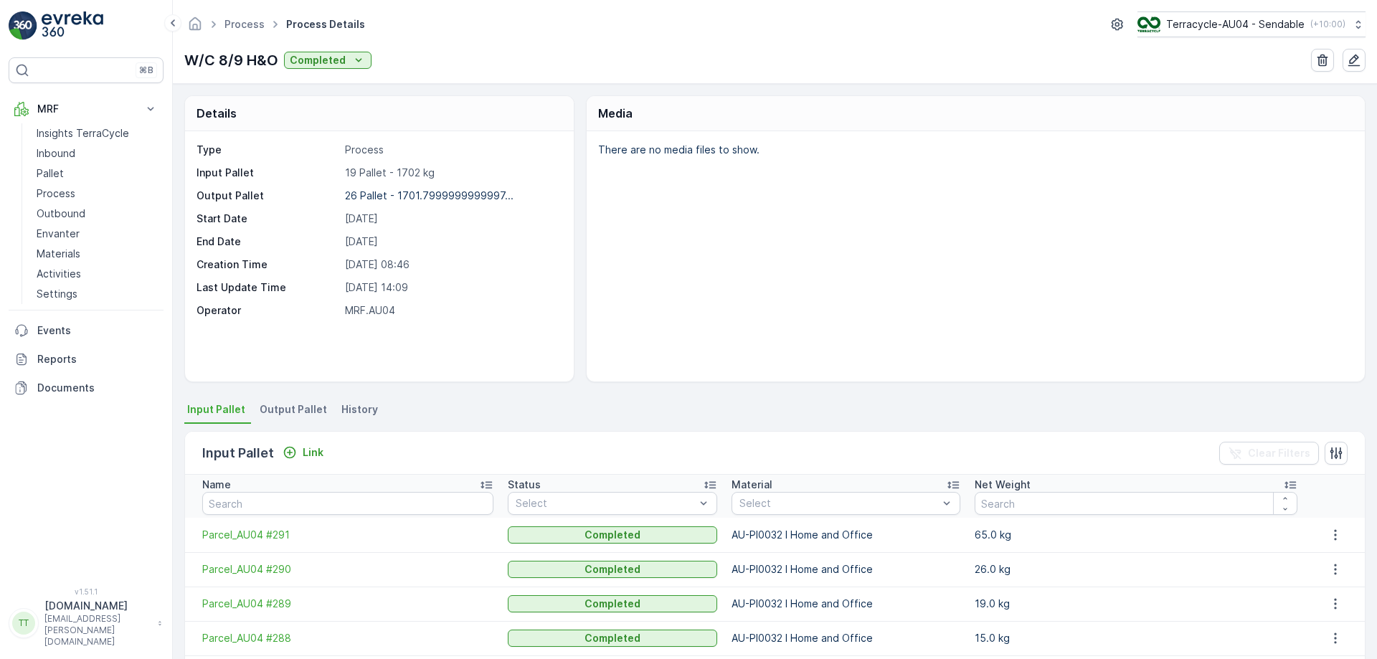
click at [279, 415] on span "Output Pallet" at bounding box center [293, 409] width 67 height 14
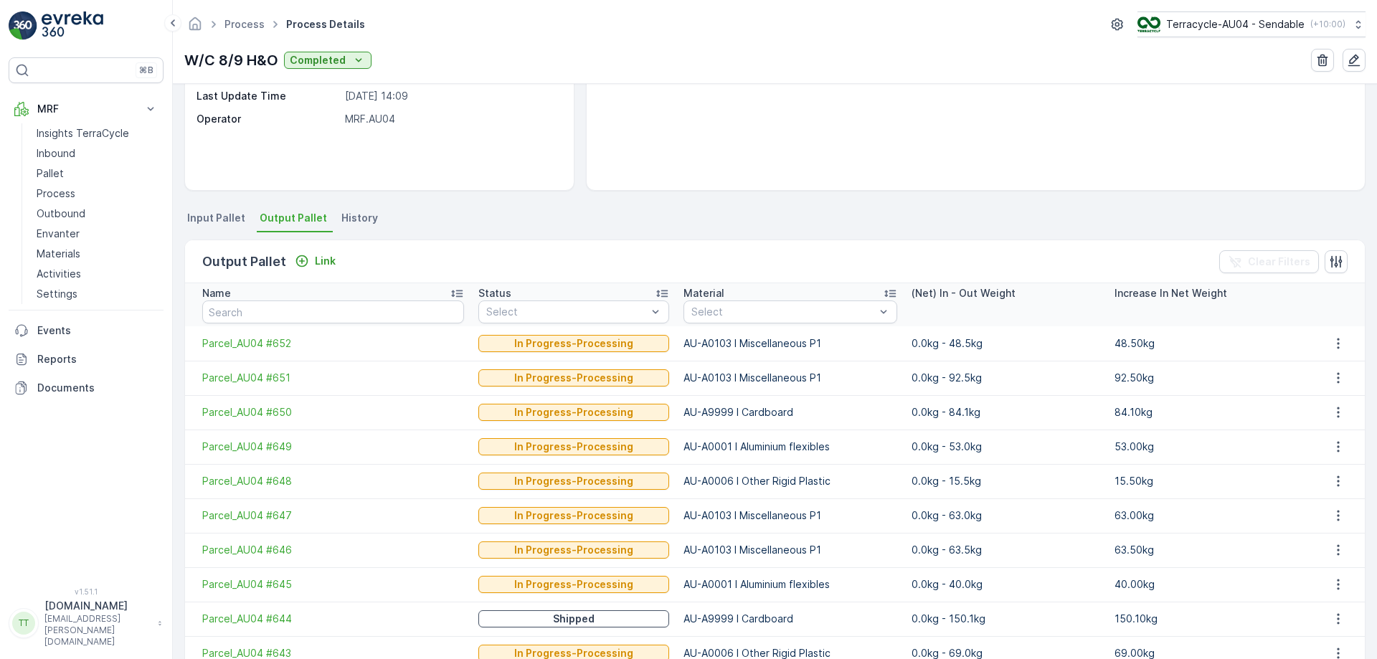
scroll to position [178, 0]
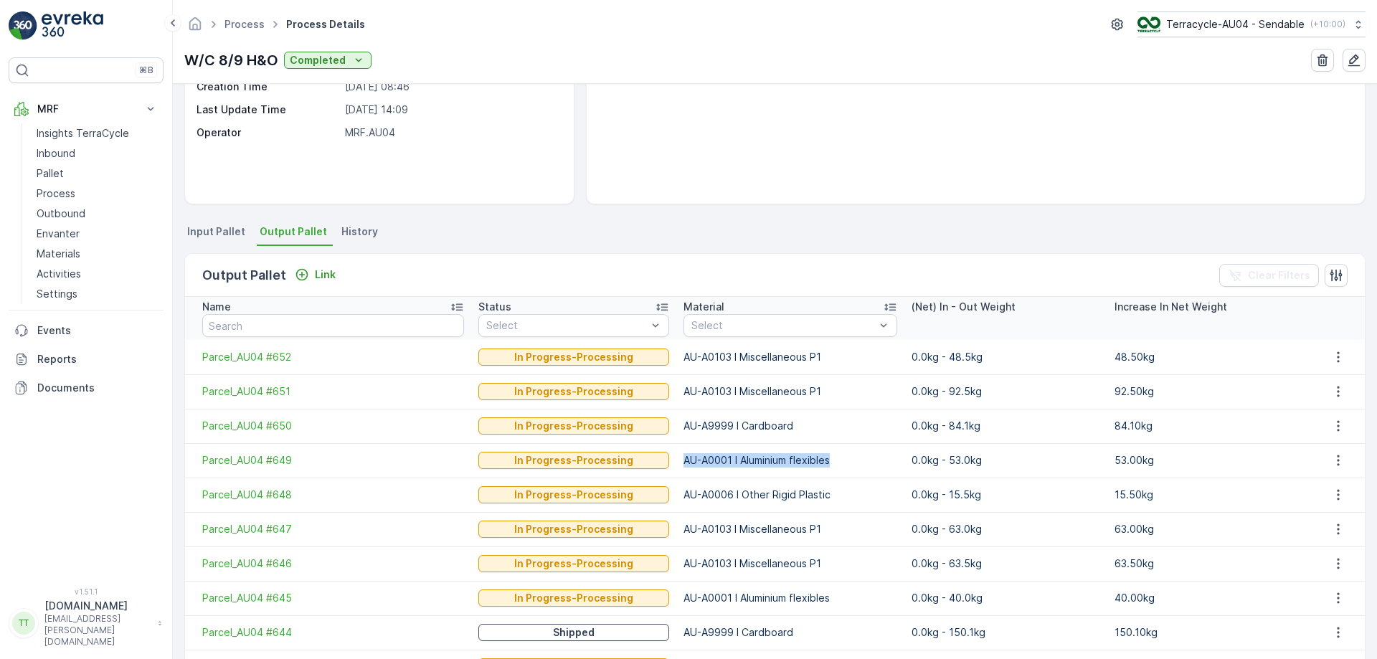
drag, startPoint x: 666, startPoint y: 460, endPoint x: 820, endPoint y: 460, distance: 154.9
click at [820, 460] on td "AU-A0001 I Aluminium flexibles" at bounding box center [790, 460] width 228 height 34
copy p "AU-A0001 I Aluminium flexibles"
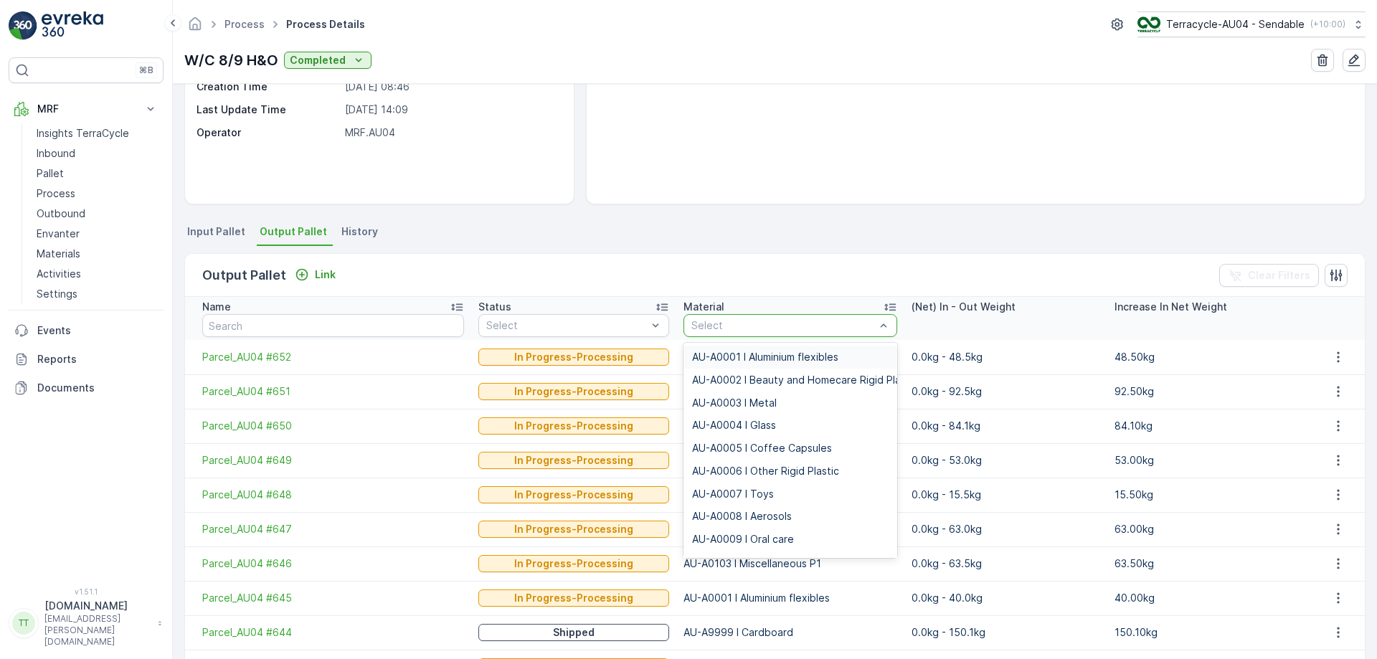
type input "AU-A0001 I Aluminium flexibles"
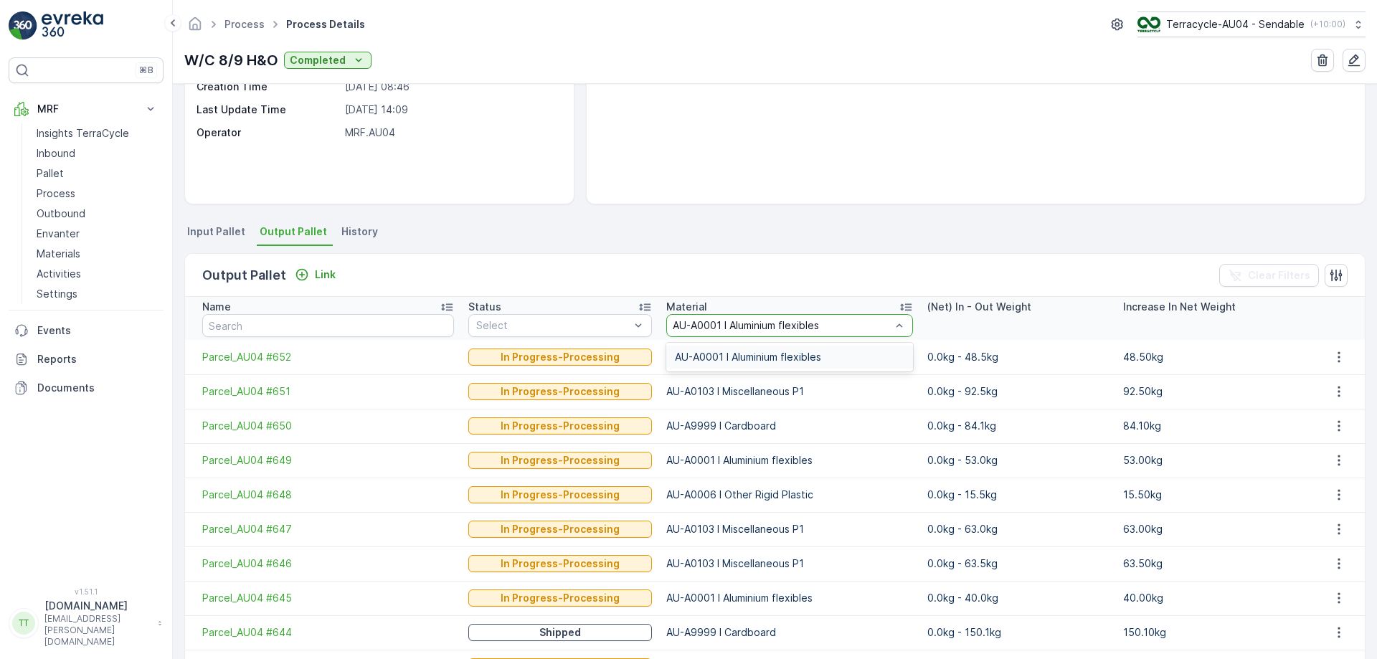
click at [739, 354] on span "AU-A0001 I Aluminium flexibles" at bounding box center [748, 356] width 146 height 11
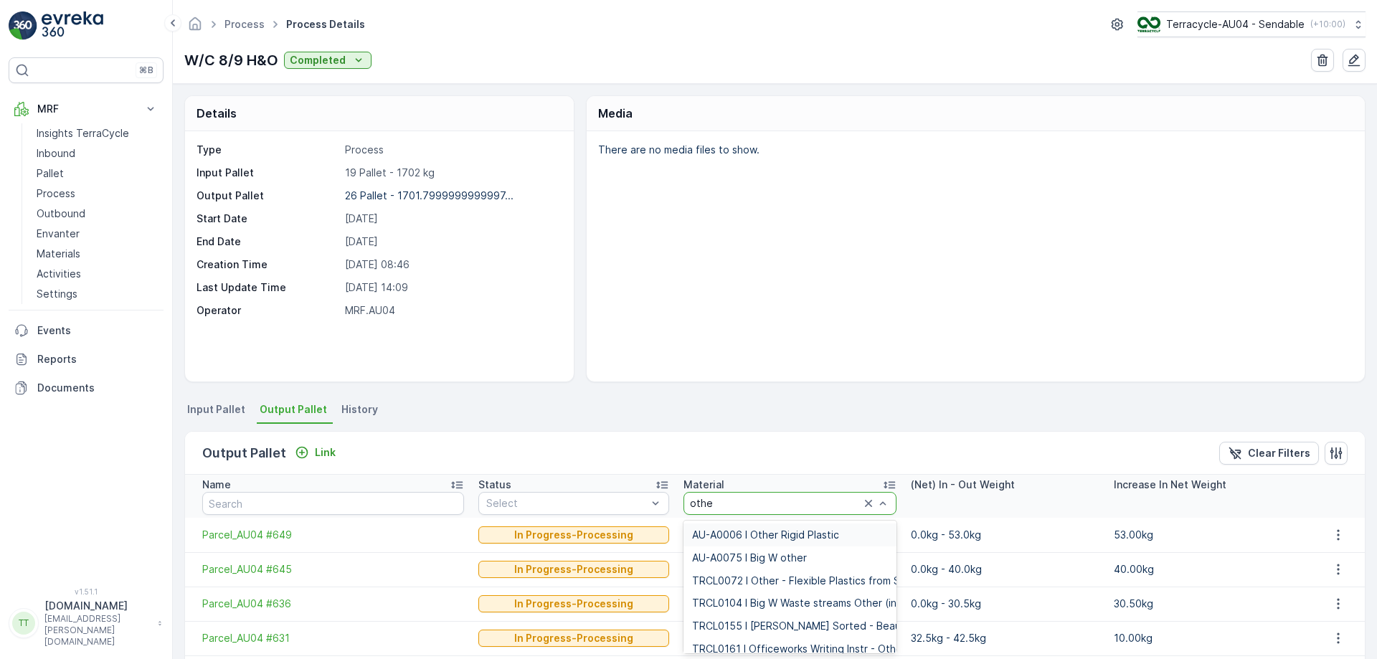
type input "other"
click at [830, 535] on div "AU-A0006 I Other Rigid Plastic" at bounding box center [790, 534] width 196 height 11
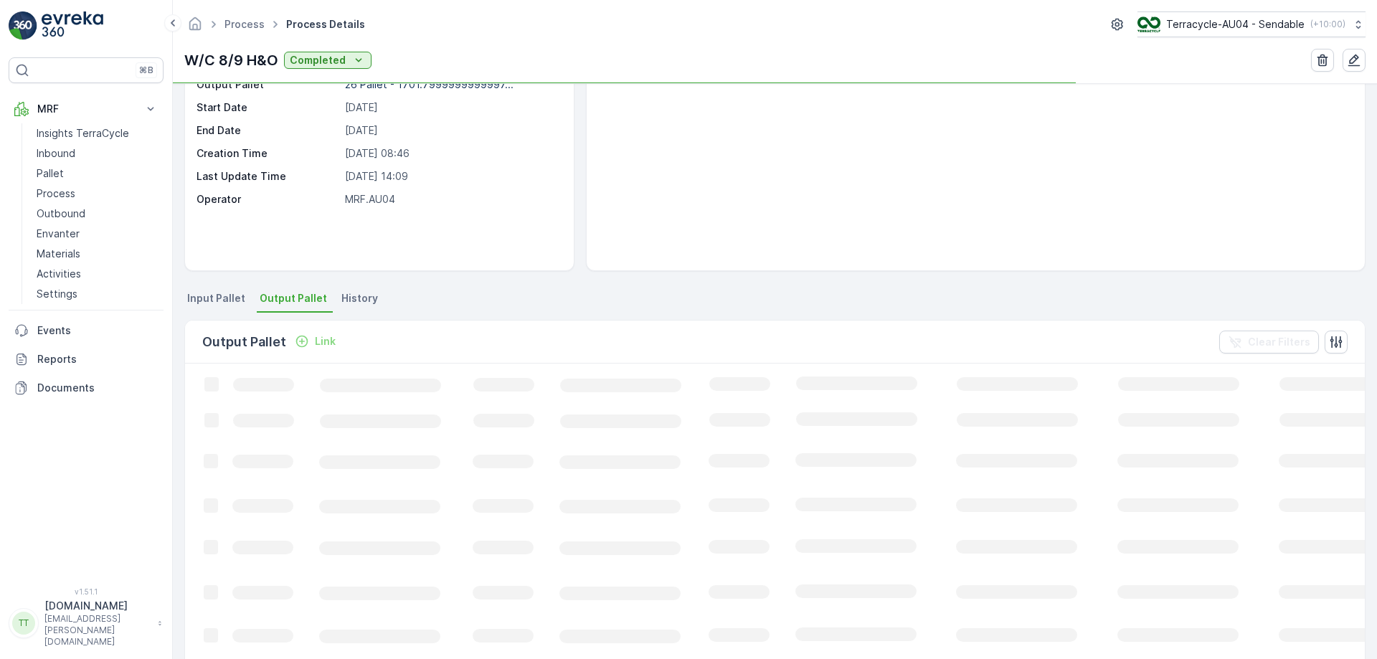
scroll to position [81, 0]
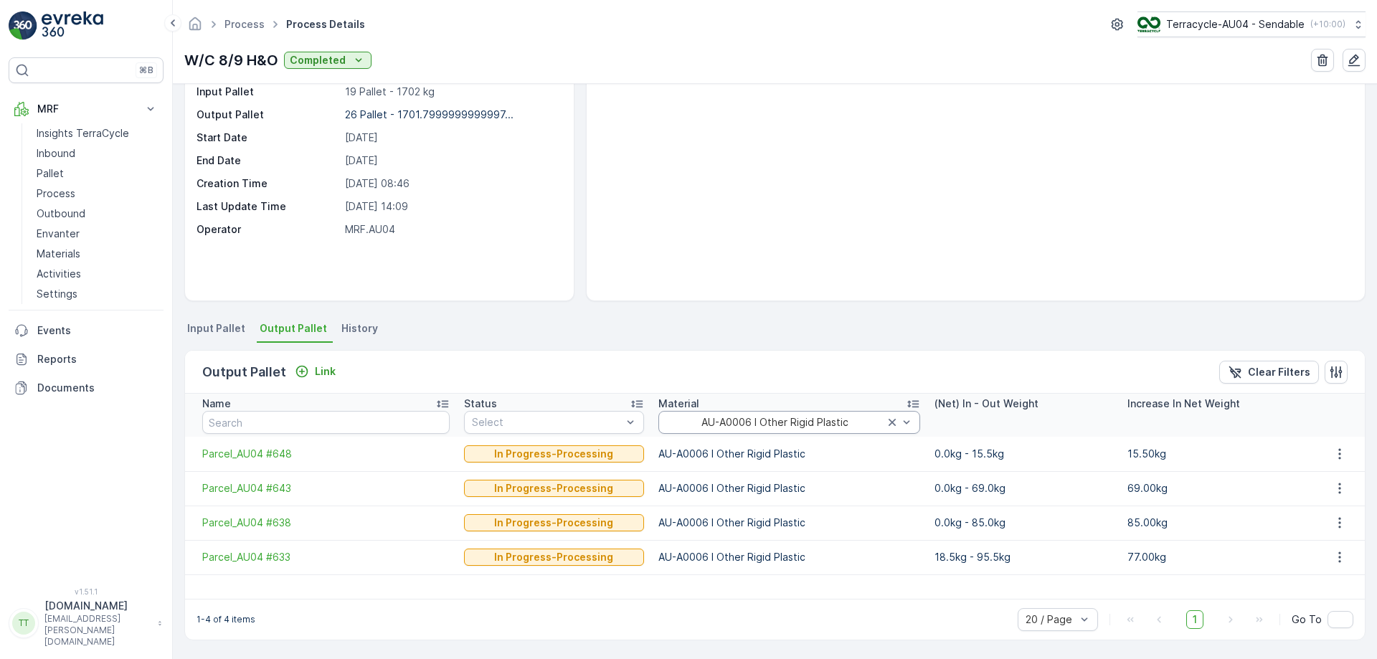
click at [760, 415] on div "AU-A0006 I Other Rigid Plastic" at bounding box center [789, 422] width 262 height 23
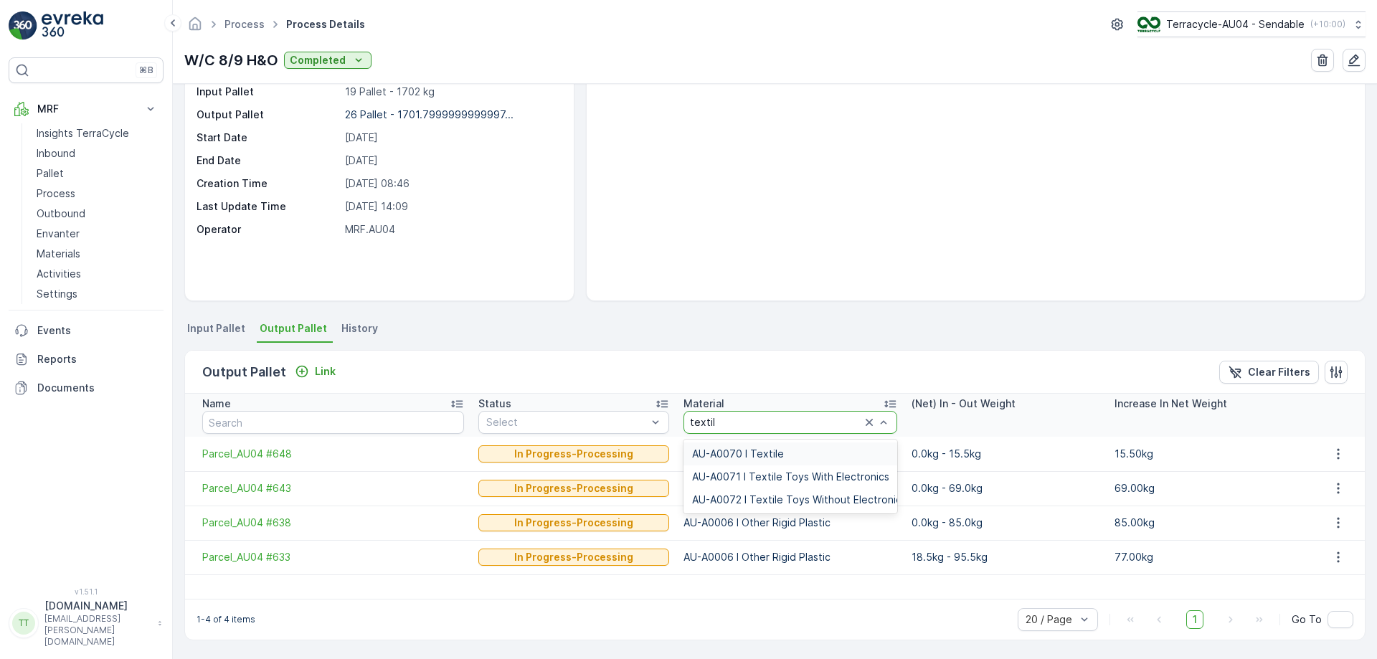
type input "textile"
click at [757, 456] on span "AU-A0070 I Textile" at bounding box center [738, 453] width 92 height 11
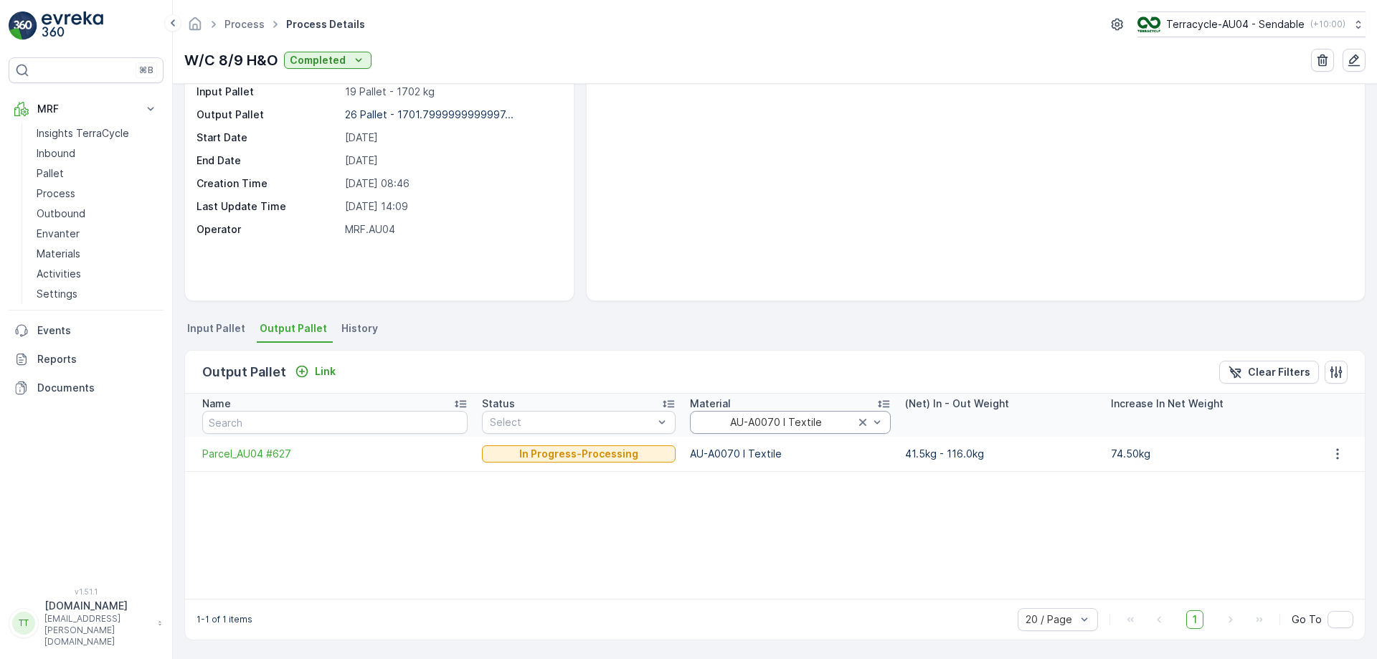
click at [742, 428] on div "AU-A0070 I Textile" at bounding box center [791, 422] width 202 height 23
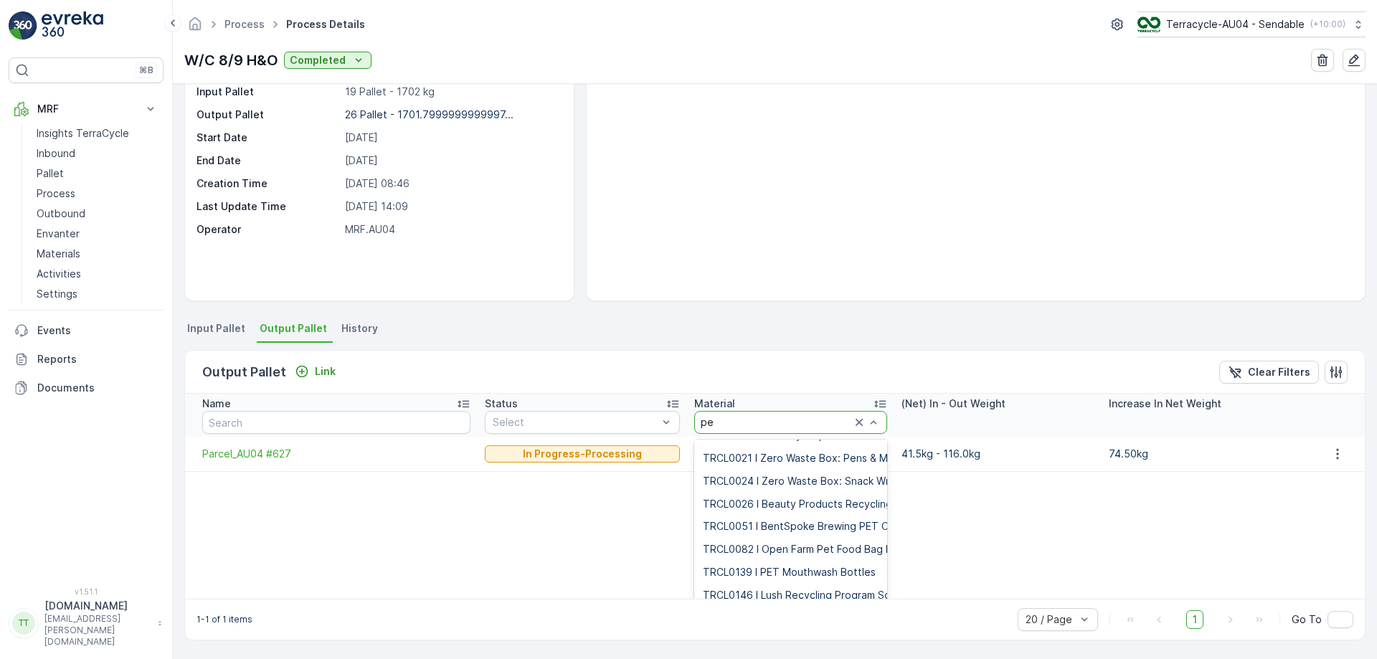
scroll to position [1, 0]
type input "pet"
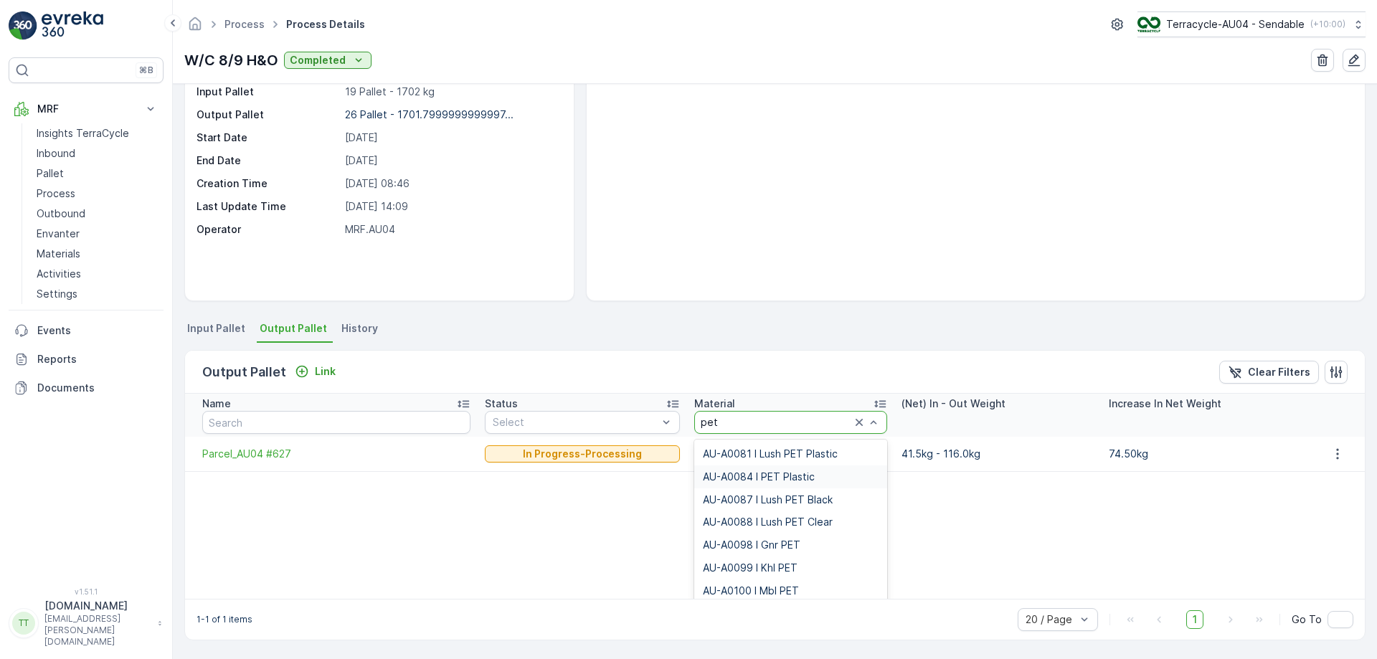
click at [758, 482] on span "AU-A0084 I PET Plastic" at bounding box center [759, 476] width 112 height 11
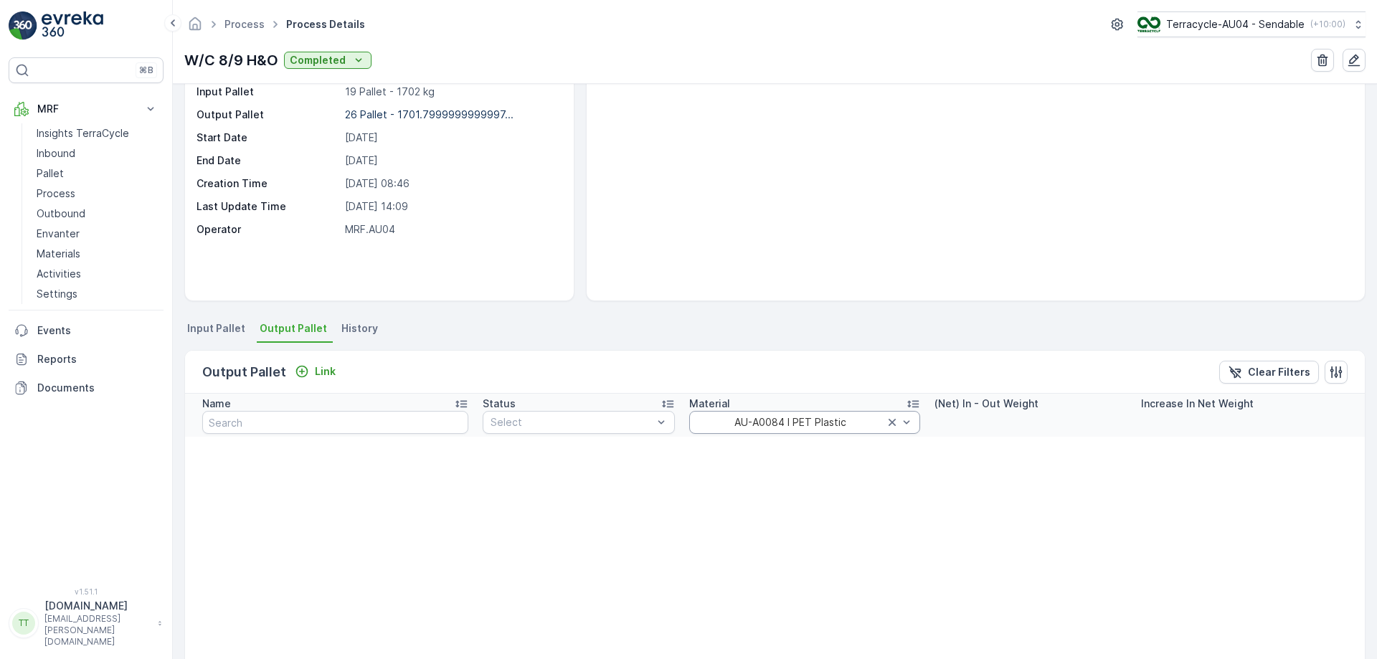
click at [734, 429] on div "AU-A0084 I PET Plastic" at bounding box center [804, 422] width 231 height 23
type input "misc"
click at [726, 453] on span "AU-A0103 I Miscellaneous P1" at bounding box center [784, 453] width 138 height 11
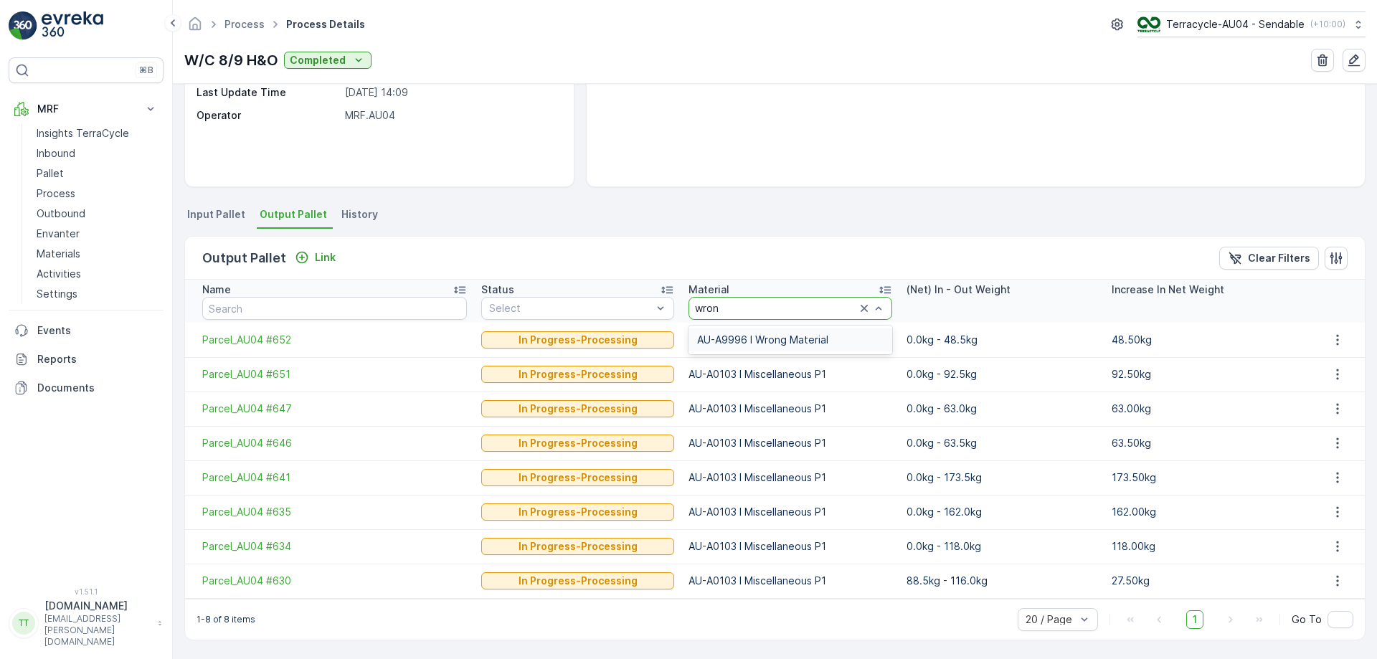
type input "wrong"
click at [776, 333] on div "AU-A9996 I Wrong Material" at bounding box center [789, 339] width 203 height 23
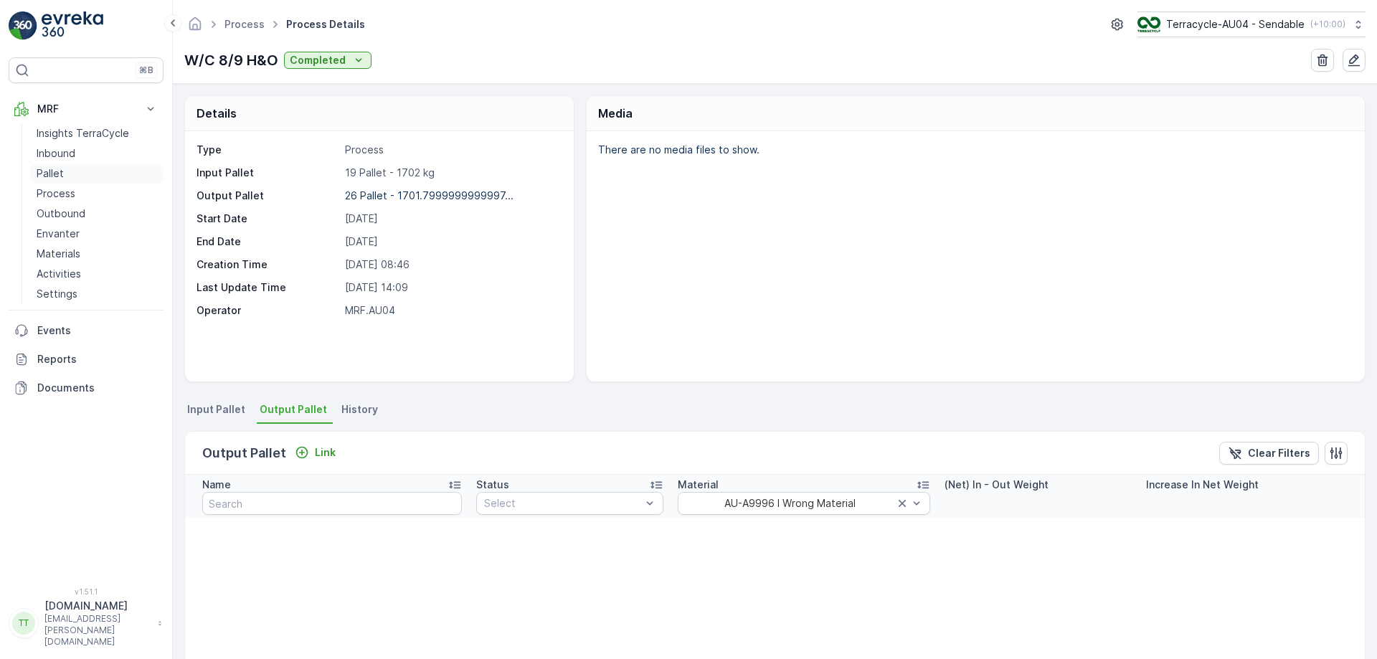
click at [82, 174] on link "Pallet" at bounding box center [97, 174] width 133 height 20
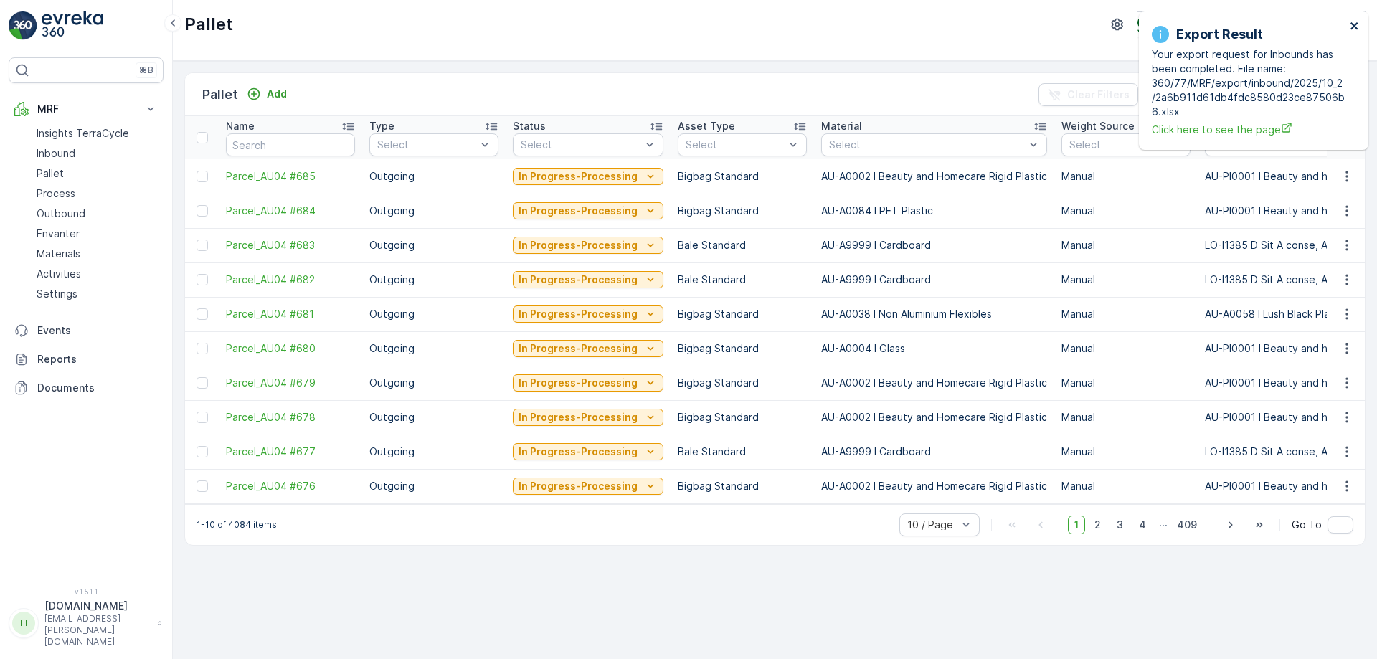
click at [1356, 24] on icon "close" at bounding box center [1353, 25] width 7 height 7
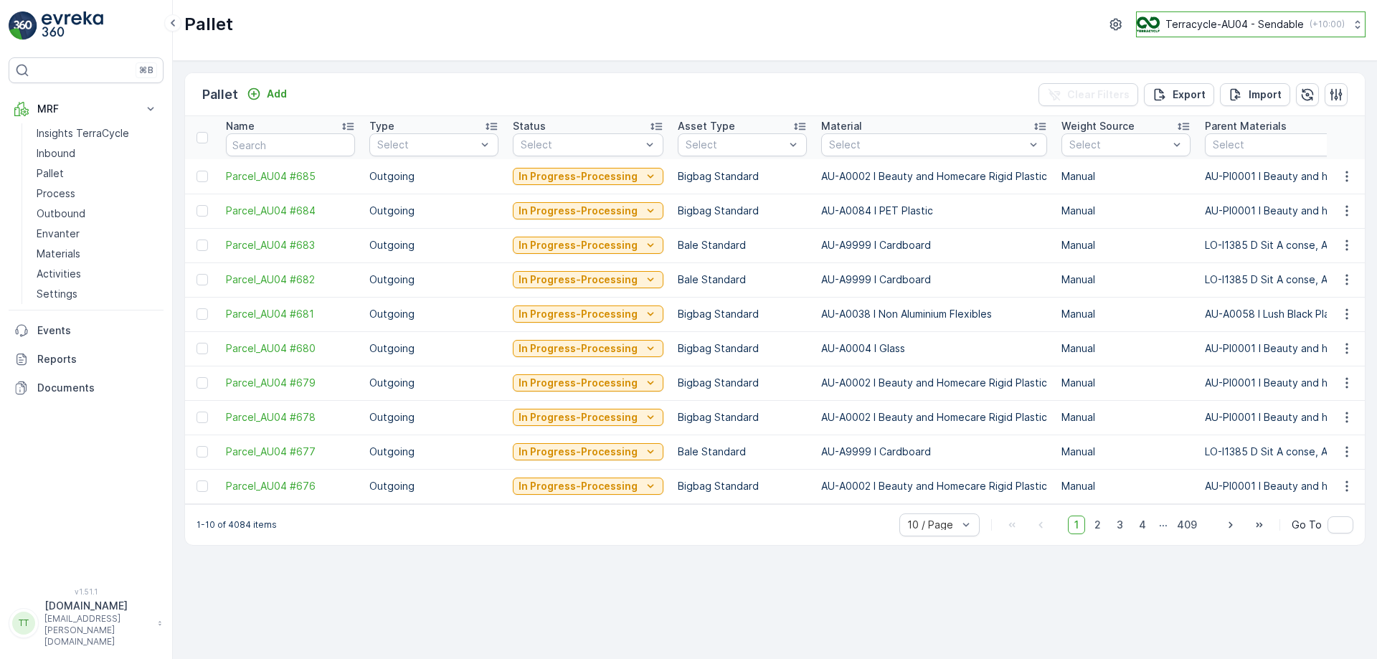
click at [1259, 27] on p "Terracycle-AU04 - Sendable" at bounding box center [1234, 24] width 138 height 14
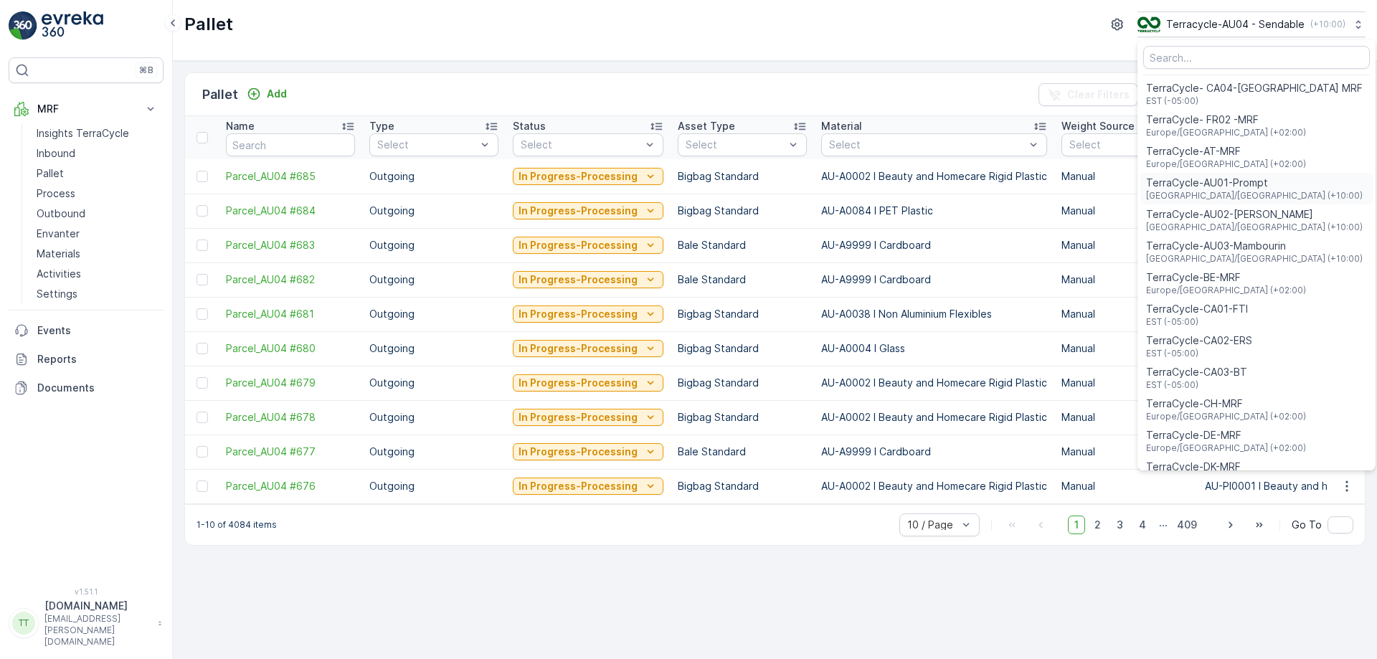
click at [1220, 199] on span "[GEOGRAPHIC_DATA]/[GEOGRAPHIC_DATA] (+10:00)" at bounding box center [1254, 195] width 217 height 11
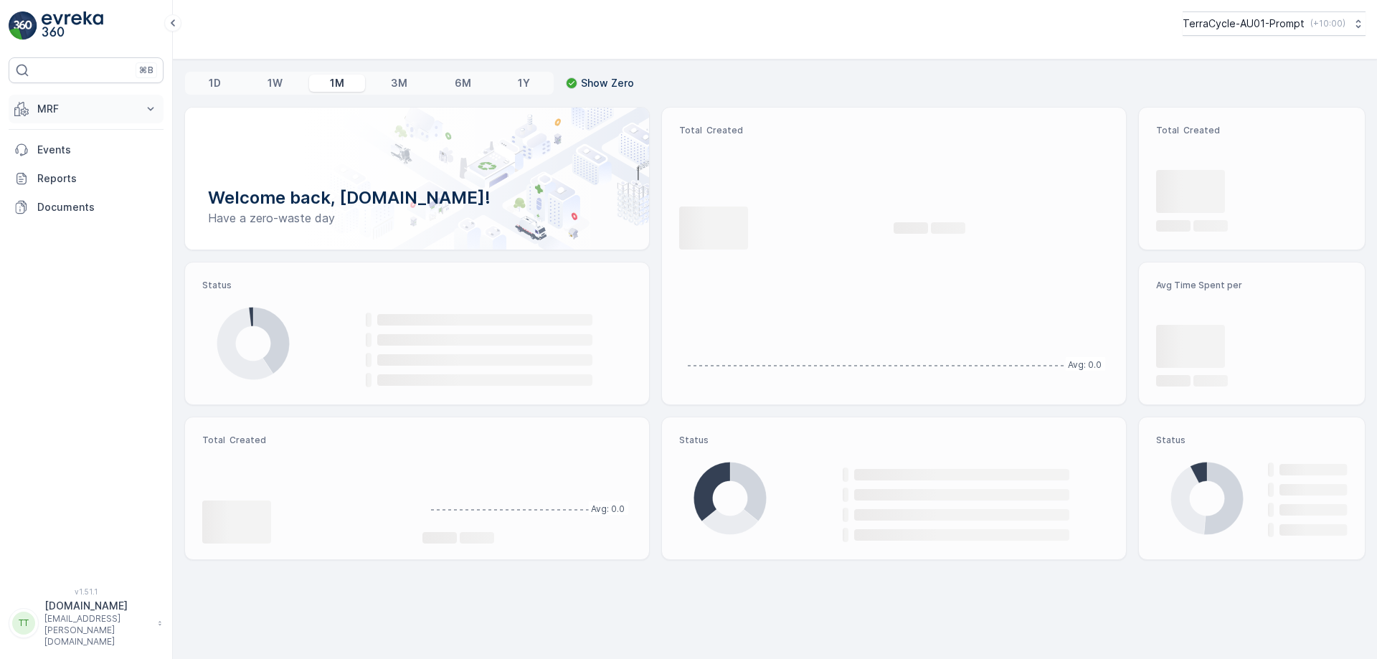
click at [108, 121] on button "MRF" at bounding box center [86, 109] width 155 height 29
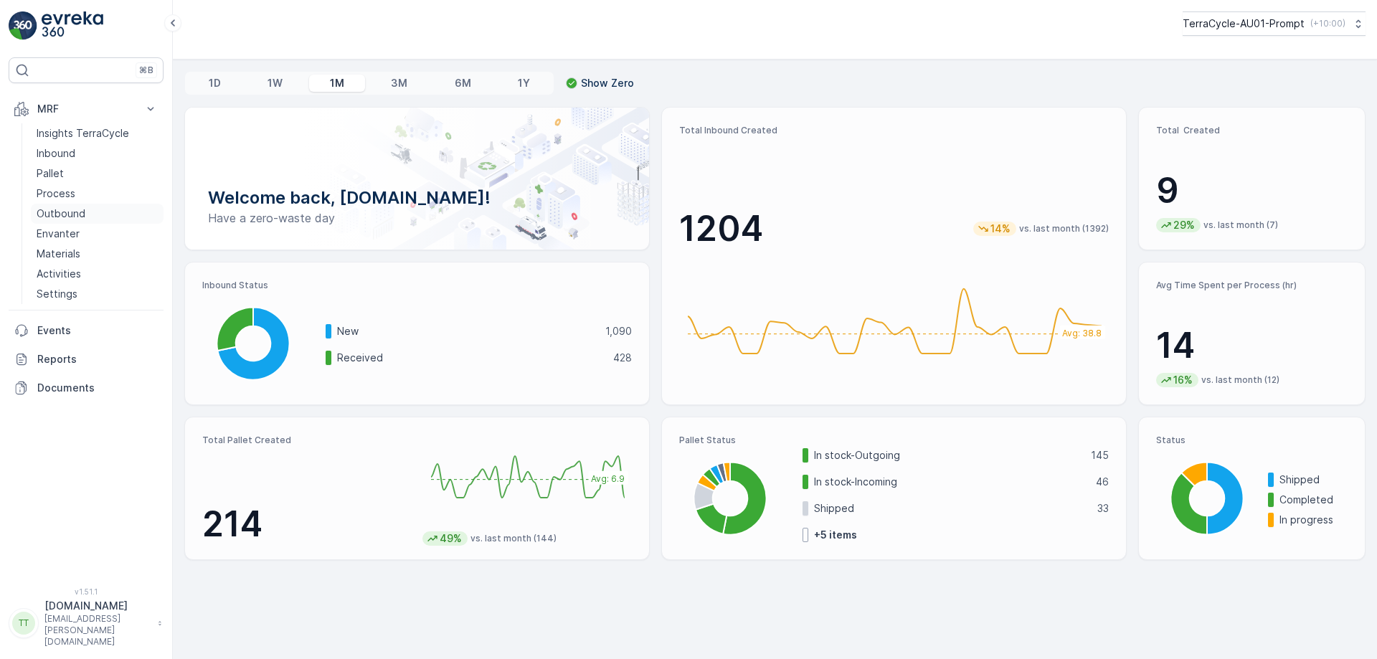
click at [72, 208] on p "Outbound" at bounding box center [61, 214] width 49 height 14
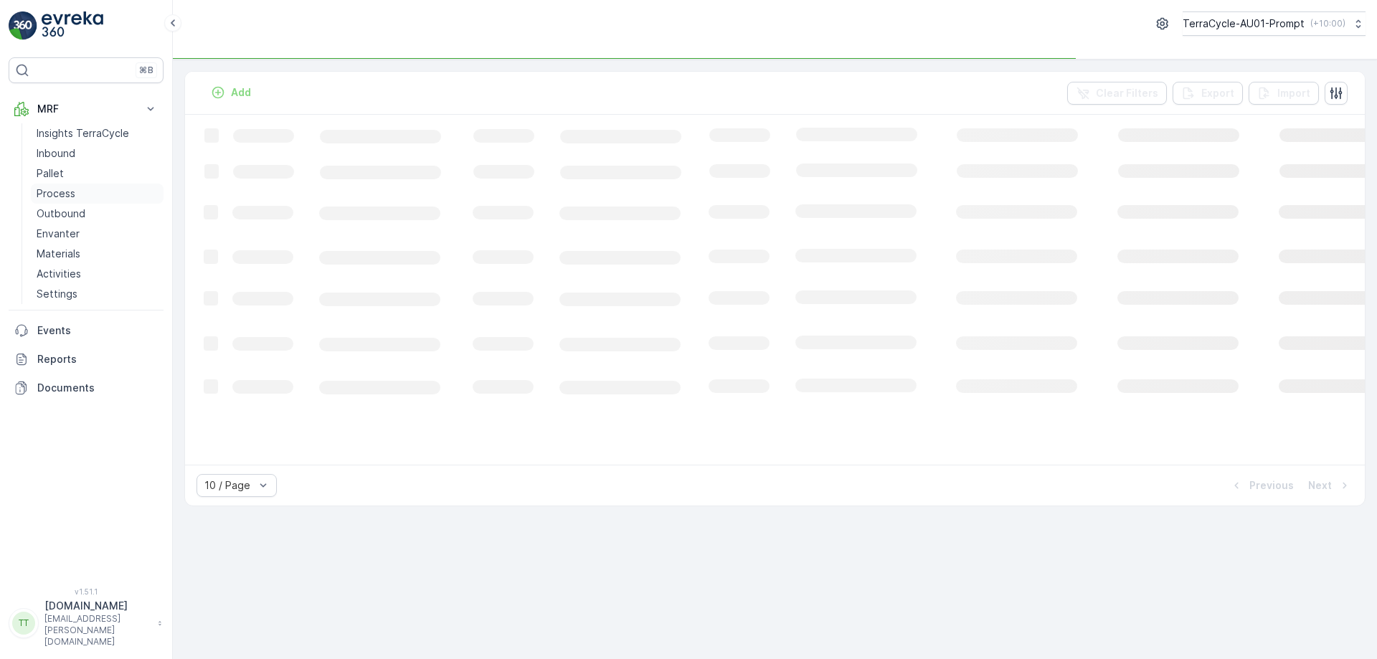
click at [70, 191] on p "Process" at bounding box center [56, 193] width 39 height 14
click at [85, 131] on p "Insights TerraCycle" at bounding box center [83, 133] width 93 height 14
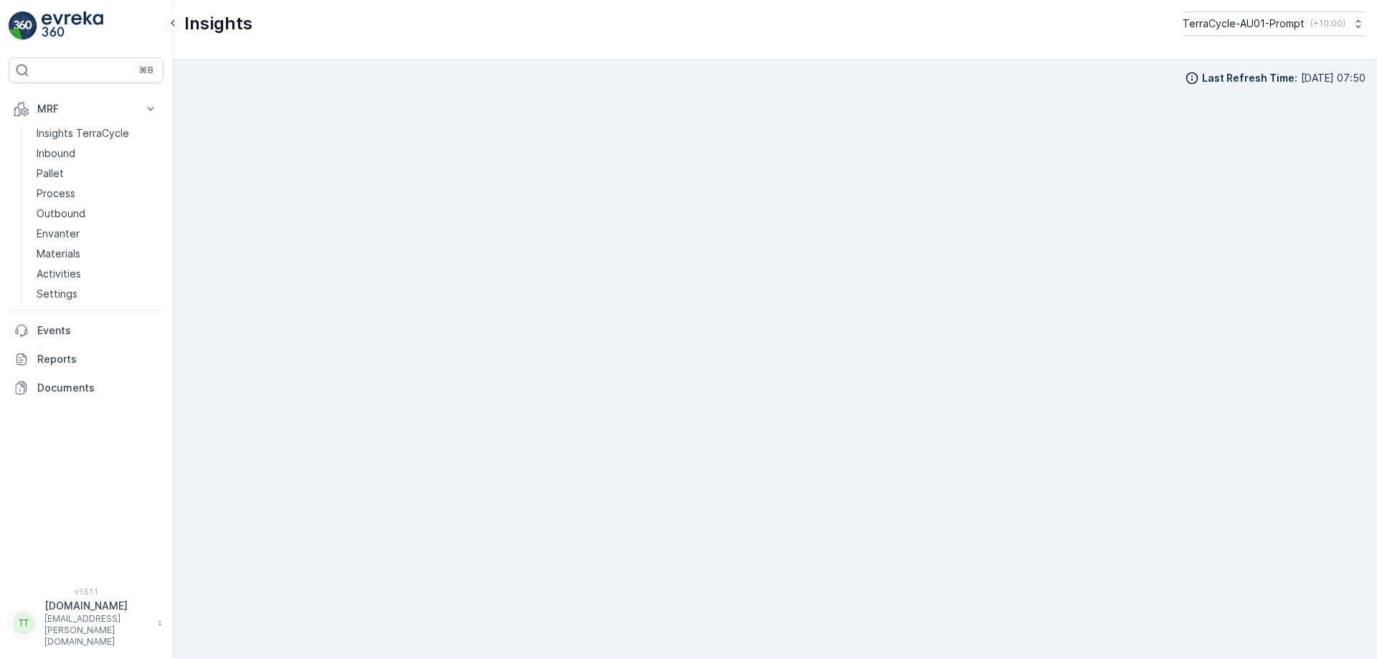
scroll to position [14, 0]
click at [55, 173] on p "Pallet" at bounding box center [50, 173] width 27 height 14
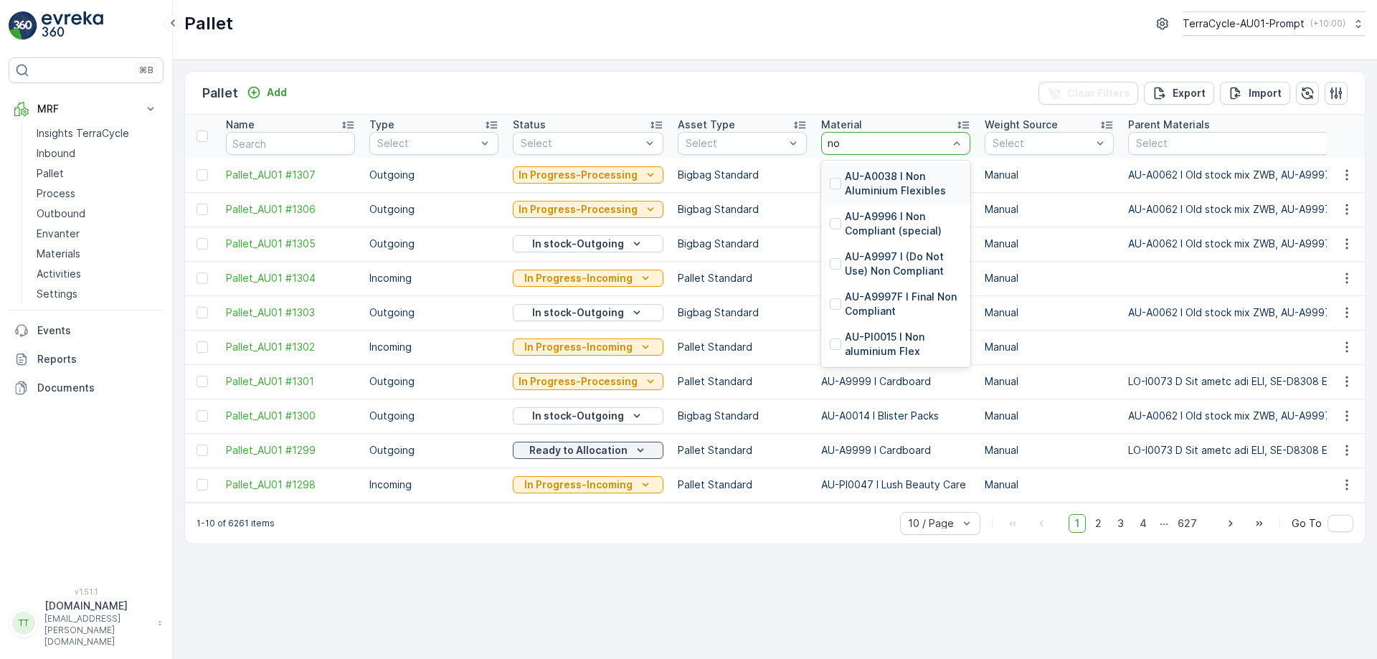
type input "non"
click at [884, 344] on p "AU-PI0015 I Non aluminium Flex" at bounding box center [903, 344] width 117 height 29
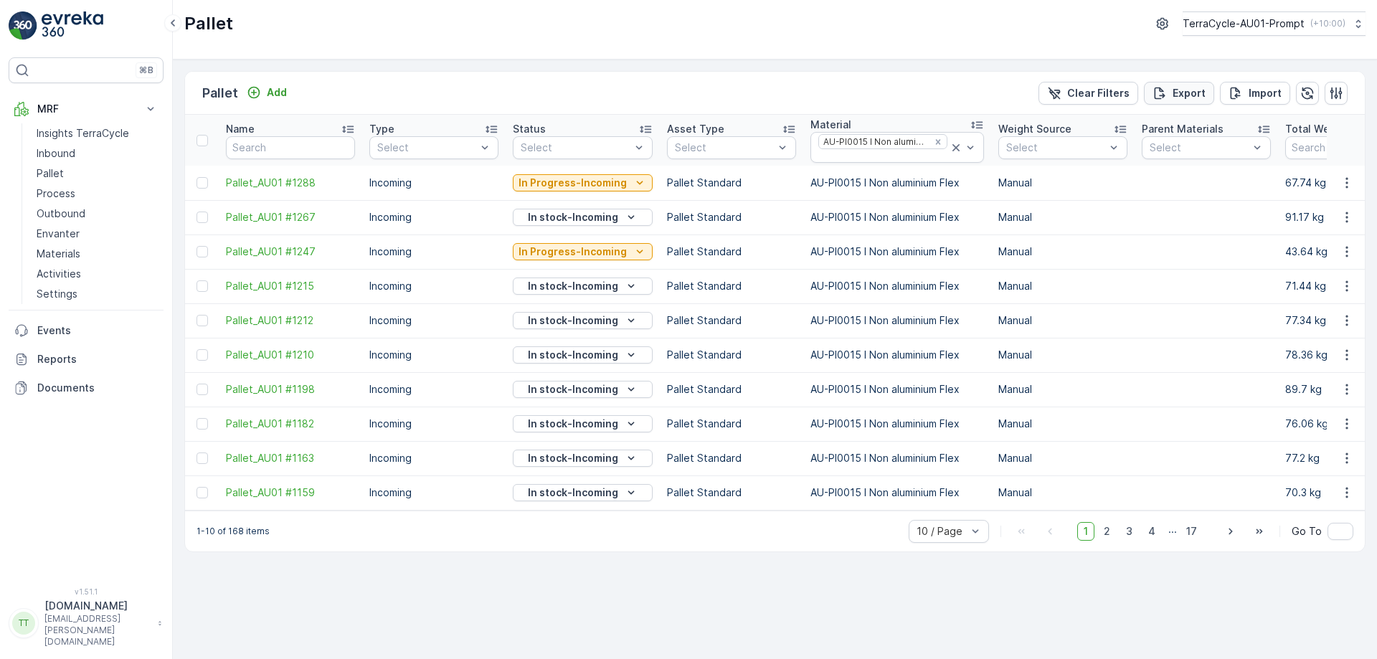
click at [1193, 99] on p "Export" at bounding box center [1189, 93] width 33 height 14
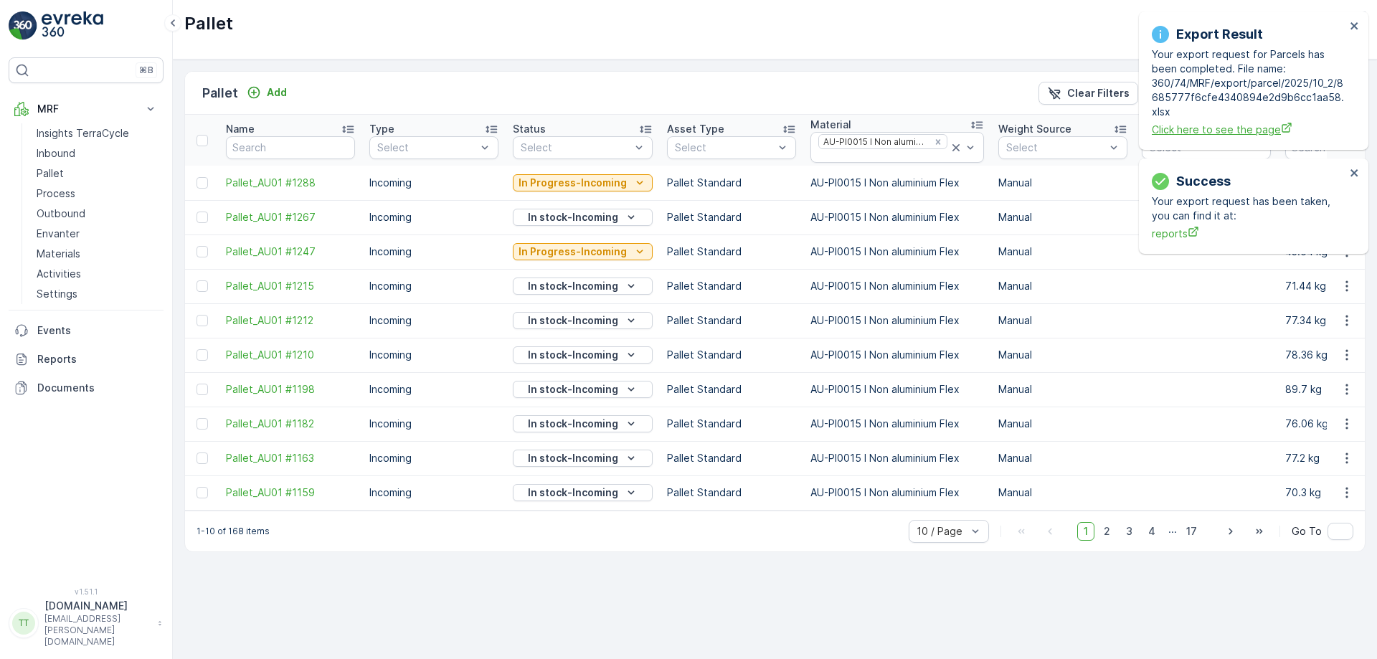
click at [1220, 133] on span "Click here to see the page" at bounding box center [1249, 129] width 194 height 15
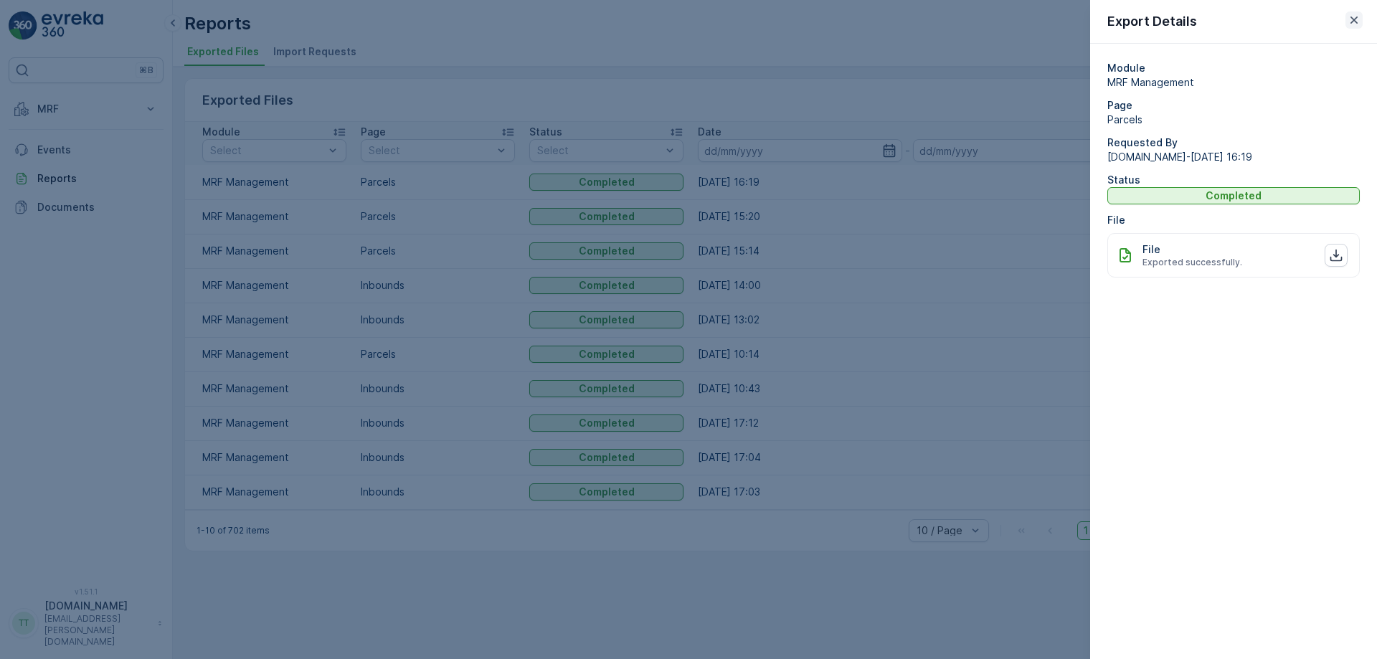
click at [1354, 19] on icon "button" at bounding box center [1353, 19] width 7 height 7
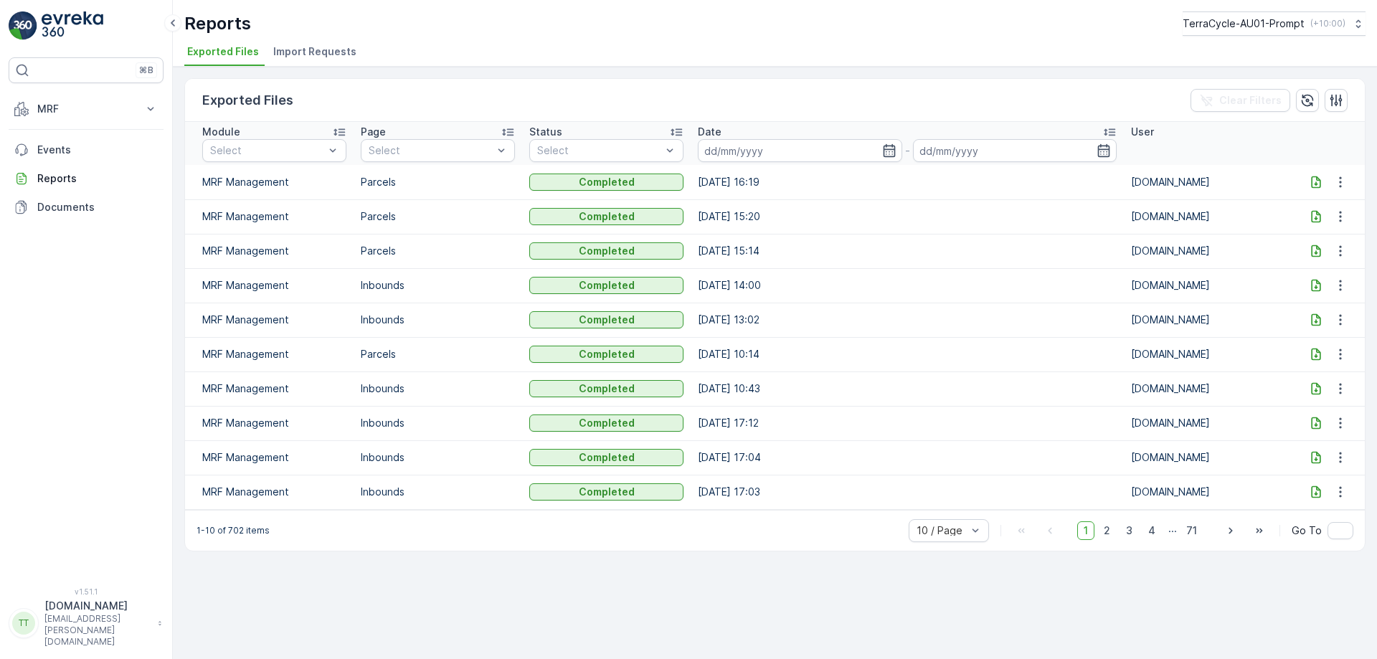
click at [1319, 181] on icon at bounding box center [1316, 182] width 9 height 12
